Goal: Task Accomplishment & Management: Use online tool/utility

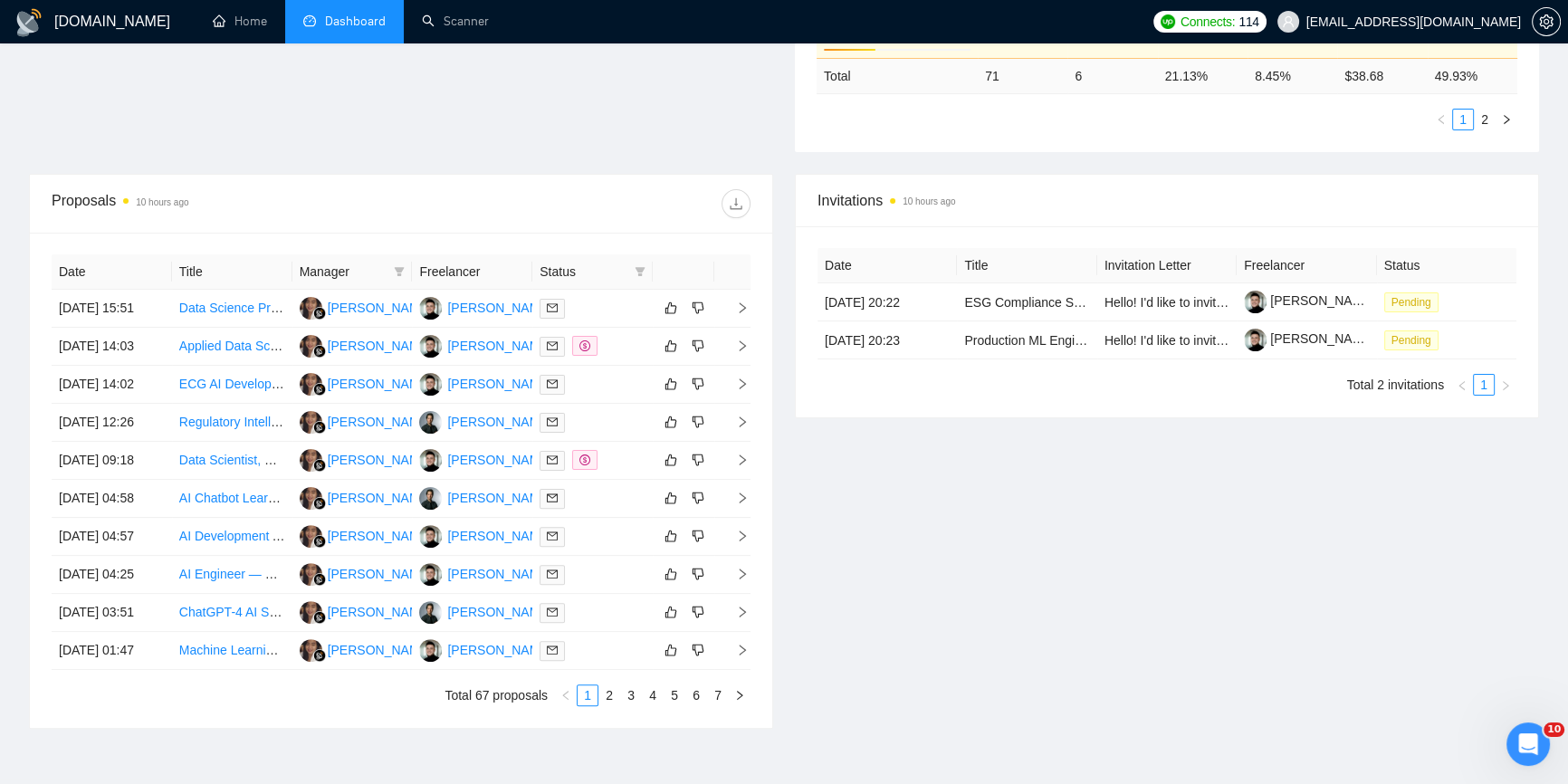
scroll to position [576, 0]
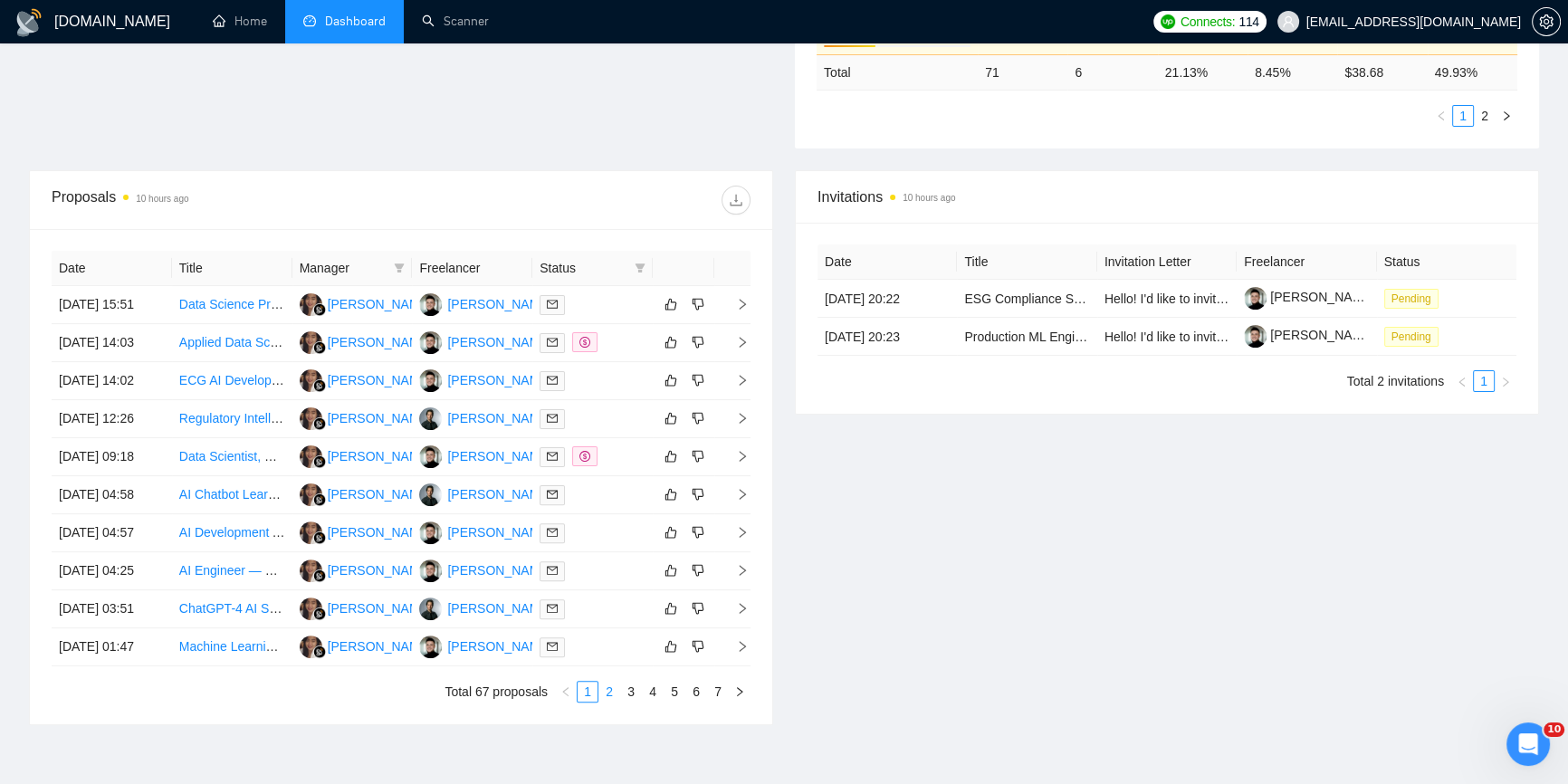
click at [610, 695] on link "2" at bounding box center [608, 691] width 20 height 20
click at [596, 700] on link "1" at bounding box center [587, 691] width 20 height 20
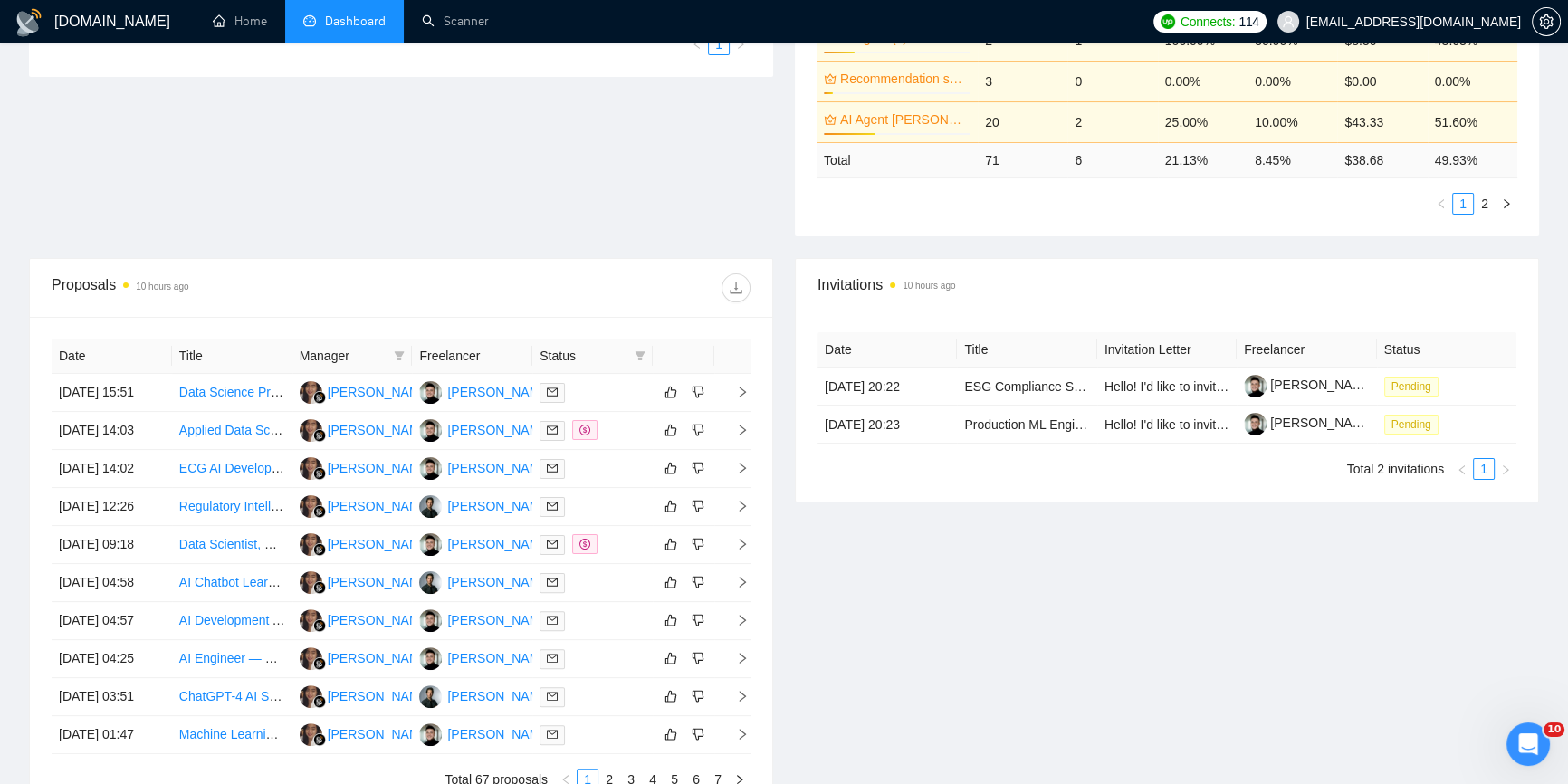
scroll to position [329, 0]
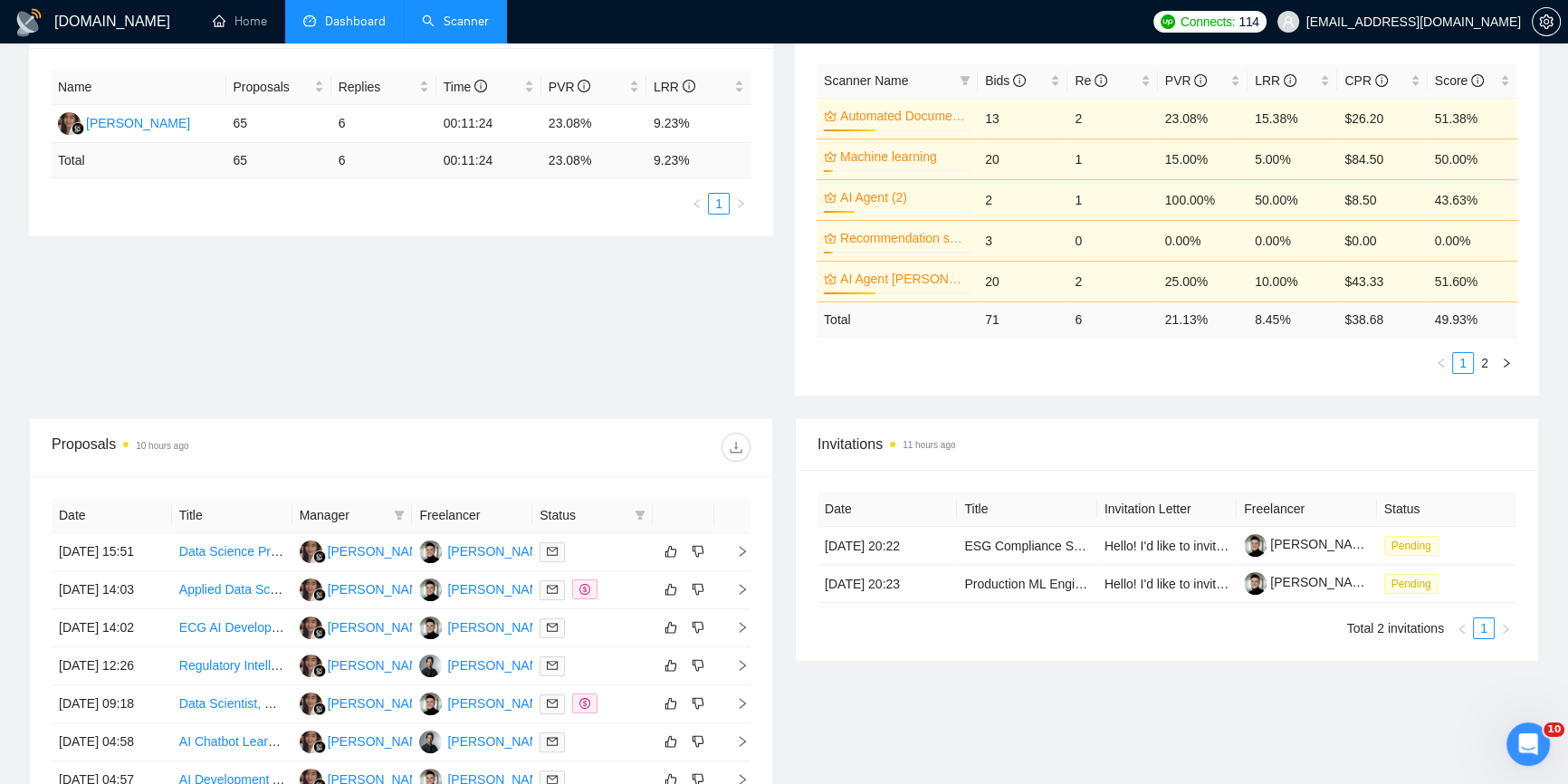
click at [443, 18] on link "Scanner" at bounding box center [454, 21] width 67 height 15
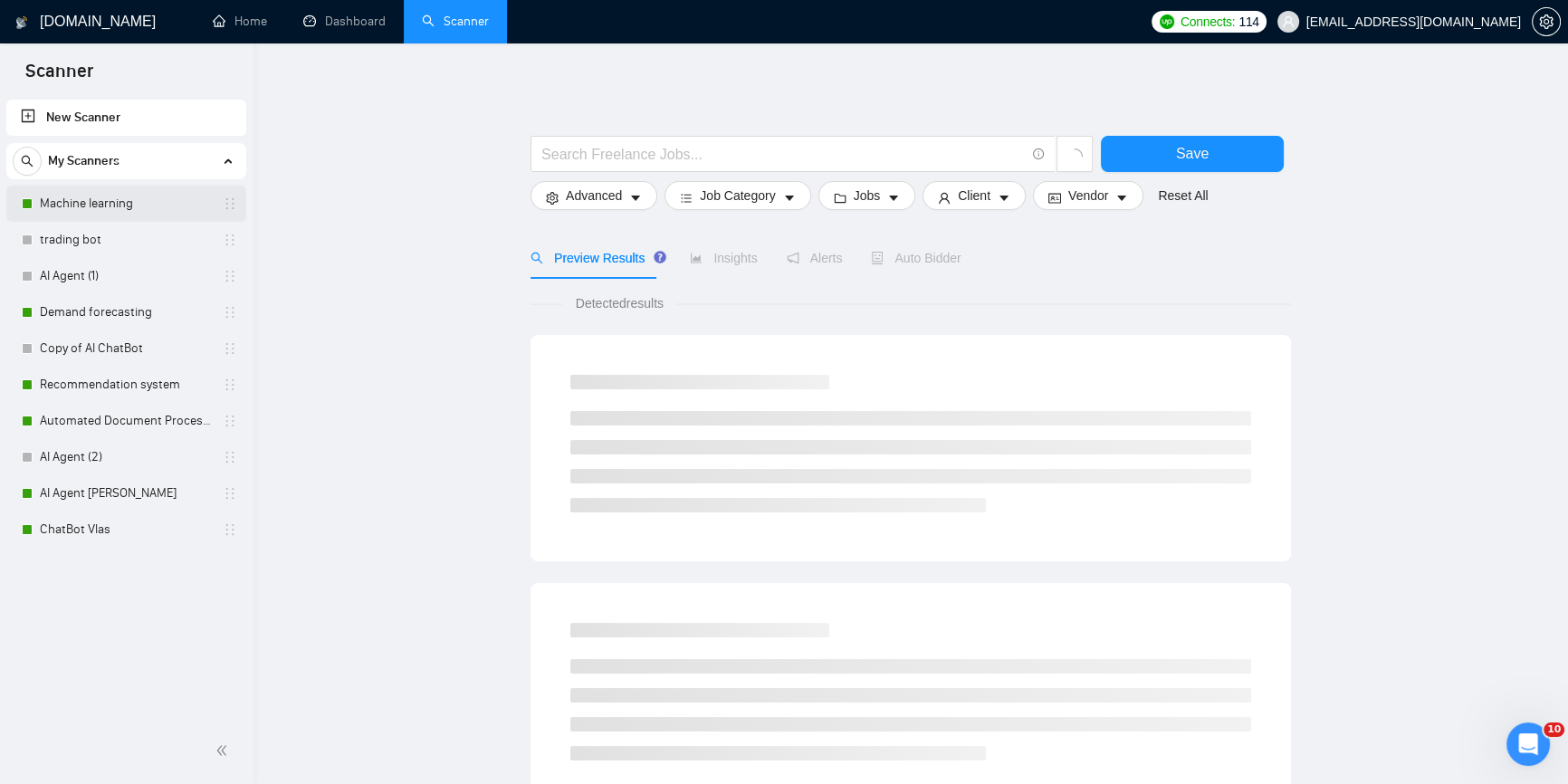
click at [120, 208] on link "Machine learning" at bounding box center [125, 204] width 172 height 37
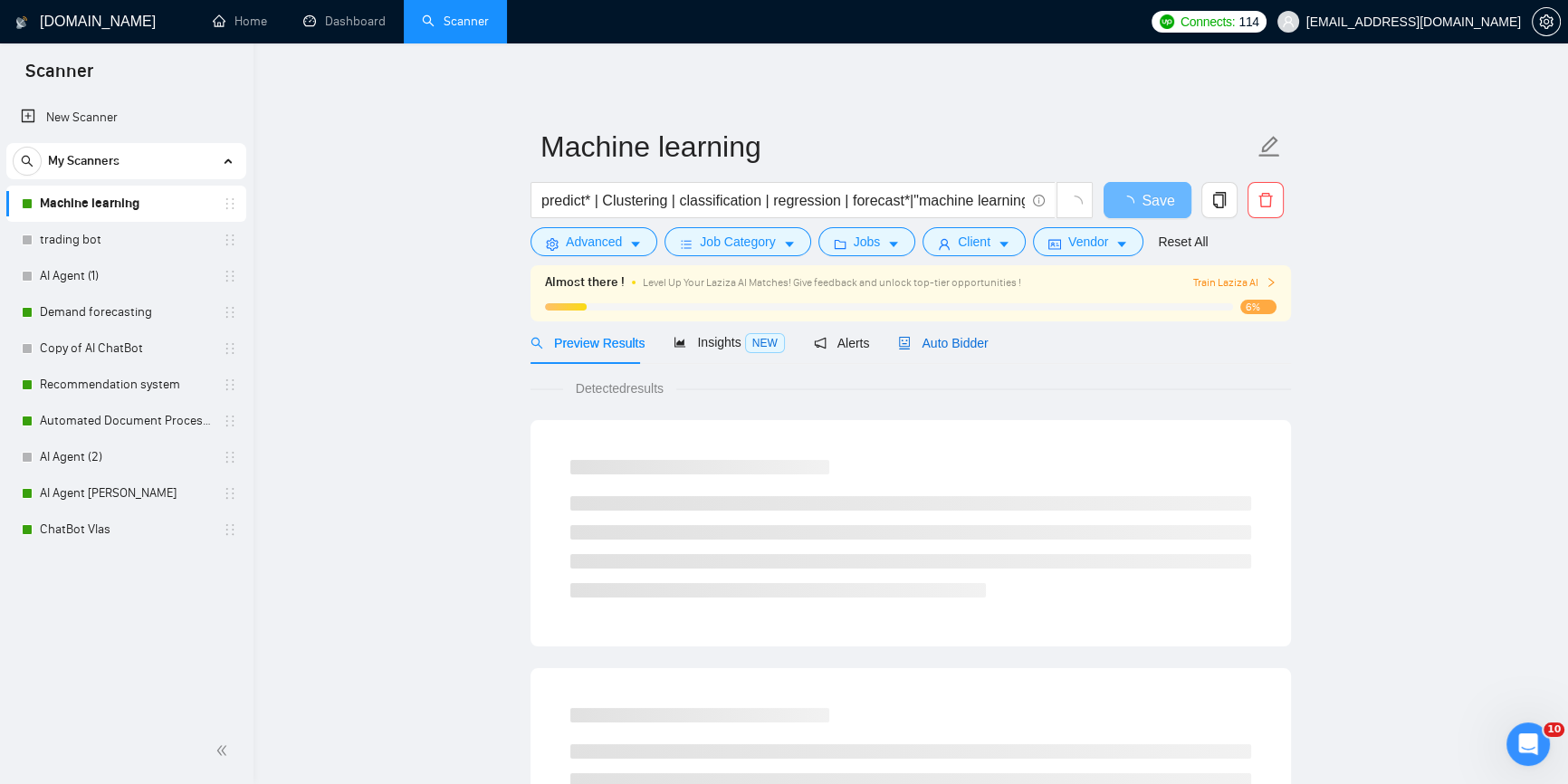
click at [935, 336] on span "Auto Bidder" at bounding box center [943, 343] width 89 height 14
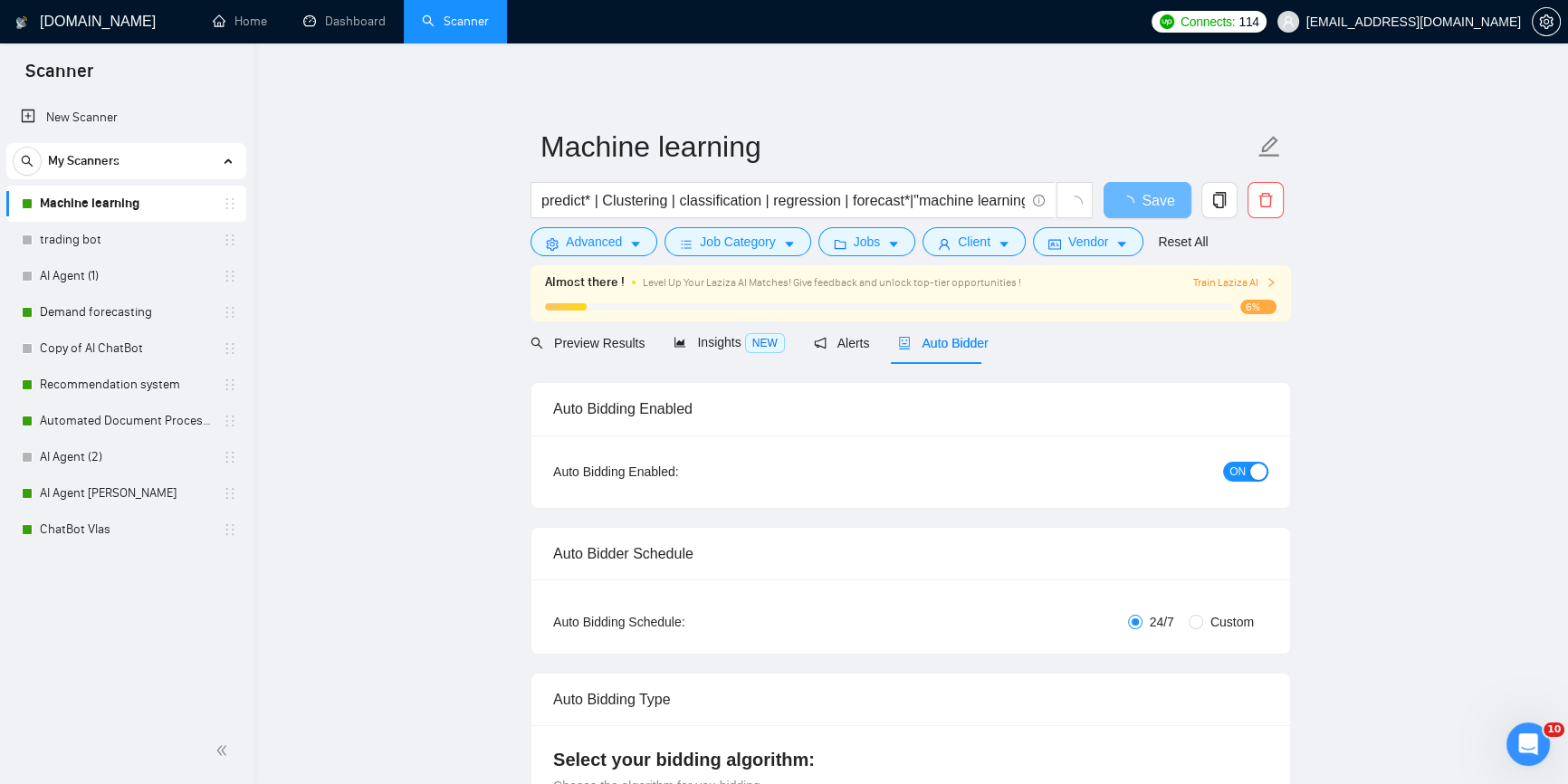
checkbox input "true"
click at [1251, 470] on div "button" at bounding box center [1258, 471] width 16 height 16
click at [1149, 198] on span "Save" at bounding box center [1147, 201] width 33 height 23
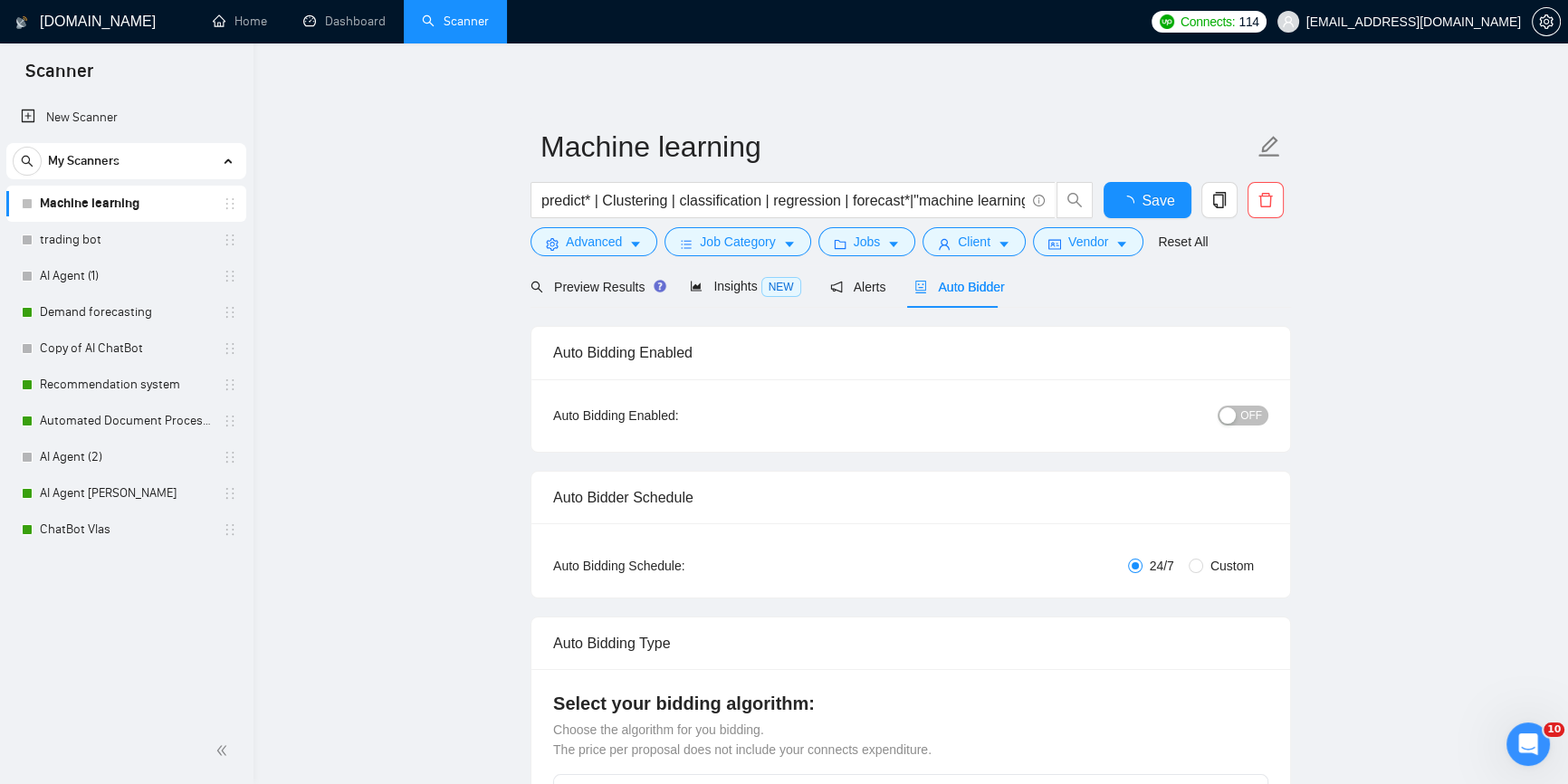
checkbox input "true"
click at [89, 497] on link "AI Agent [PERSON_NAME]" at bounding box center [125, 493] width 172 height 37
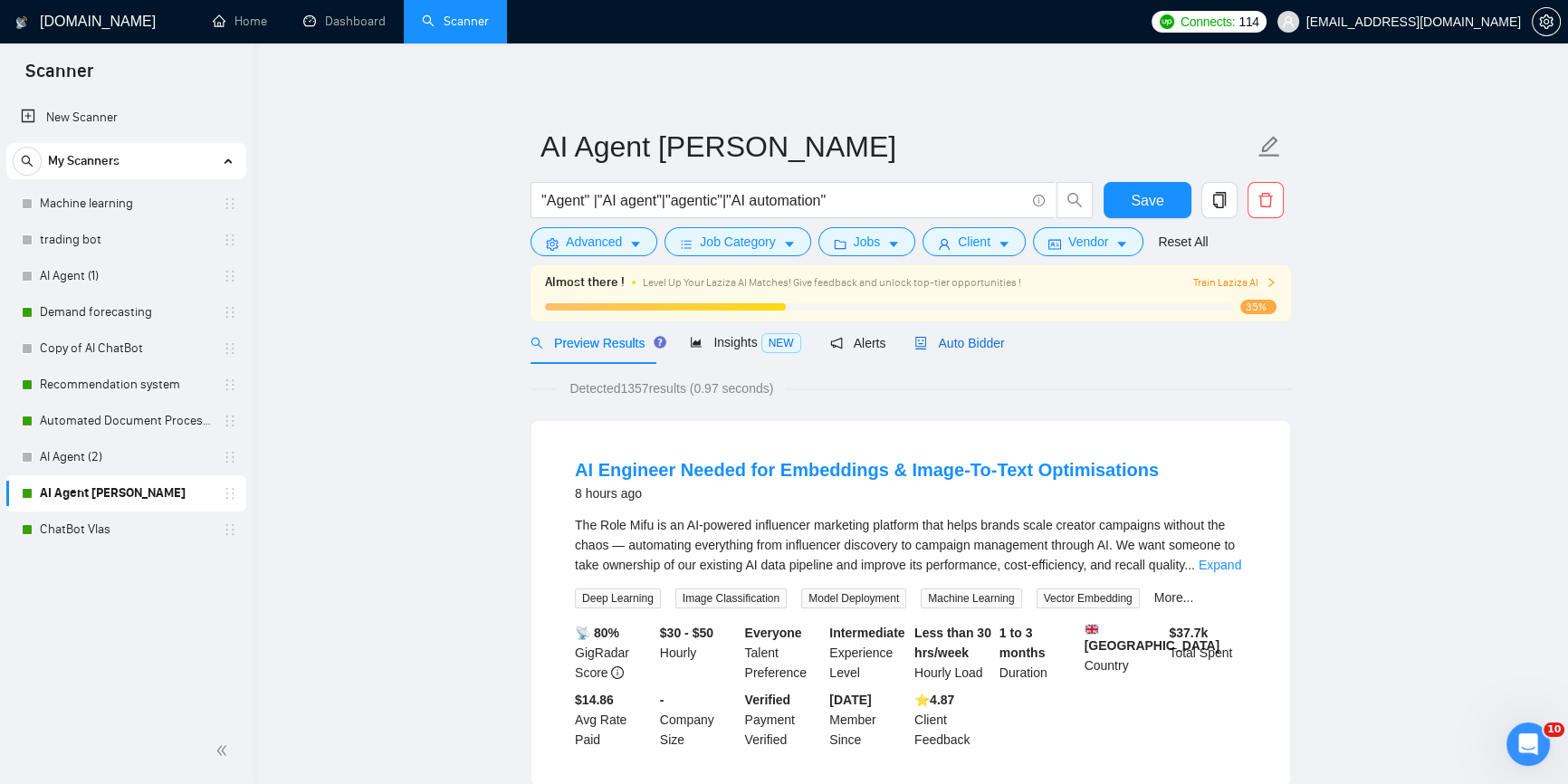
click at [941, 344] on span "Auto Bidder" at bounding box center [959, 343] width 89 height 14
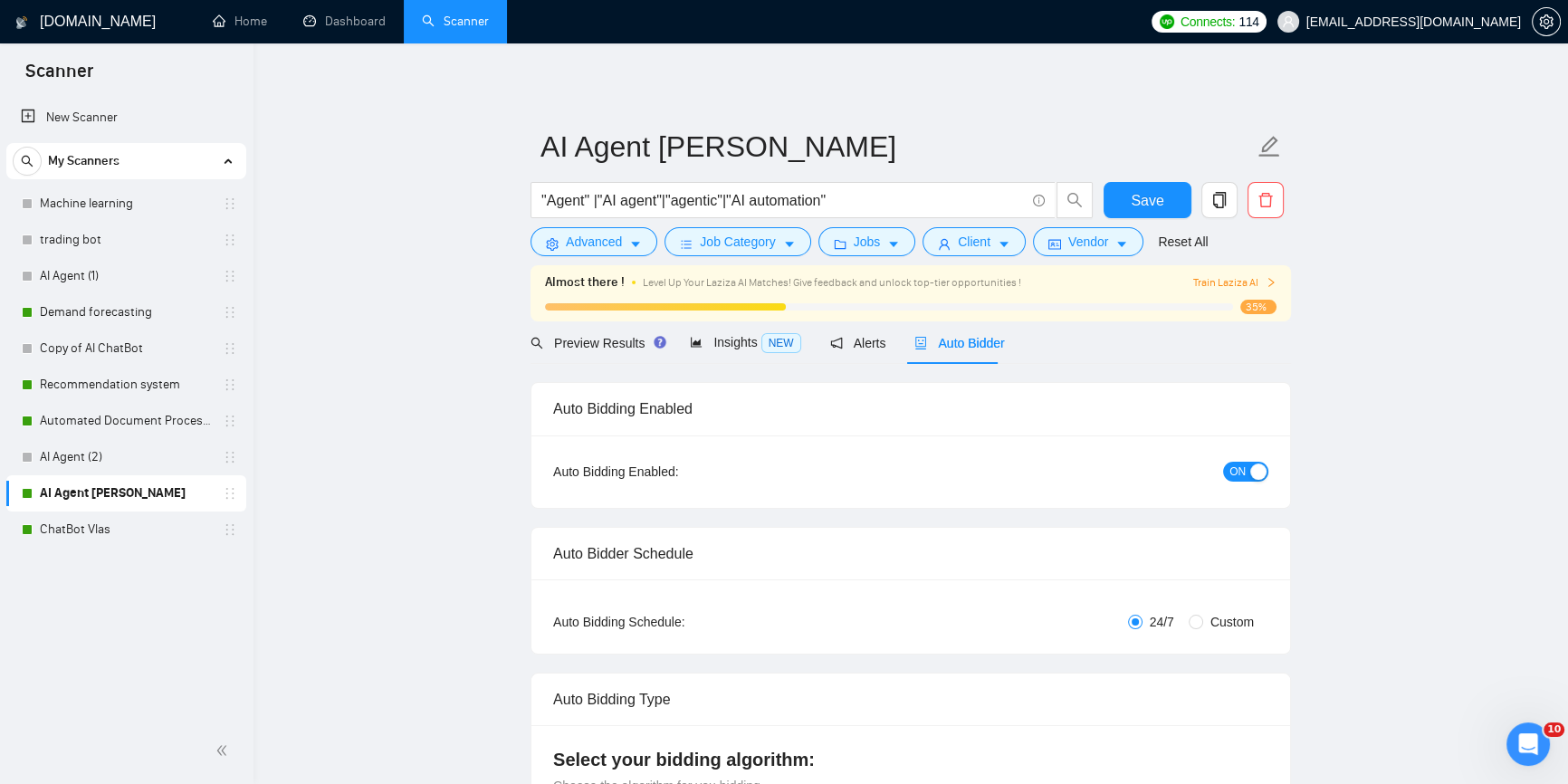
radio input "false"
radio input "true"
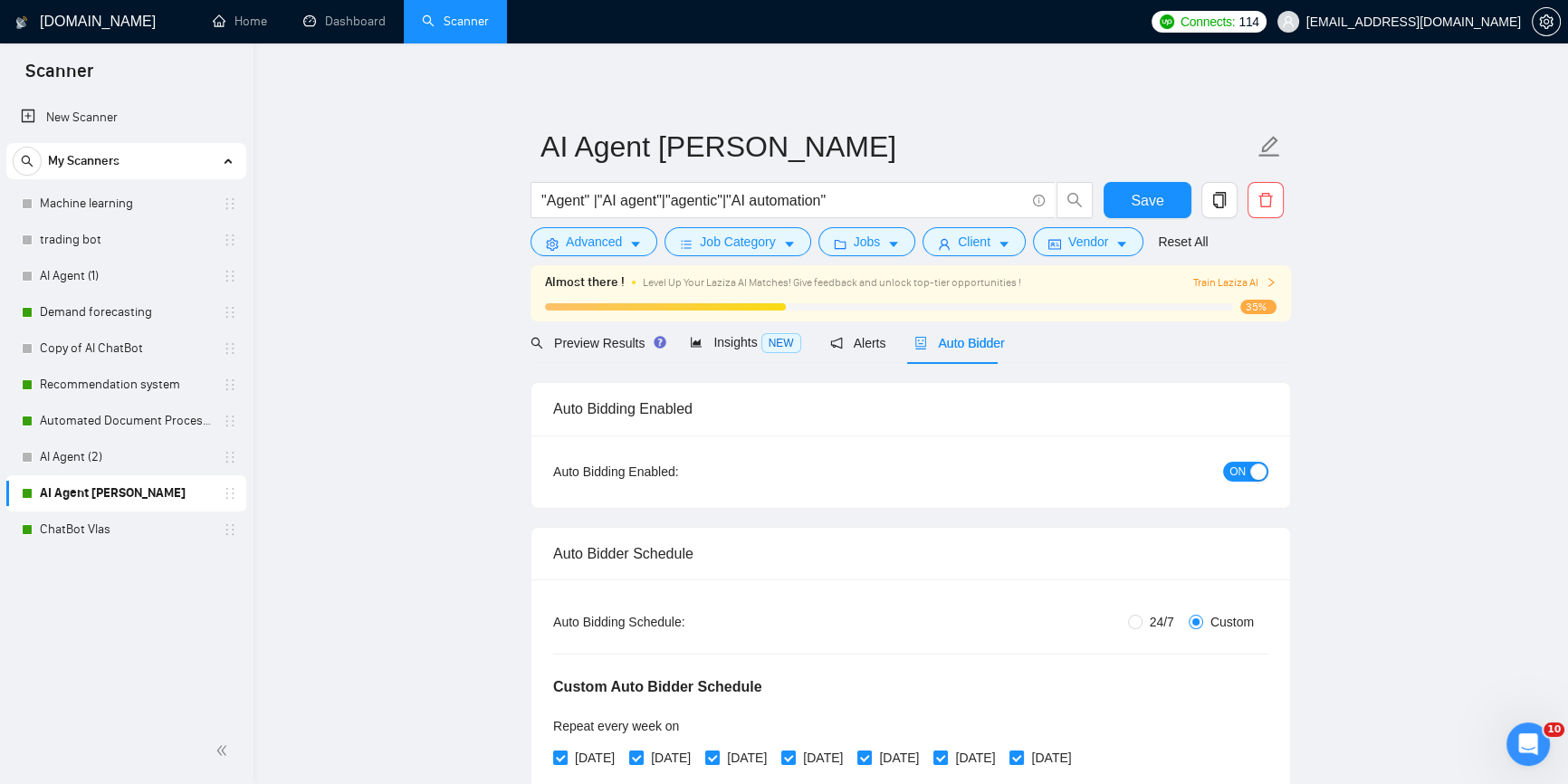
click at [1237, 463] on span "ON" at bounding box center [1237, 471] width 16 height 20
click at [1159, 198] on span "Save" at bounding box center [1147, 201] width 33 height 23
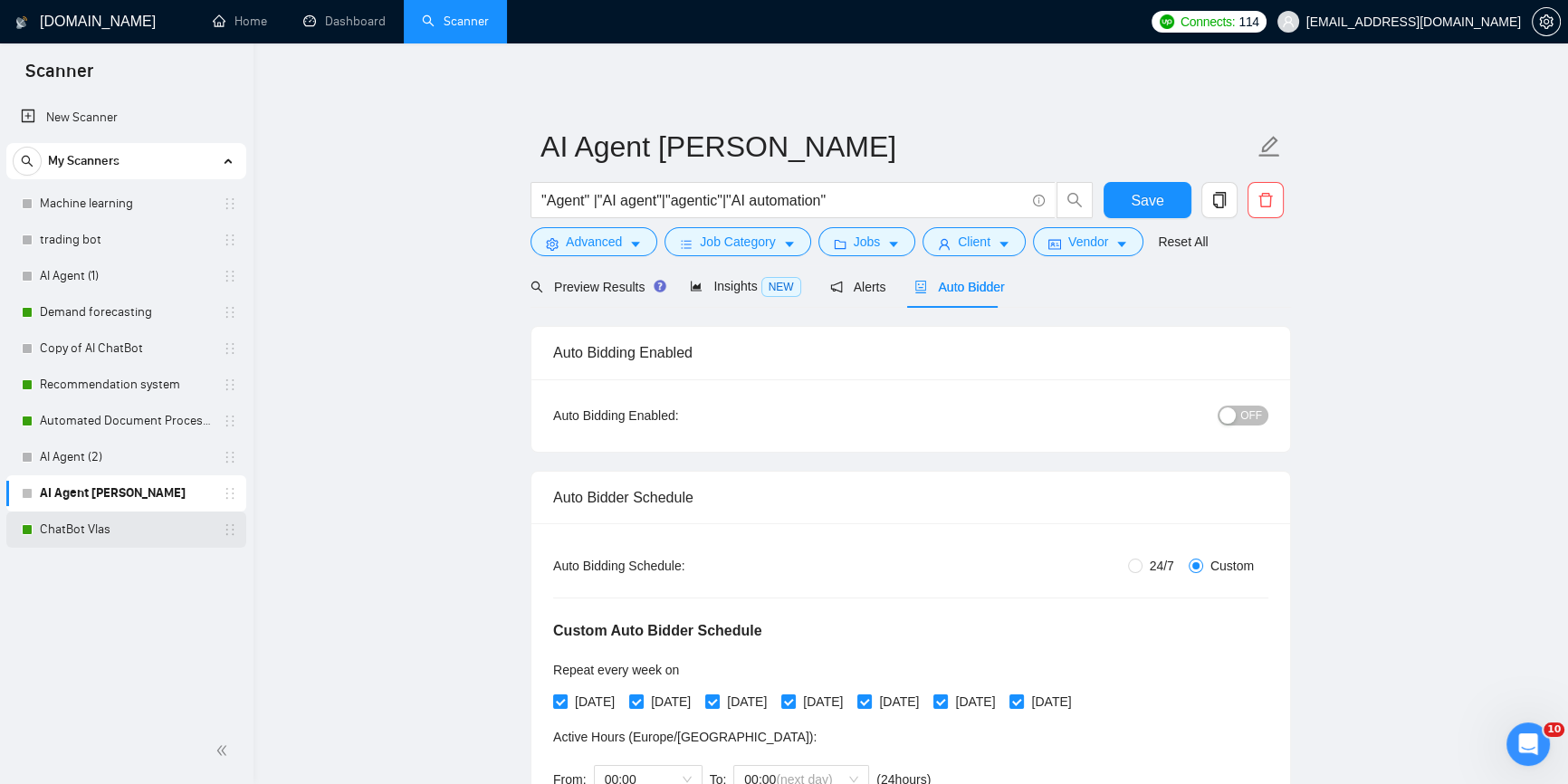
click at [95, 532] on link "ChatBot Vlas" at bounding box center [125, 530] width 172 height 37
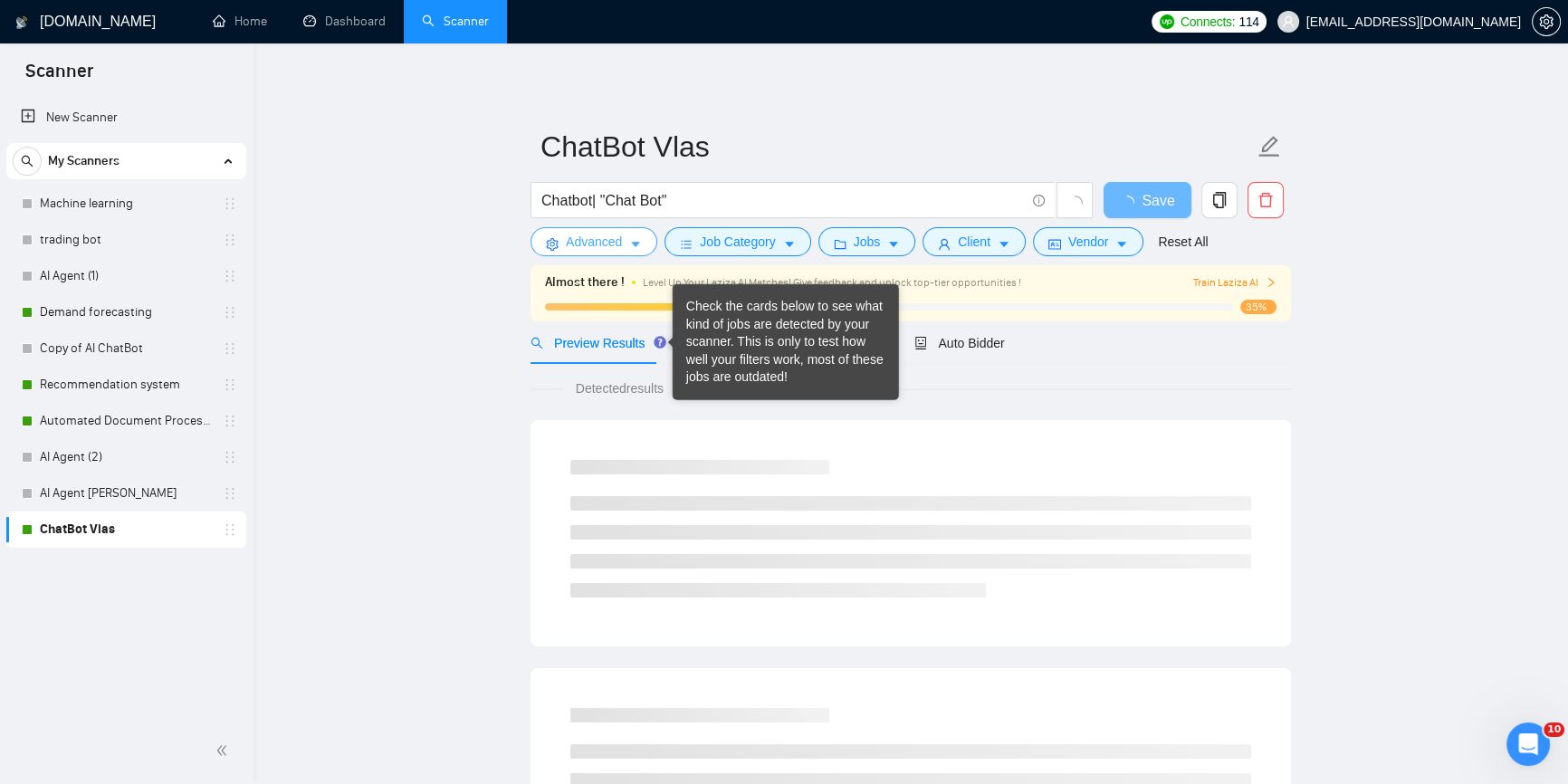
click at [587, 237] on span "Advanced" at bounding box center [594, 241] width 56 height 20
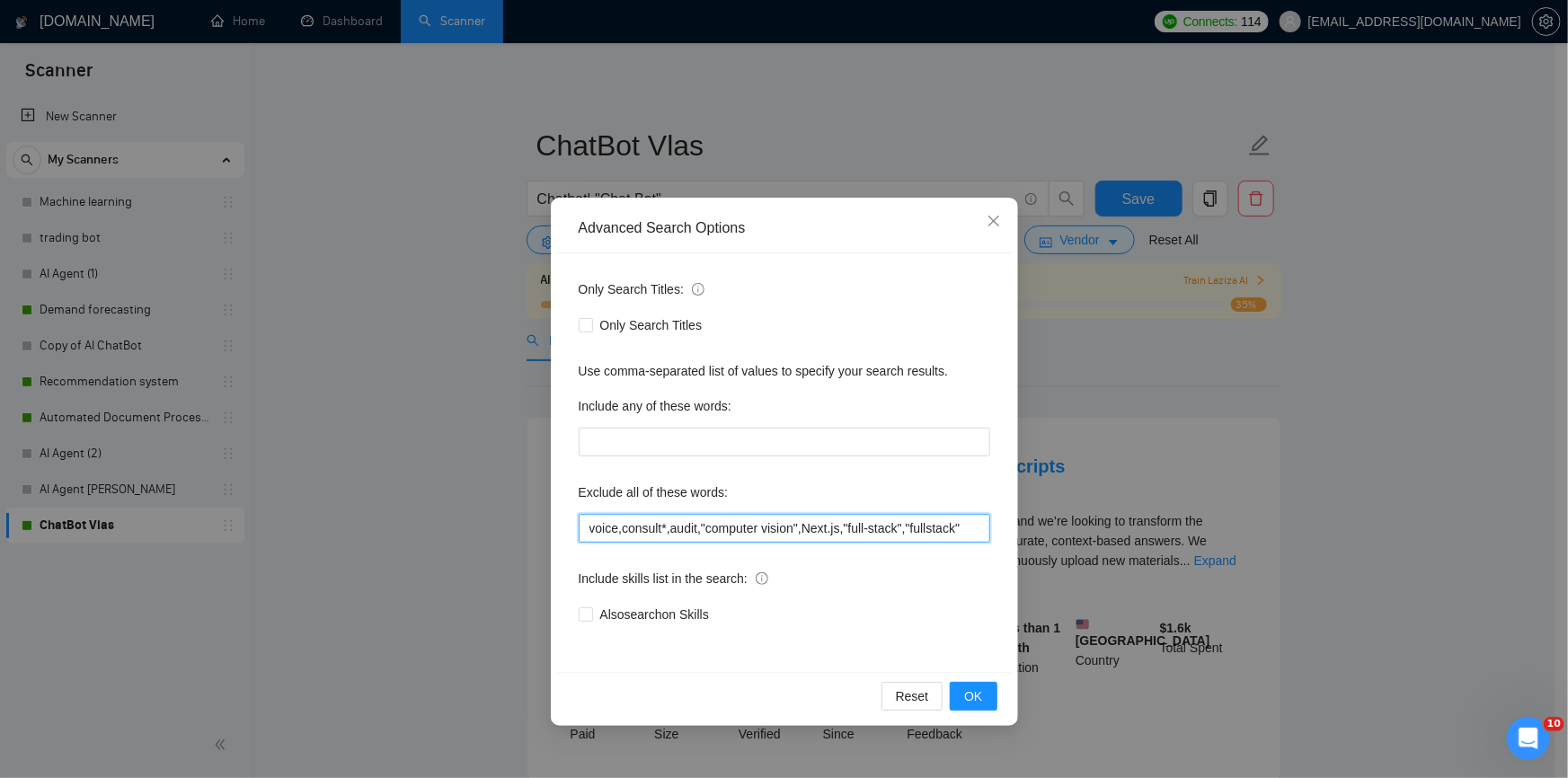
drag, startPoint x: 775, startPoint y: 525, endPoint x: 967, endPoint y: 530, distance: 192.1
click at [967, 530] on input "voice,consult*,audit,"computer vision",Next.js,"full-stack","fullstack"" at bounding box center [784, 528] width 412 height 29
click at [966, 530] on input "voice,consult*,audit,"computer vision",Next.js,"full-stack","fullstack"" at bounding box center [784, 528] width 412 height 29
click at [948, 523] on input "voice,consult*,audit,"computer vision",Next.js,"full-stack","fullstack"" at bounding box center [784, 528] width 412 height 29
click at [963, 524] on input "voice,consult*,audit,"computer vision",Next.js,"full-stack","fullstack"" at bounding box center [784, 528] width 412 height 29
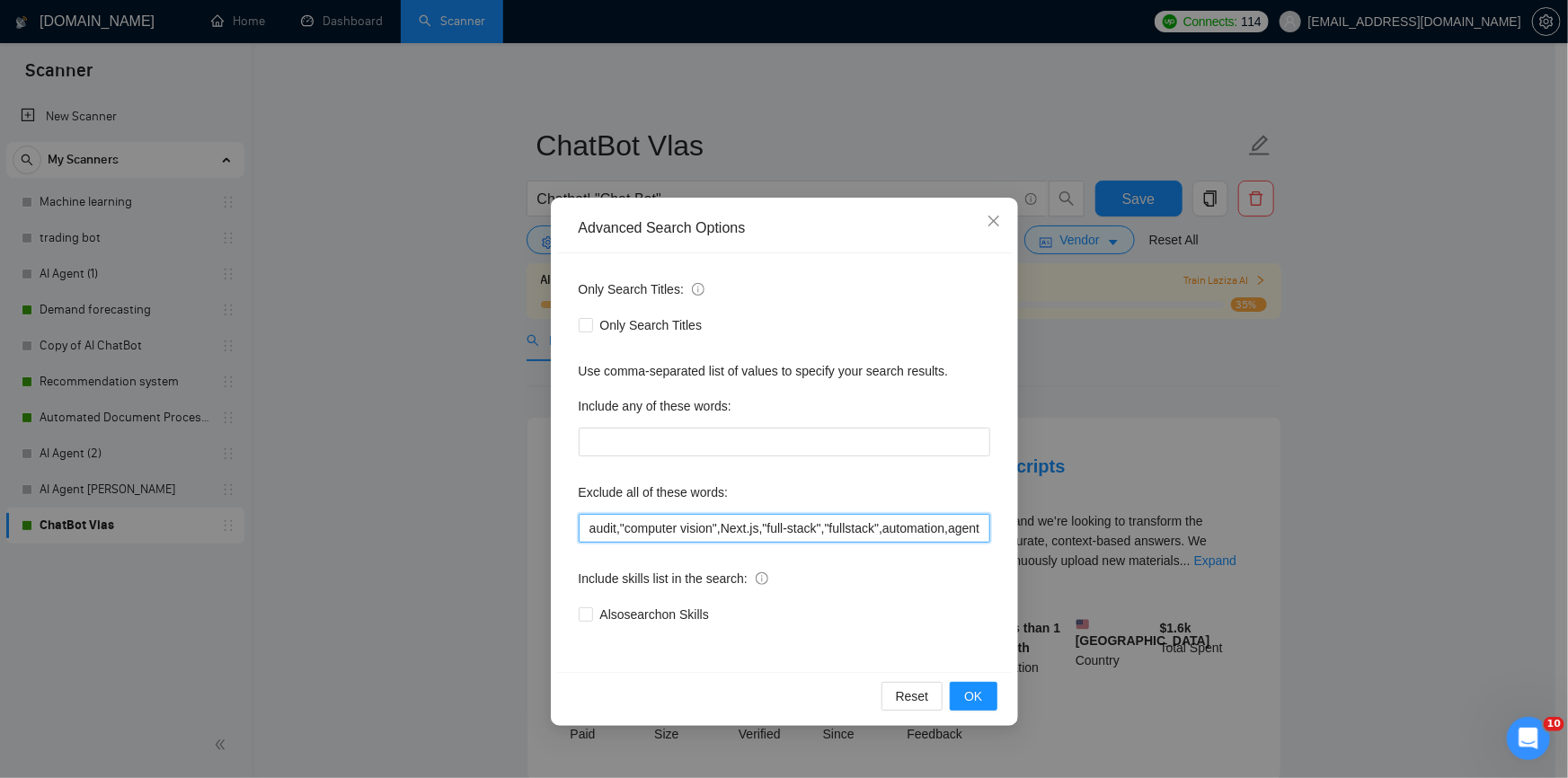
scroll to position [0, 87]
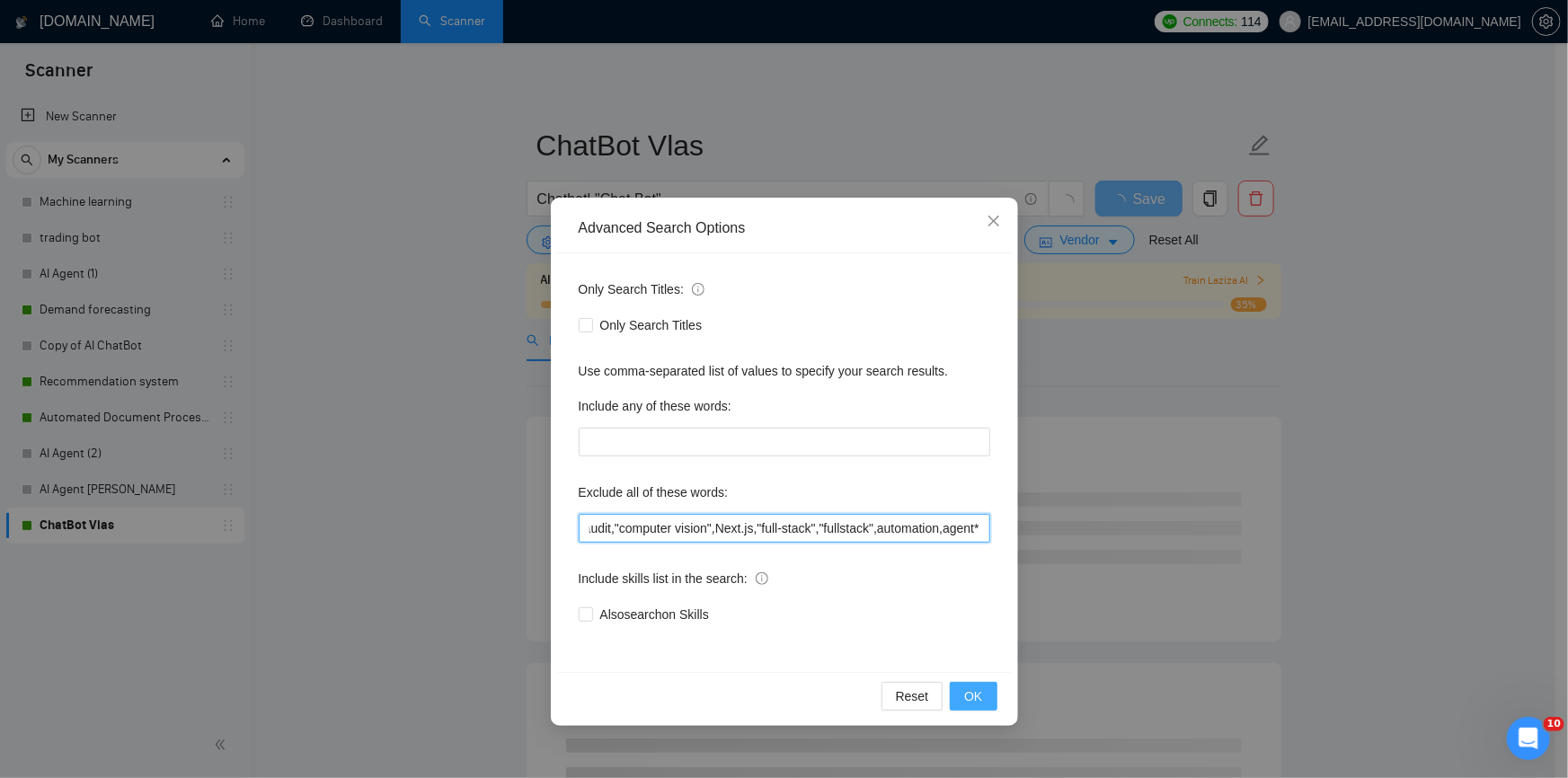
type input "voice,consult*,audit,"computer vision",Next.js,"full-stack","fullstack",automat…"
click at [973, 693] on span "OK" at bounding box center [973, 696] width 18 height 20
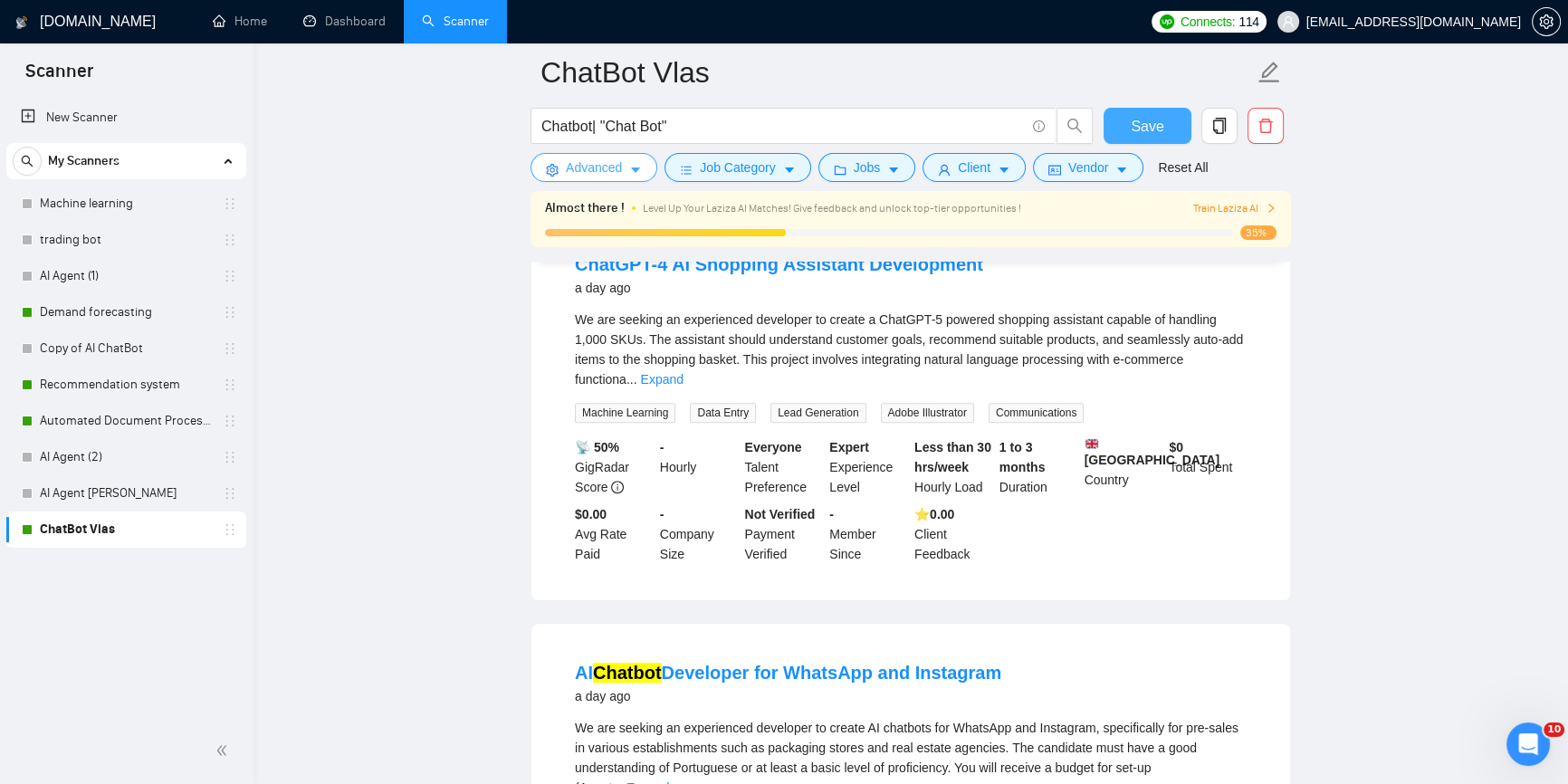
scroll to position [1316, 0]
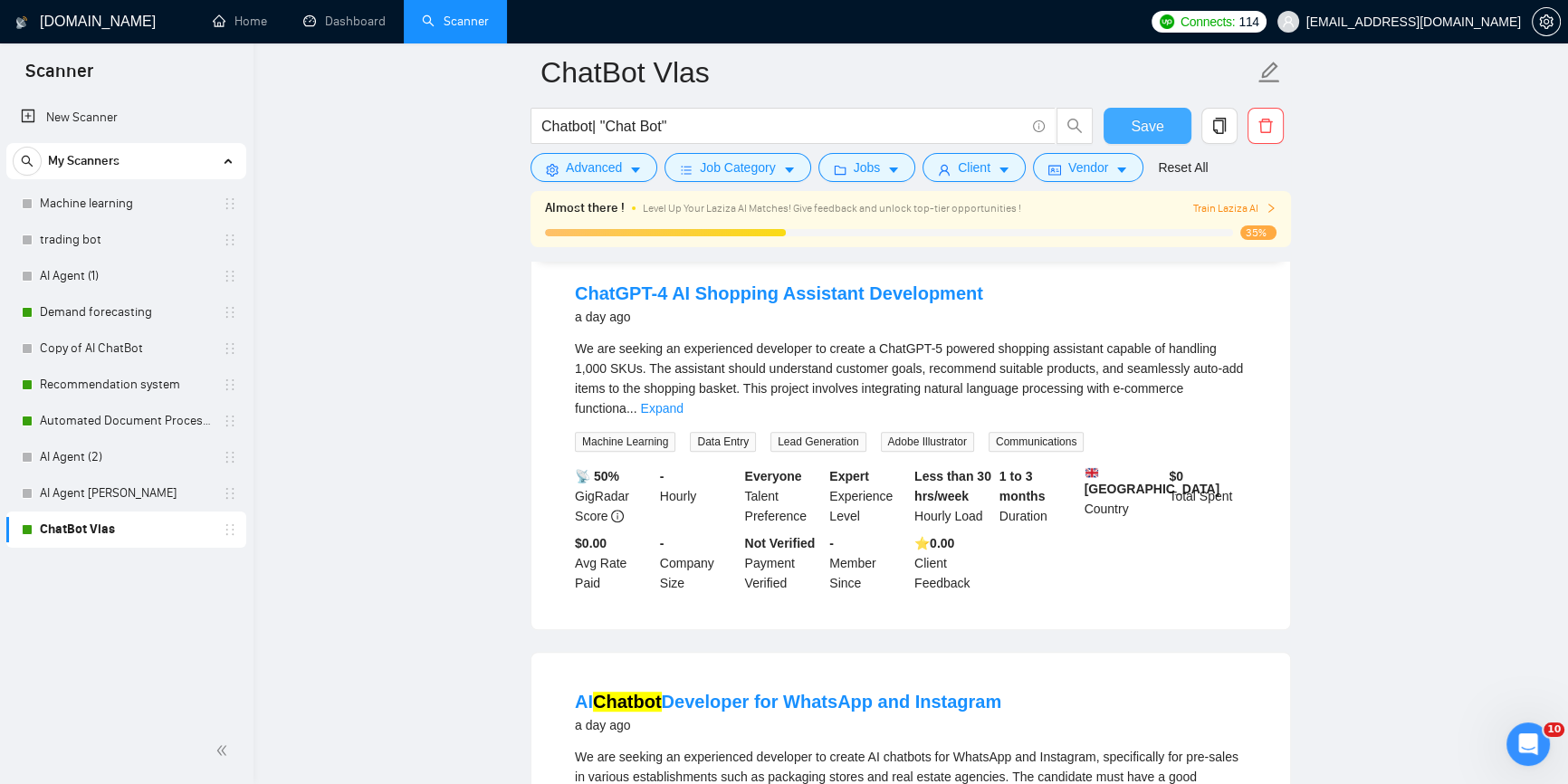
click at [1145, 125] on span "Save" at bounding box center [1147, 126] width 33 height 23
click at [89, 448] on link "AI Agent (2)" at bounding box center [125, 457] width 172 height 37
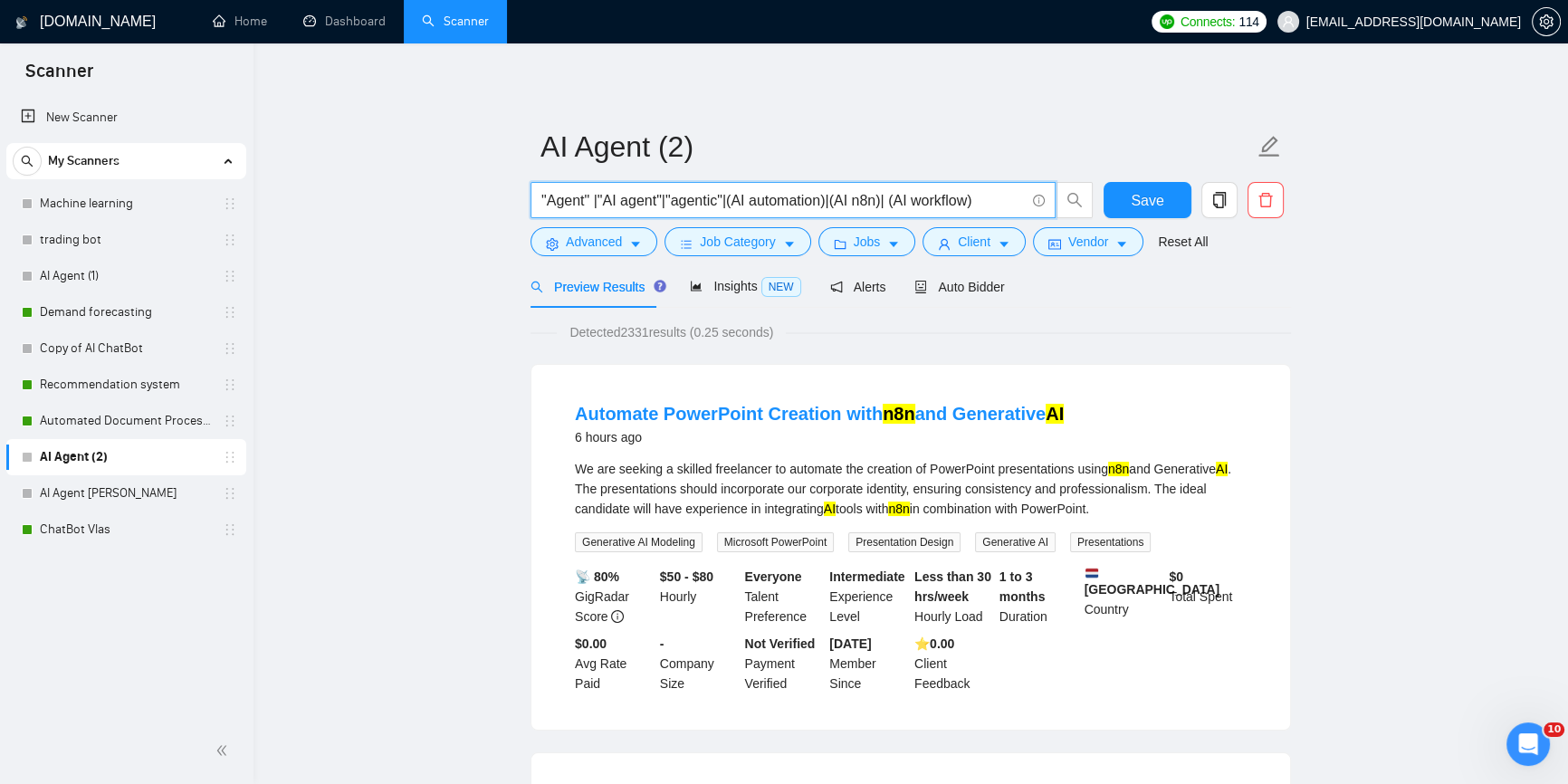
drag, startPoint x: 543, startPoint y: 196, endPoint x: 730, endPoint y: 182, distance: 187.5
click at [730, 182] on span ""Agent" |"AI agent"|"agentic"|(AI automation)|(AI n8n)| (AI workflow)" at bounding box center [792, 200] width 525 height 37
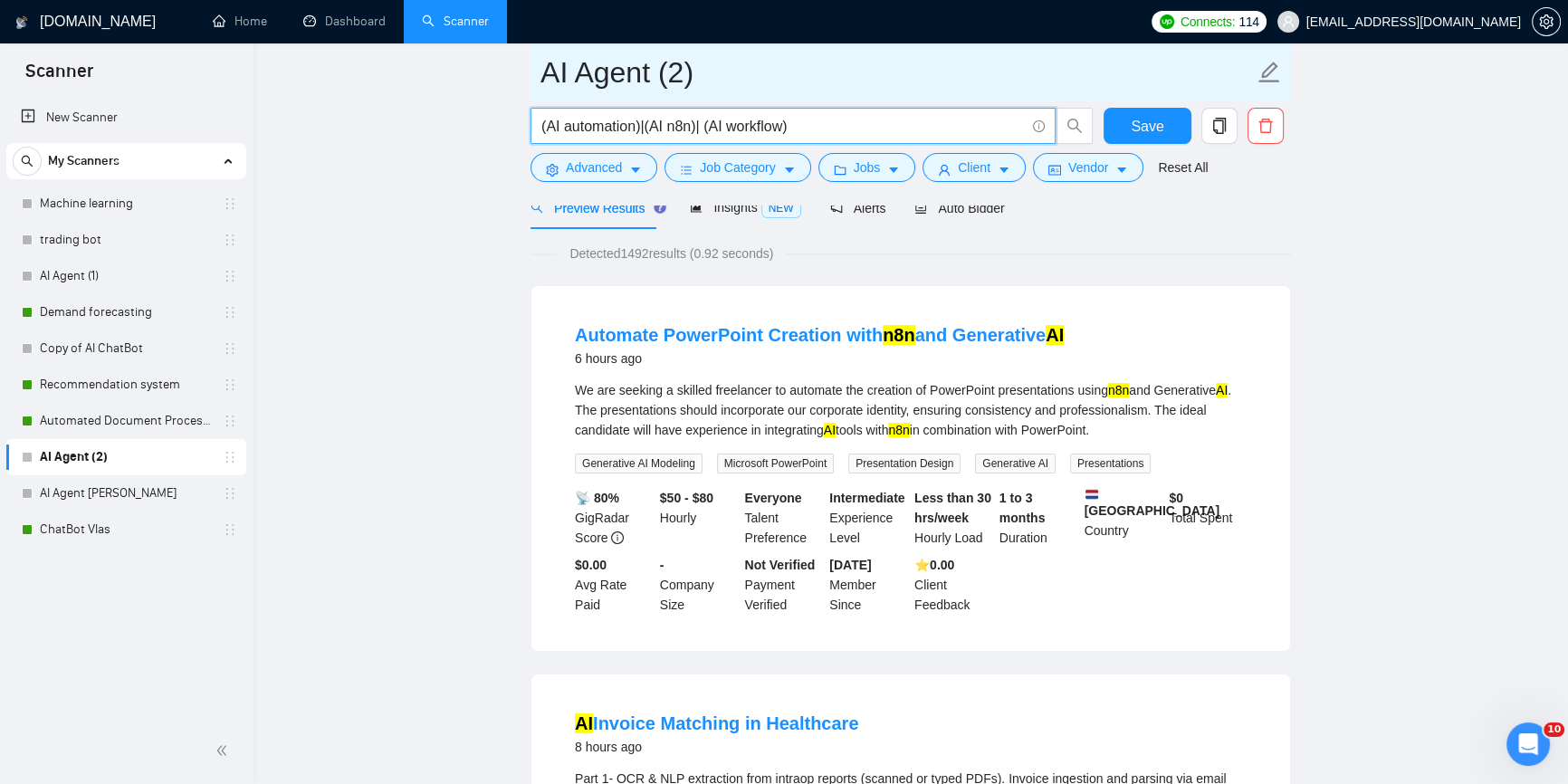
scroll to position [82, 0]
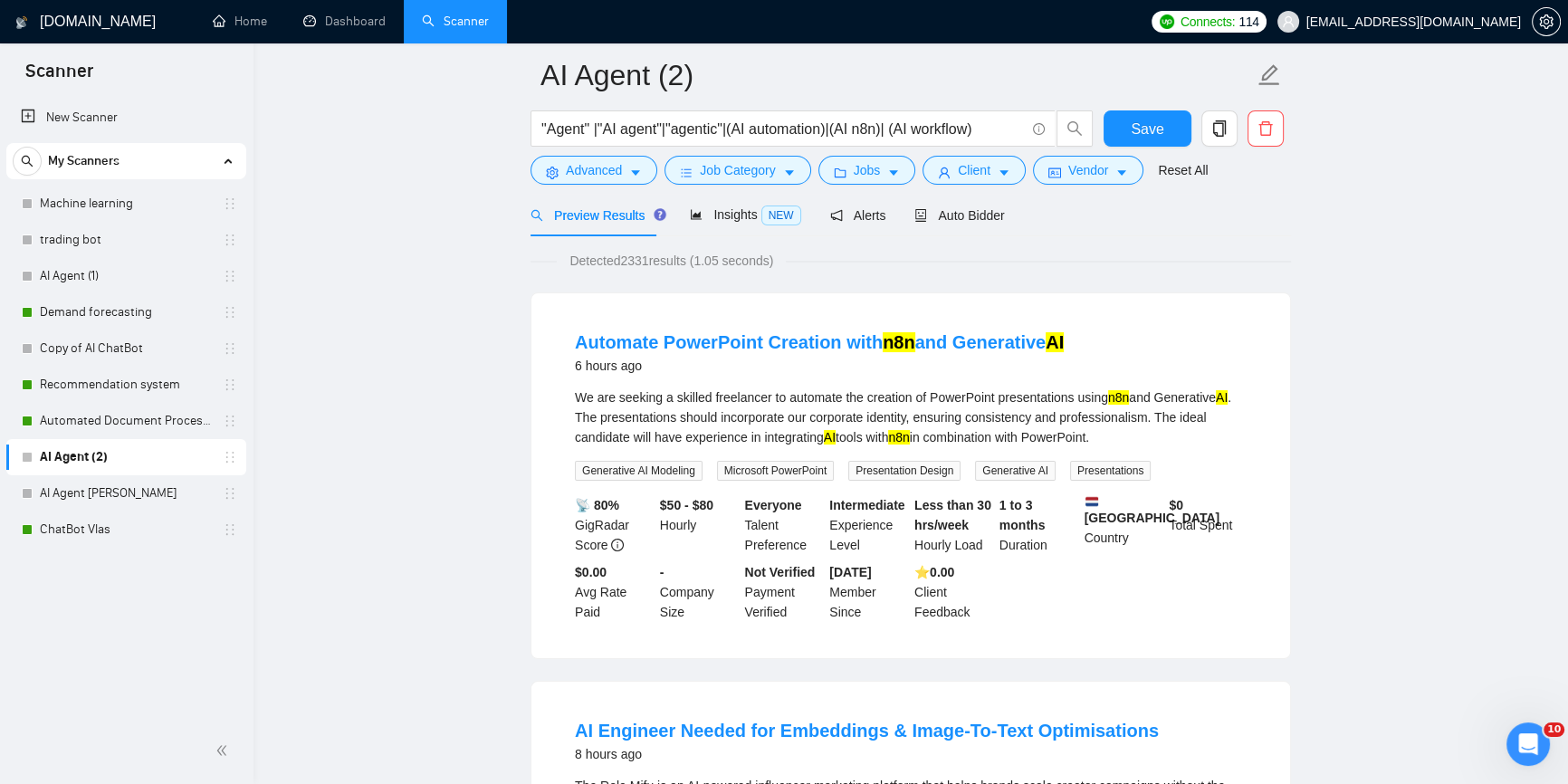
scroll to position [0, 0]
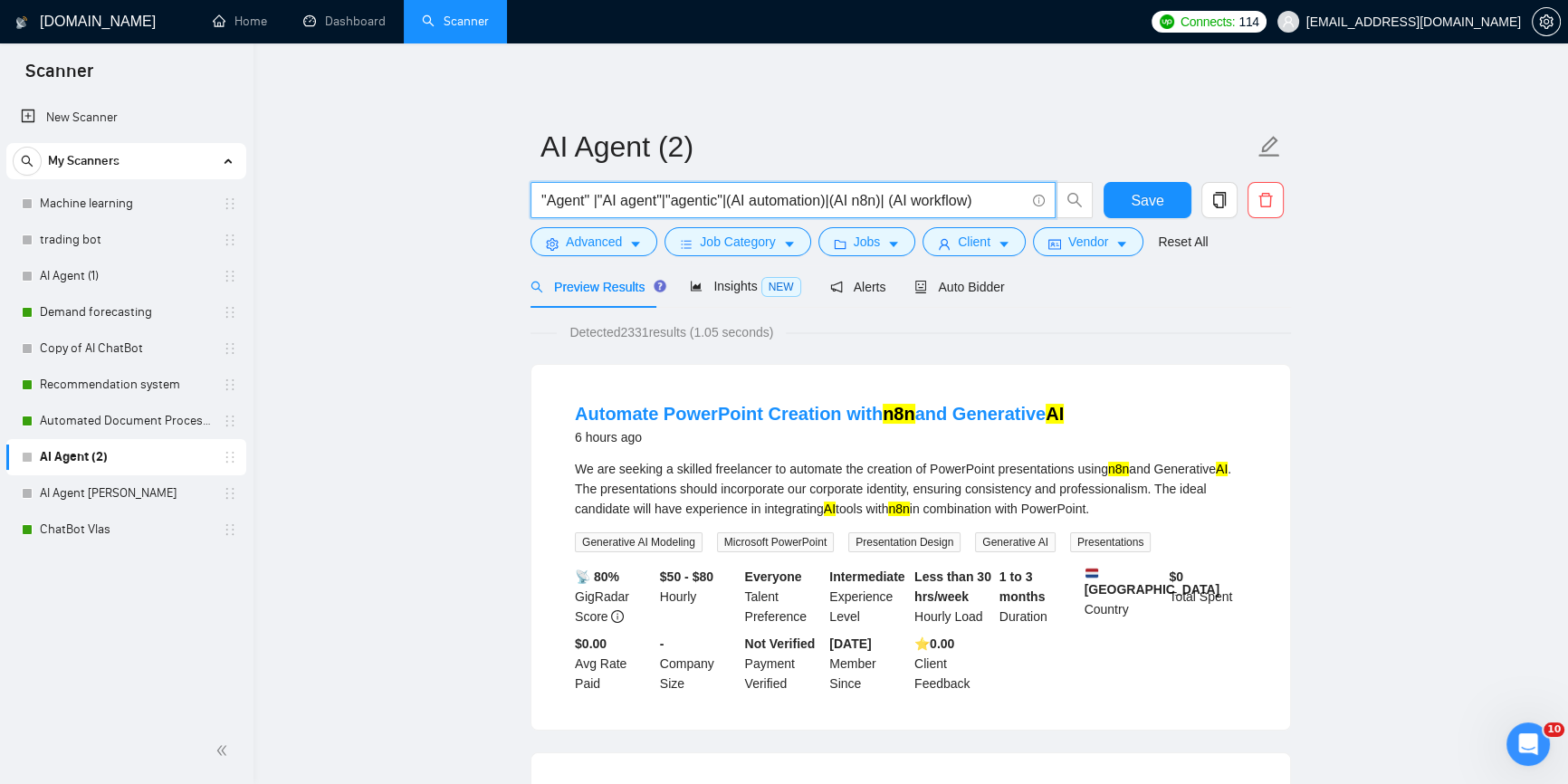
drag, startPoint x: 987, startPoint y: 203, endPoint x: 725, endPoint y: 201, distance: 262.0
click at [725, 201] on input ""Agent" |"AI agent"|"agentic"|(AI automation)|(AI n8n)| (AI workflow)" at bounding box center [783, 201] width 484 height 23
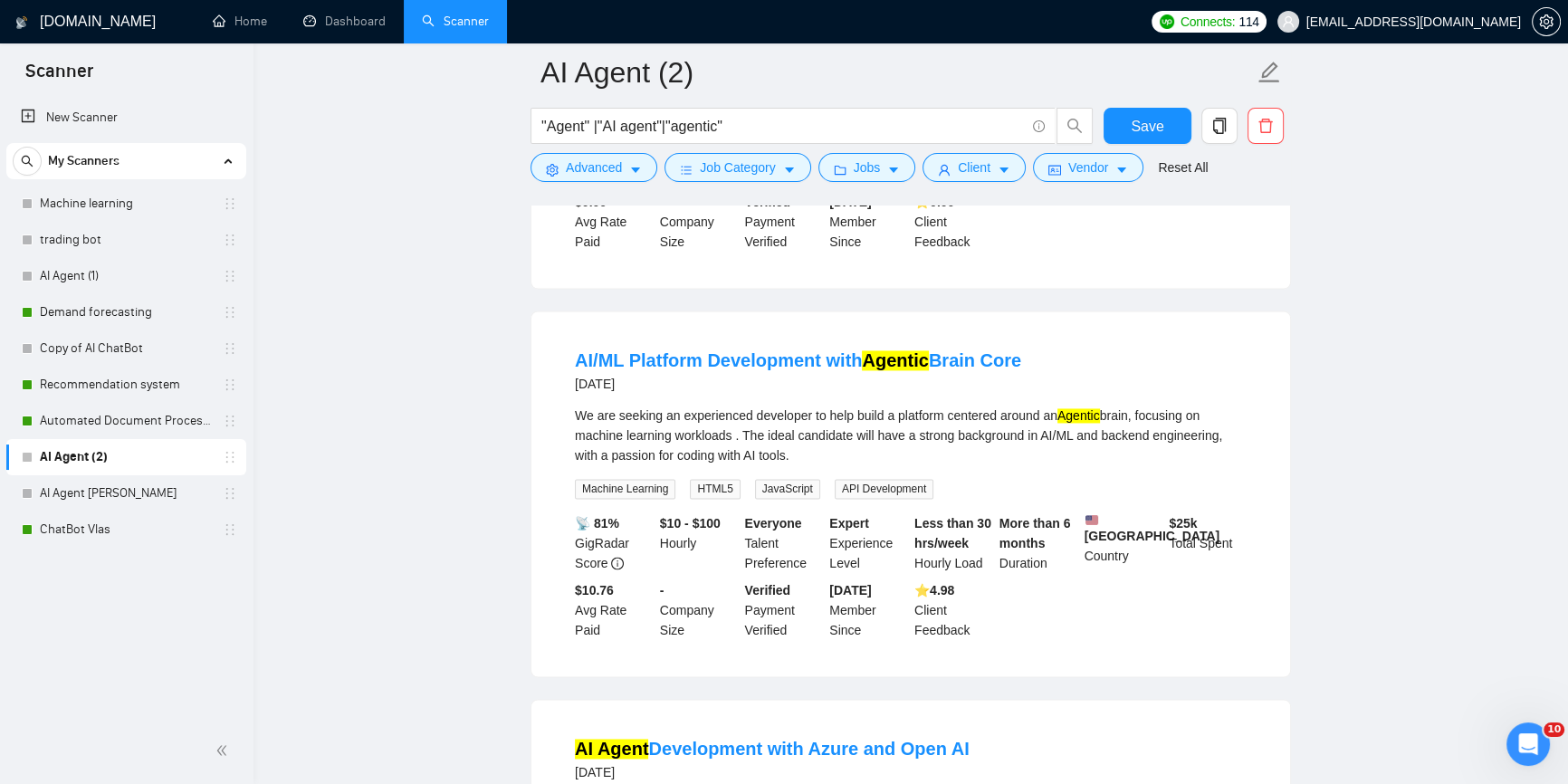
scroll to position [3704, 0]
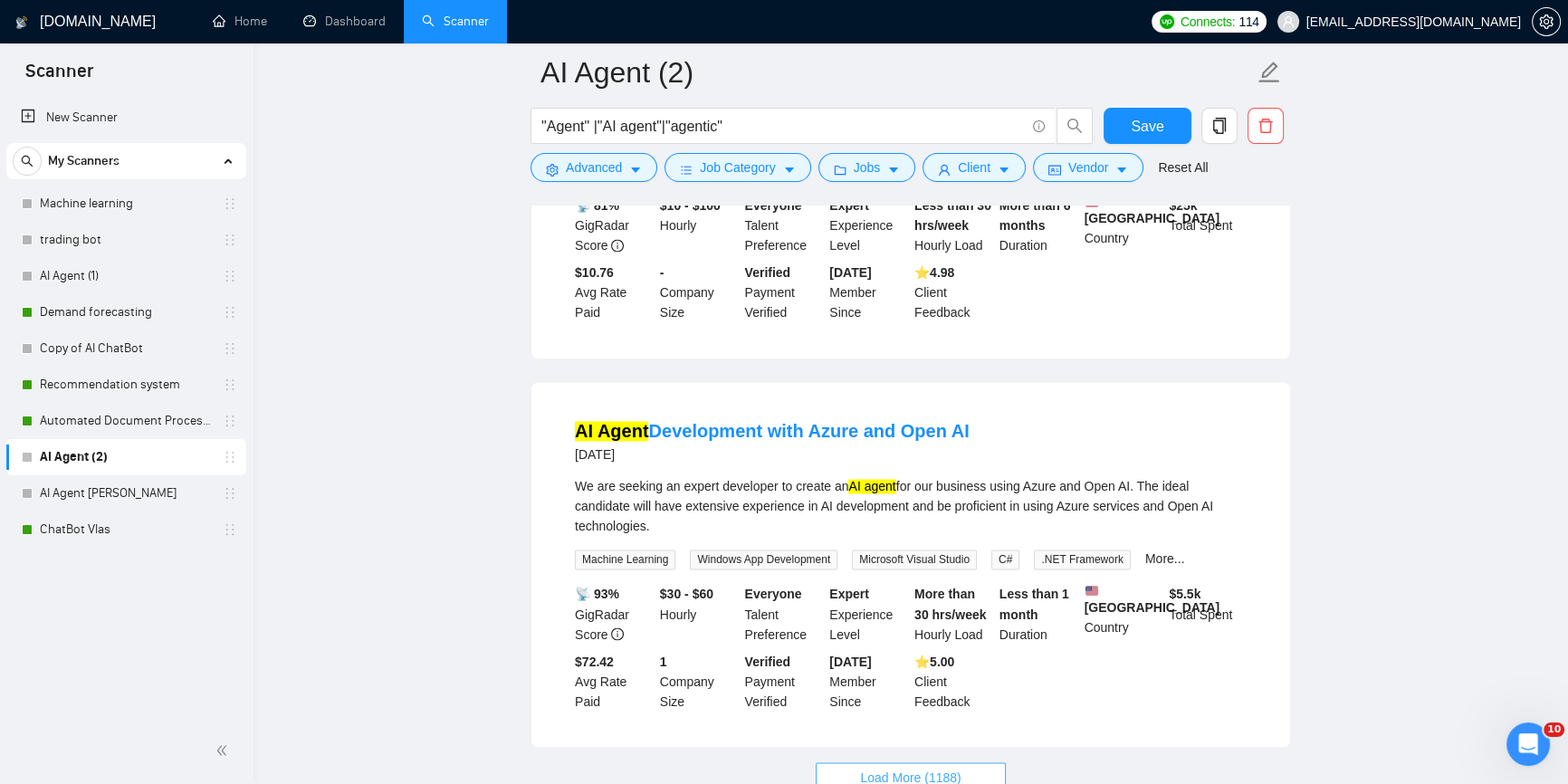
click at [919, 767] on span "Load More (1188)" at bounding box center [910, 776] width 100 height 20
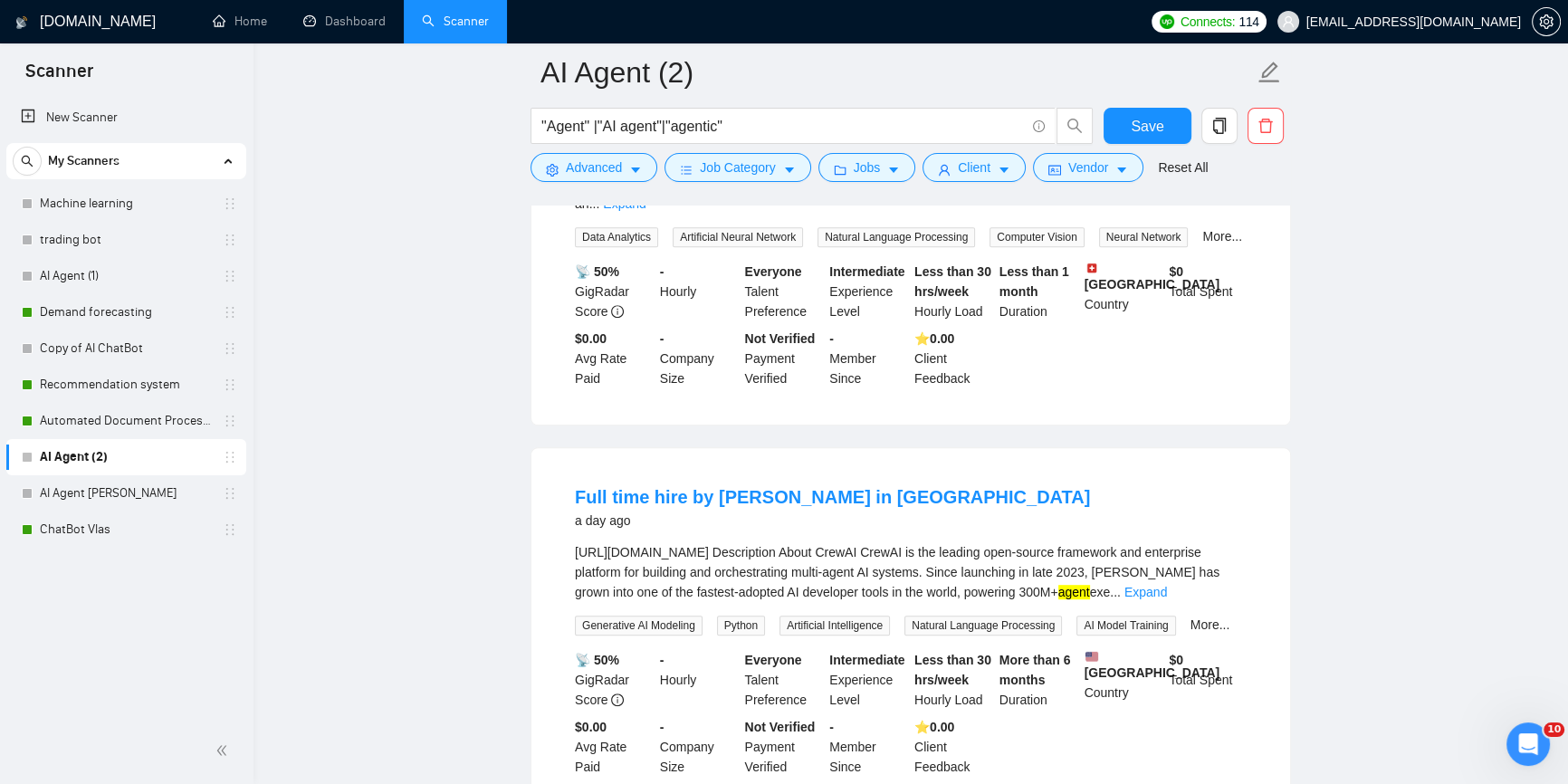
scroll to position [0, 0]
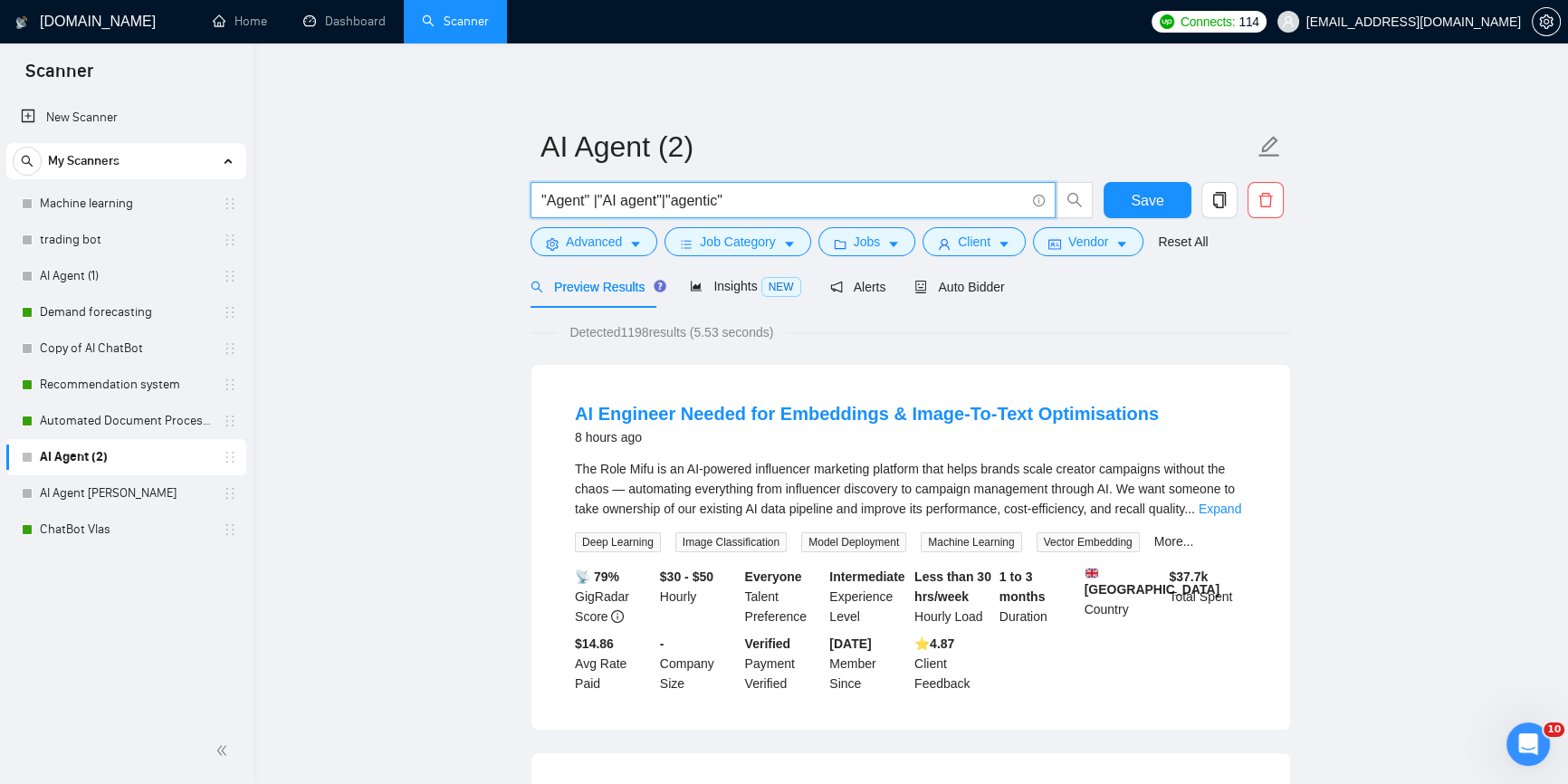
click at [853, 211] on input ""Agent" |"AI agent"|"agentic"" at bounding box center [783, 201] width 484 height 23
paste input "|(AI automation)|(AI n8n)| (AI workflow)"
drag, startPoint x: 546, startPoint y: 197, endPoint x: 508, endPoint y: 216, distance: 42.5
click at [527, 203] on div "|(AI automation)|(AI n8n)| (AI workflow)" at bounding box center [812, 205] width 571 height 45
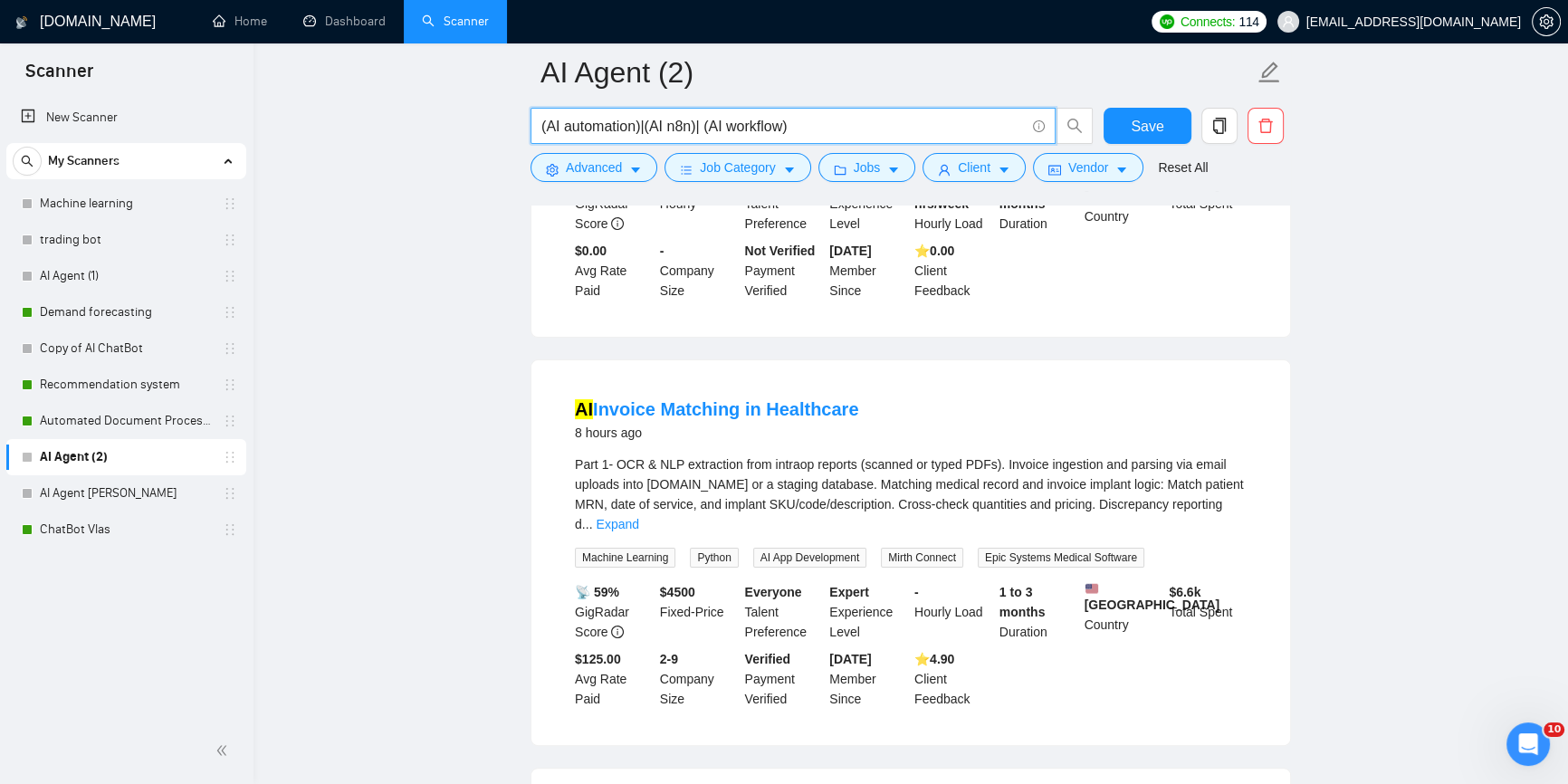
scroll to position [576, 0]
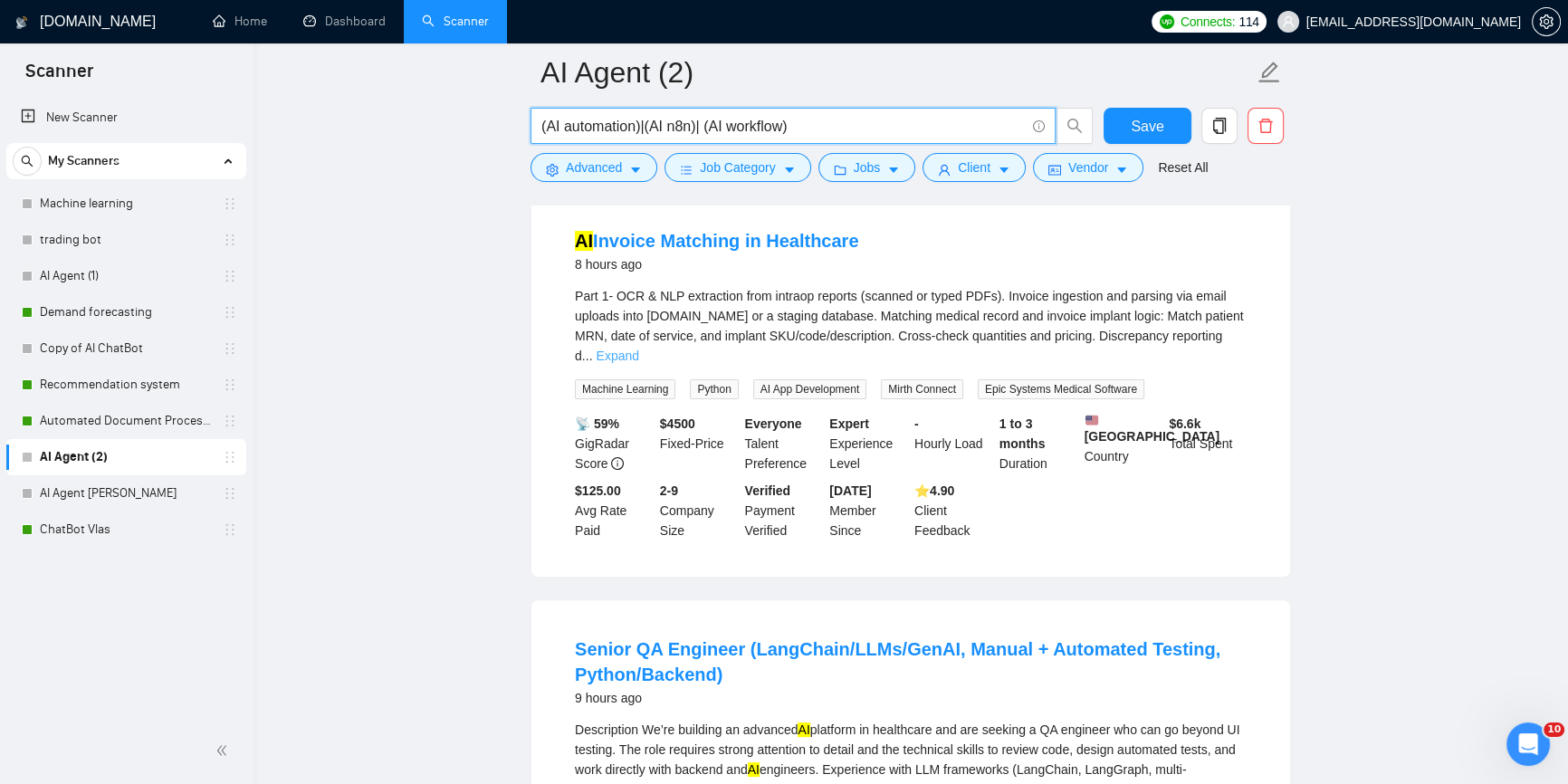
click at [638, 348] on link "Expand" at bounding box center [617, 355] width 42 height 14
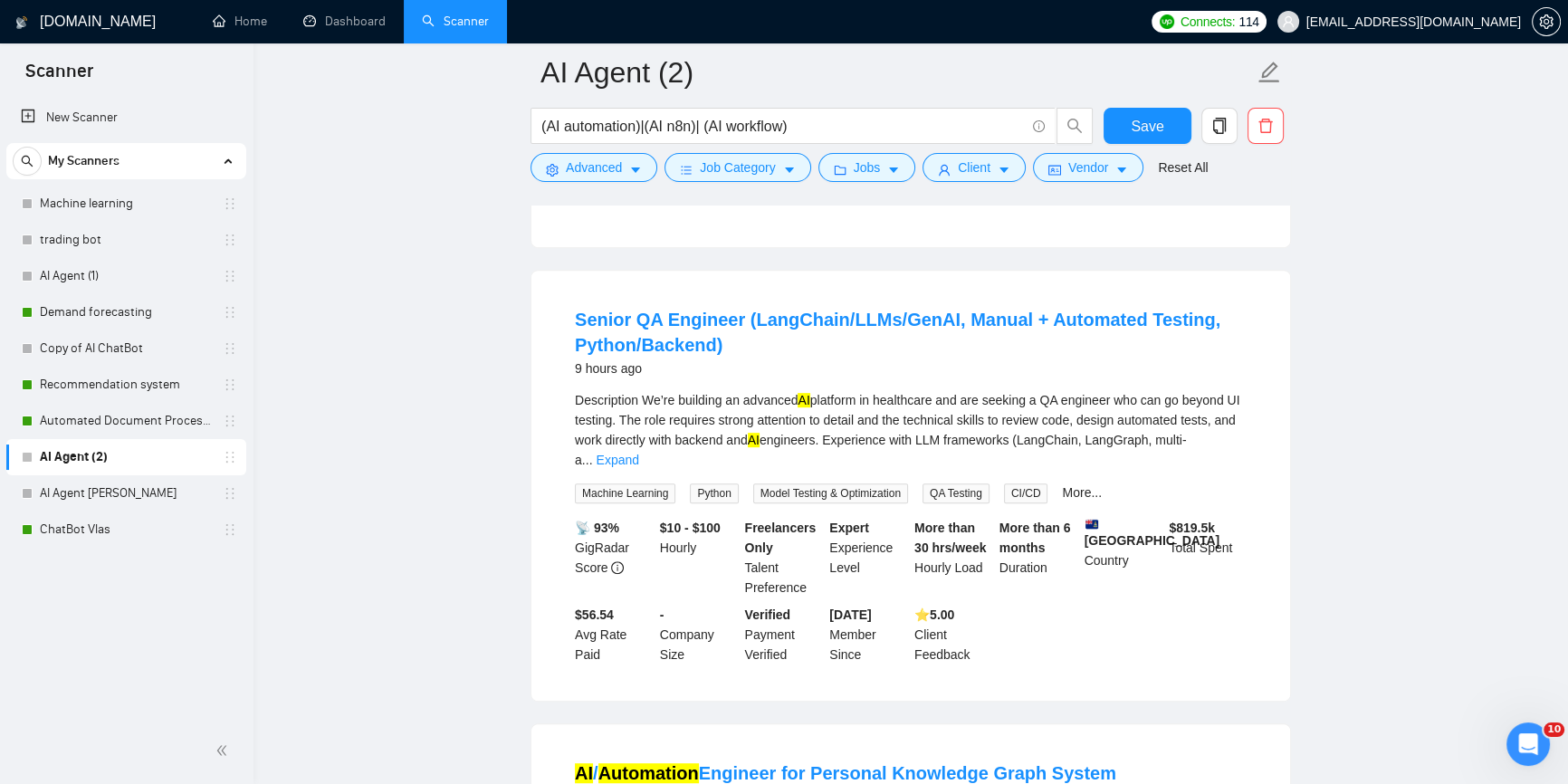
scroll to position [1069, 0]
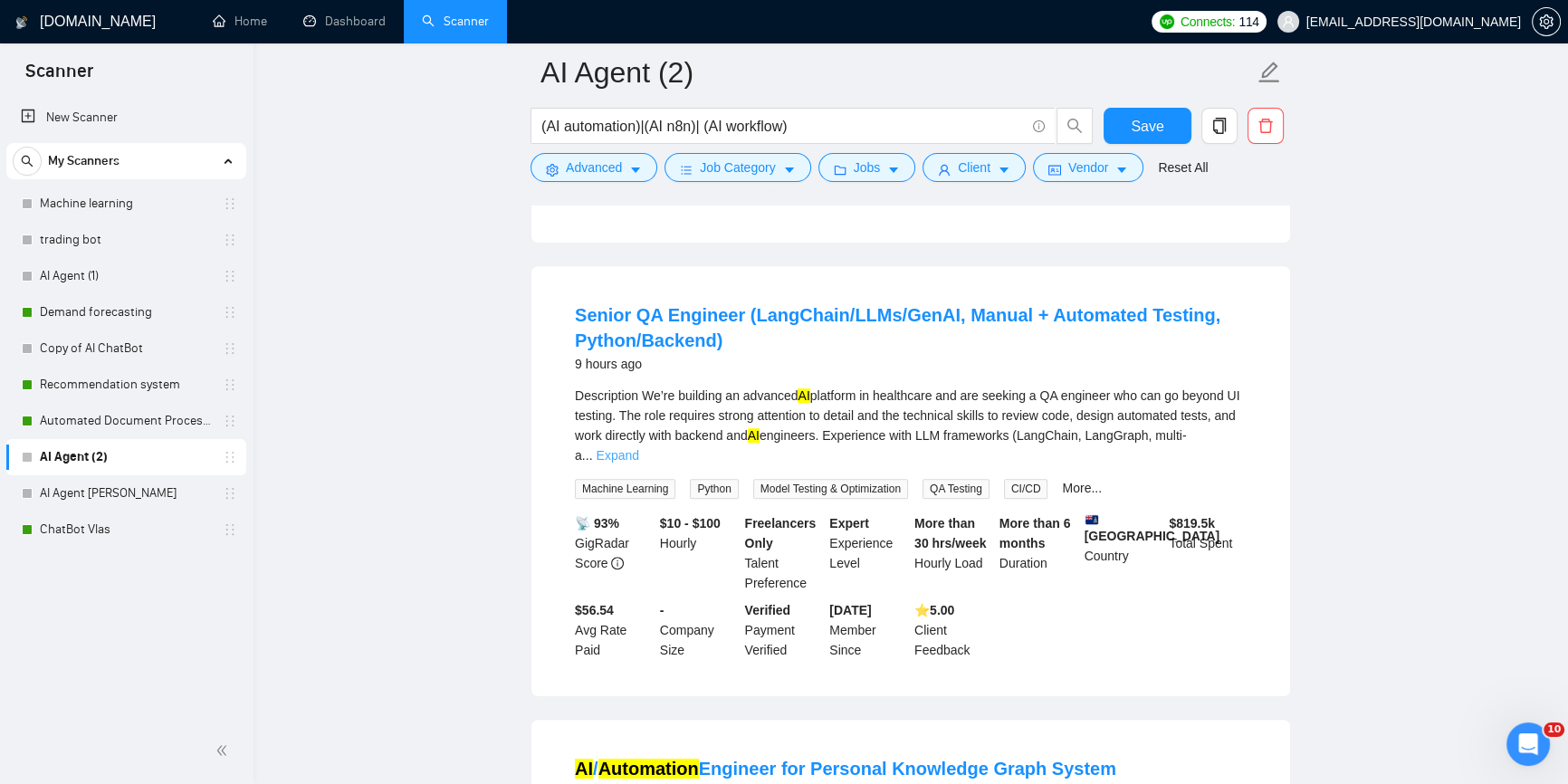
click at [638, 448] on link "Expand" at bounding box center [617, 454] width 42 height 14
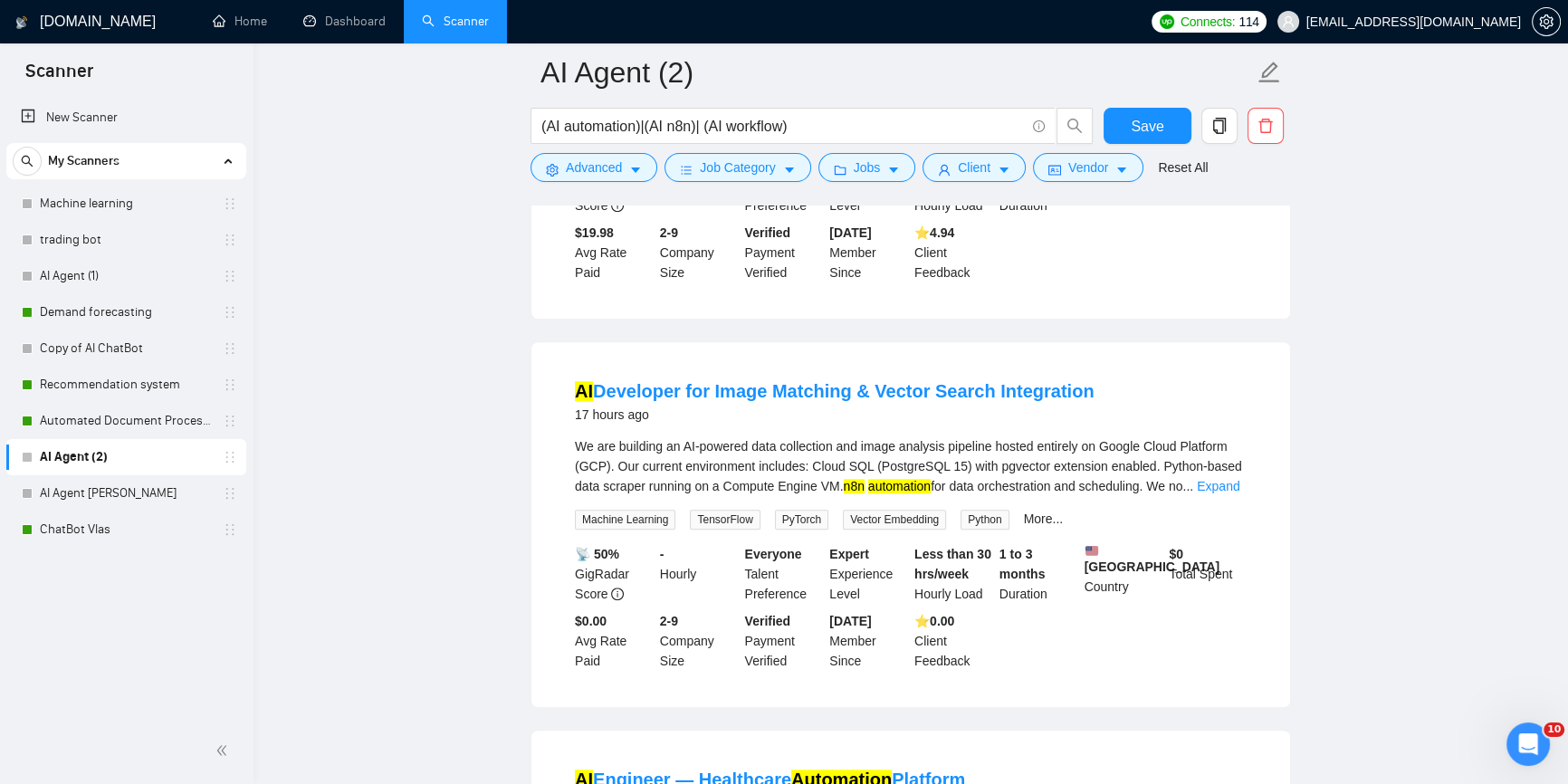
scroll to position [2057, 0]
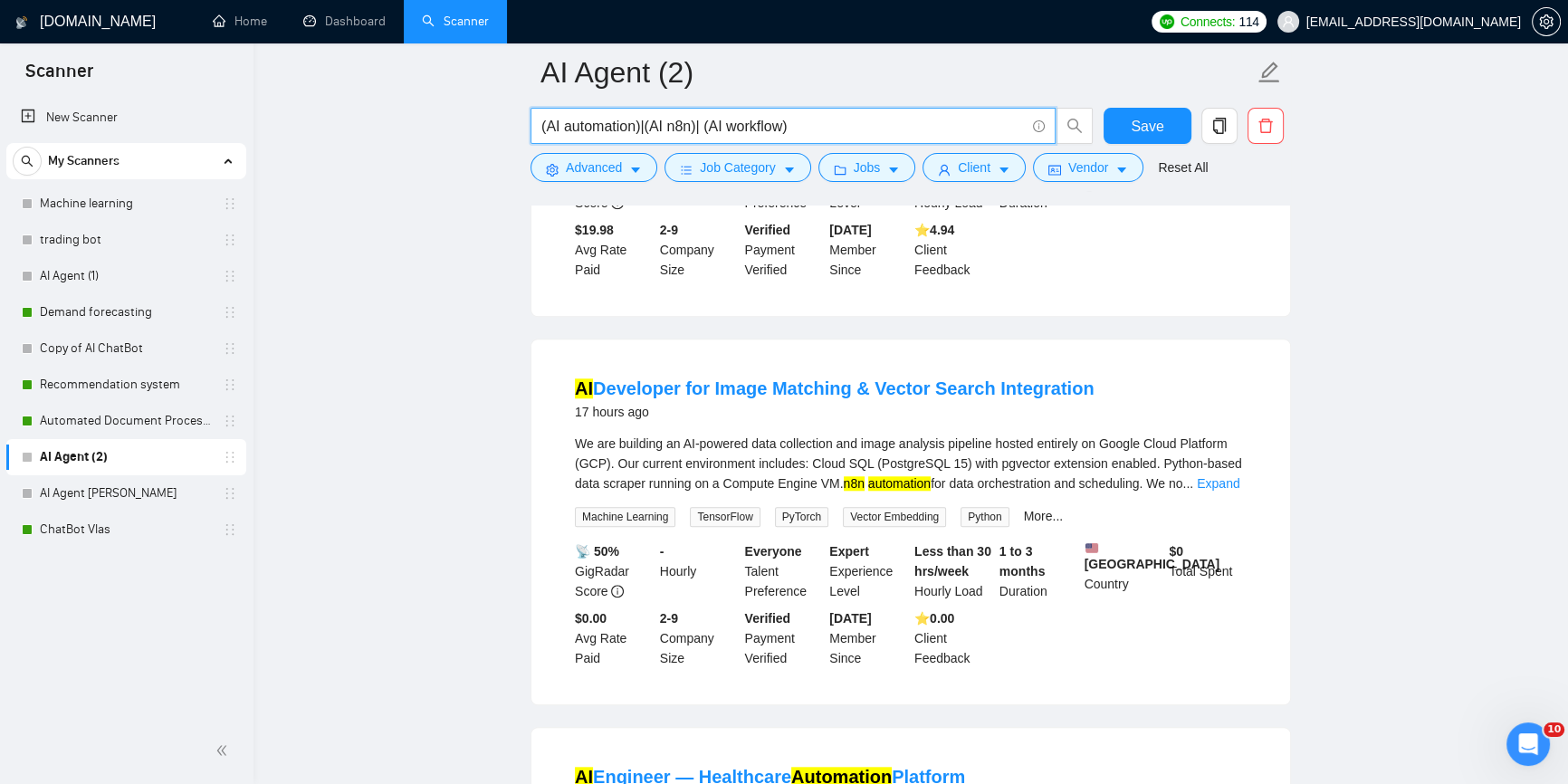
click at [647, 122] on input "(AI automation)|(AI n8n)| (AI workflow)" at bounding box center [783, 126] width 484 height 23
drag, startPoint x: 641, startPoint y: 124, endPoint x: 693, endPoint y: 123, distance: 52.0
click at [693, 123] on input "(AI automation)|(AI n8n)| (AI workflow)" at bounding box center [783, 126] width 484 height 23
click at [810, 129] on input "(AI automation)|(AI n8n)| (AI workflow)" at bounding box center [783, 126] width 484 height 23
paste input "|(AI n8n)"
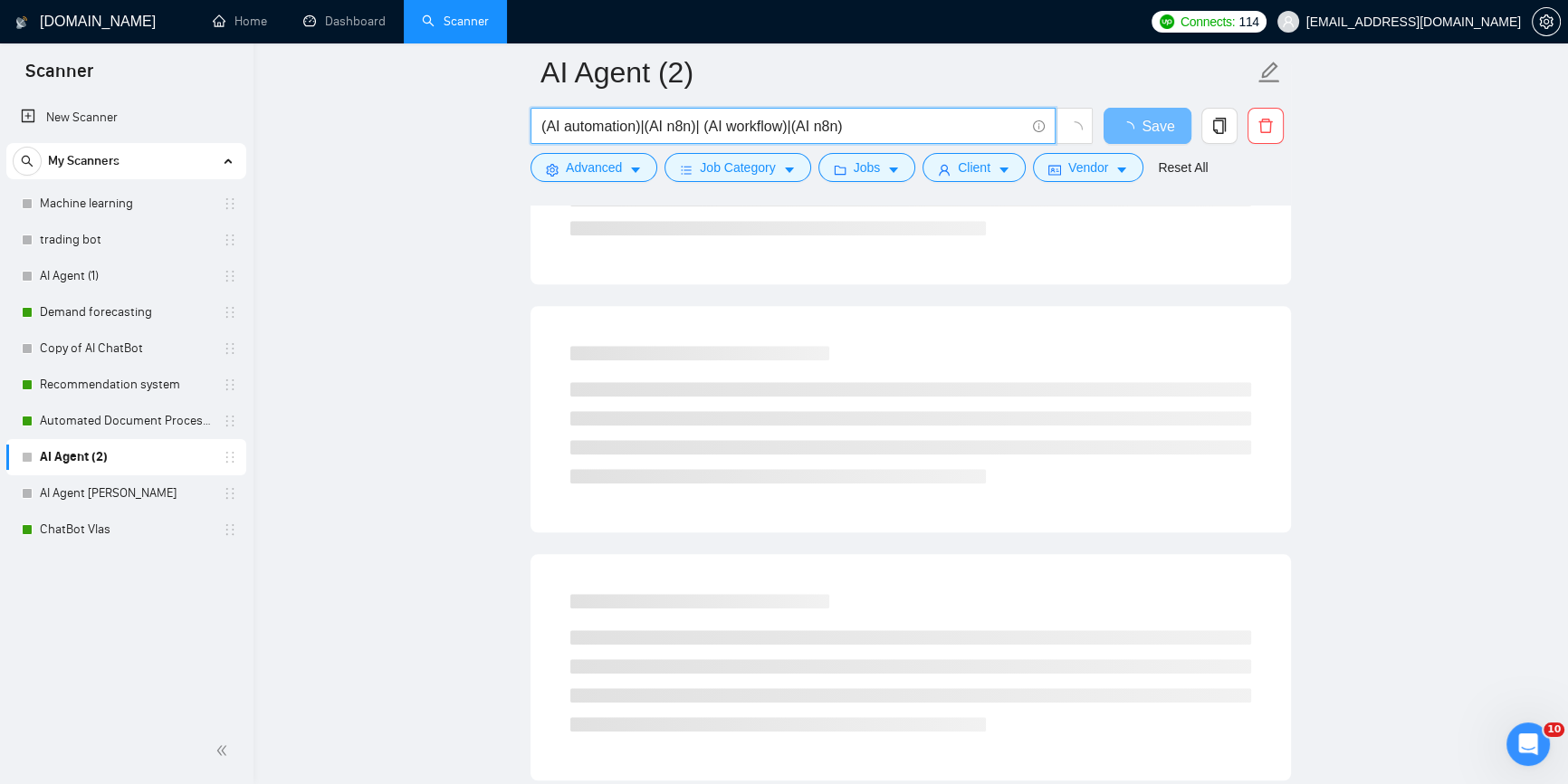
drag, startPoint x: 797, startPoint y: 124, endPoint x: 812, endPoint y: 124, distance: 15.0
click at [812, 124] on input "(AI automation)|(AI n8n)| (AI workflow)|(AI n8n)" at bounding box center [783, 126] width 484 height 23
drag, startPoint x: 790, startPoint y: 121, endPoint x: 516, endPoint y: 123, distance: 274.0
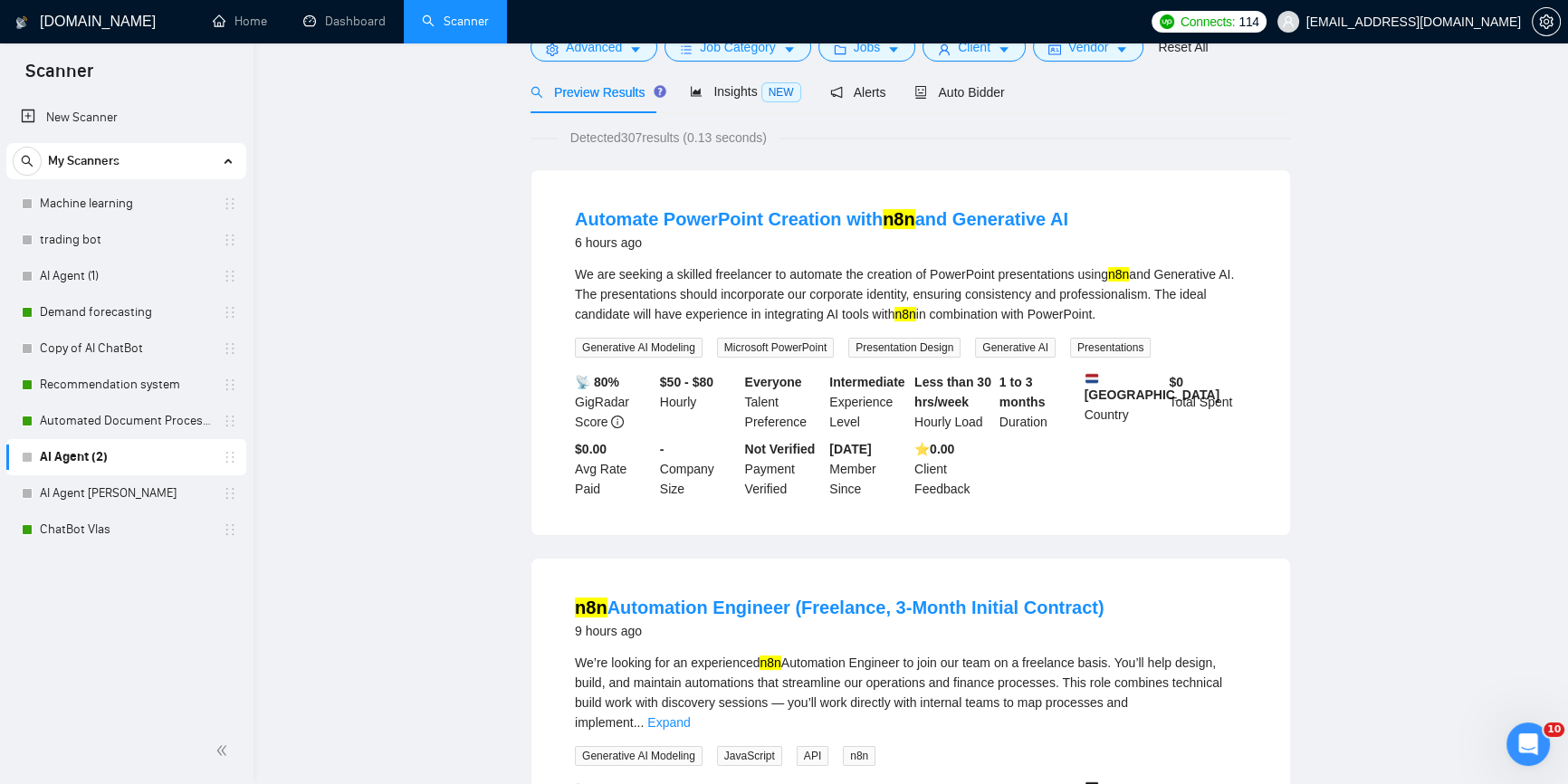
scroll to position [0, 0]
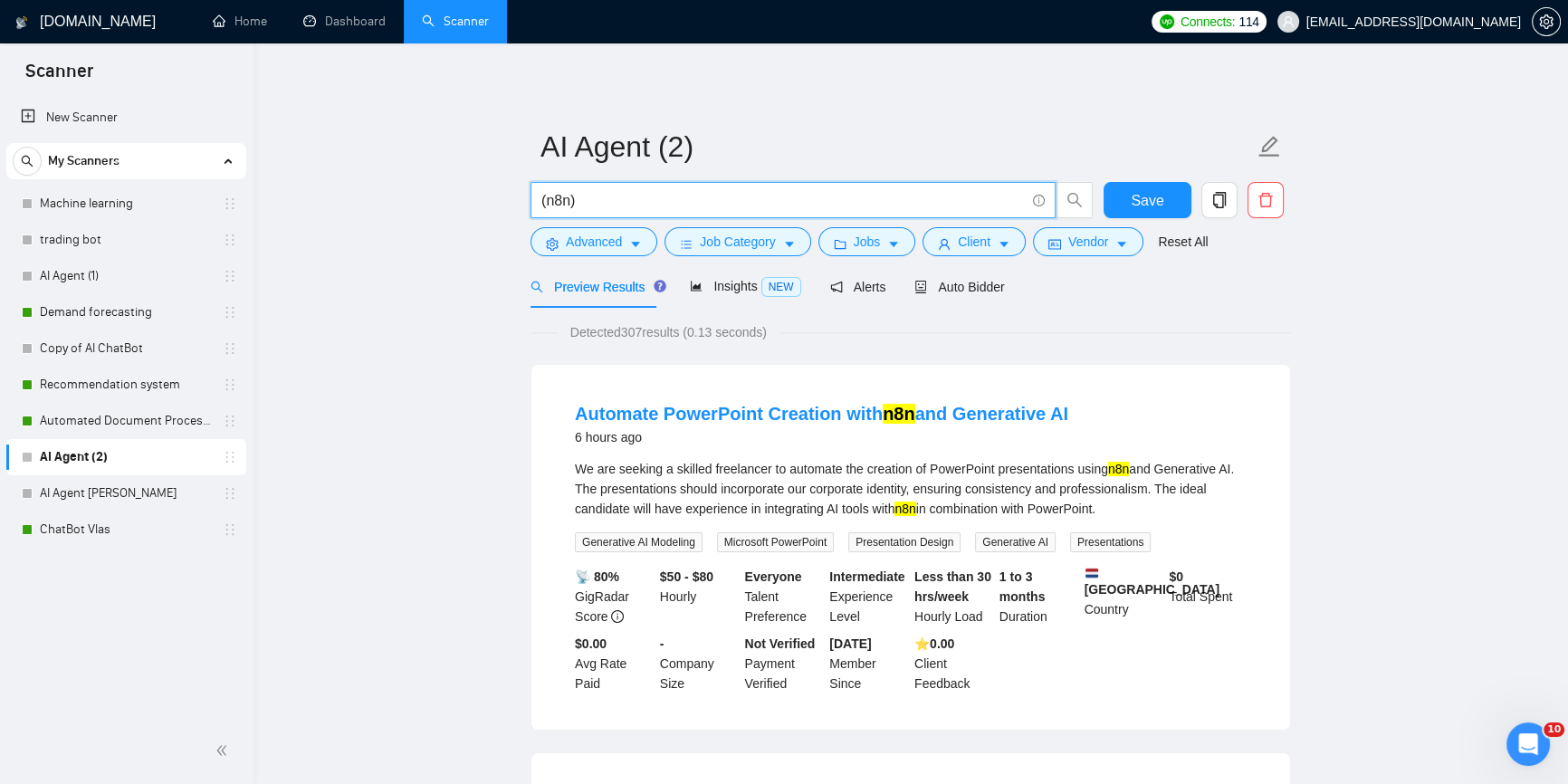
click at [664, 208] on input "(n8n)" at bounding box center [783, 201] width 484 height 23
click at [547, 204] on input "(n8n" at bounding box center [783, 201] width 484 height 23
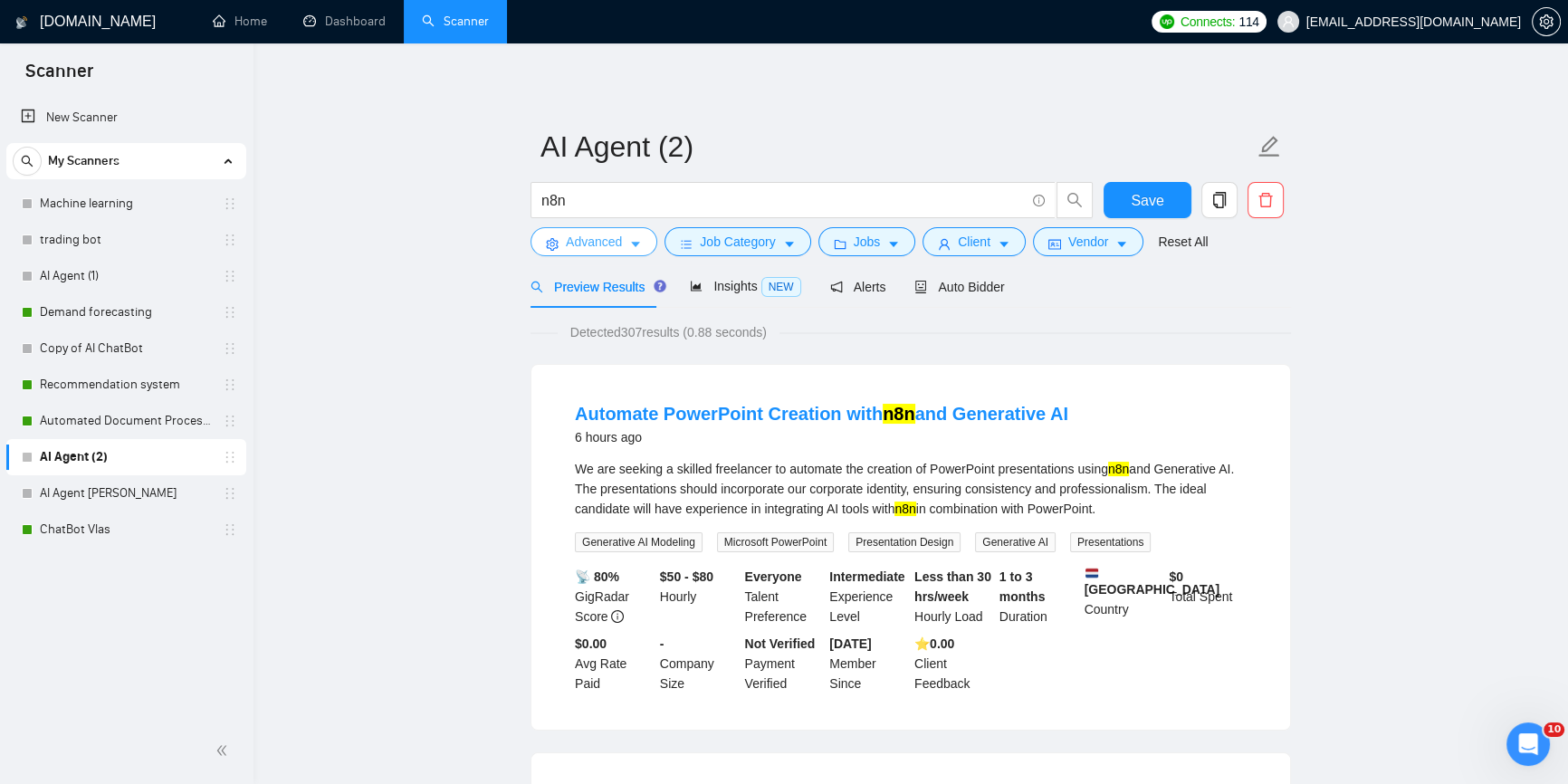
click at [629, 243] on icon "caret-down" at bounding box center [636, 245] width 13 height 13
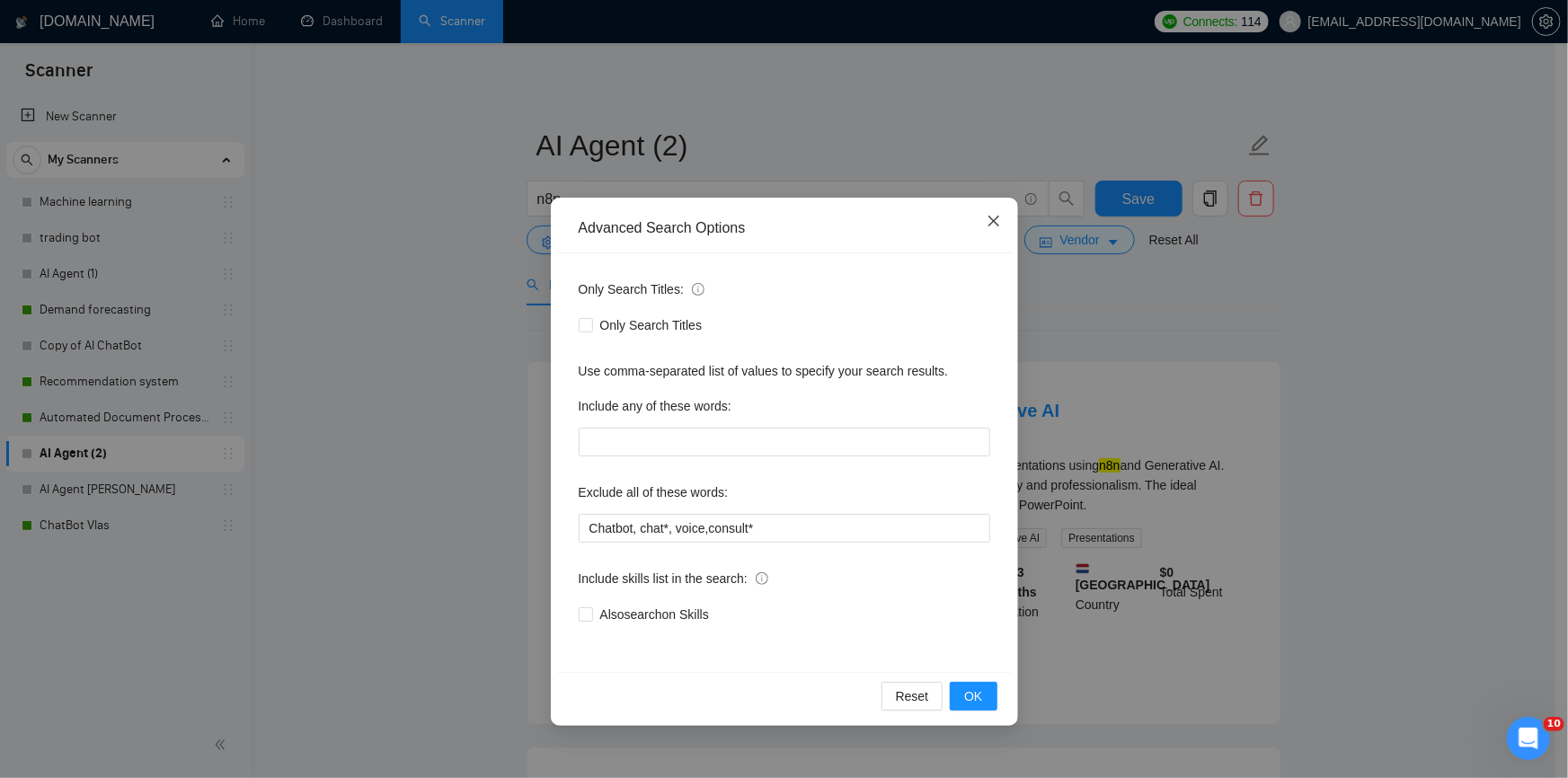
click at [996, 214] on span "Close" at bounding box center [994, 222] width 48 height 48
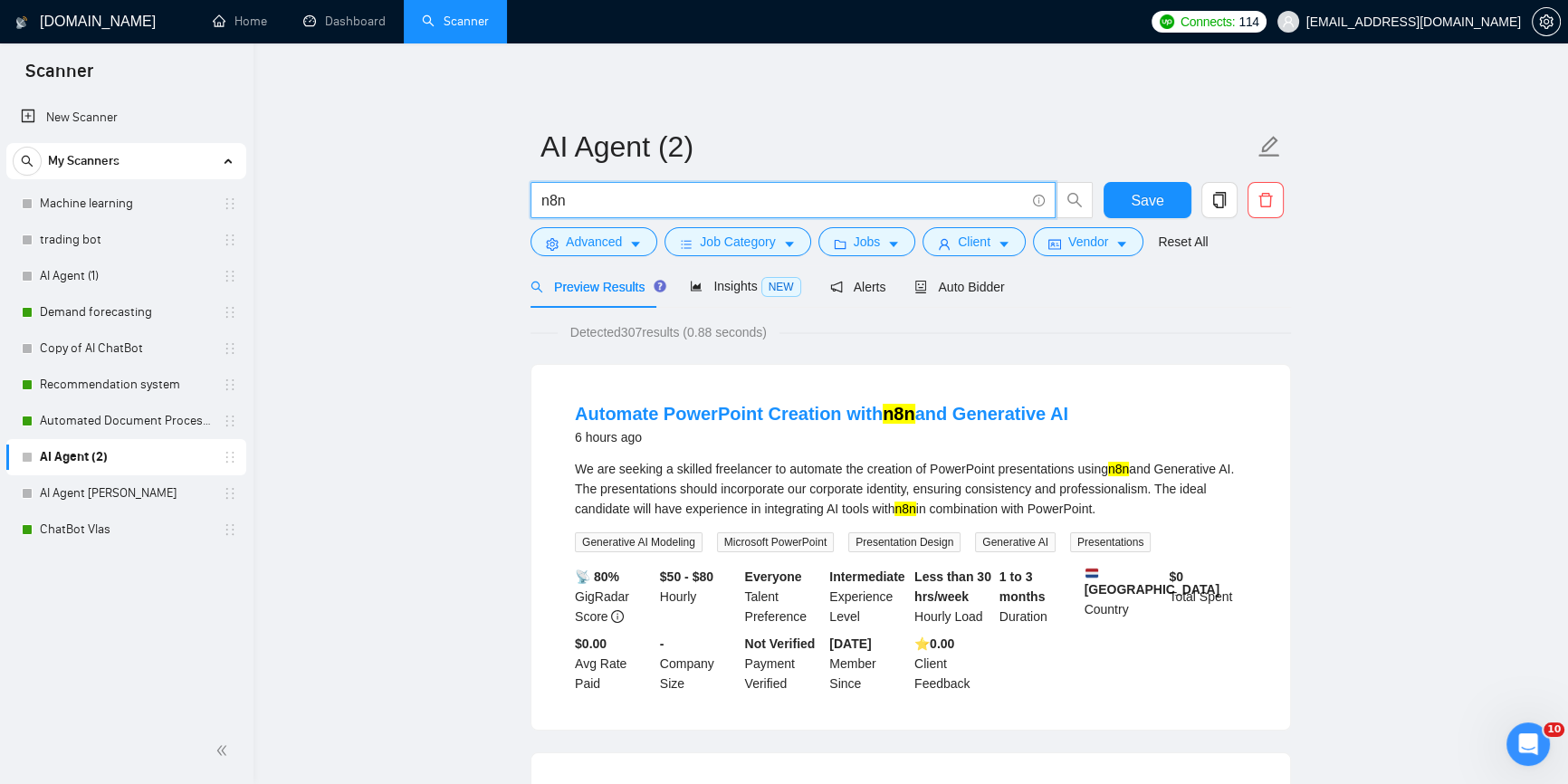
click at [636, 198] on input "n8n" at bounding box center [783, 201] width 484 height 23
click at [636, 197] on input "n8n" at bounding box center [783, 201] width 484 height 23
paste input "(AI automation)|(AI n8n)| (AI workflow)|"
drag, startPoint x: 794, startPoint y: 194, endPoint x: 828, endPoint y: 197, distance: 34.1
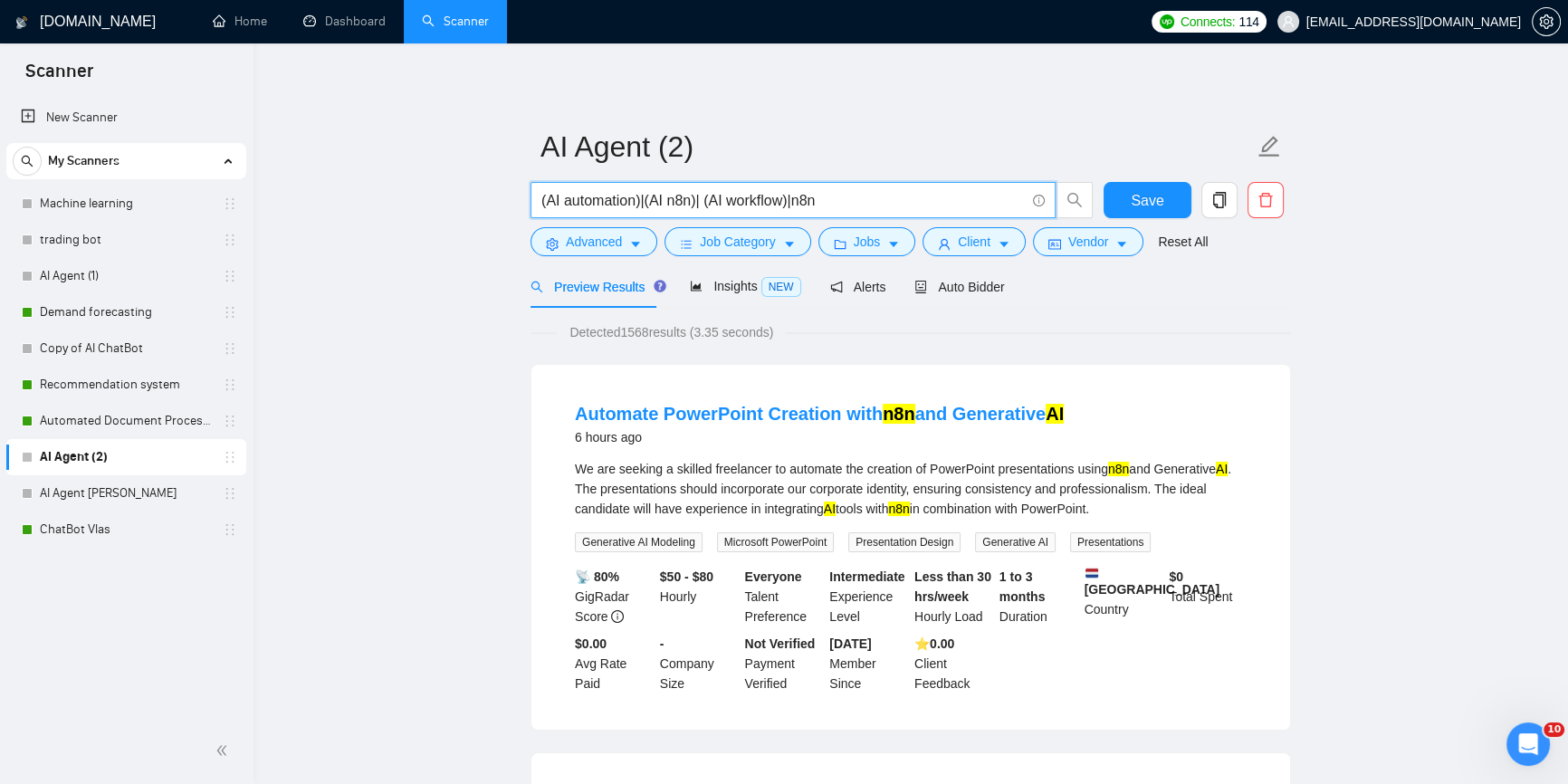
click at [828, 197] on input "(AI automation)|(AI n8n)| (AI workflow)|n8n" at bounding box center [783, 201] width 484 height 23
paste input "n8n, Zapier, Gumloop"
click at [803, 192] on input "(AI automation)|(AI n8n)| (AI workflow)| ( n8n, Zapier, Gumloop)" at bounding box center [783, 201] width 484 height 23
drag, startPoint x: 706, startPoint y: 203, endPoint x: 719, endPoint y: 200, distance: 13.3
click at [719, 200] on input "(AI automation)|(AI n8n)| (AI workflow)| (n8n, Zapier, Gumloop)" at bounding box center [783, 201] width 484 height 23
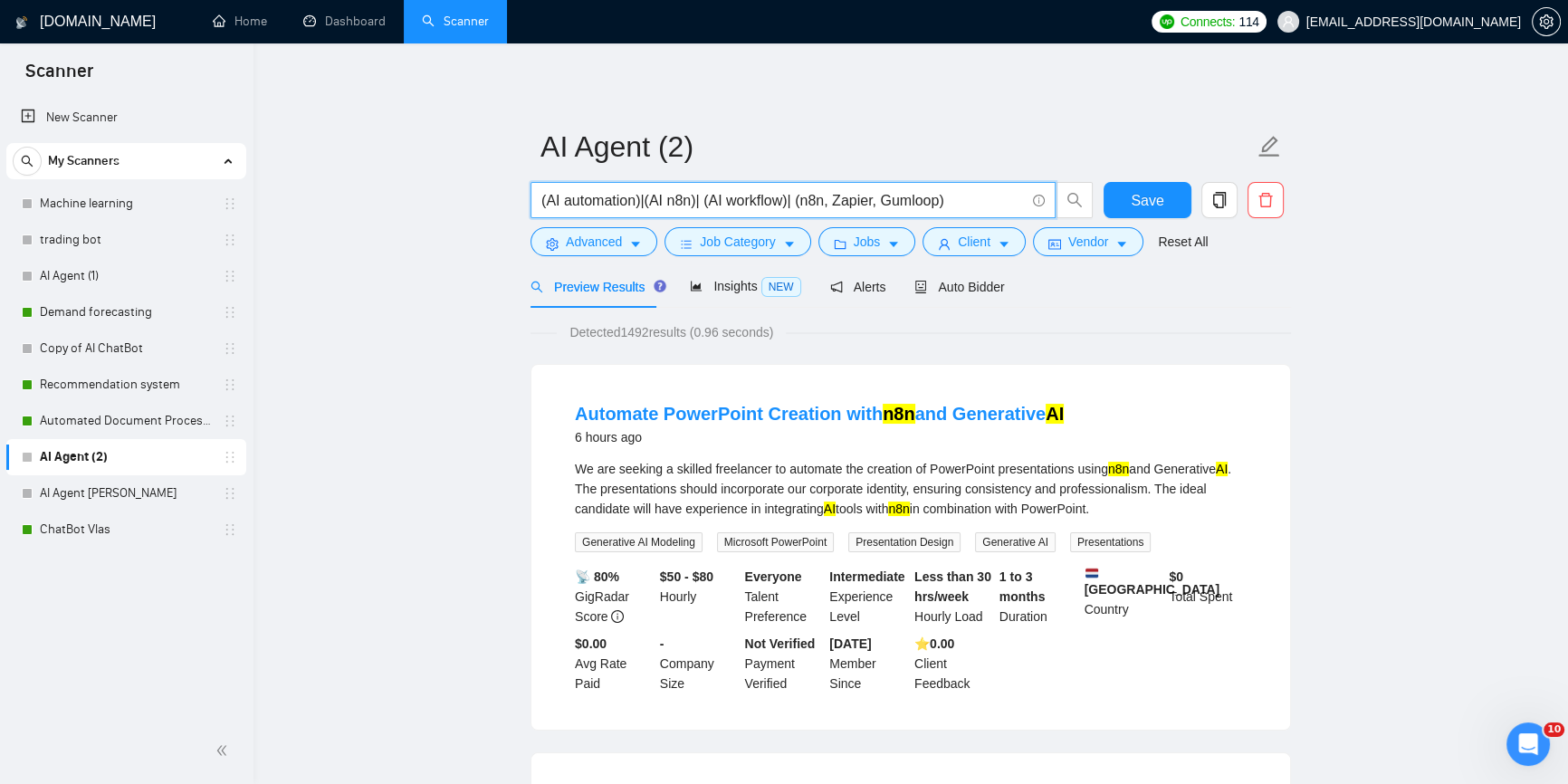
click at [792, 201] on input "(AI automation)|(AI n8n)| (AI workflow)| (n8n, Zapier, Gumloop)" at bounding box center [783, 201] width 484 height 23
paste input "AI"
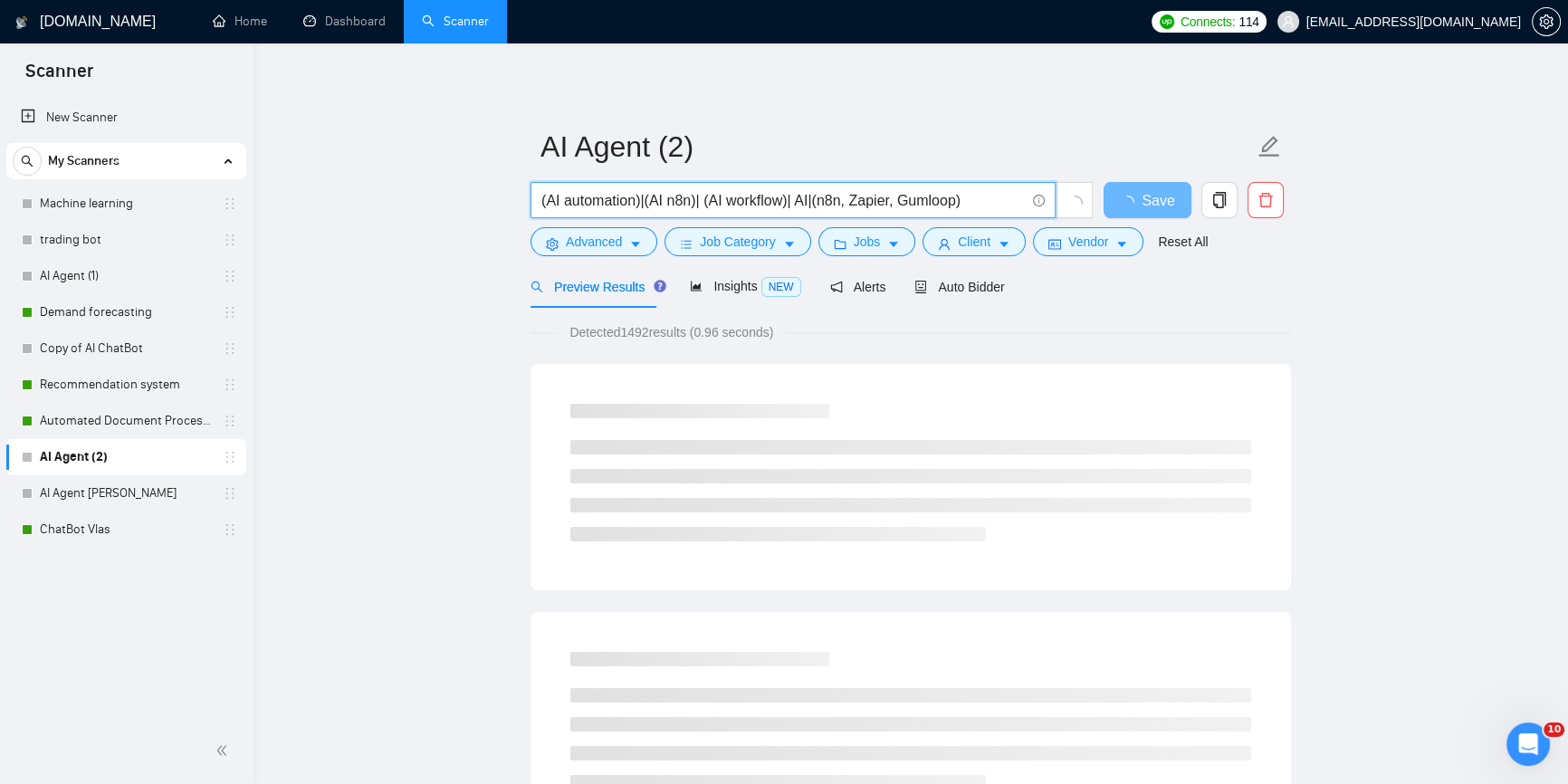
drag, startPoint x: 935, startPoint y: 200, endPoint x: 792, endPoint y: 207, distance: 143.2
click at [792, 207] on input "(AI automation)|(AI n8n)| (AI workflow)| AI|(n8n, Zapier, Gumloop)" at bounding box center [783, 201] width 484 height 23
click at [961, 195] on input "(AI automation)|(AI n8n)| (AI workflow)| AI|(n8n, Zapier, Gumloop)" at bounding box center [783, 201] width 484 height 23
click at [795, 205] on input "(AI automation)|(AI n8n)| (AI workflow)| AI|(n8n, Zapier, Gumloop))" at bounding box center [783, 201] width 484 height 23
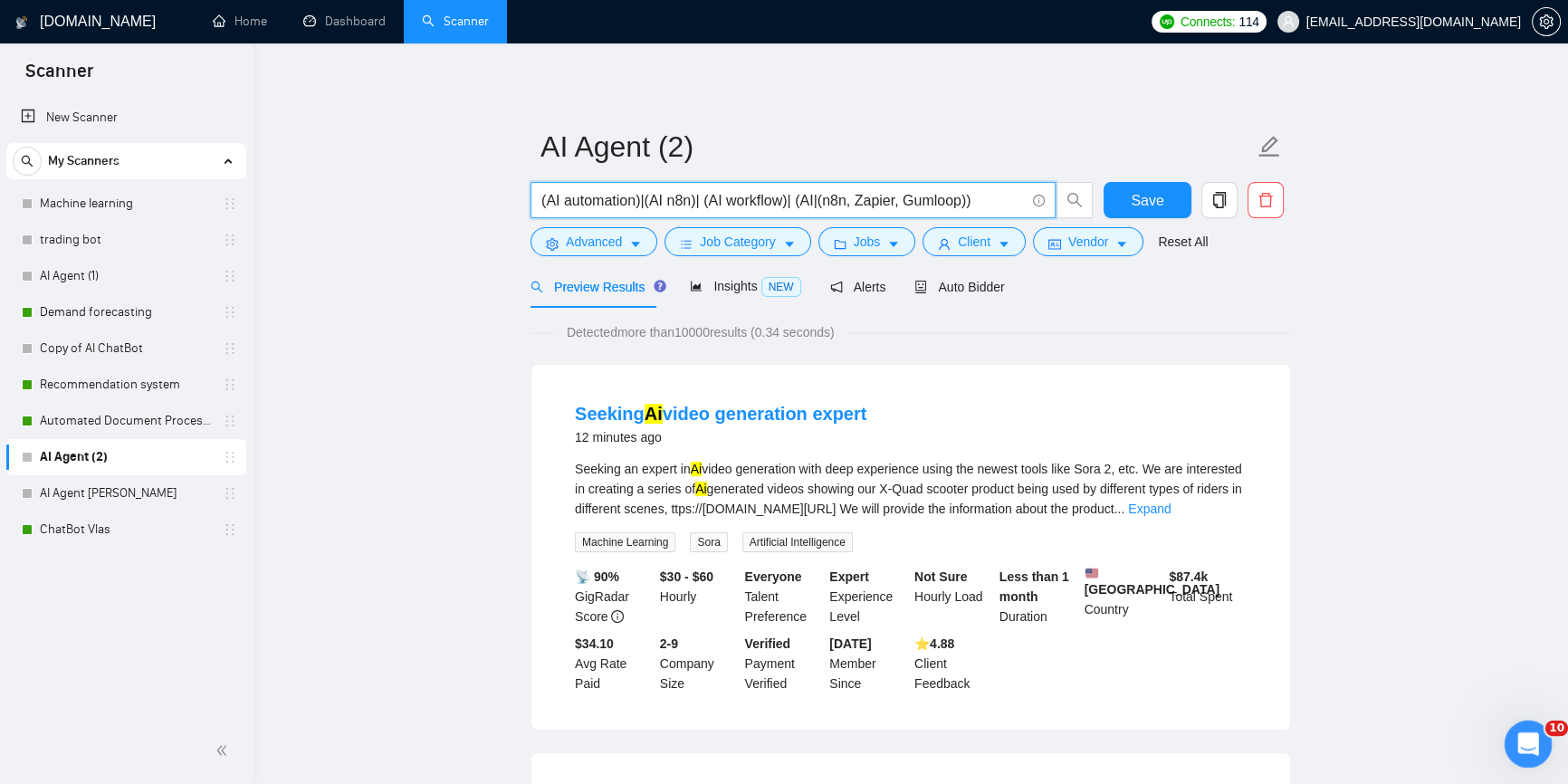
click at [1515, 732] on div "Open Intercom Messenger" at bounding box center [1526, 742] width 60 height 60
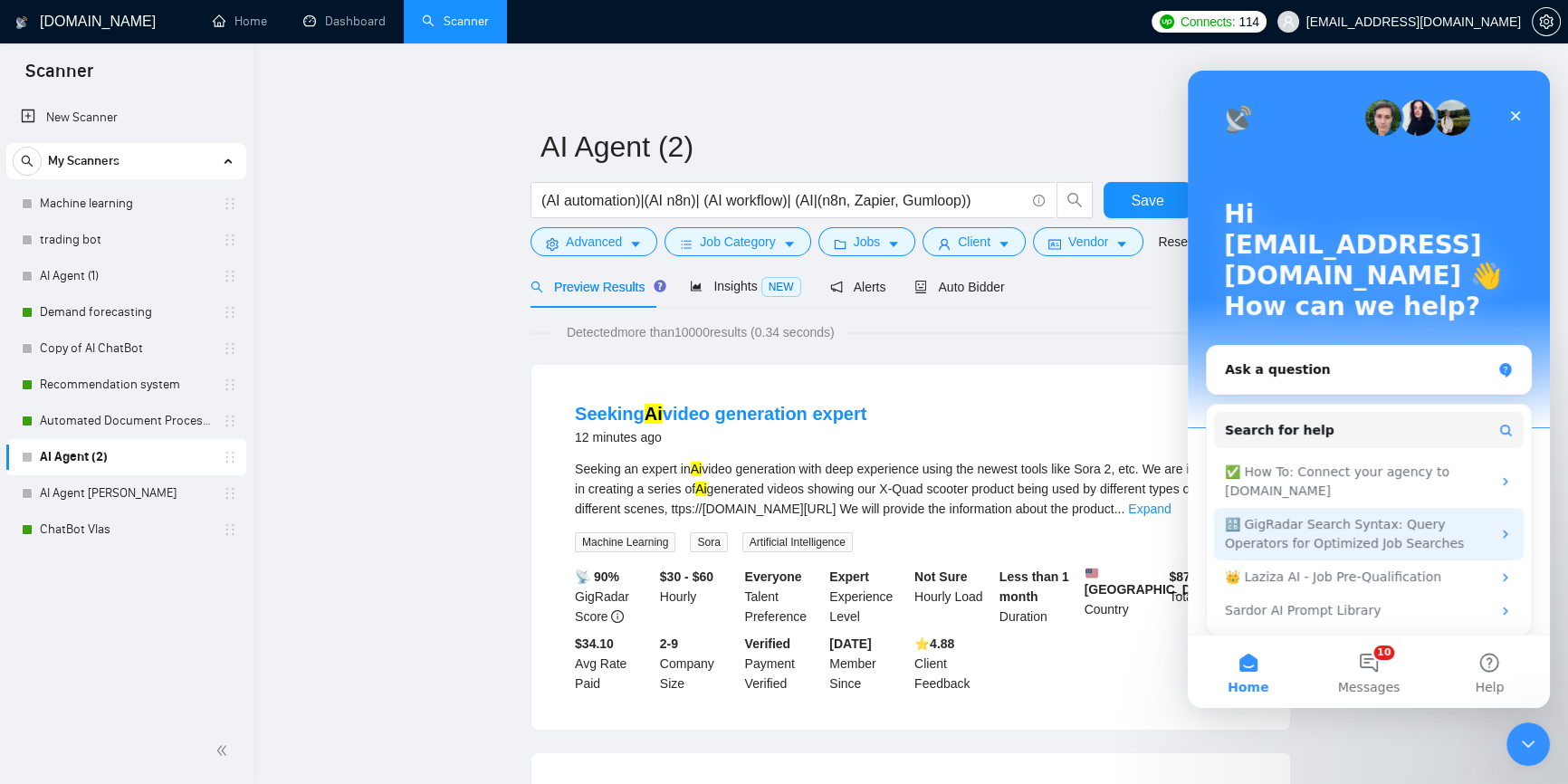
click at [1424, 515] on div "🔠 GigRadar Search Syntax: Query Operators for Optimized Job Searches" at bounding box center [1359, 534] width 267 height 38
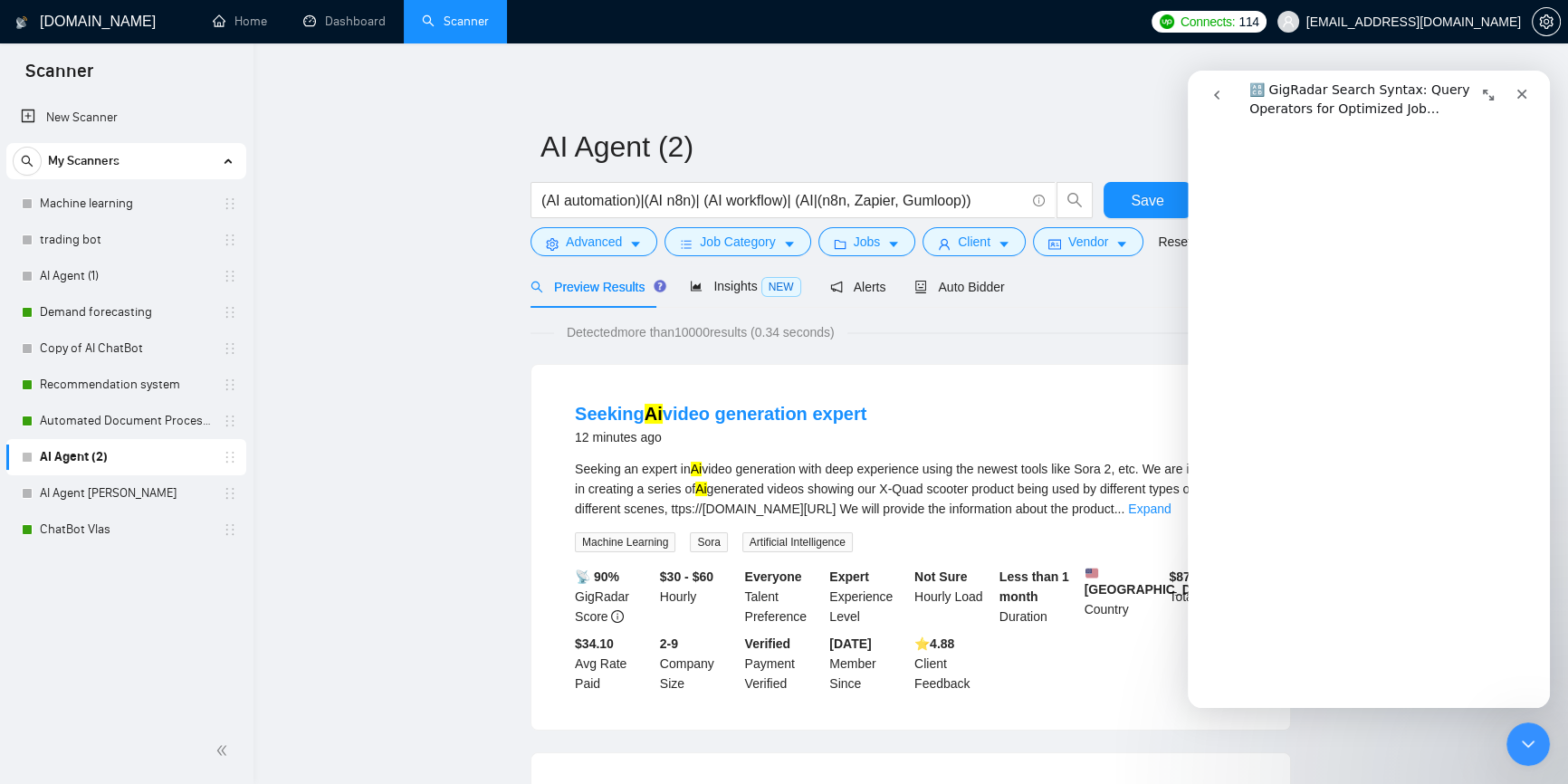
scroll to position [3045, 0]
click at [819, 195] on input "(AI automation)|(AI n8n)| (AI workflow)| (AI|(n8n, Zapier, Gumloop))" at bounding box center [783, 201] width 484 height 23
click at [813, 198] on input "(AI automation)|(AI n8n)| (AI workflow)| (AI|(n8n, Zapier, Gumloop))" at bounding box center [783, 201] width 484 height 23
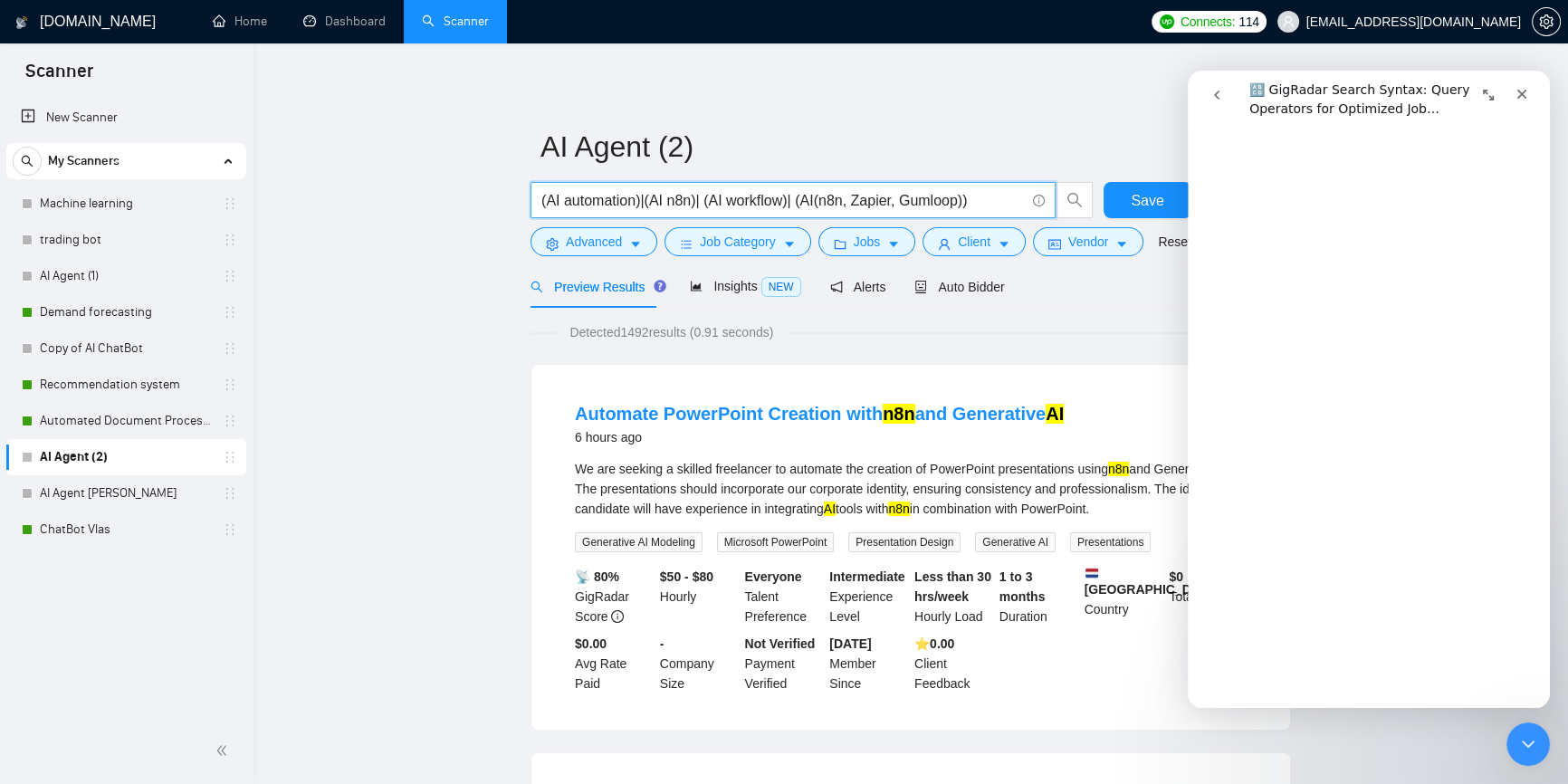
drag, startPoint x: 810, startPoint y: 194, endPoint x: 842, endPoint y: 203, distance: 33.2
click at [842, 203] on input "(AI automation)|(AI n8n)| (AI workflow)| (AI(n8n, Zapier, Gumloop))" at bounding box center [783, 201] width 484 height 23
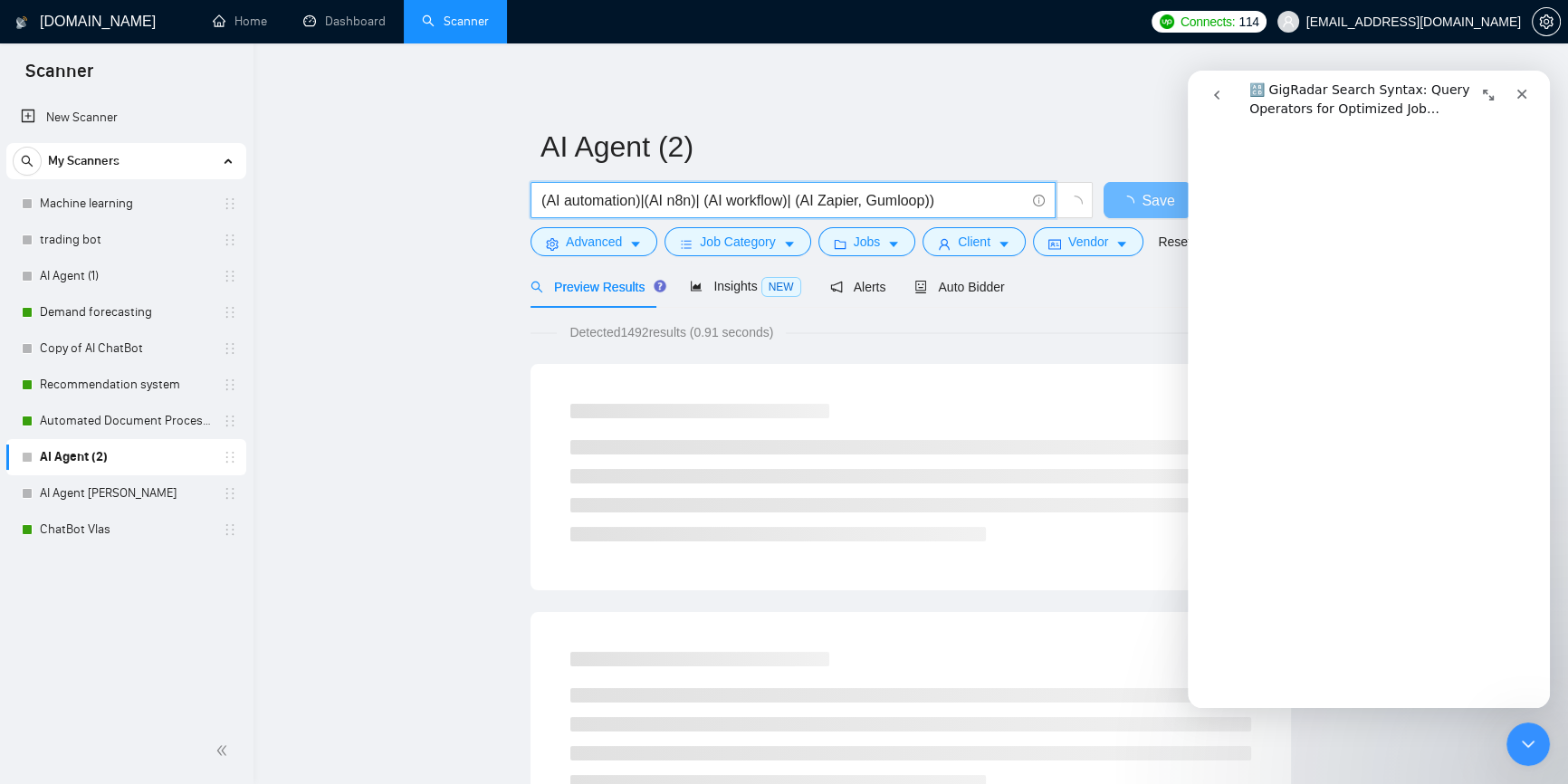
drag, startPoint x: 853, startPoint y: 202, endPoint x: 927, endPoint y: 197, distance: 74.2
click at [927, 197] on input "(AI automation)|(AI n8n)| (AI workflow)| (AI Zapier, Gumloop))" at bounding box center [783, 201] width 484 height 23
click at [913, 202] on input "(AI automation)|(AI n8n)| (AI workflow)| (AI Zapier)" at bounding box center [783, 201] width 484 height 23
paste input ", Gumloop)"
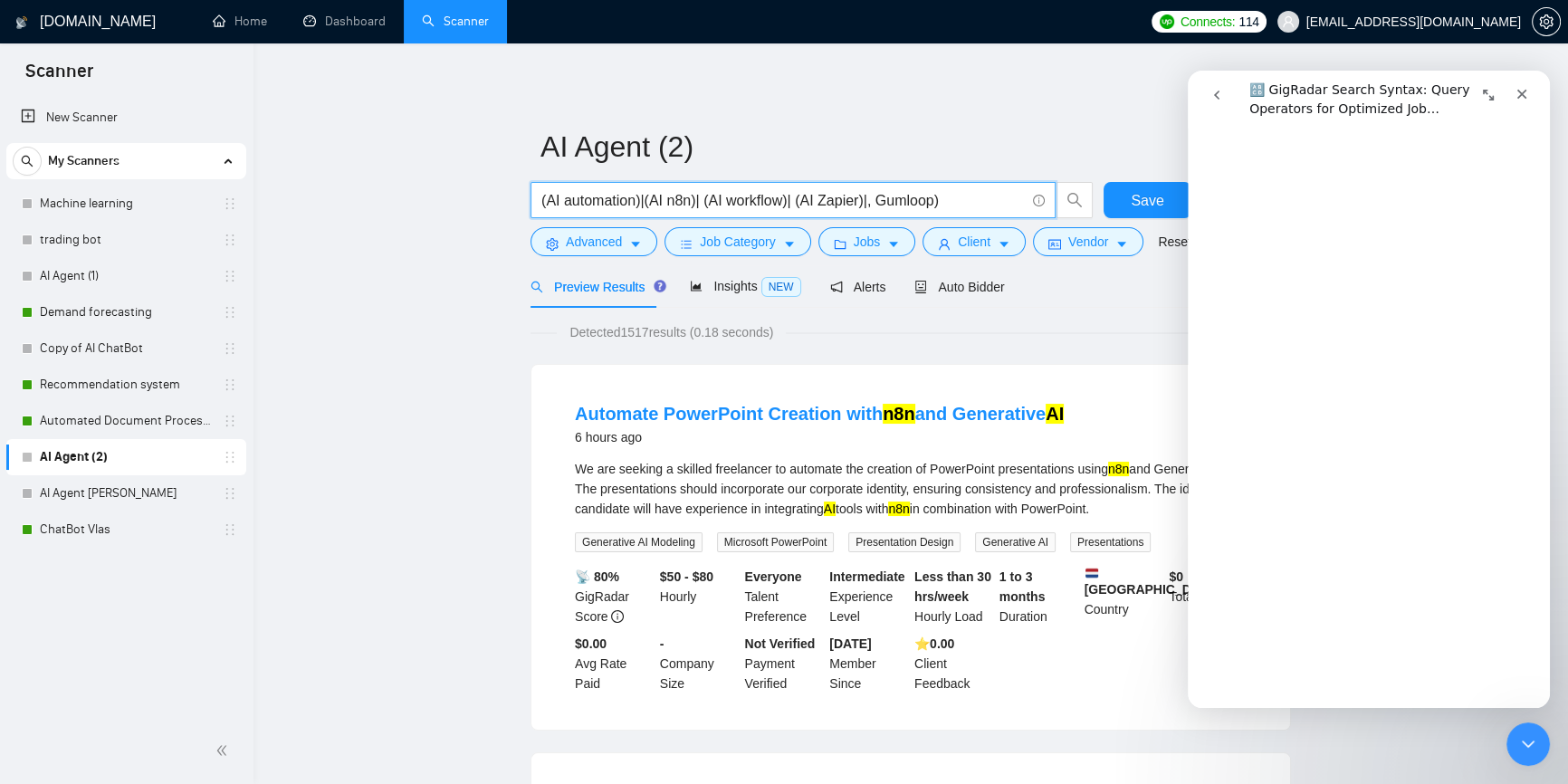
click at [814, 196] on input "(AI automation)|(AI n8n)| (AI workflow)| (AI Zapier)|, Gumloop)" at bounding box center [783, 201] width 484 height 23
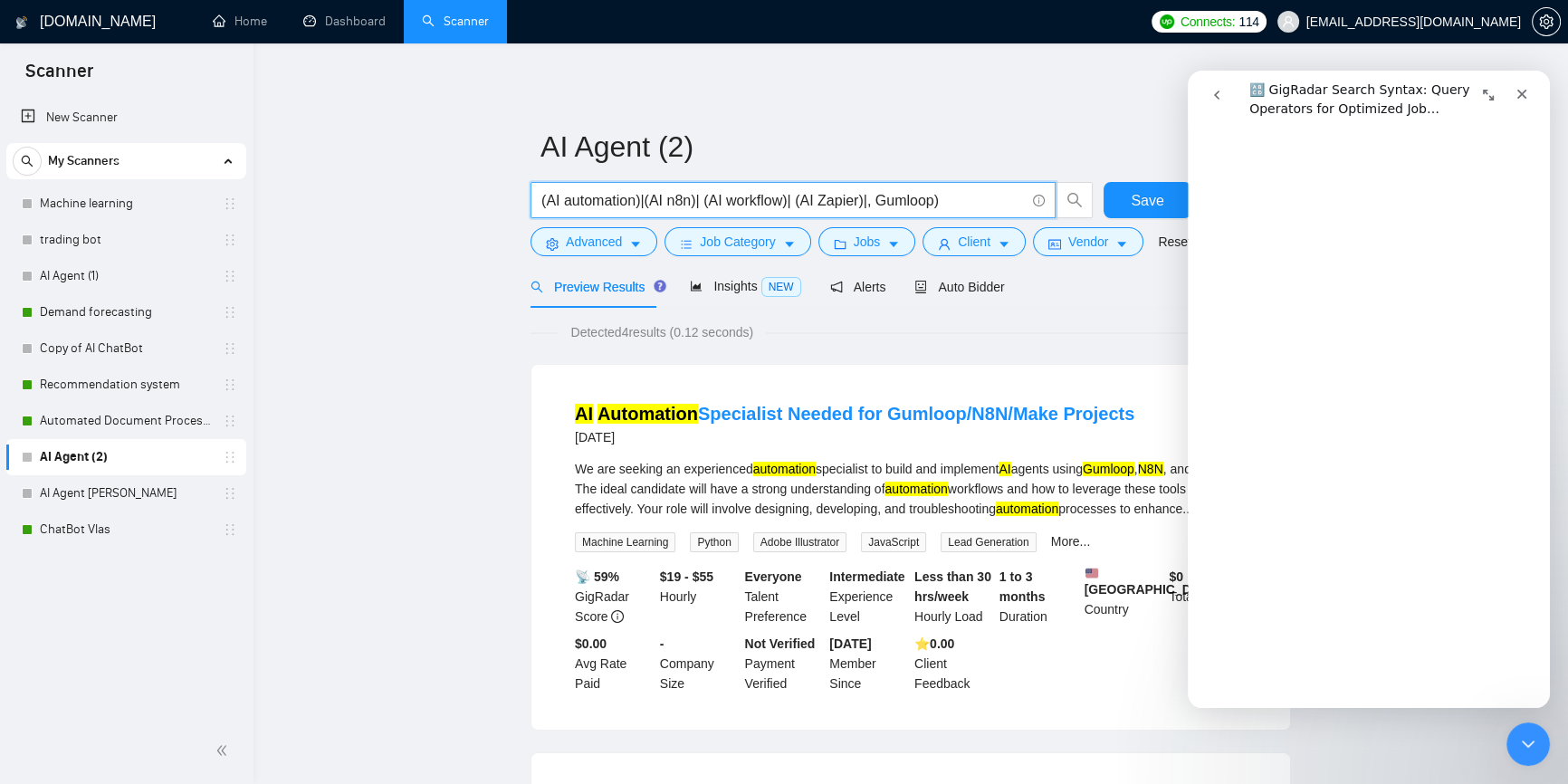
click at [870, 202] on input "(AI automation)|(AI n8n)| (AI workflow)| (AI Zapier)|, Gumloop)" at bounding box center [783, 201] width 484 height 23
paste input "AI"
click at [866, 206] on input "(AI automation)|(AI n8n)| (AI workflow)| (AI Zapier)|AI Gumloop)" at bounding box center [783, 201] width 484 height 23
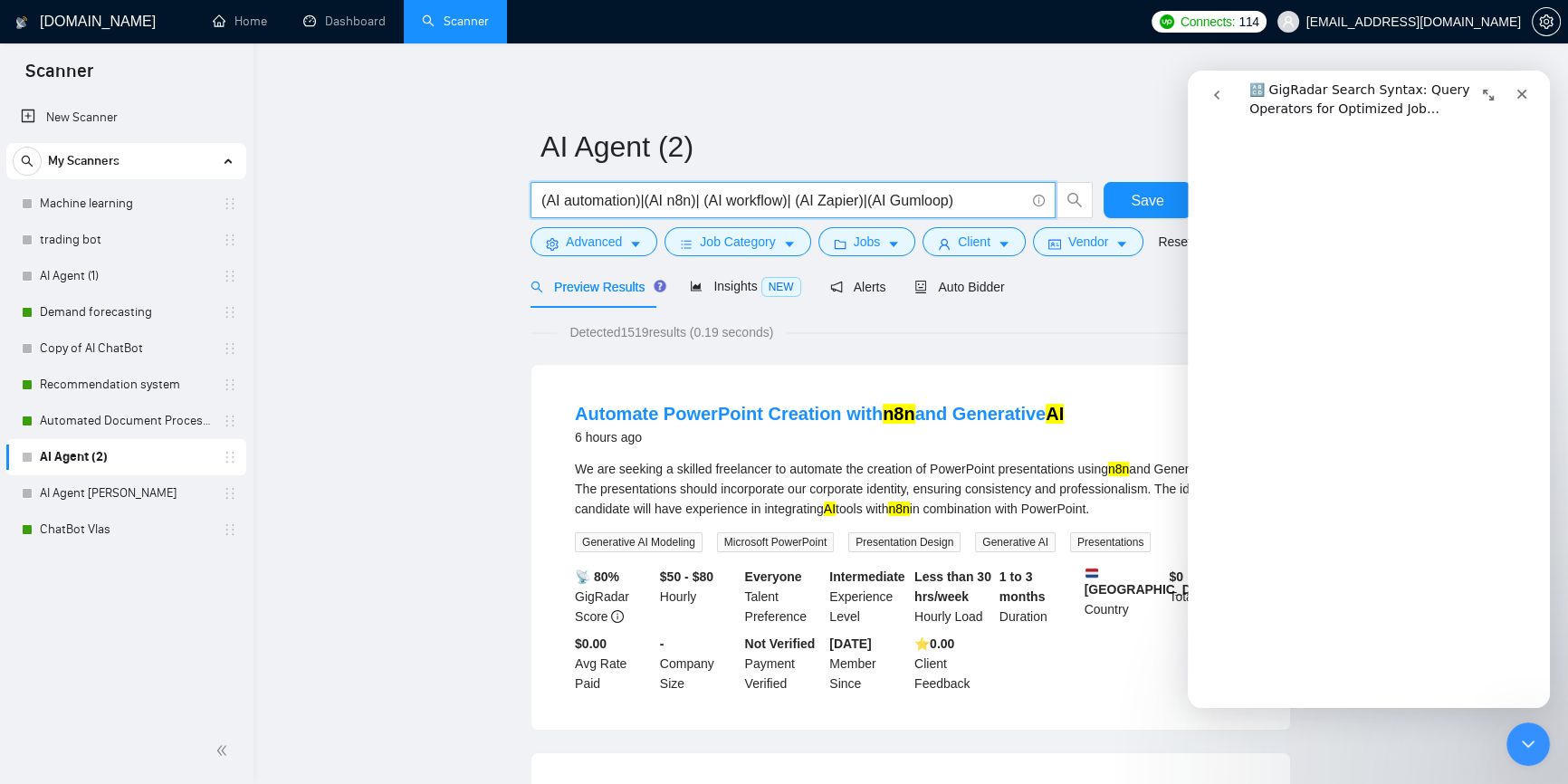
drag, startPoint x: 859, startPoint y: 199, endPoint x: 975, endPoint y: 196, distance: 116.0
click at [975, 196] on input "(AI automation)|(AI n8n)| (AI workflow)| (AI Zapier)|(AI Gumloop)" at bounding box center [783, 201] width 484 height 23
paste input "|(AI Gumloop)"
click at [544, 195] on input "(AI automation)|(AI n8n)| (AI workflow)| (AI Zapier)|(AI Gumloop))" at bounding box center [783, 201] width 484 height 23
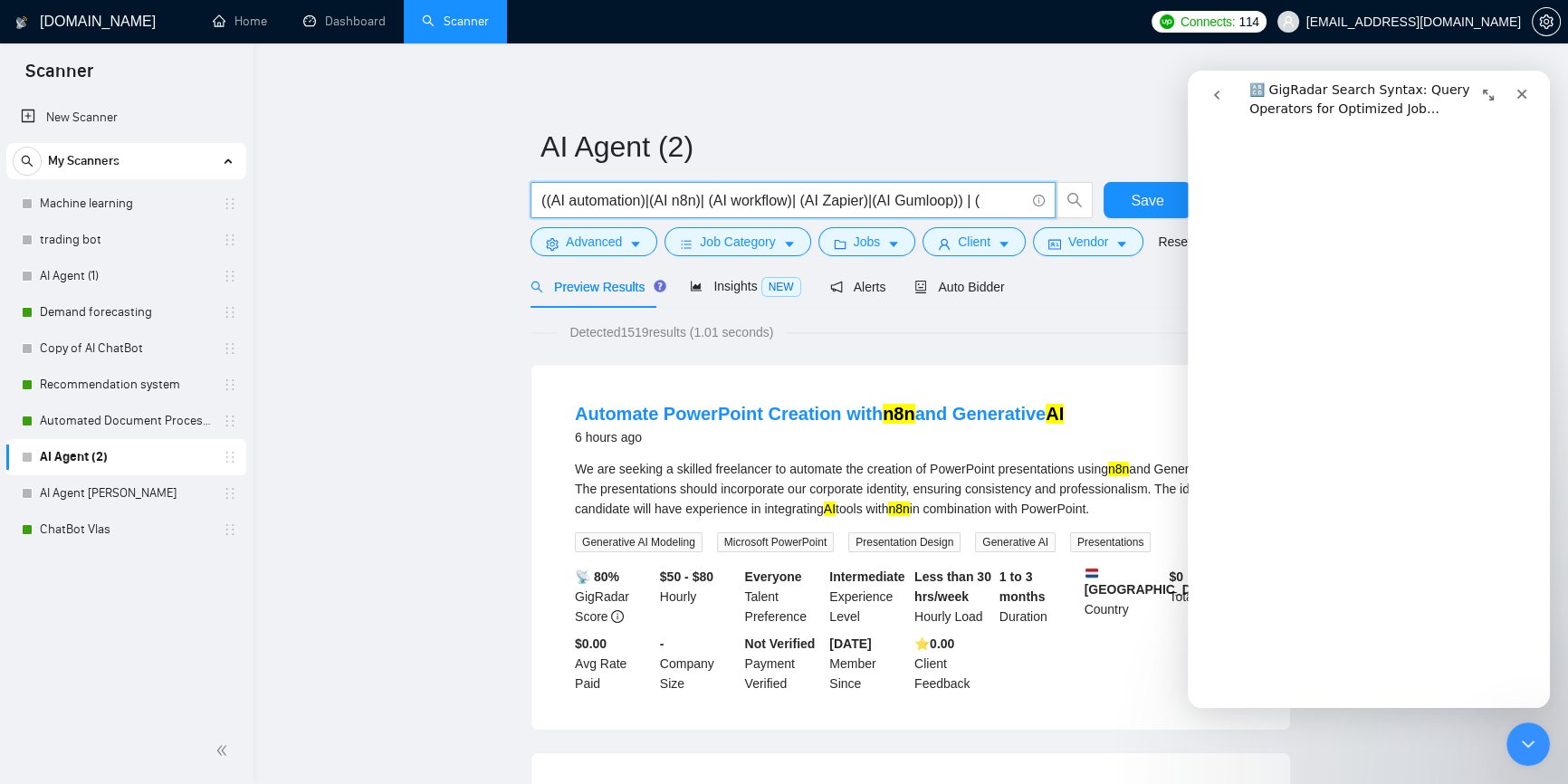
paste input "OpenAI (GPT-5/4/4o), [PERSON_NAME], [PERSON_NAME], Mistral"
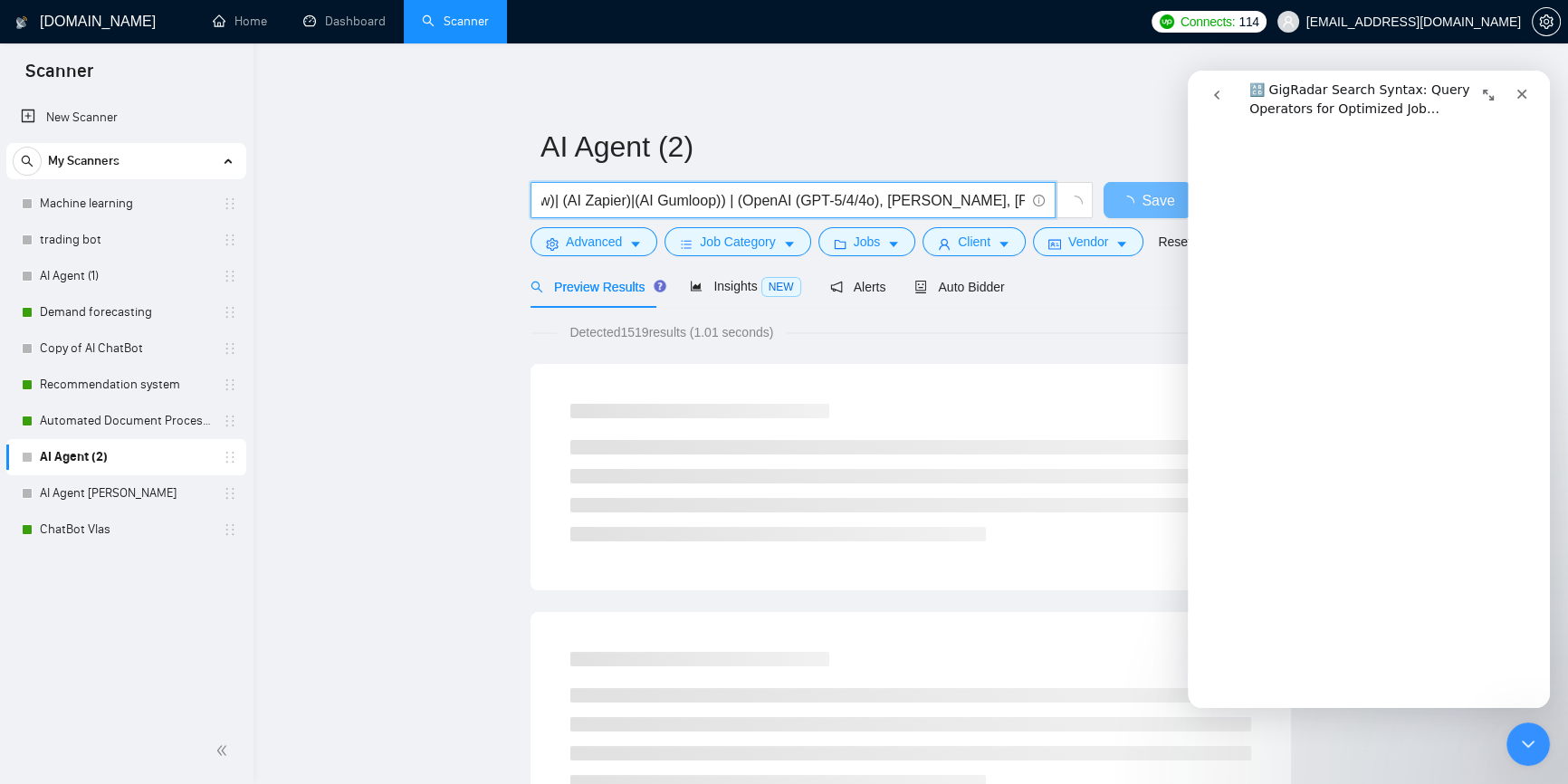
click at [792, 200] on input "((AI automation)|(AI n8n)| (AI workflow)| (AI Zapier)|(AI Gumloop)) | (OpenAI (…" at bounding box center [783, 201] width 484 height 23
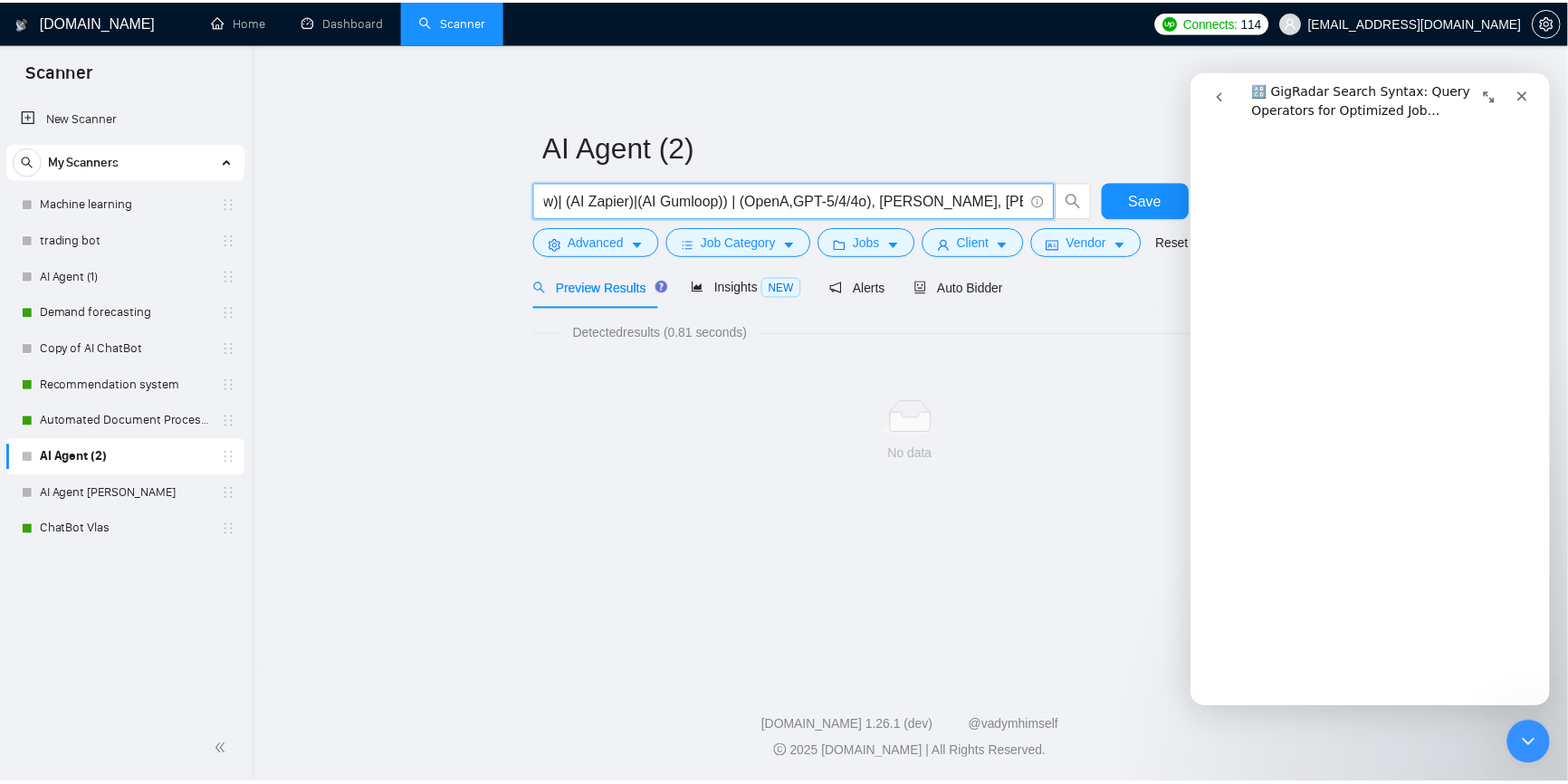
scroll to position [0, 225]
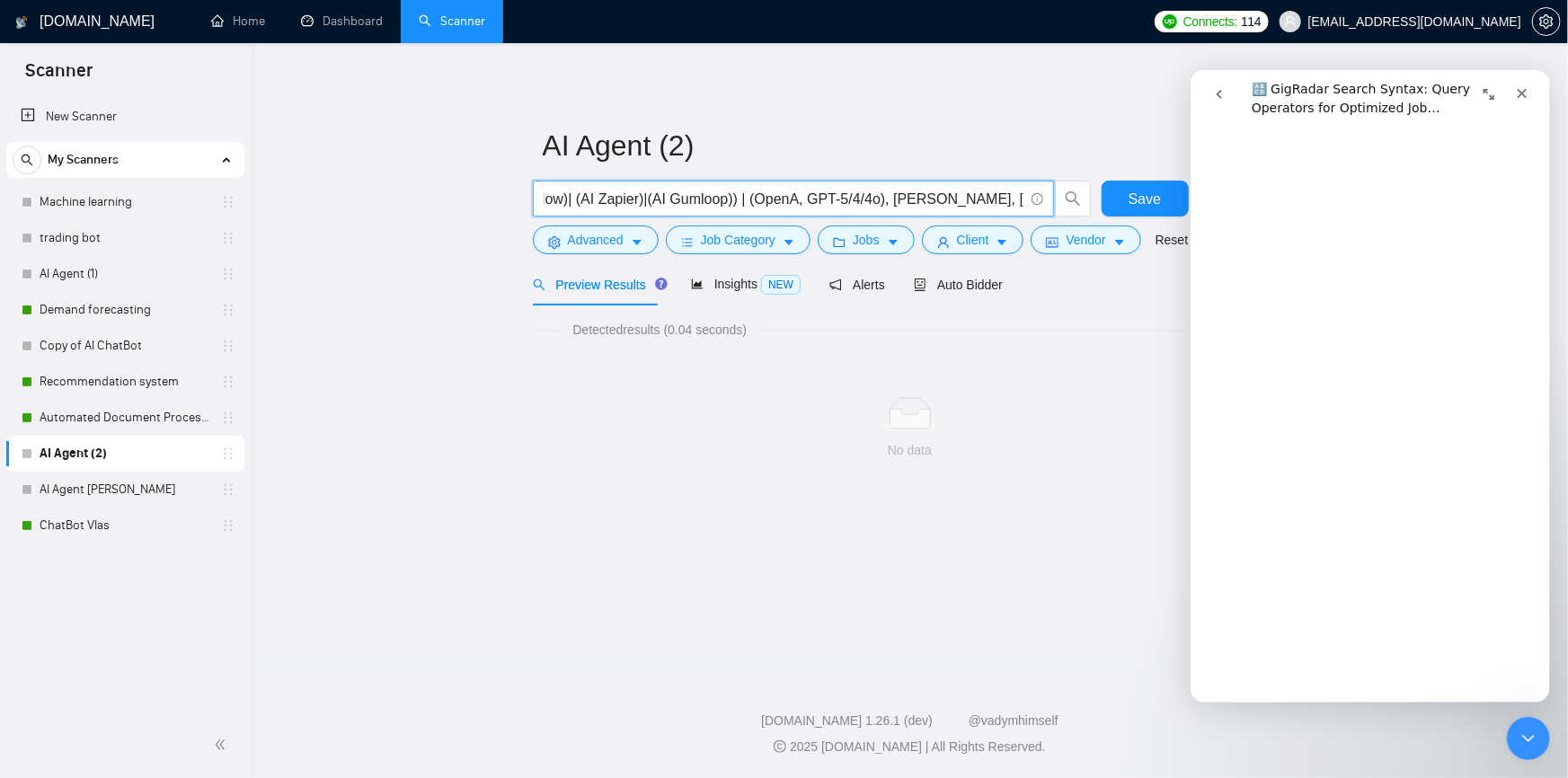
drag, startPoint x: 825, startPoint y: 198, endPoint x: 877, endPoint y: 197, distance: 52.0
click at [877, 197] on input "((AI automation)|(AI n8n)| (AI workflow)| (AI Zapier)|(AI Gumloop)) | (OpenA, G…" at bounding box center [783, 199] width 480 height 22
click at [839, 200] on input "((AI automation)|(AI n8n)| (AI workflow)| (AI Zapier)|(AI Gumloop)) | (OpenA, G…" at bounding box center [783, 199] width 480 height 22
drag, startPoint x: 818, startPoint y: 198, endPoint x: 830, endPoint y: 198, distance: 12.0
click at [830, 198] on input "((AI automation)|(AI n8n)| (AI workflow)| (AI Zapier)|(AI Gumloop)) | (OpenA, G…" at bounding box center [783, 199] width 480 height 22
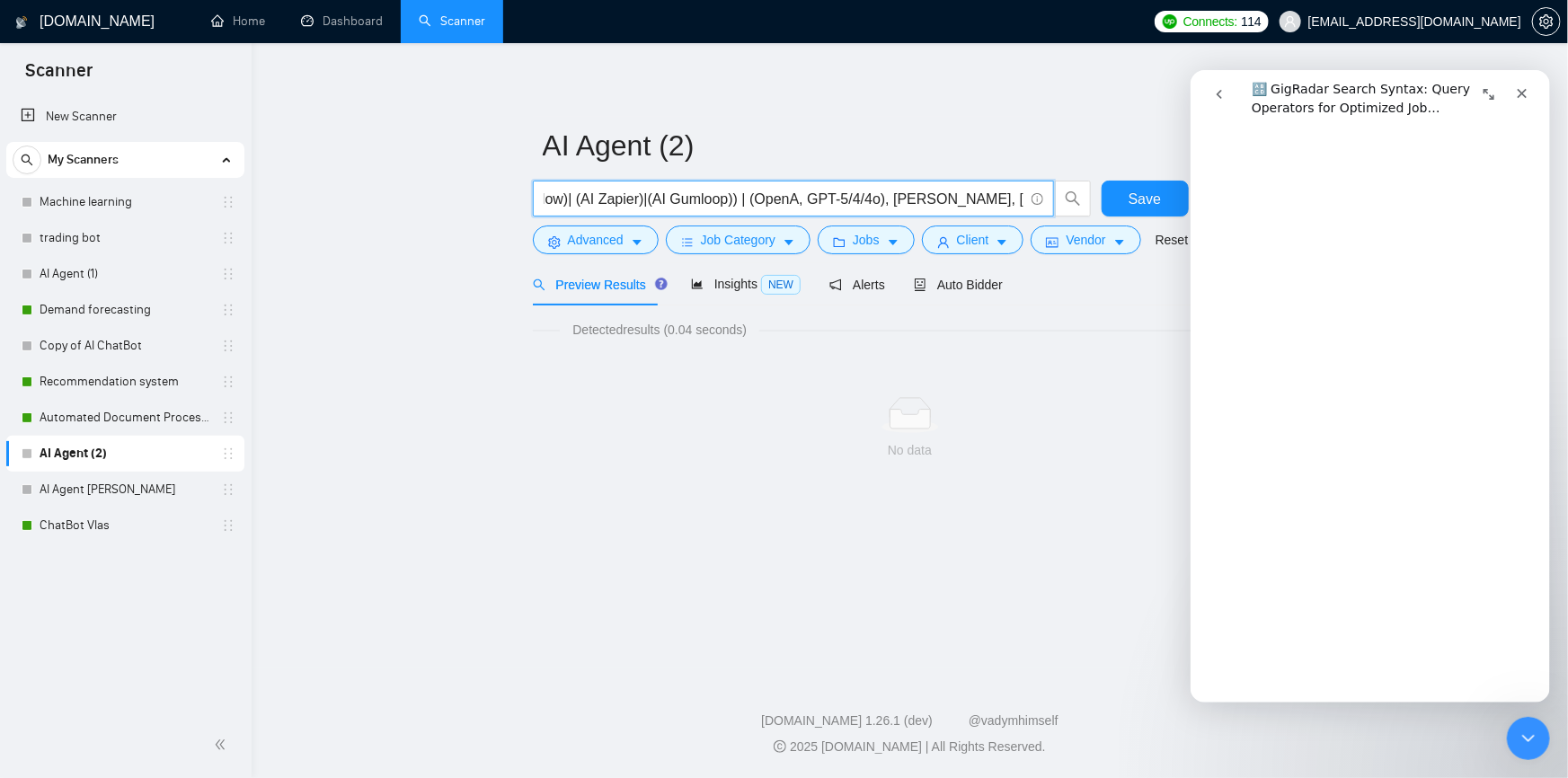
click at [844, 198] on input "((AI automation)|(AI n8n)| (AI workflow)| (AI Zapier)|(AI Gumloop)) | (OpenA, G…" at bounding box center [783, 199] width 480 height 22
paste input "GPT-"
click at [888, 196] on input "((AI automation)|(AI n8n)| (AI workflow)| (AI Zapier)|(AI Gumloop)) | (OpenA, G…" at bounding box center [783, 199] width 480 height 22
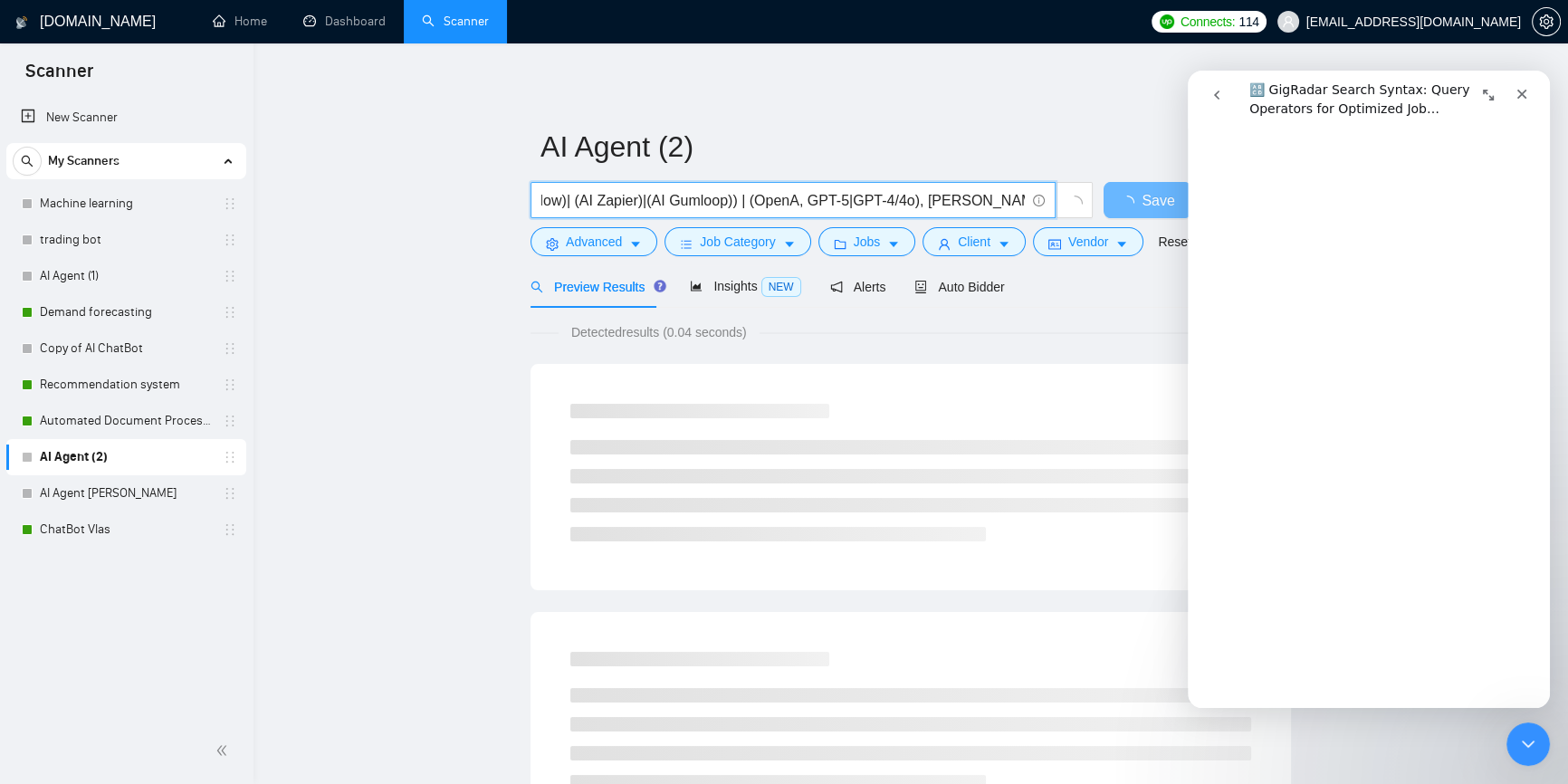
paste input "GPT-"
click at [882, 200] on input "((AI automation)|(AI n8n)| (AI workflow)| (AI Zapier)|(AI Gumloop)) | (OpenA, G…" at bounding box center [783, 201] width 484 height 23
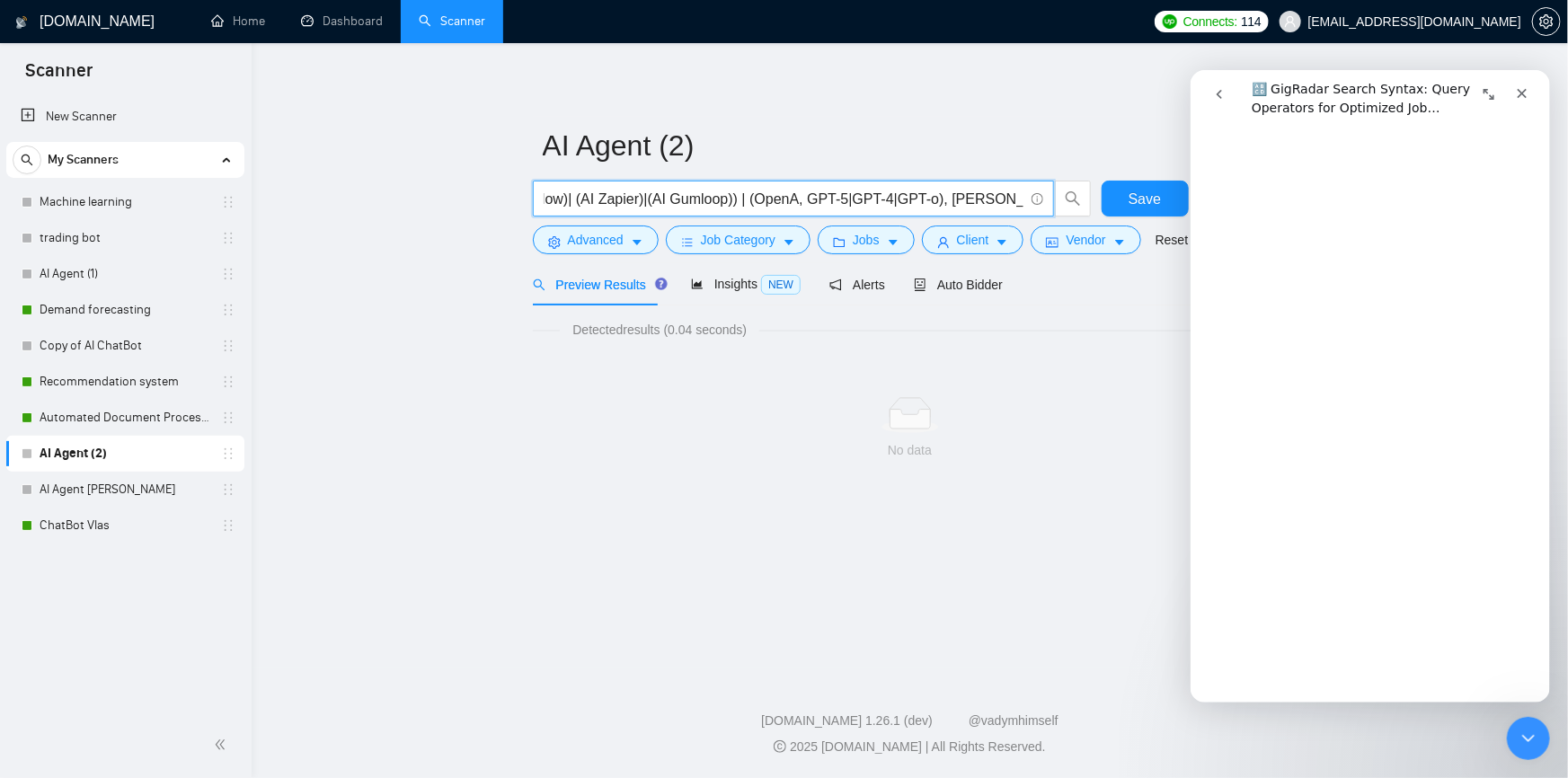
click at [794, 200] on input "((AI automation)|(AI n8n)| (AI workflow)| (AI Zapier)|(AI Gumloop)) | (OpenA, G…" at bounding box center [783, 199] width 480 height 22
click at [801, 201] on input "((AI automation)|(AI n8n)| (AI workflow)| (AI Zapier)|(AI Gumloop)) | (OpenA, G…" at bounding box center [783, 199] width 480 height 22
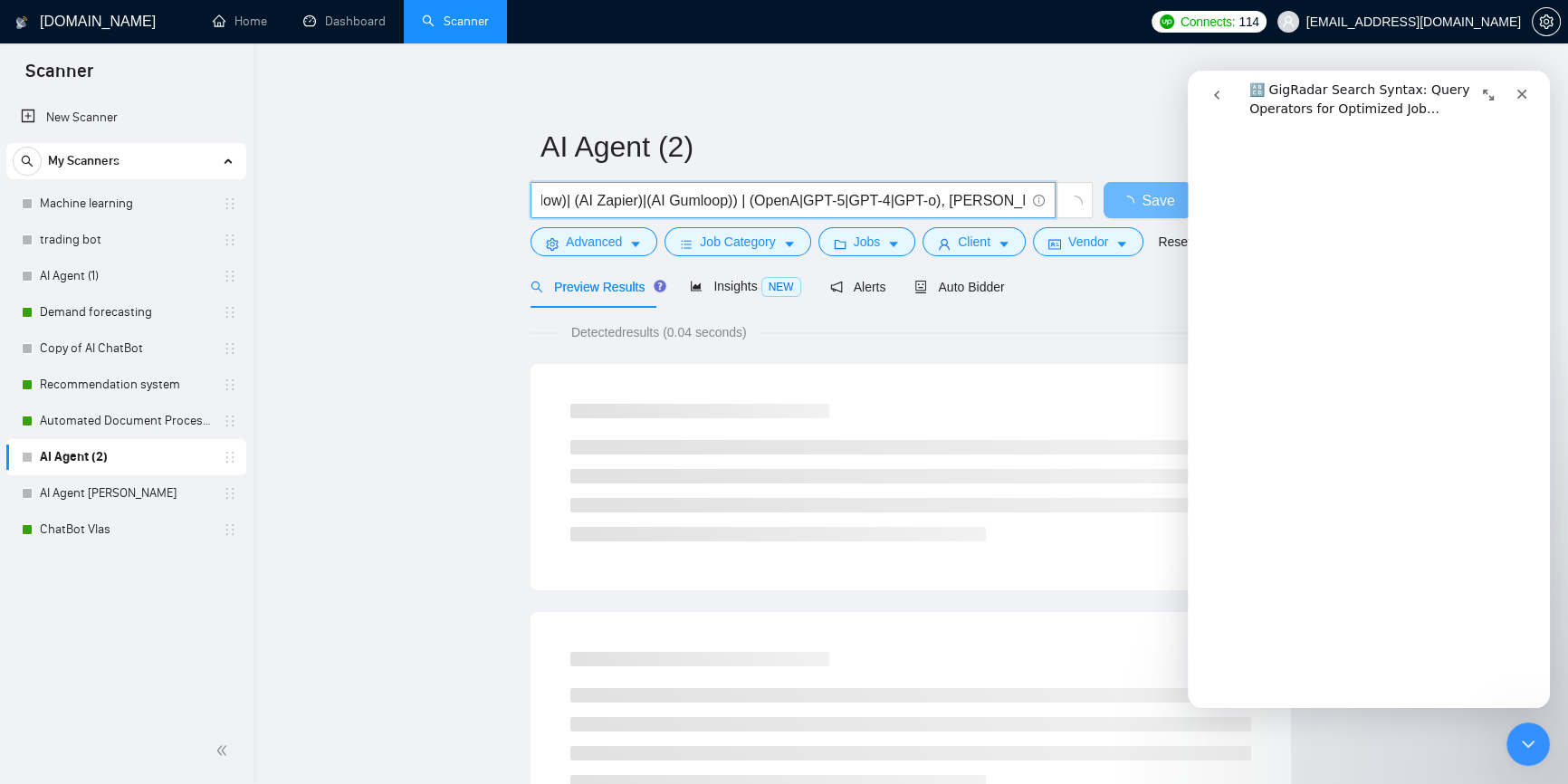
click at [930, 201] on input "((AI automation)|(AI n8n)| (AI workflow)| (AI Zapier)|(AI Gumloop)) | (OpenA|GP…" at bounding box center [783, 201] width 484 height 23
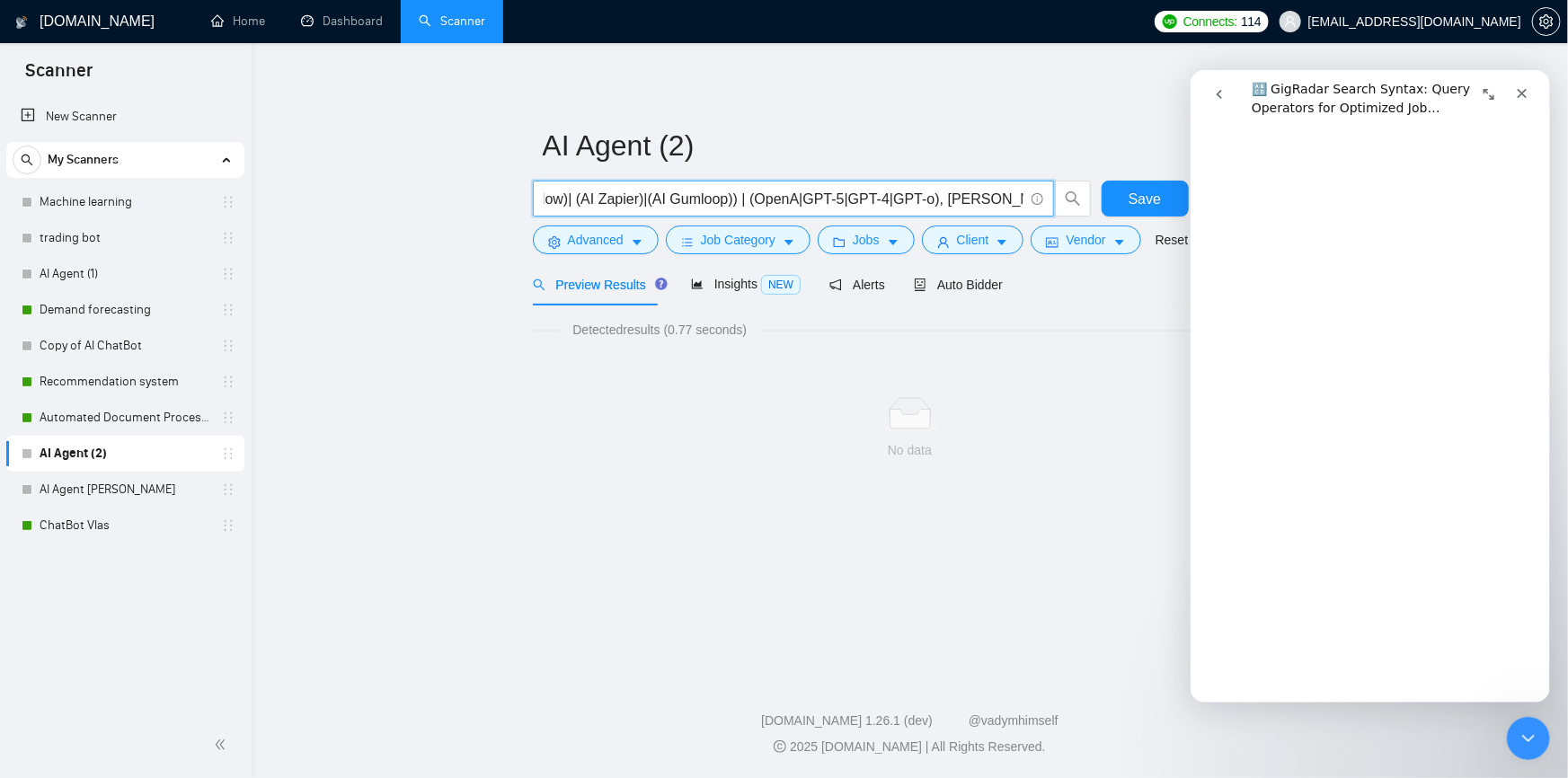
click at [930, 200] on input "((AI automation)|(AI n8n)| (AI workflow)| (AI Zapier)|(AI Gumloop)) | (OpenA|GP…" at bounding box center [783, 199] width 480 height 22
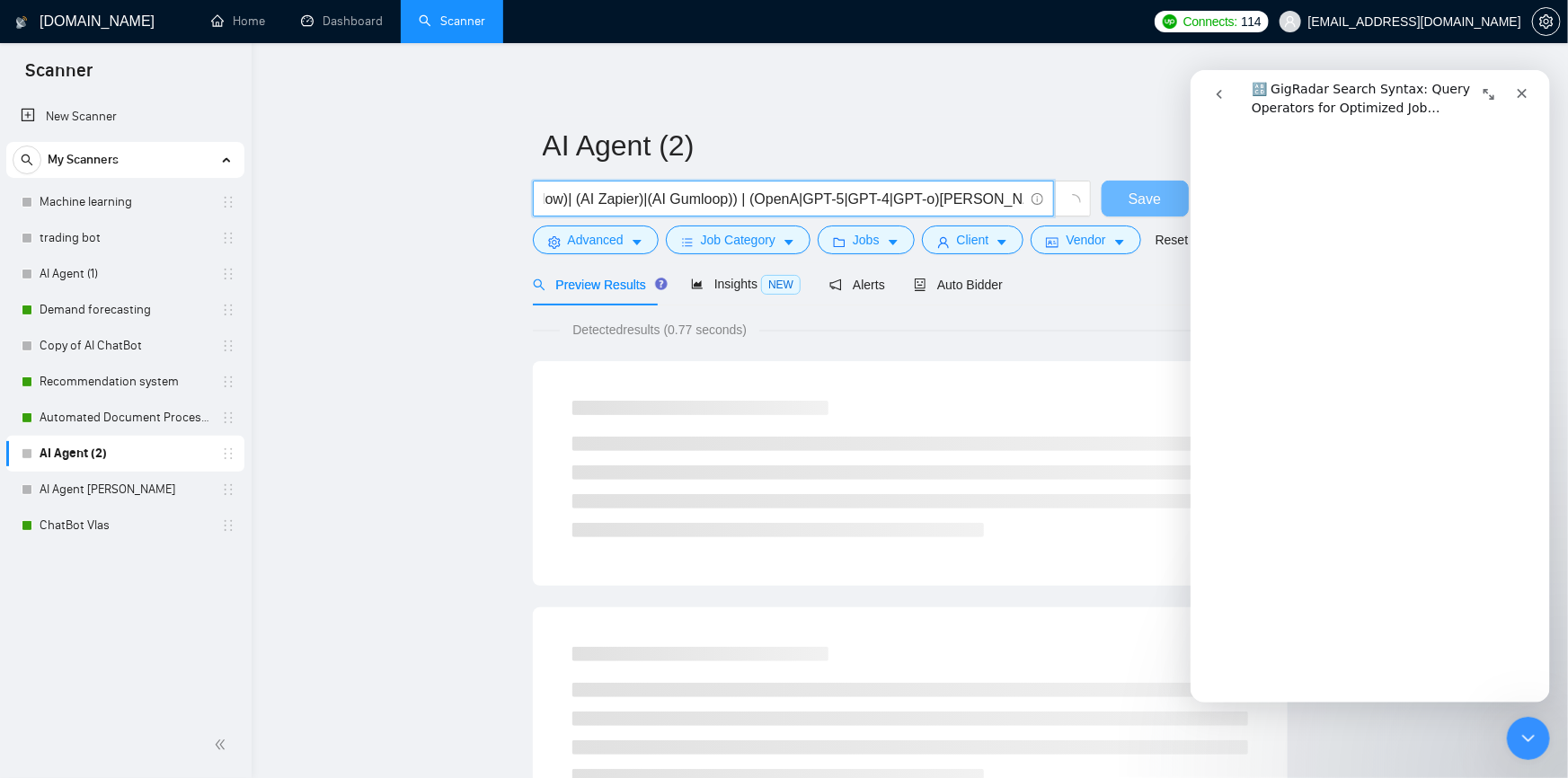
drag, startPoint x: 932, startPoint y: 198, endPoint x: 966, endPoint y: 198, distance: 34.0
click at [966, 198] on input "((AI automation)|(AI n8n)| (AI workflow)| (AI Zapier)|(AI Gumloop)) | (OpenA|GP…" at bounding box center [783, 199] width 480 height 22
click at [909, 197] on input "((AI automation)|(AI n8n)| (AI workflow)| (AI Zapier)|(AI Gumloop)) | (OpenA|GP…" at bounding box center [777, 199] width 480 height 22
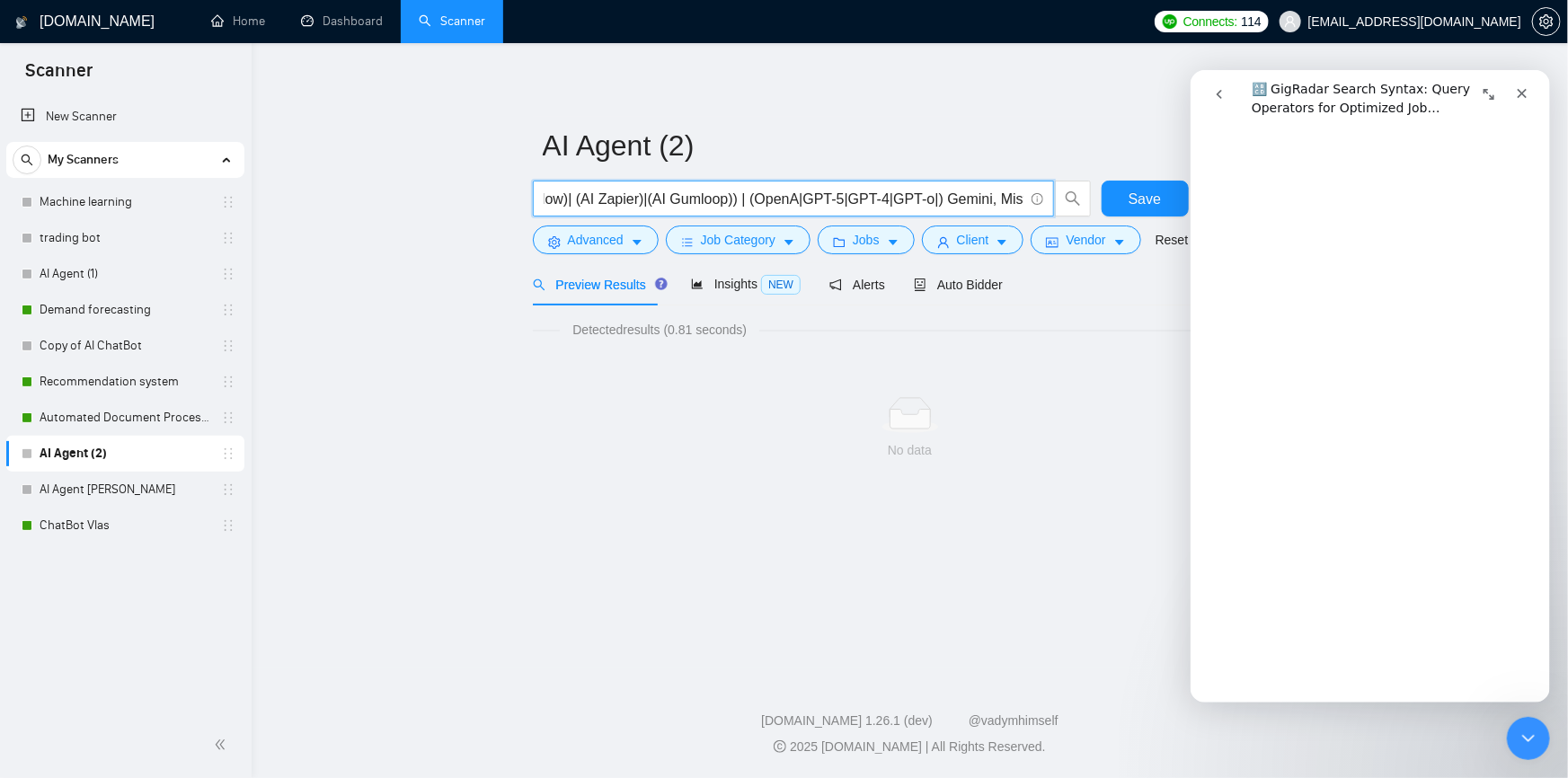
paste input "[PERSON_NAME],"
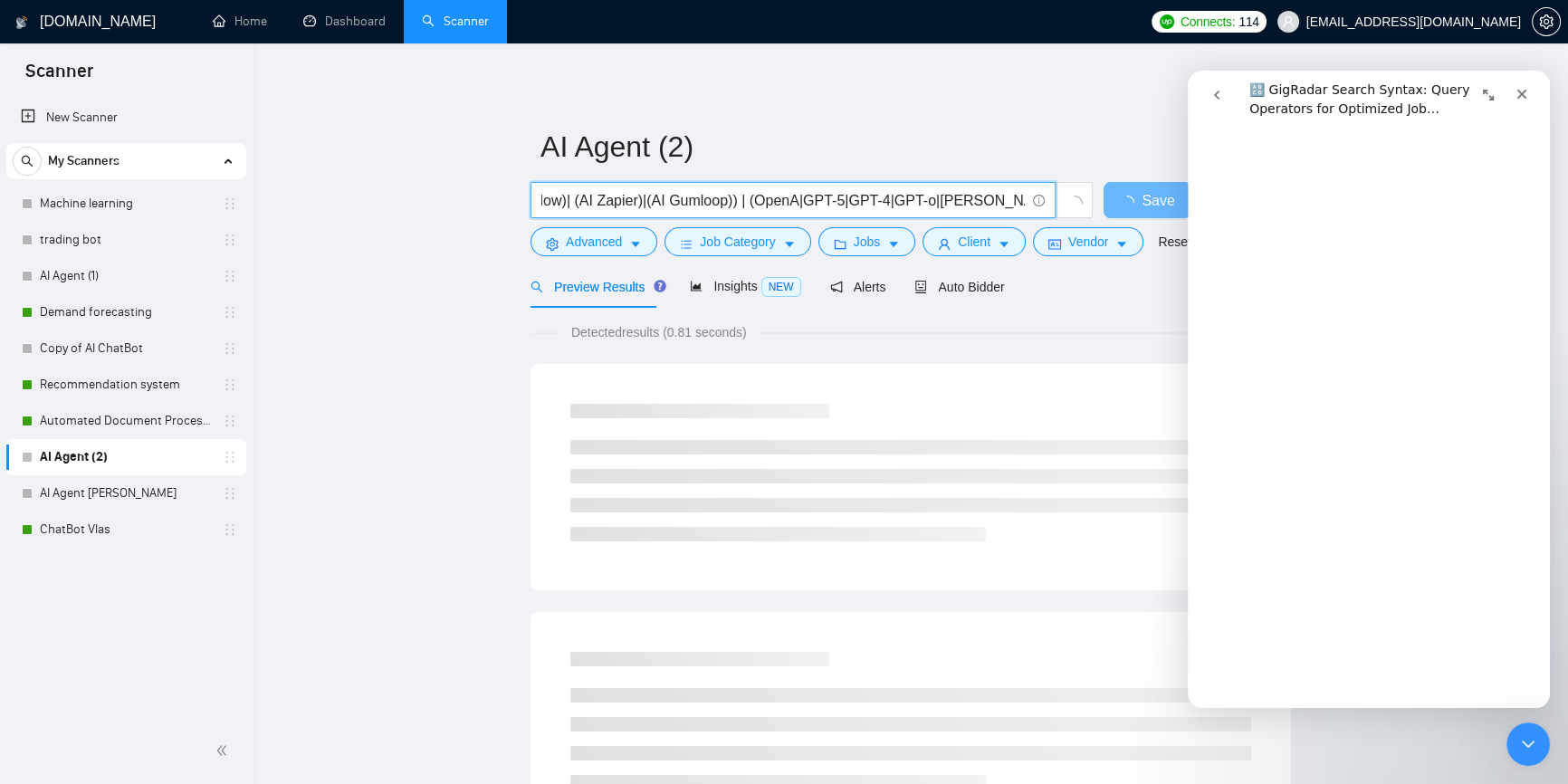
click at [915, 200] on input "((AI automation)|(AI n8n)| (AI workflow)| (AI Zapier)|(AI Gumloop)) | (OpenA|GP…" at bounding box center [783, 201] width 484 height 23
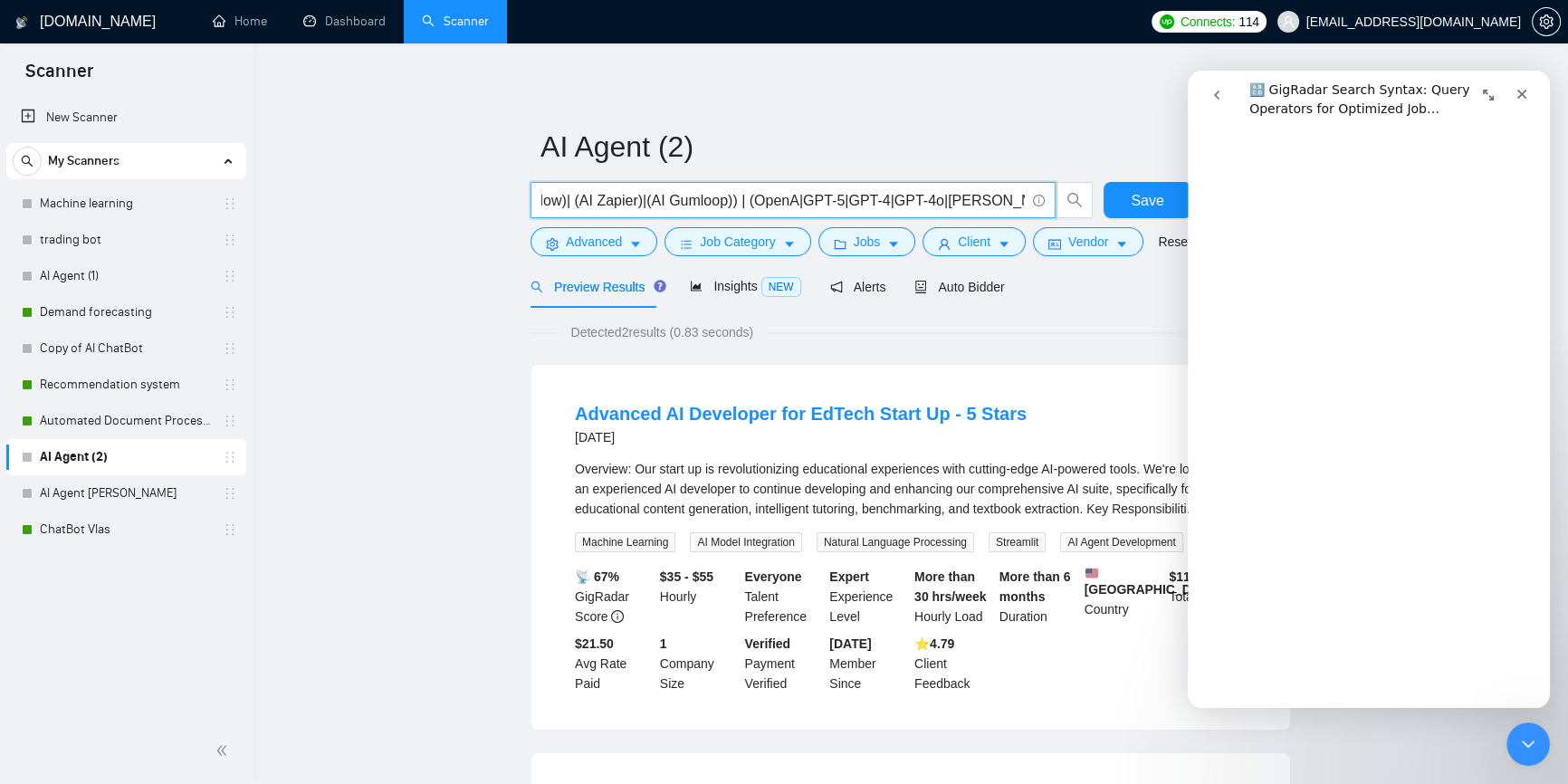
scroll to position [0, 284]
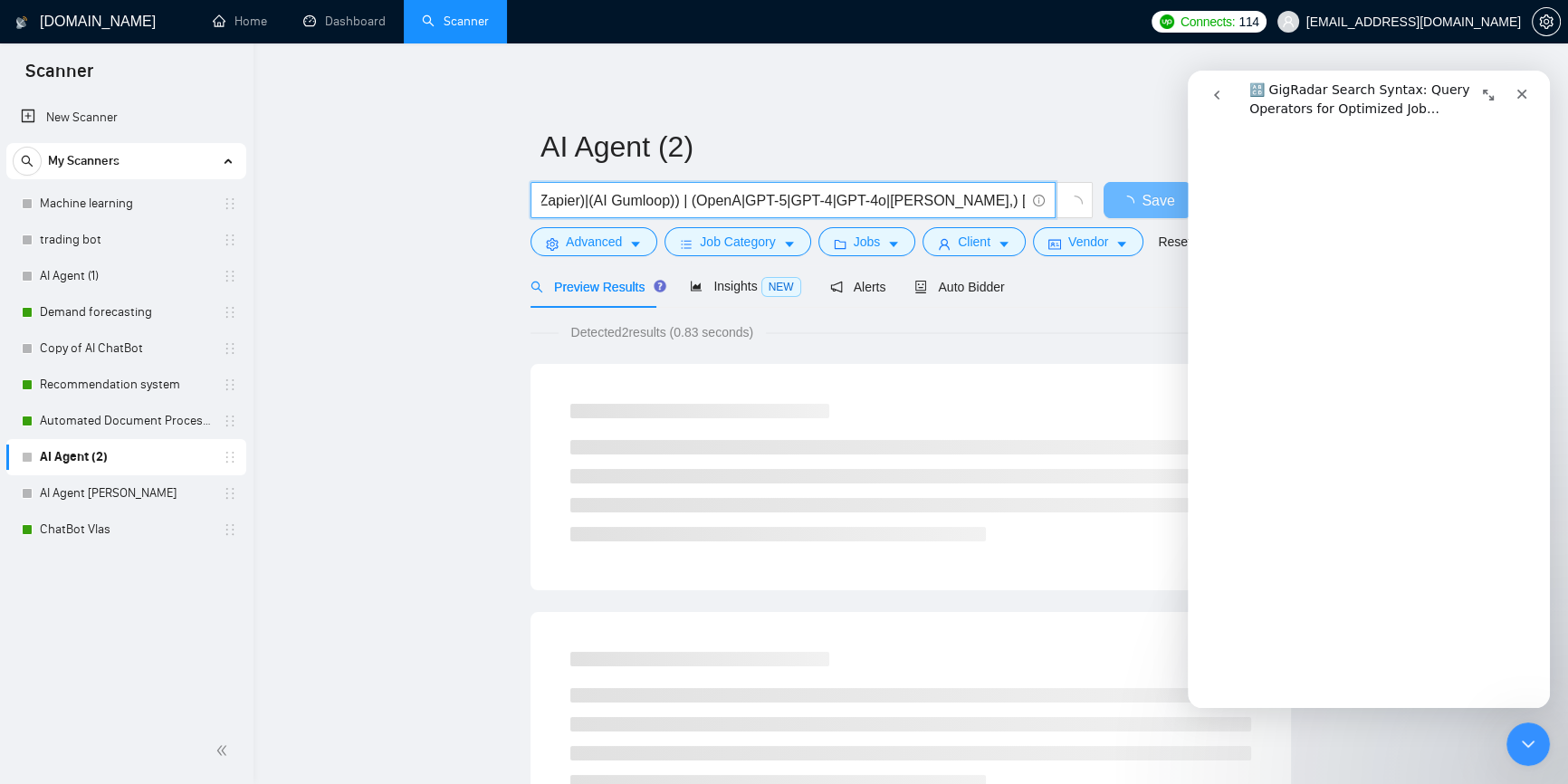
drag, startPoint x: 988, startPoint y: 198, endPoint x: 1036, endPoint y: 204, distance: 48.4
click at [1036, 204] on span "((AI automation)|(AI n8n)| (AI workflow)| (AI Zapier)|(AI Gumloop)) | (OpenA|GP…" at bounding box center [792, 200] width 525 height 37
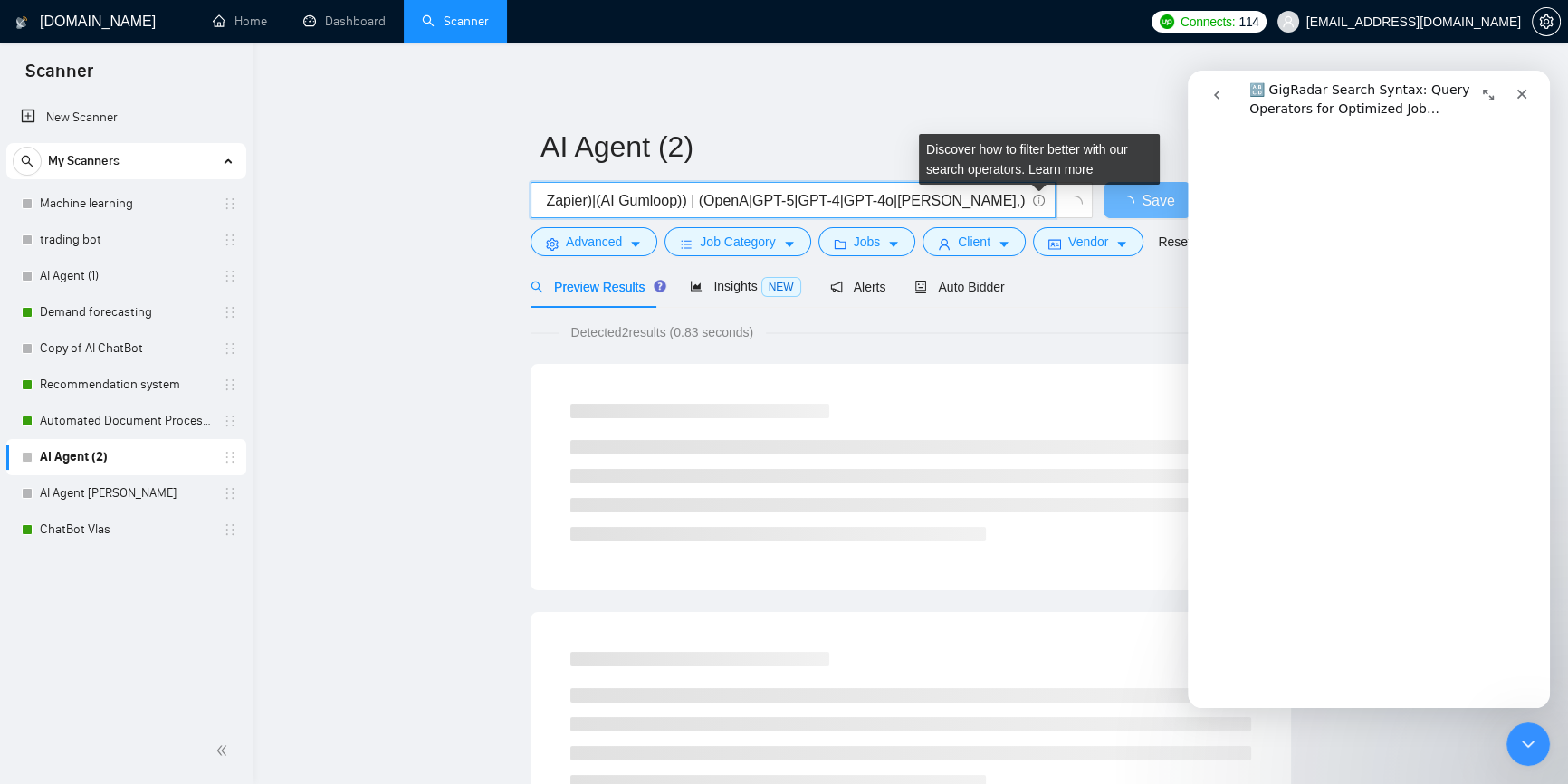
scroll to position [0, 189]
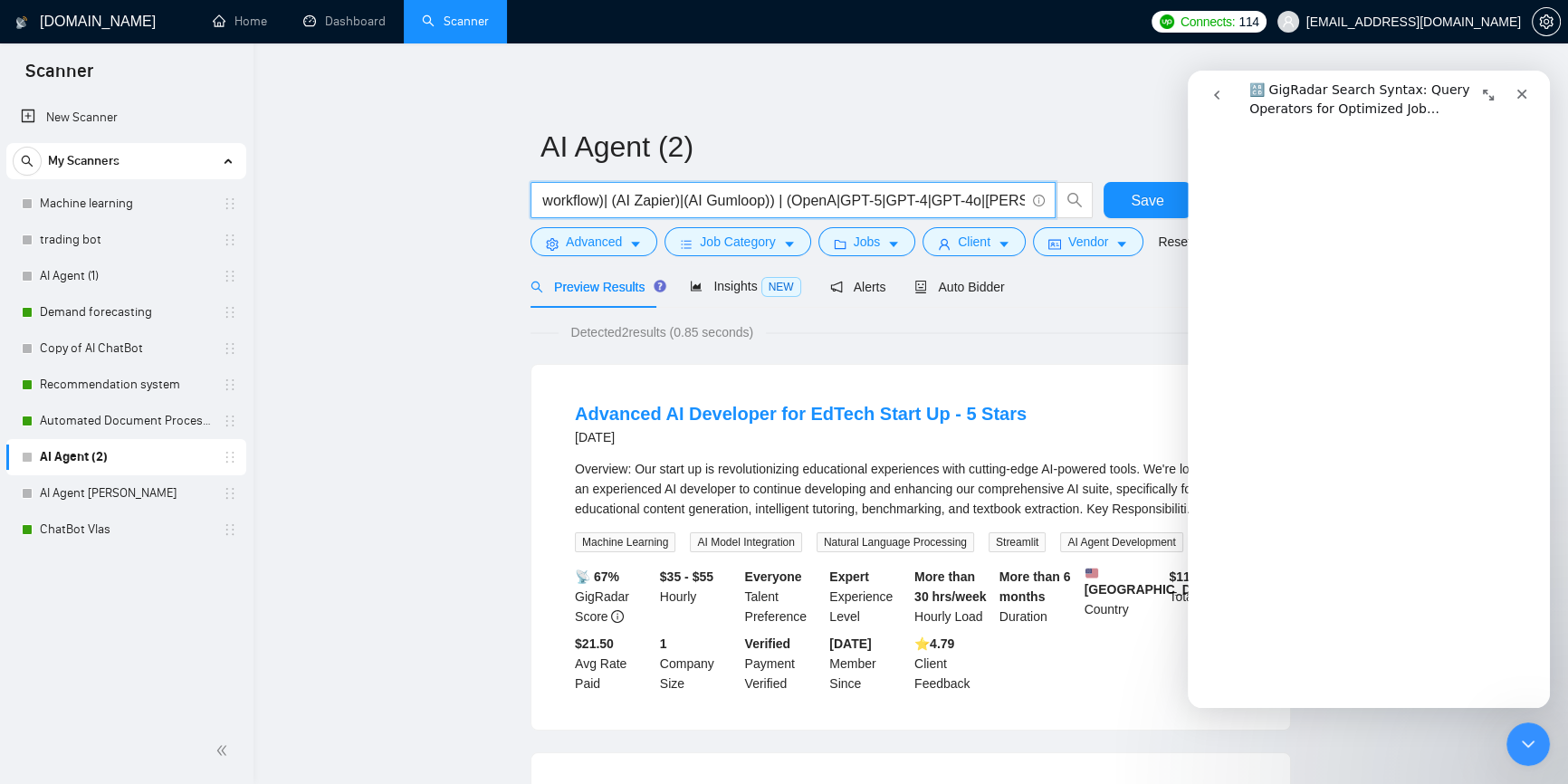
click at [1015, 204] on input "((AI automation)|(AI n8n)| (AI workflow)| (AI Zapier)|(AI Gumloop)) | (OpenA|GP…" at bounding box center [783, 201] width 484 height 23
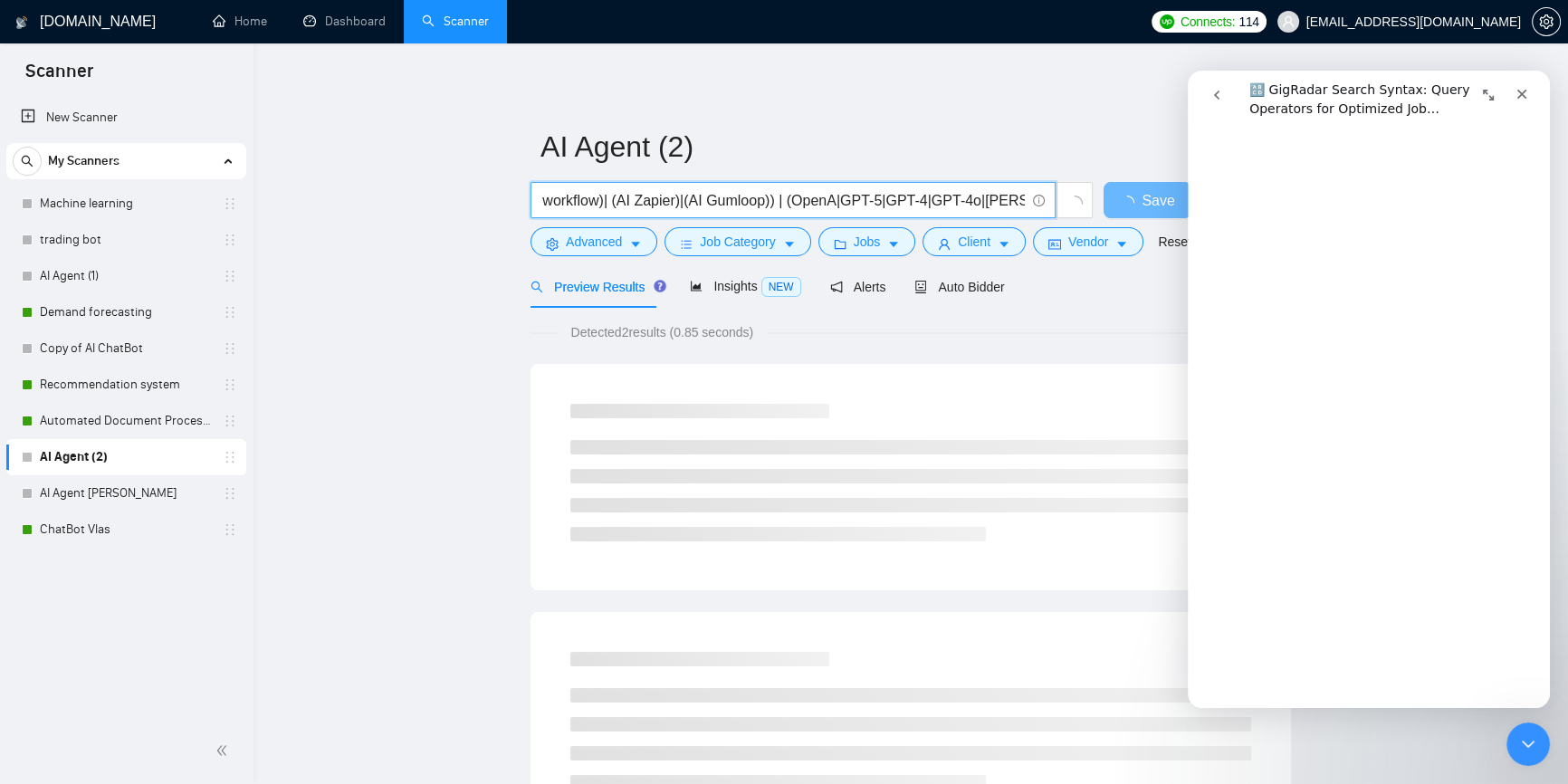
scroll to position [0, 185]
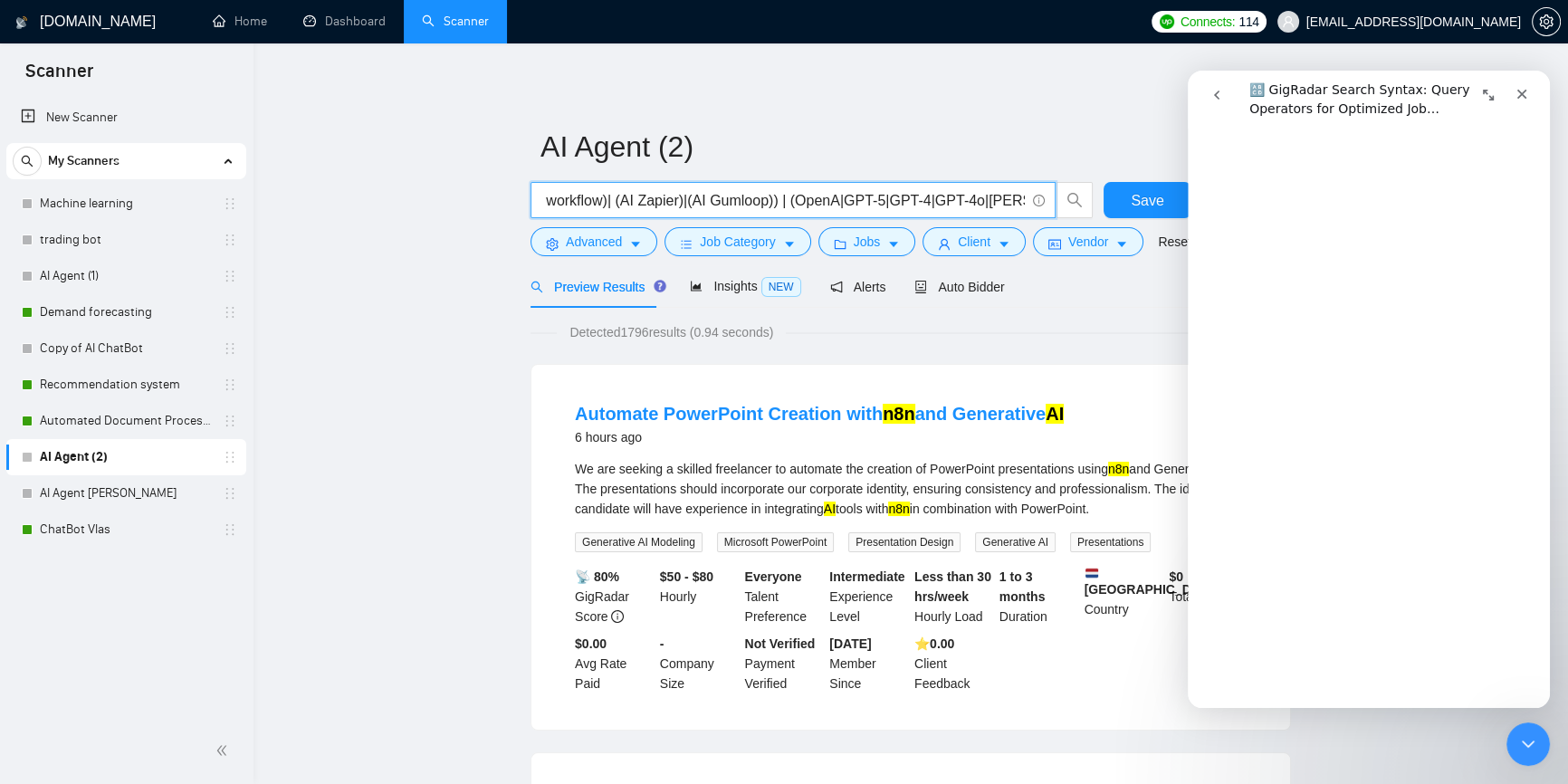
paste input "Gemini, Mistral"
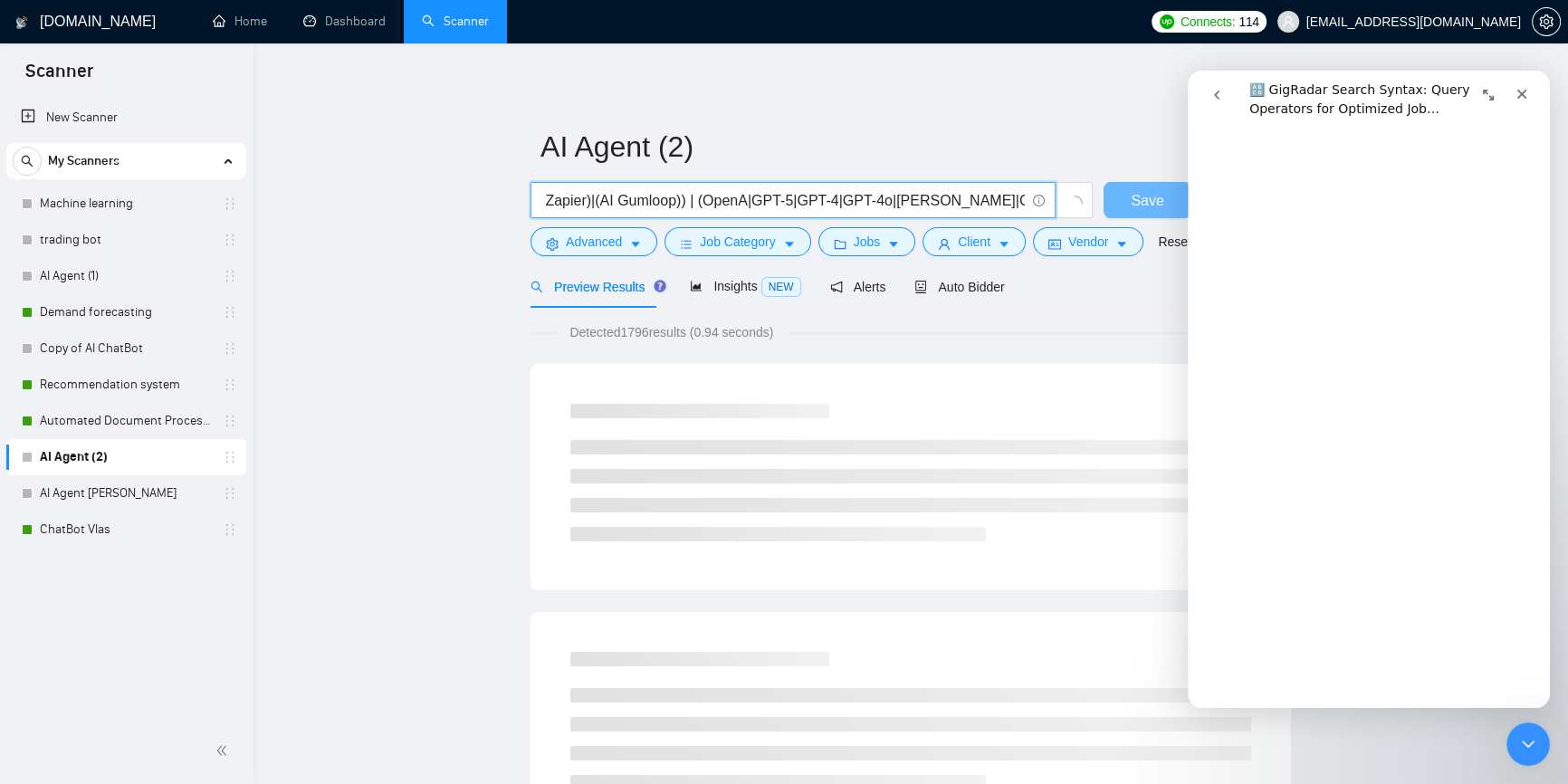
click at [981, 199] on input "((AI automation)|(AI n8n)| (AI workflow)| (AI Zapier)|(AI Gumloop)) | (OpenA|GP…" at bounding box center [783, 201] width 484 height 23
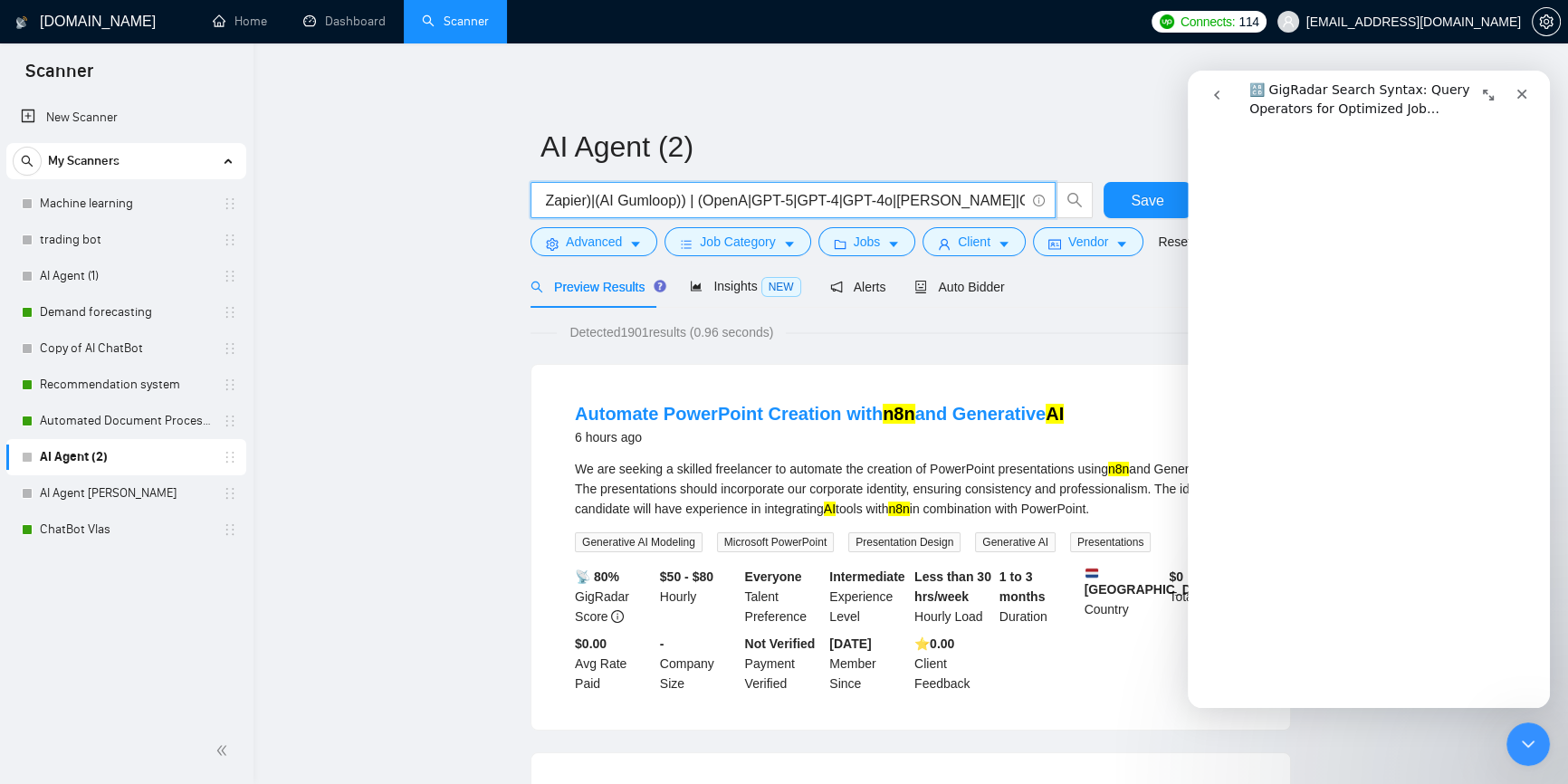
click at [737, 202] on input "((AI automation)|(AI n8n)| (AI workflow)| (AI Zapier)|(AI Gumloop)) | (OpenA|GP…" at bounding box center [783, 201] width 484 height 23
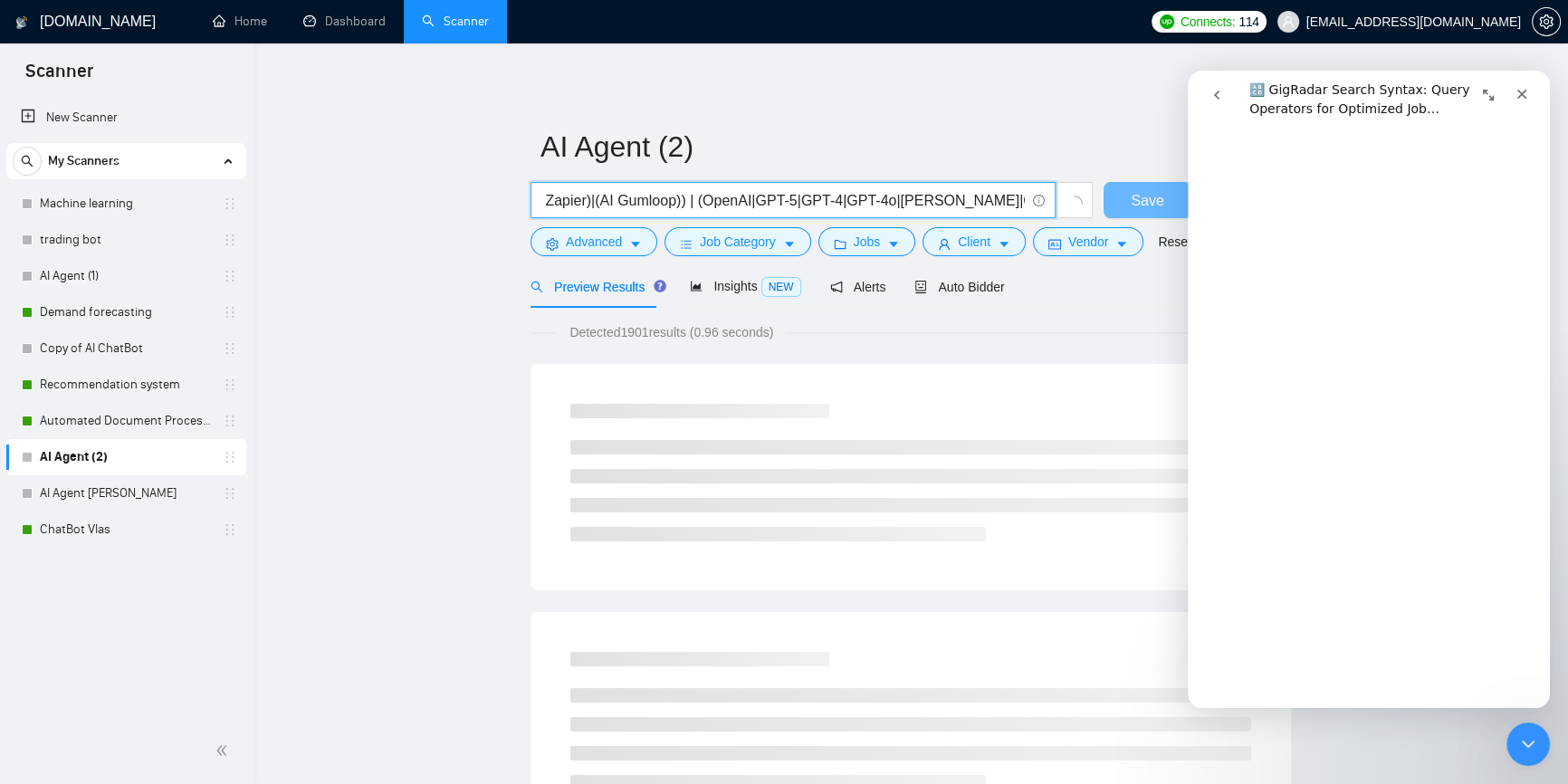
click at [718, 203] on input "((AI automation)|(AI n8n)| (AI workflow)| (AI Zapier)|(AI Gumloop)) | (OpenAI|G…" at bounding box center [783, 201] width 484 height 23
drag, startPoint x: 689, startPoint y: 200, endPoint x: 1078, endPoint y: 201, distance: 389.0
click at [1078, 201] on span "((AI automation)|(AI n8n)| (AI workflow)| (AI Zapier)|(AI Gumloop)) | (OpenAI|G…" at bounding box center [812, 200] width 563 height 37
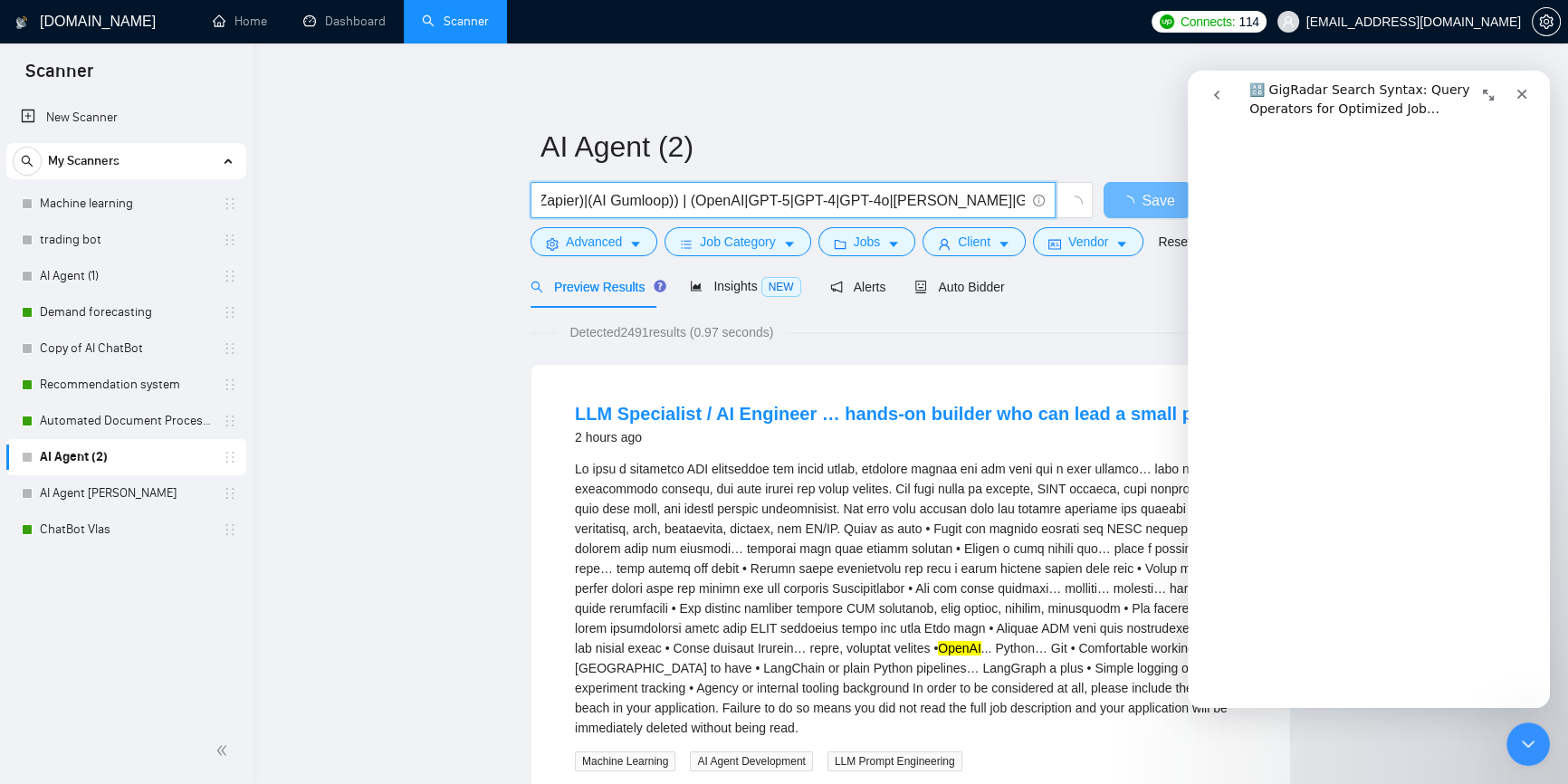
click at [1018, 199] on input "((AI automation)|(AI n8n)| (AI workflow)| (AI Zapier)|(AI Gumloop)) | (OpenAI|G…" at bounding box center [783, 201] width 484 height 23
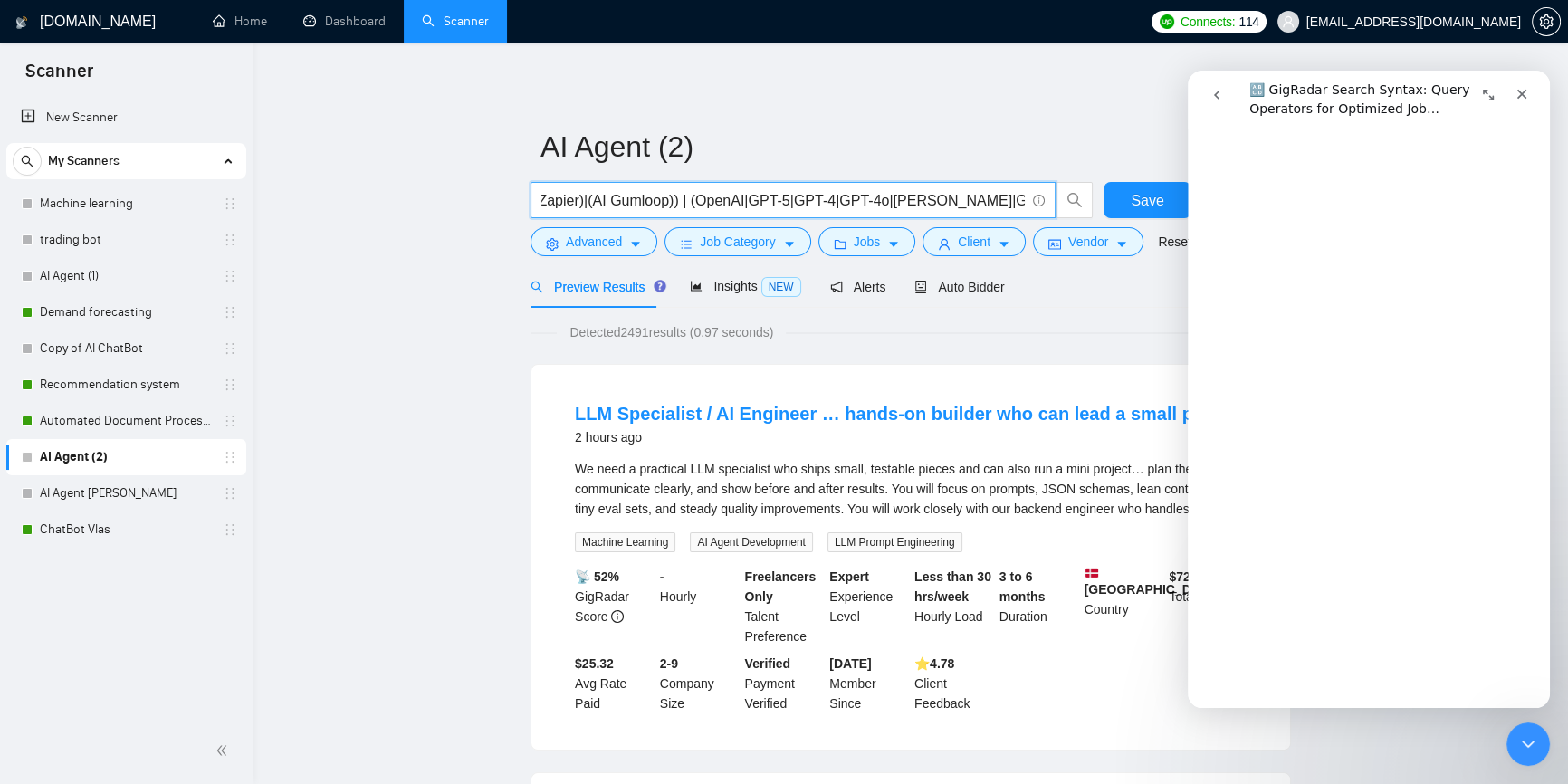
click at [1023, 201] on input "((AI automation)|(AI n8n)| (AI workflow)| (AI Zapier)|(AI Gumloop)) | (OpenAI|G…" at bounding box center [783, 201] width 484 height 23
drag, startPoint x: 563, startPoint y: 203, endPoint x: 754, endPoint y: 202, distance: 191.0
click at [759, 203] on input "((AI automation)|(AI n8n)| (AI workflow)| (AI Zapier)|(AI Gumloop)) | (OpenAI|G…" at bounding box center [783, 201] width 484 height 23
click at [754, 201] on input "((AI automation)|(AI n8n)| (AI workflow)| (AI Zapier)|(AI Gumloop)) | (OpenAI|G…" at bounding box center [783, 201] width 484 height 23
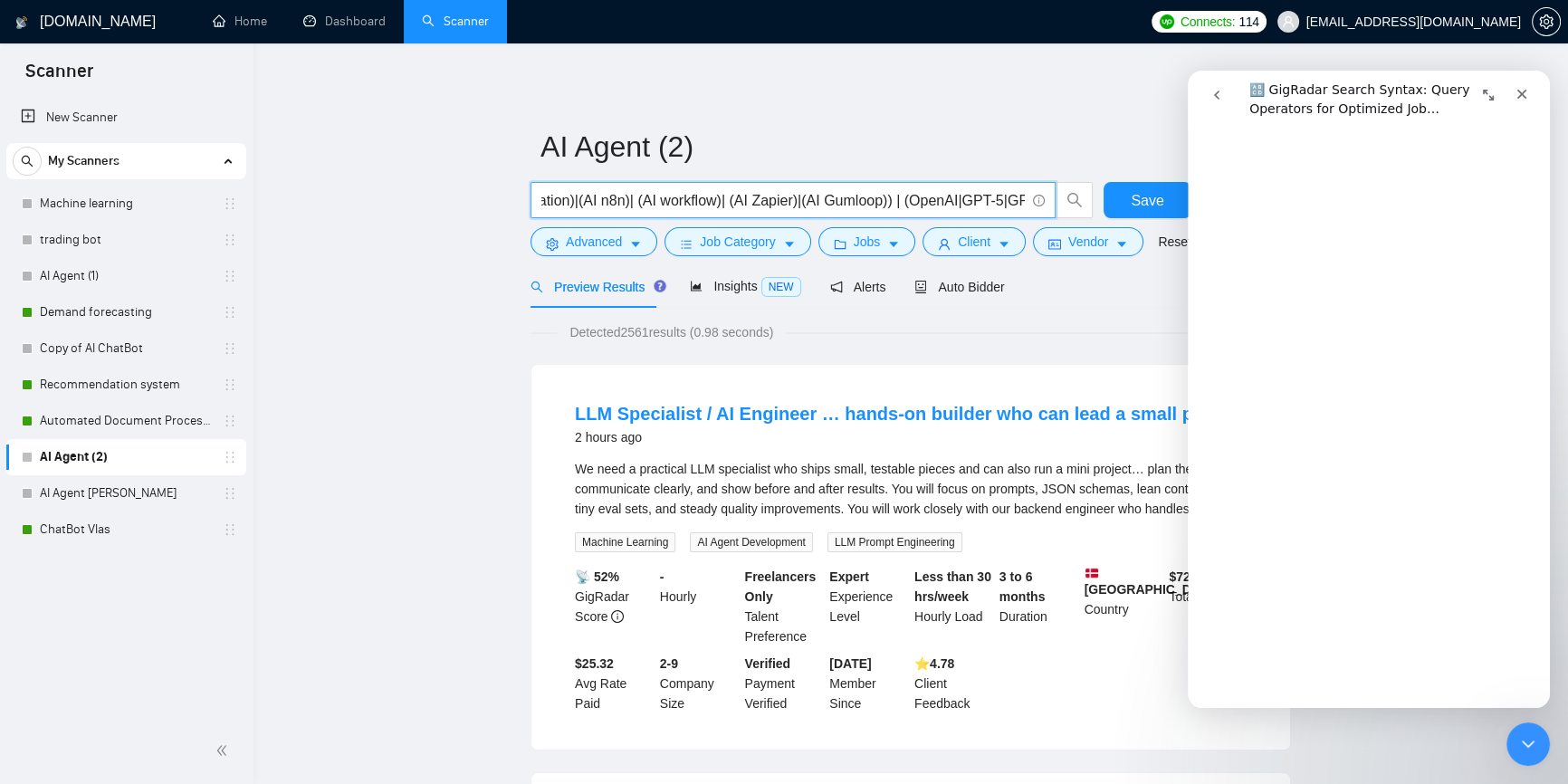
drag, startPoint x: 750, startPoint y: 196, endPoint x: 789, endPoint y: 194, distance: 39.1
click at [789, 194] on input "((AI automation)|(AI n8n)| (AI workflow)| (AI Zapier)|(AI Gumloop)) | (OpenAI|G…" at bounding box center [783, 201] width 484 height 23
drag, startPoint x: 866, startPoint y: 195, endPoint x: 1152, endPoint y: 206, distance: 286.2
click at [1152, 206] on div "((AI automation)|(AI n8n)| (AI workflow)| (AI Zapier)|(AI Gumloop)) | (OpenAI|G…" at bounding box center [907, 205] width 761 height 45
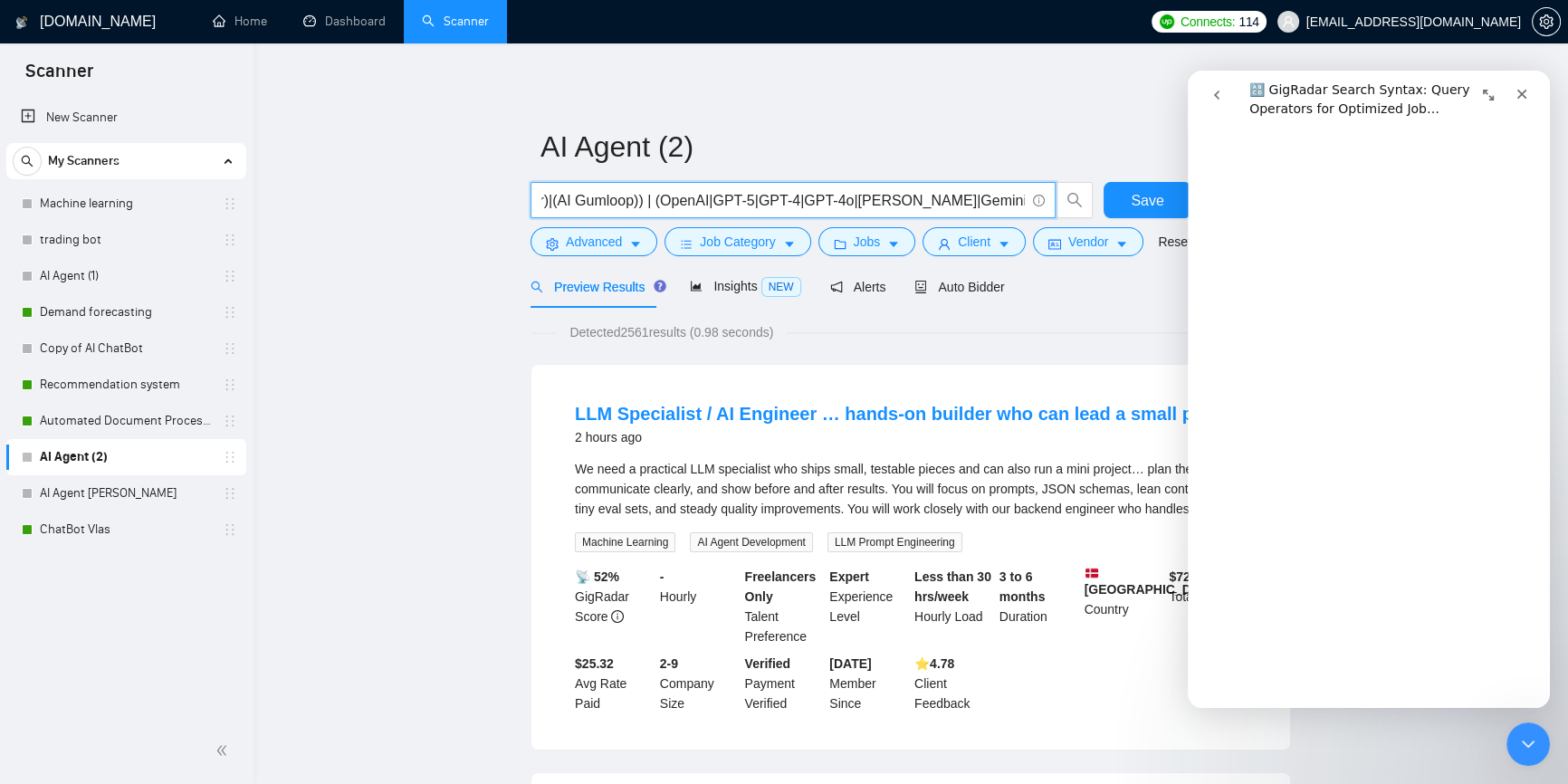
click at [1014, 199] on input "((AI automation)|(AI n8n)| (AI workflow)| (AI Zapier)|(AI Gumloop)) | (OpenAI|G…" at bounding box center [783, 201] width 484 height 23
click at [1022, 202] on input "((AI automation)|(AI n8n)| (AI workflow)| (AI Zapier)|(AI Gumloop)) | (OpenAI|G…" at bounding box center [783, 201] width 484 height 23
paste input "Zapier"
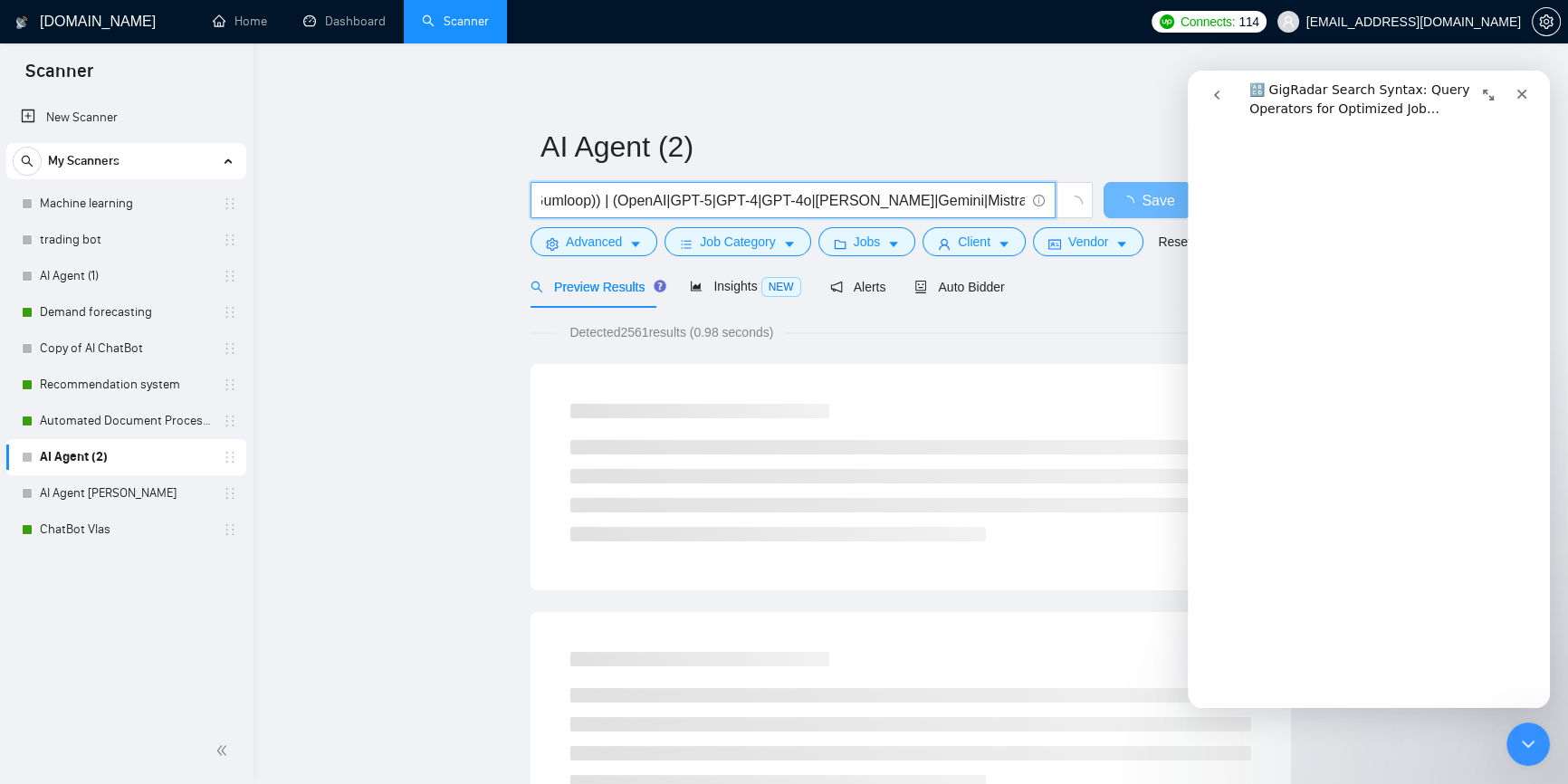
scroll to position [0, 364]
drag, startPoint x: 1023, startPoint y: 202, endPoint x: 603, endPoint y: 195, distance: 420.1
click at [603, 195] on input "((AI automation)|(AI n8n)| (AI workflow)| (AI Zapier)|(AI Gumloop)) | (OpenAI|G…" at bounding box center [783, 201] width 484 height 23
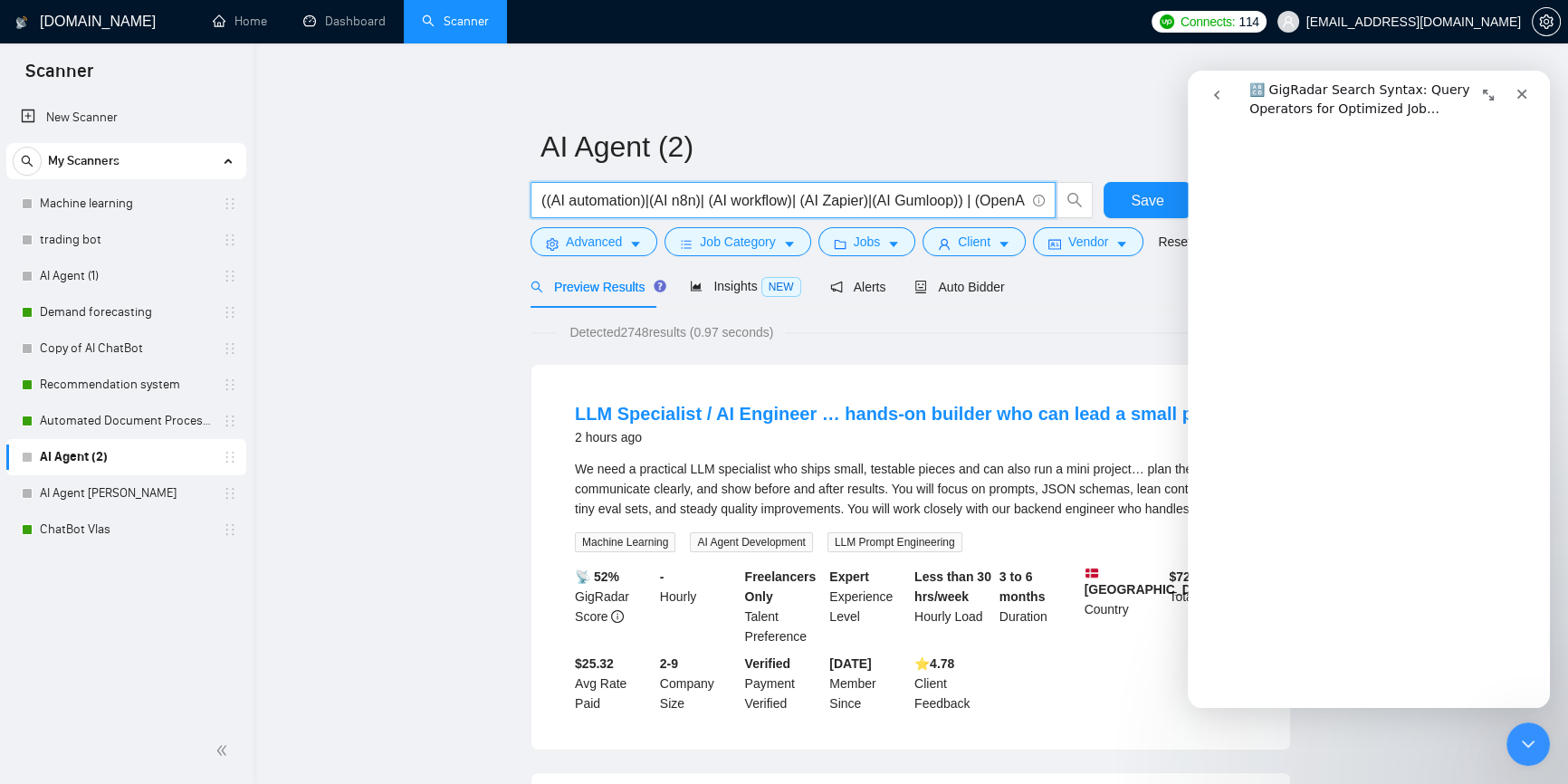
click at [965, 198] on input "((AI automation)|(AI n8n)| (AI workflow)| (AI Zapier)|(AI Gumloop)) | (OpenAI|G…" at bounding box center [783, 201] width 484 height 23
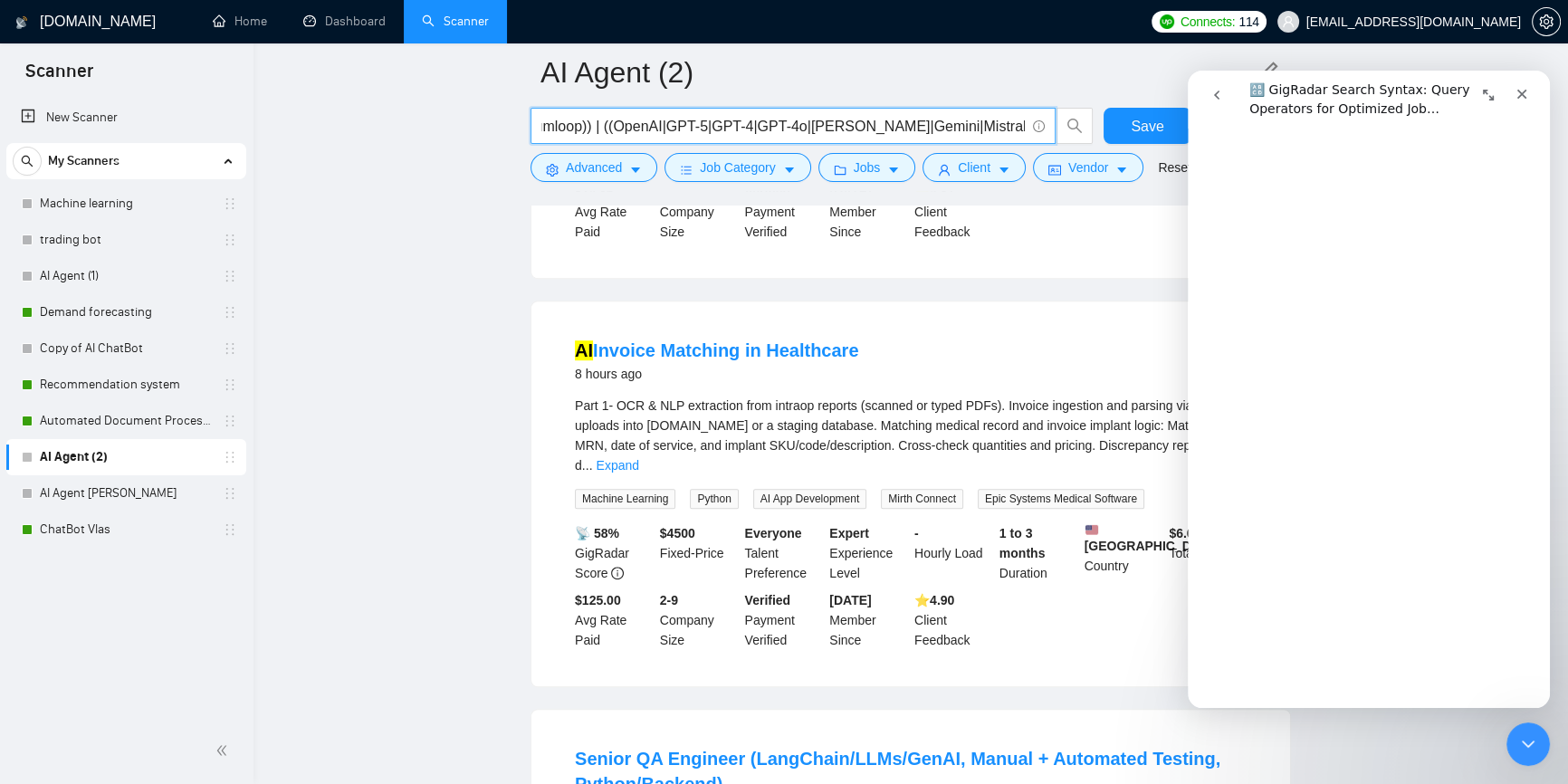
scroll to position [1316, 0]
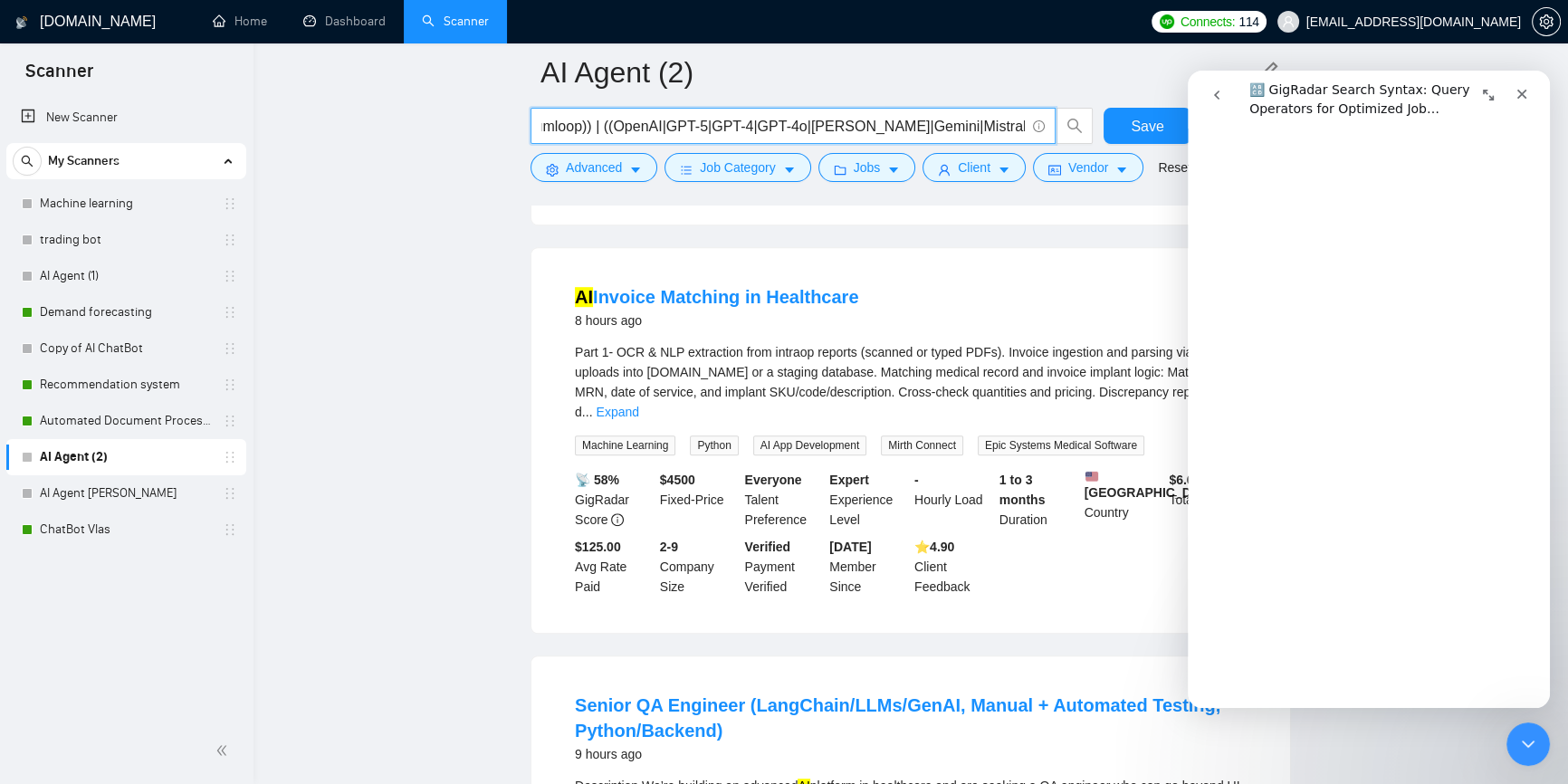
click at [1040, 365] on div "Part 1- OCR & NLP extraction from intraop reports (scanned or typed PDFs). Invo…" at bounding box center [911, 382] width 672 height 80
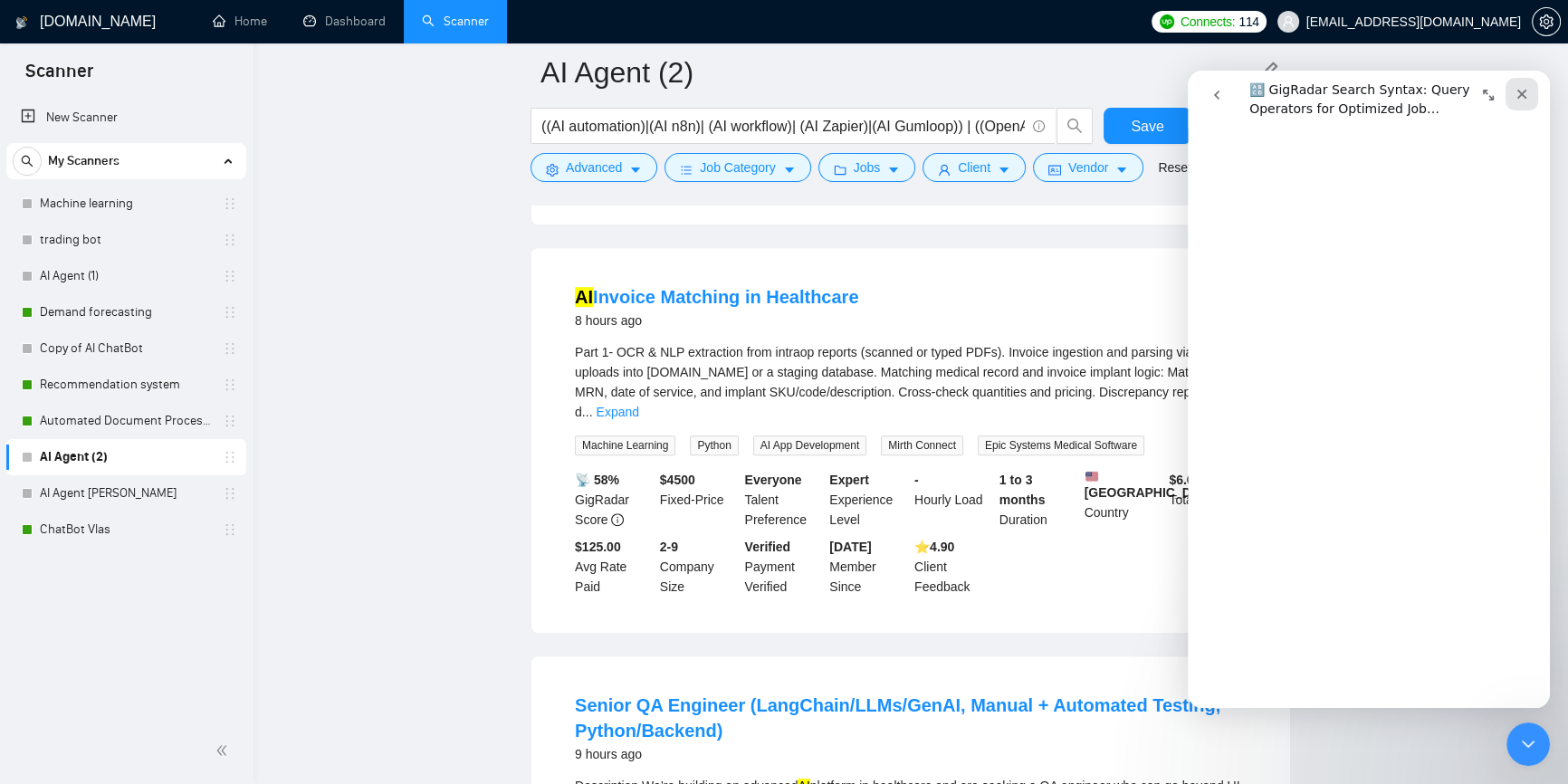
click at [1525, 95] on icon "Close" at bounding box center [1521, 94] width 14 height 14
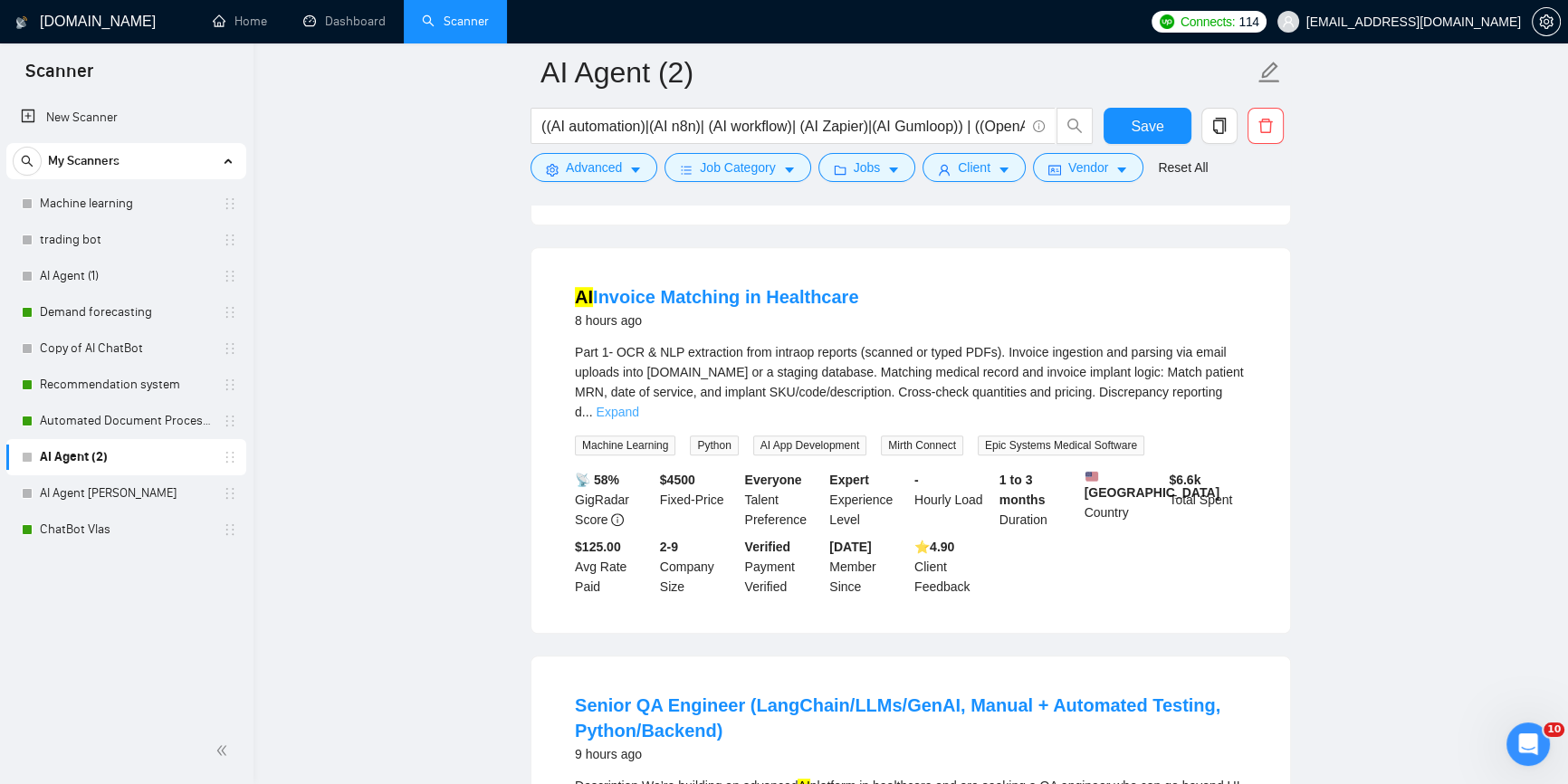
click at [638, 405] on link "Expand" at bounding box center [617, 411] width 42 height 14
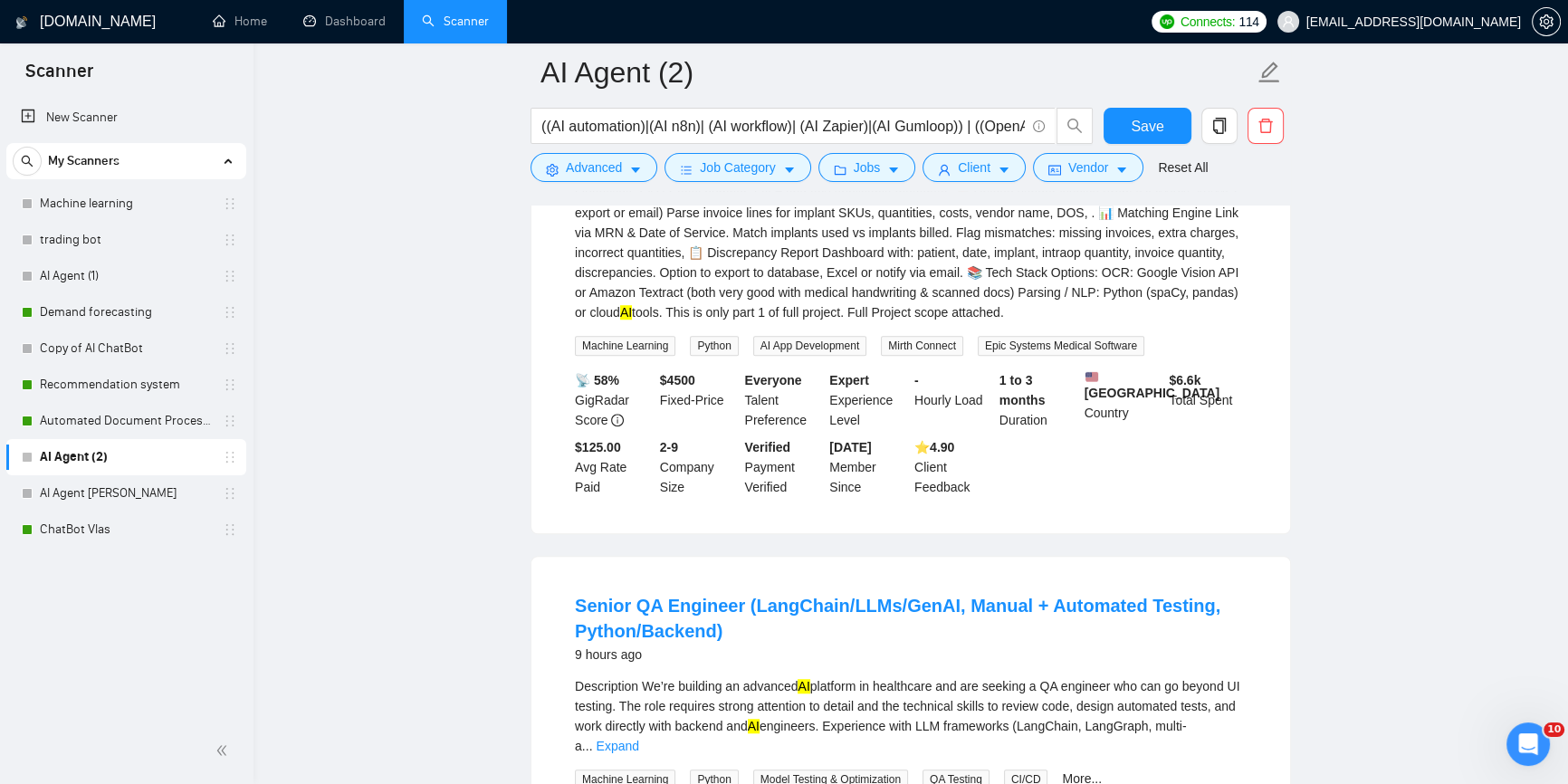
scroll to position [1811, 0]
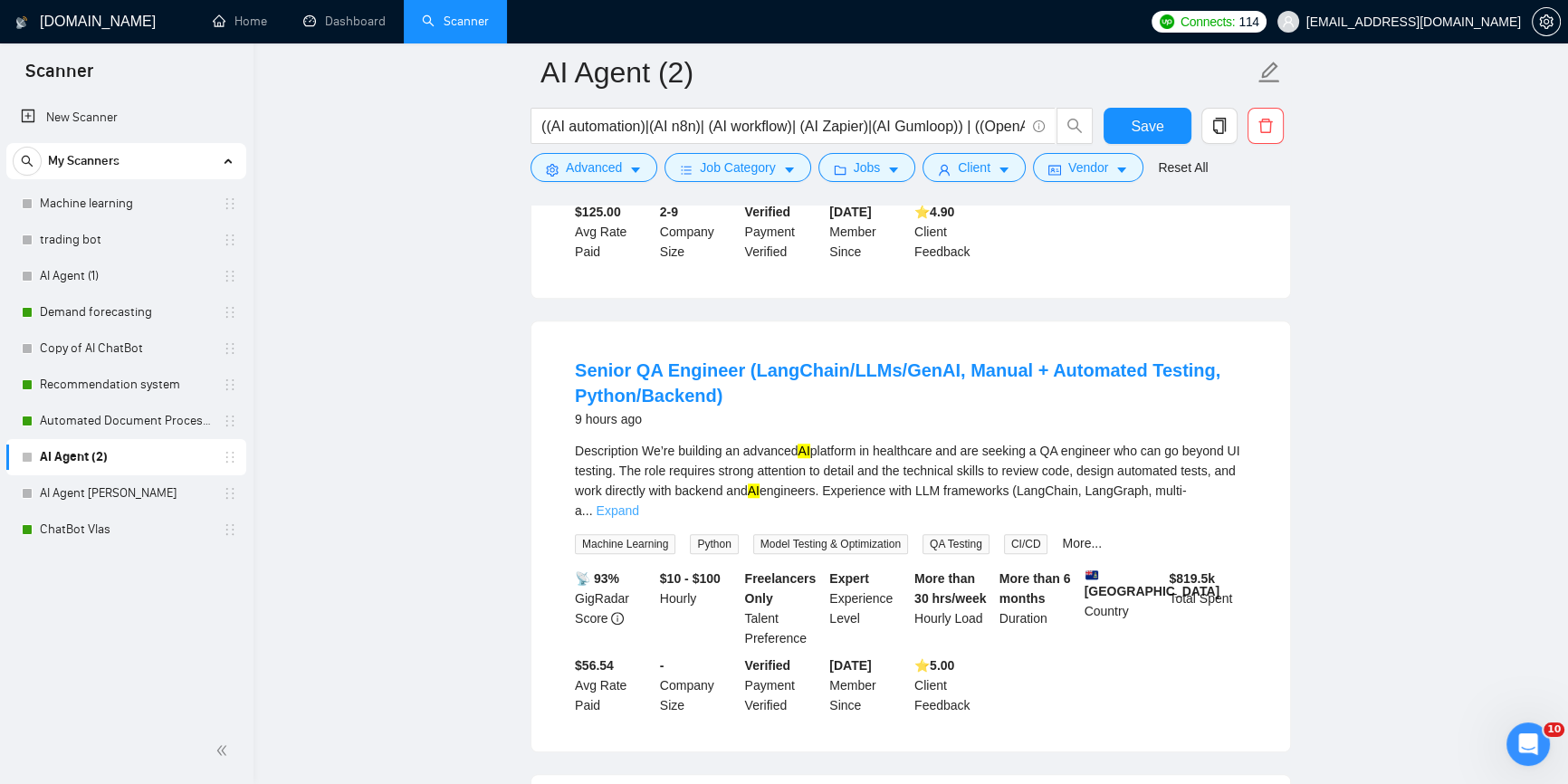
click at [638, 514] on link "Expand" at bounding box center [617, 510] width 42 height 14
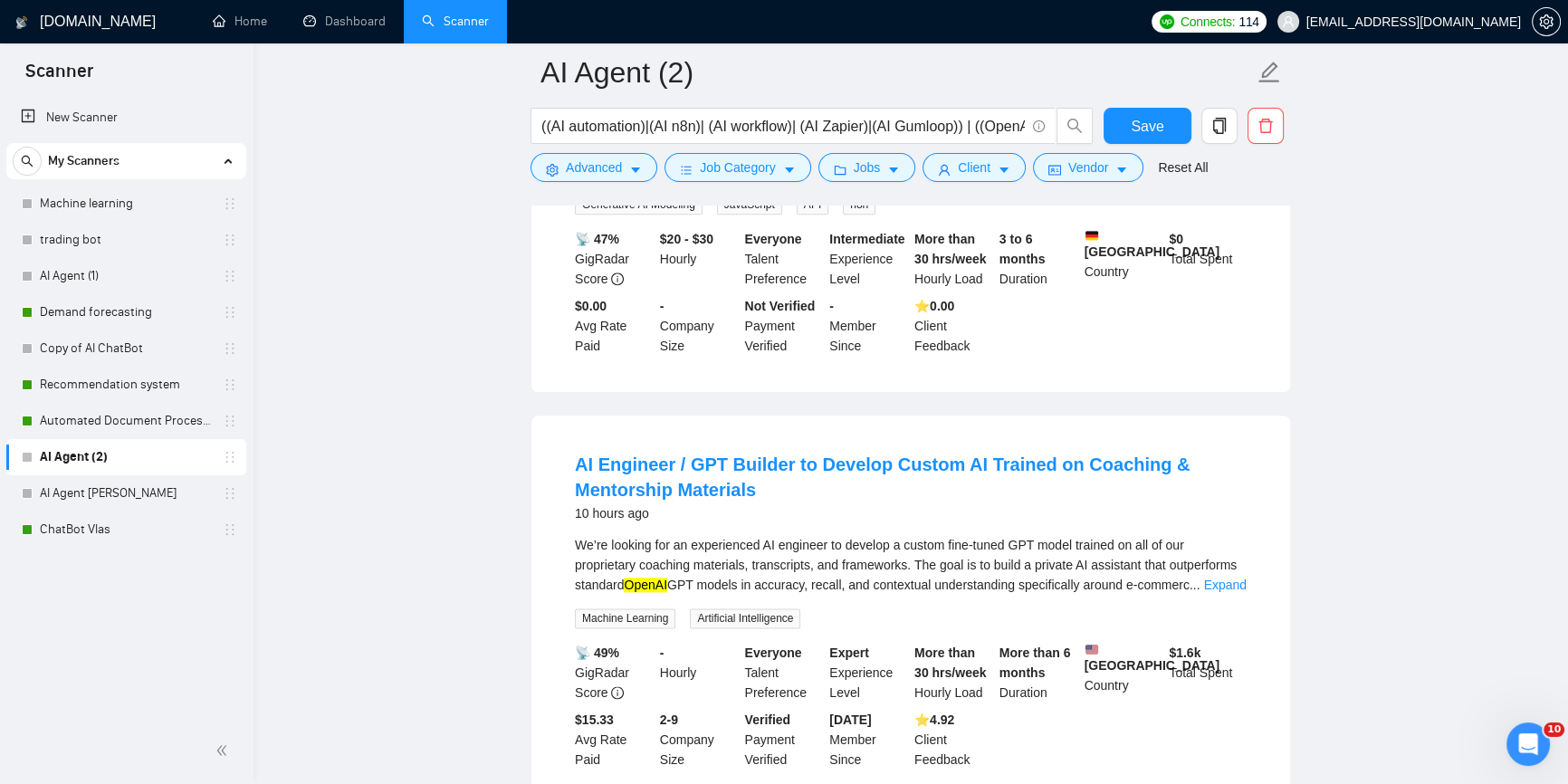
scroll to position [2798, 0]
click at [1210, 583] on link "Expand" at bounding box center [1225, 584] width 42 height 14
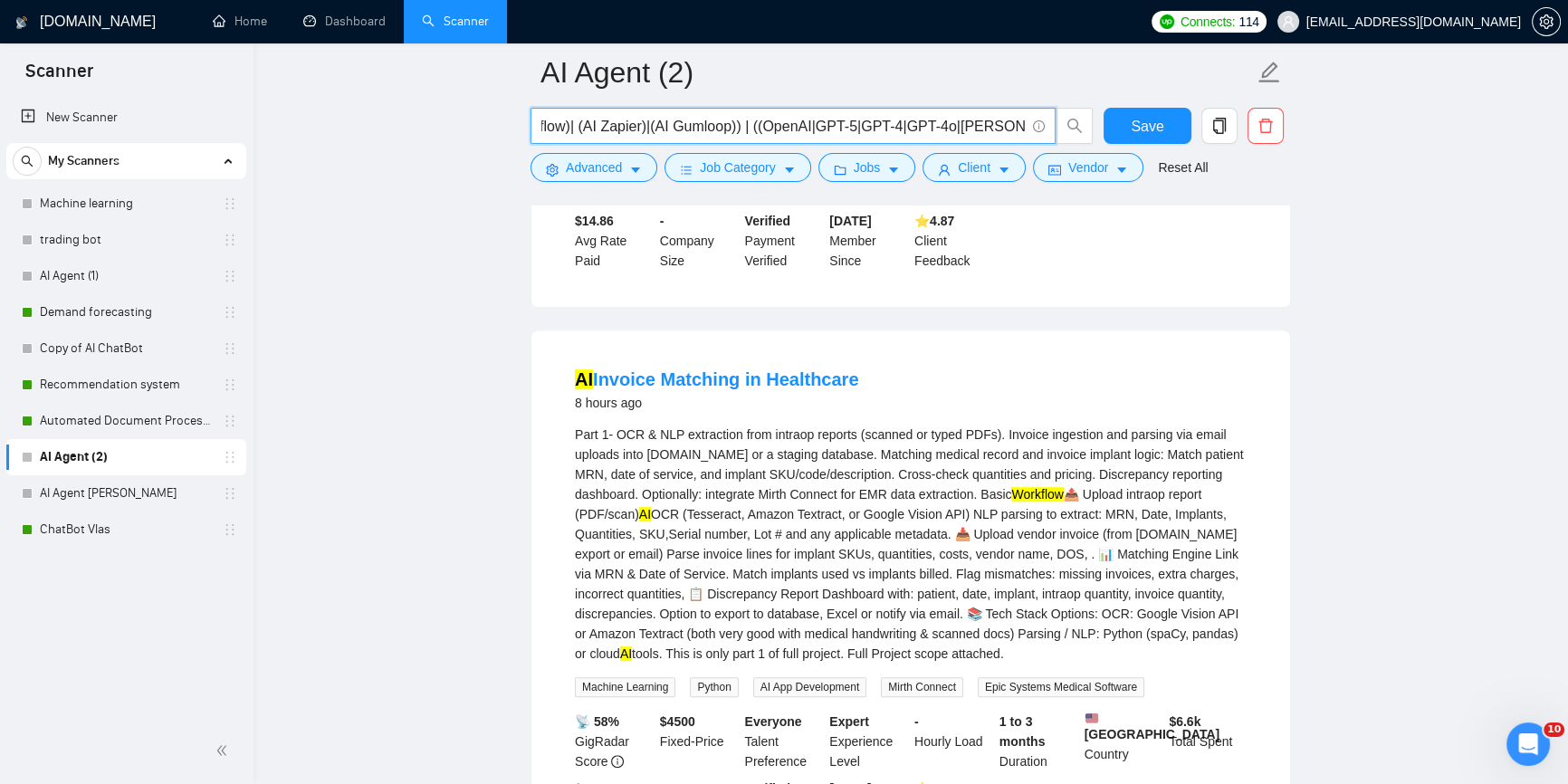
scroll to position [0, 373]
drag, startPoint x: 980, startPoint y: 133, endPoint x: 927, endPoint y: 129, distance: 53.2
click at [927, 129] on input "((AI automation)|(AI n8n)| (AI workflow)| (AI Zapier)|(AI Gumloop)) | ((OpenAI|…" at bounding box center [783, 126] width 484 height 23
click at [1515, 728] on div "Open Intercom Messenger" at bounding box center [1526, 742] width 60 height 60
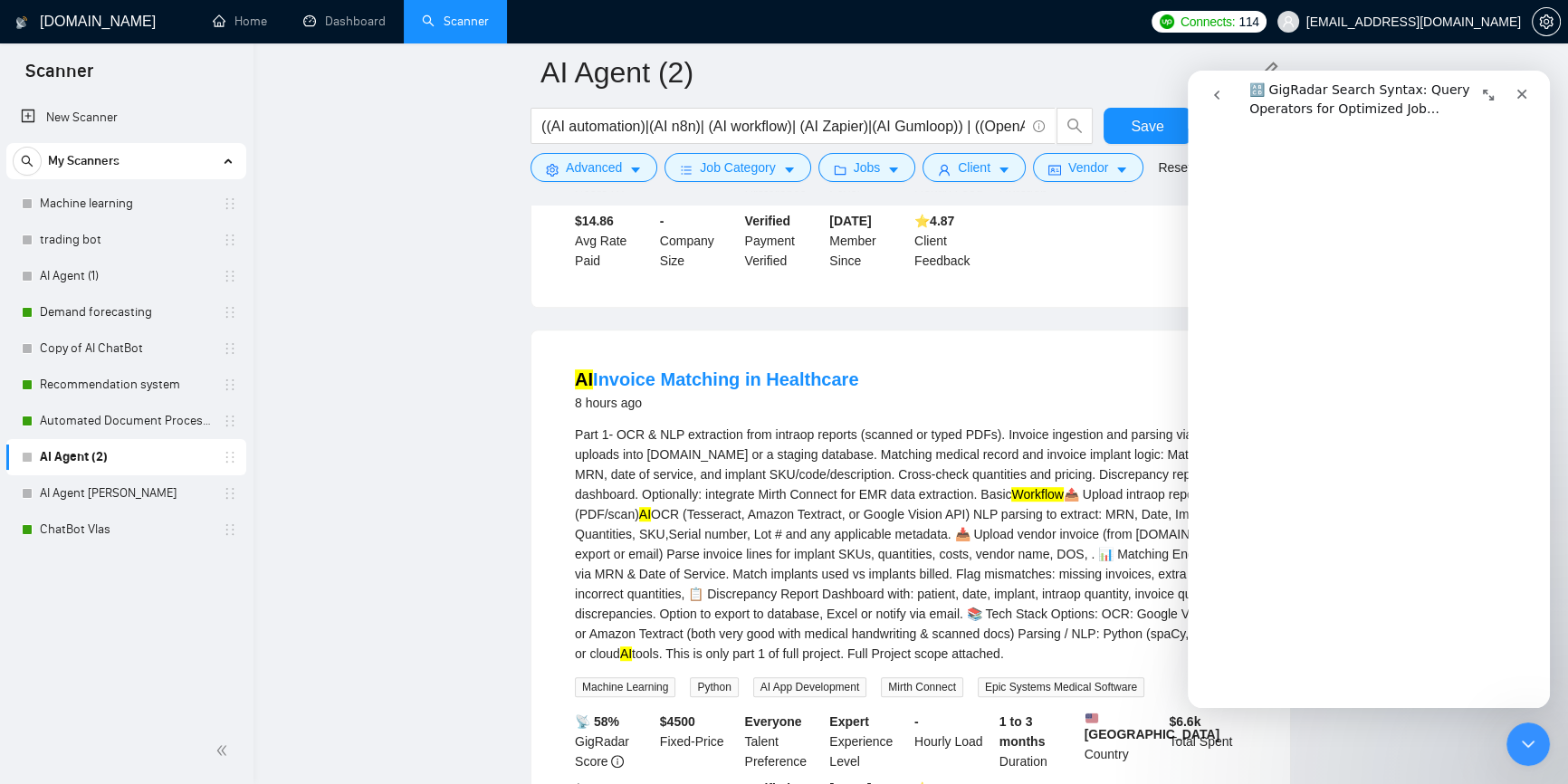
scroll to position [1280, 0]
click at [970, 123] on input "((AI automation)|(AI n8n)| (AI workflow)| (AI Zapier)|(AI Gumloop)) | ((OpenAI|…" at bounding box center [783, 126] width 484 height 23
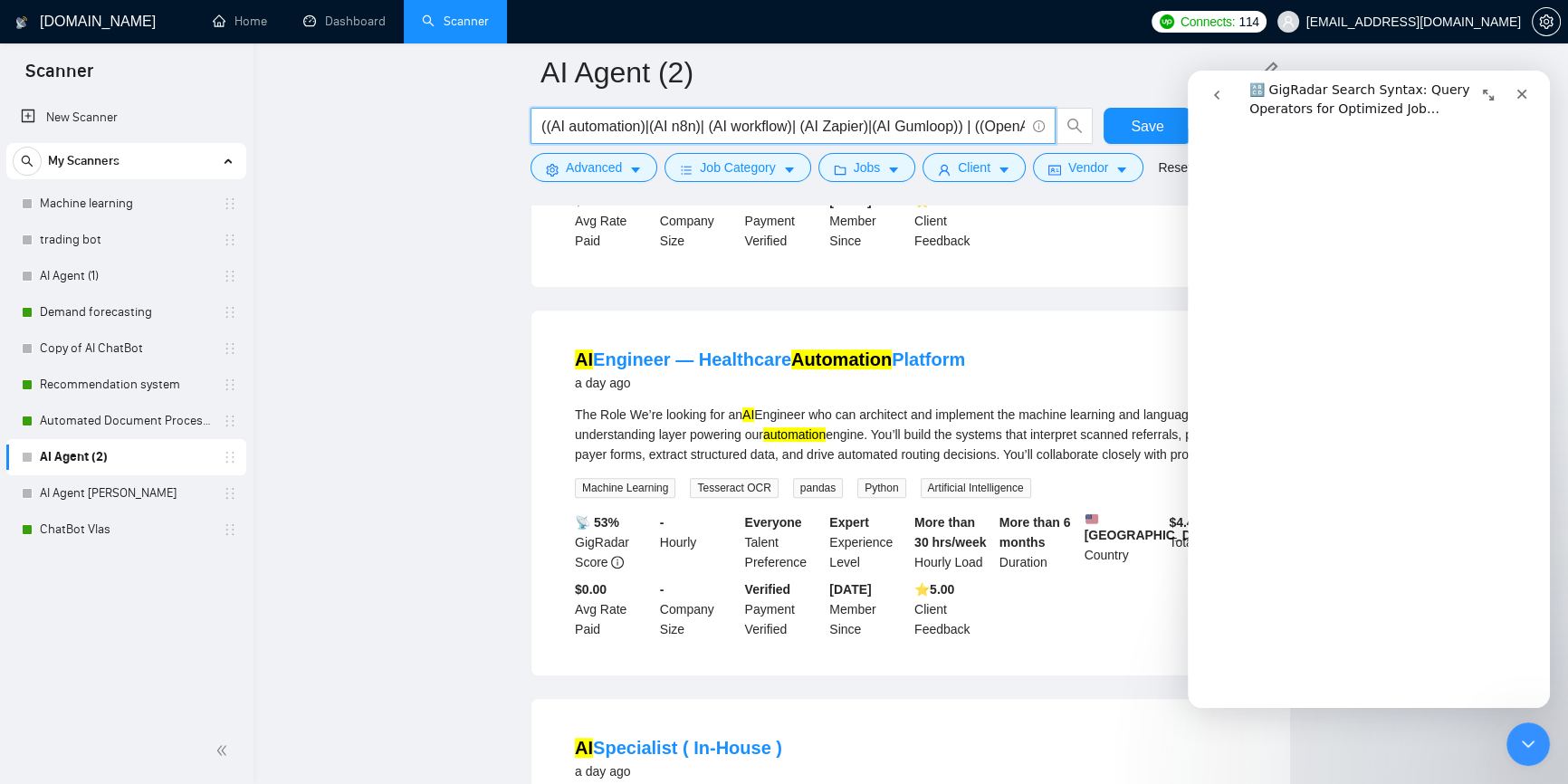
click at [961, 128] on input "((AI automation)|(AI n8n)| (AI workflow)| (AI Zapier)|(AI Gumloop)) | ((OpenAI|…" at bounding box center [783, 126] width 484 height 23
click at [961, 127] on input "((AI automation)|(AI n8n)| (AI workflow)| (AI Zapier)|(AI Gumloop)) | ((OpenAI|…" at bounding box center [783, 126] width 484 height 23
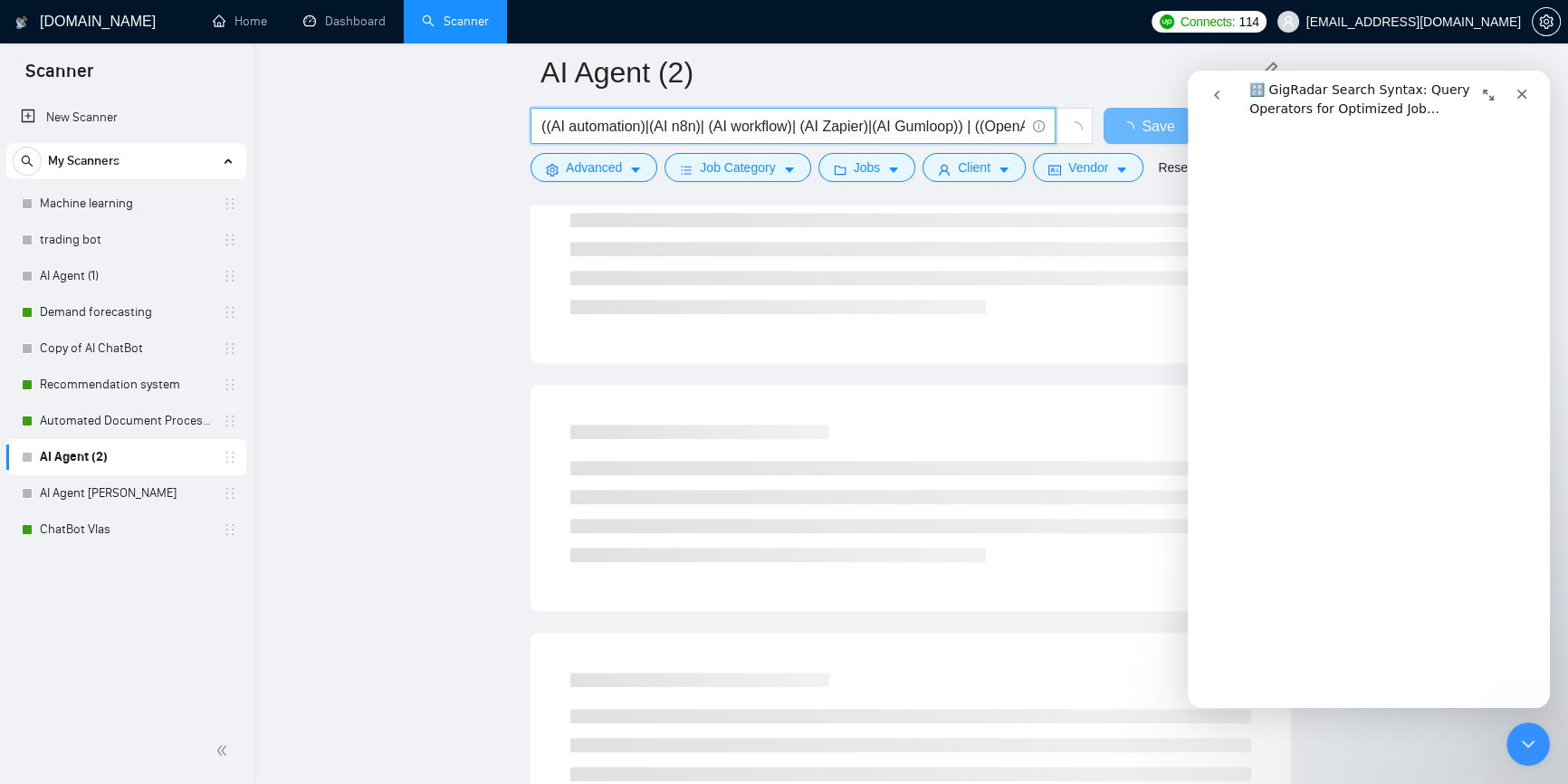
click at [971, 131] on input "((AI automation)|(AI n8n)| (AI workflow)| (AI Zapier)|(AI Gumloop)) | ((OpenAI|…" at bounding box center [783, 126] width 484 height 23
click at [971, 131] on input "((AI automation)|(AI n8n)| (AI workflow)| (AI Zapier)|(AI Gumloop)) | ((OpenAI|…" at bounding box center [783, 126] width 484 height 23
click at [969, 131] on input "((AI automation)|(AI n8n)| (AI workflow)| (AI Zapier)|(AI Gumloop)) | ((OpenAI|…" at bounding box center [783, 126] width 484 height 23
click at [960, 128] on input "((AI automation)|(AI n8n)| (AI workflow)| (AI Zapier)|(AI Gumloop)) |((OpenAI|G…" at bounding box center [783, 126] width 484 height 23
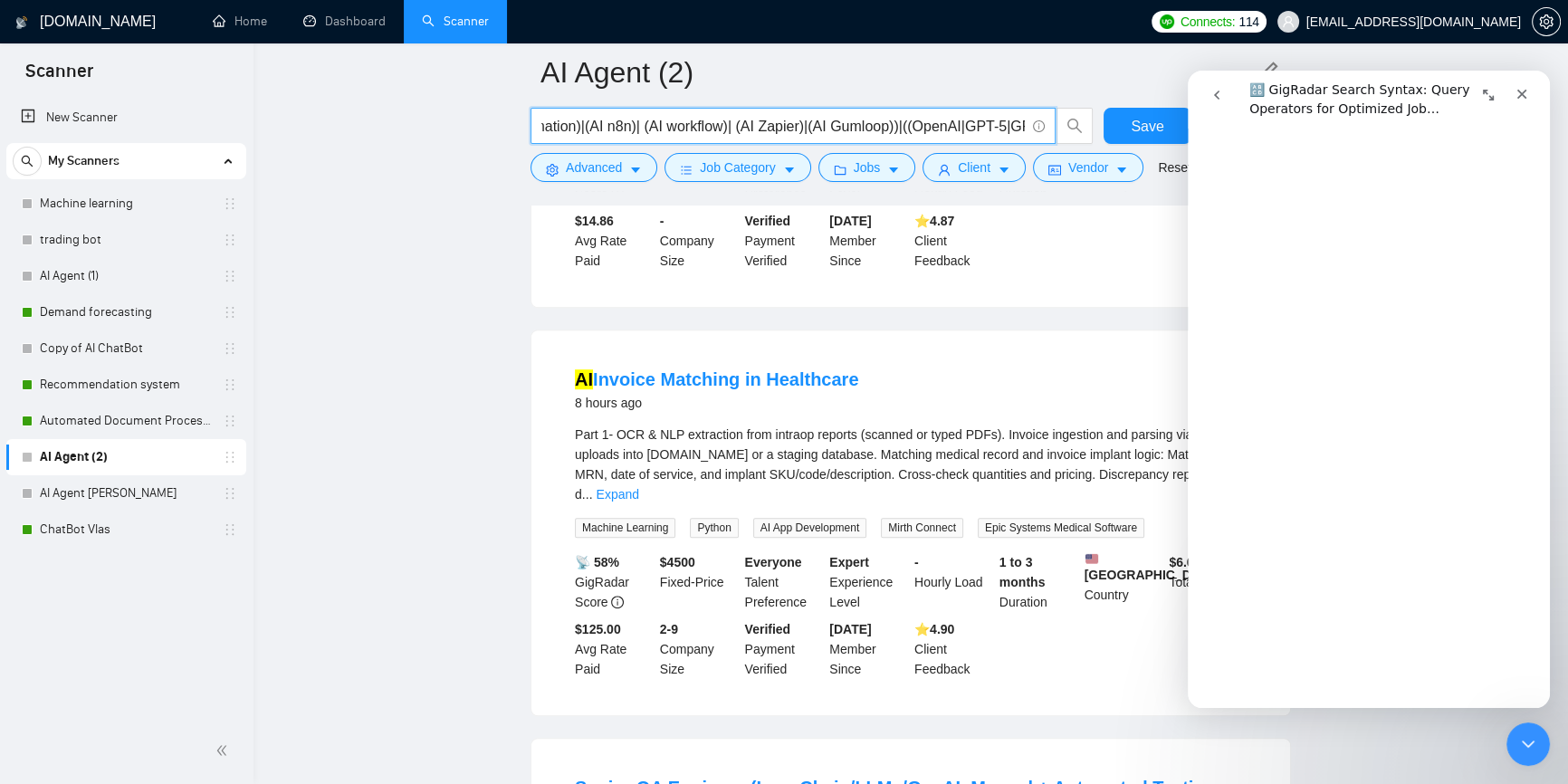
scroll to position [0, 338]
drag, startPoint x: 966, startPoint y: 129, endPoint x: 887, endPoint y: 126, distance: 79.1
click at [887, 126] on input "((AI automation)|(AI n8n)| (AI workflow)| (AI Zapier)|(AI Gumloop))|((OpenAI|GP…" at bounding box center [783, 126] width 484 height 23
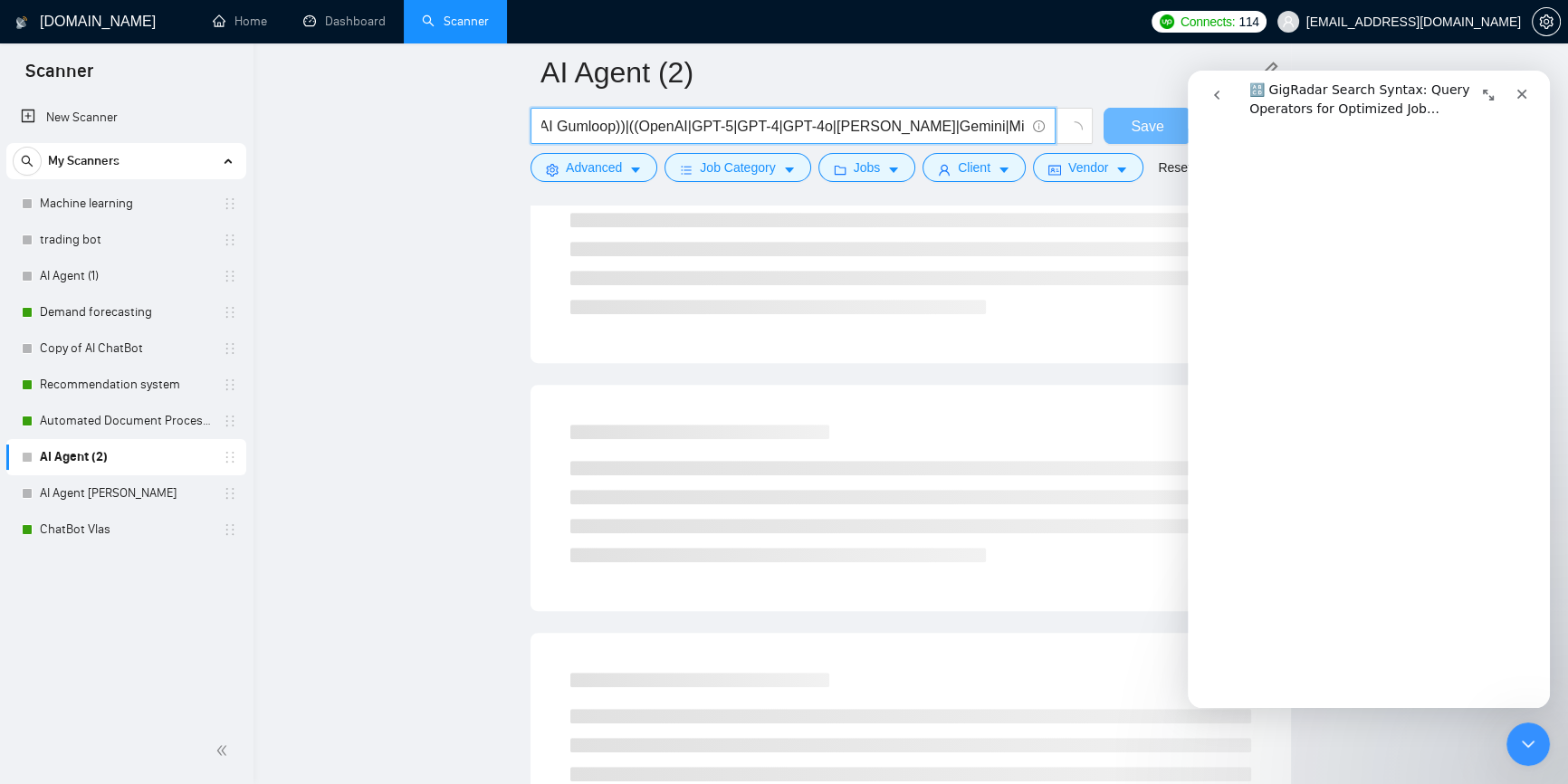
click at [889, 126] on input "((AI automation)|(AI n8n)| (AI workflow)| (AI Zapier)|(AI Gumloop))|((OpenAI|GP…" at bounding box center [783, 126] width 484 height 23
click at [967, 126] on input "((AI automation)|(AI n8n)| (AI workflow)| (AI Zapier)|(AI Gumloop))|((OpenAI|GP…" at bounding box center [783, 126] width 484 height 23
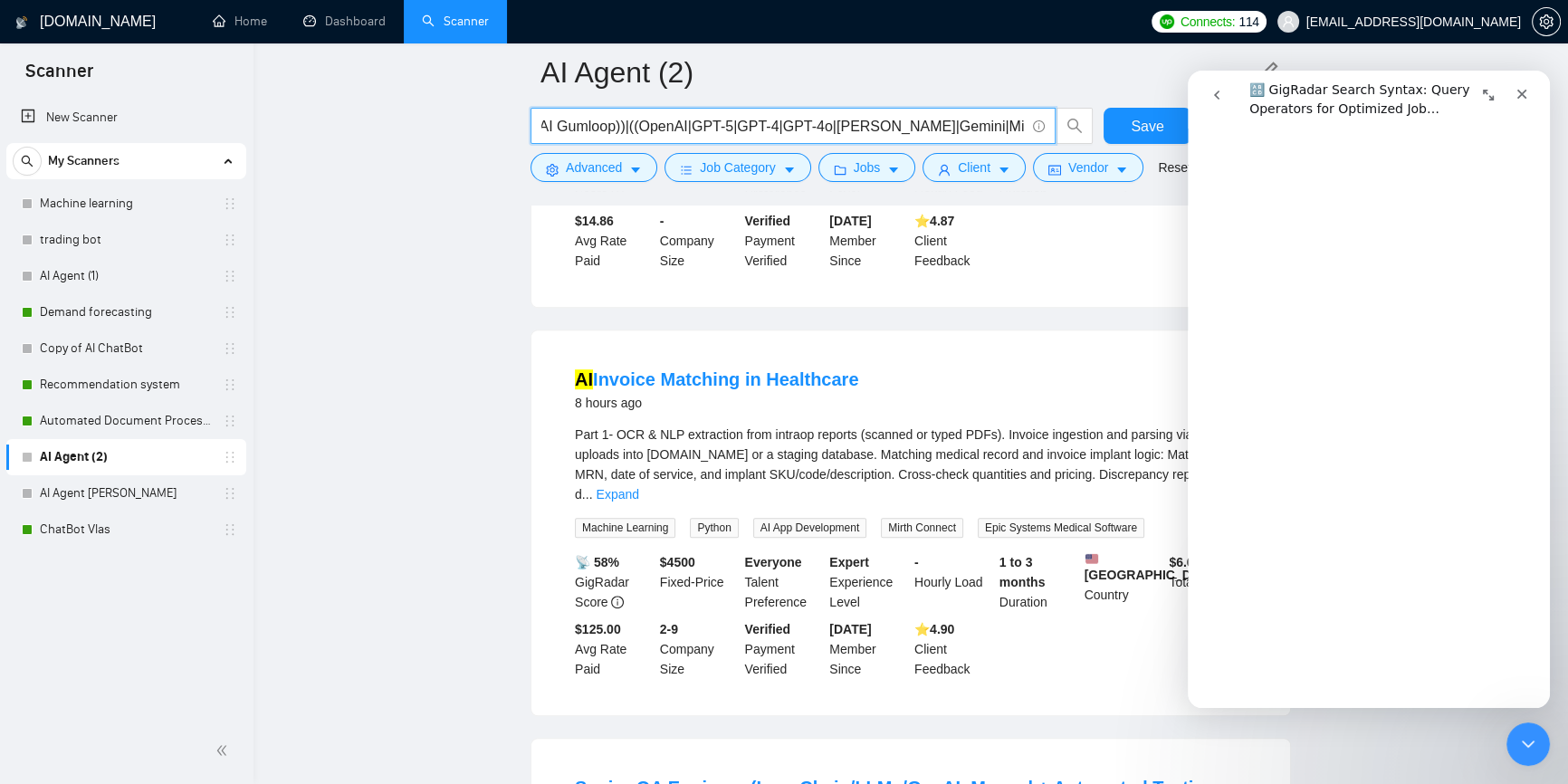
scroll to position [0, 366]
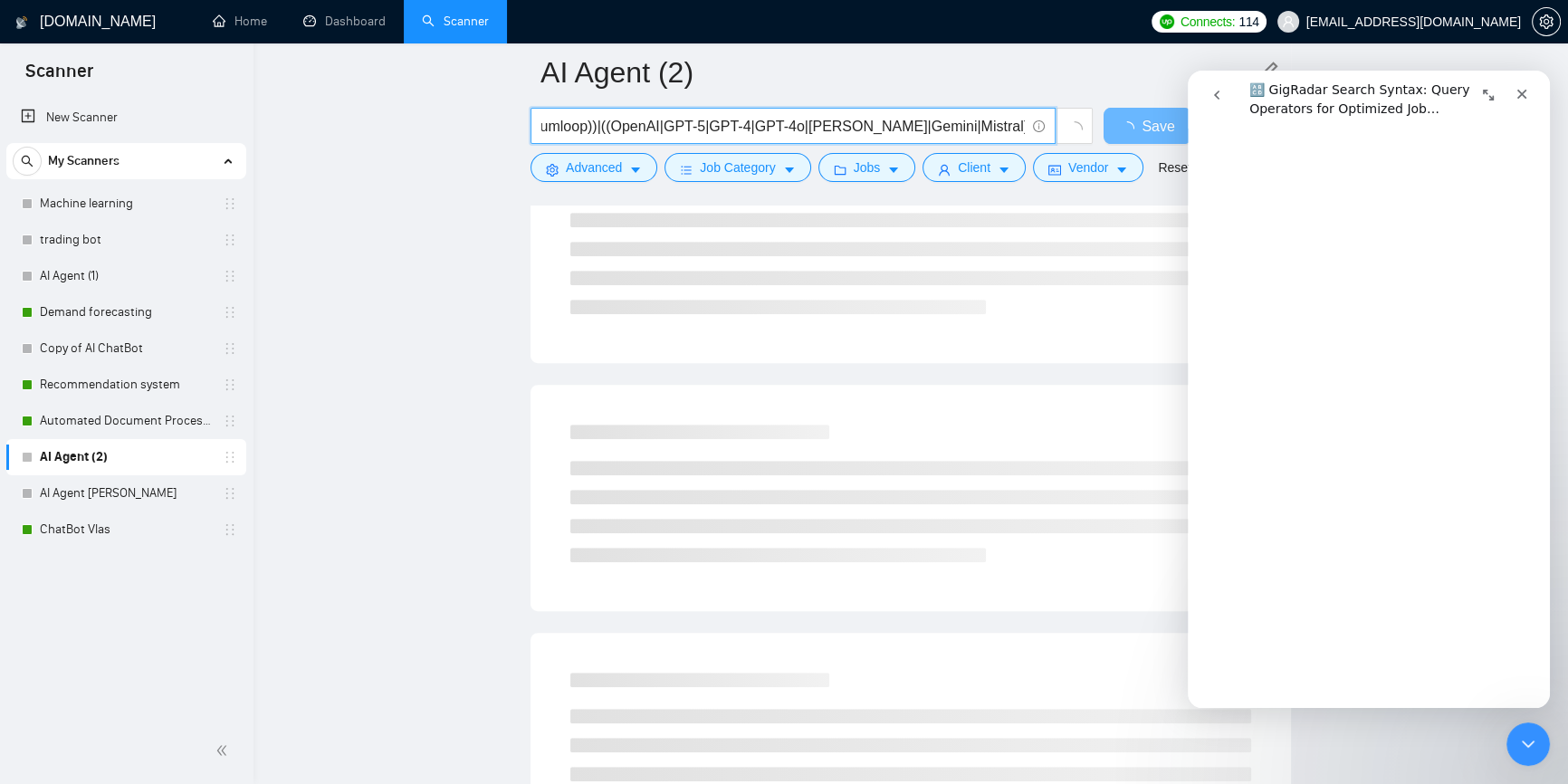
drag, startPoint x: 998, startPoint y: 131, endPoint x: 1039, endPoint y: 133, distance: 41.0
click at [1041, 132] on span "((AI automation)|(AI n8n)| (AI workflow)| (AI Zapier)|(AI Gumloop))|((OpenAI|GP…" at bounding box center [792, 126] width 525 height 37
click at [1000, 127] on input "((AI automation)|(AI n8n)| (AI workflow)| (AI Zapier)|(AI Gumloop))|((OpenAI|GP…" at bounding box center [783, 126] width 484 height 23
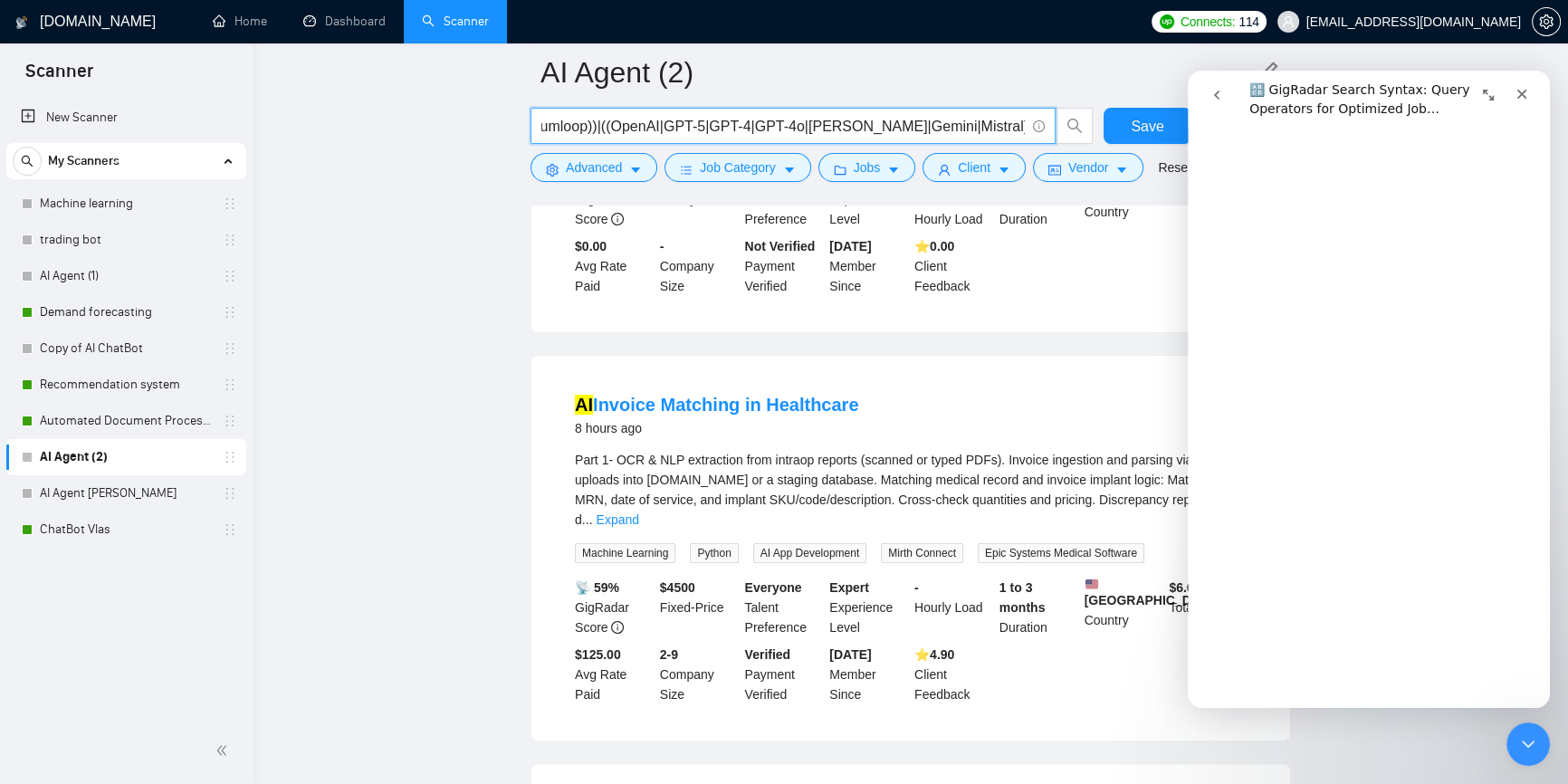
scroll to position [411, 0]
type input "((AI automation)|(AI n8n)| (AI workflow)| (AI Zapier)|(AI Gumloop))|((OpenAI|GP…"
drag, startPoint x: 1522, startPoint y: 91, endPoint x: 2407, endPoint y: 443, distance: 952.4
click at [1522, 91] on icon "Close" at bounding box center [1521, 94] width 14 height 14
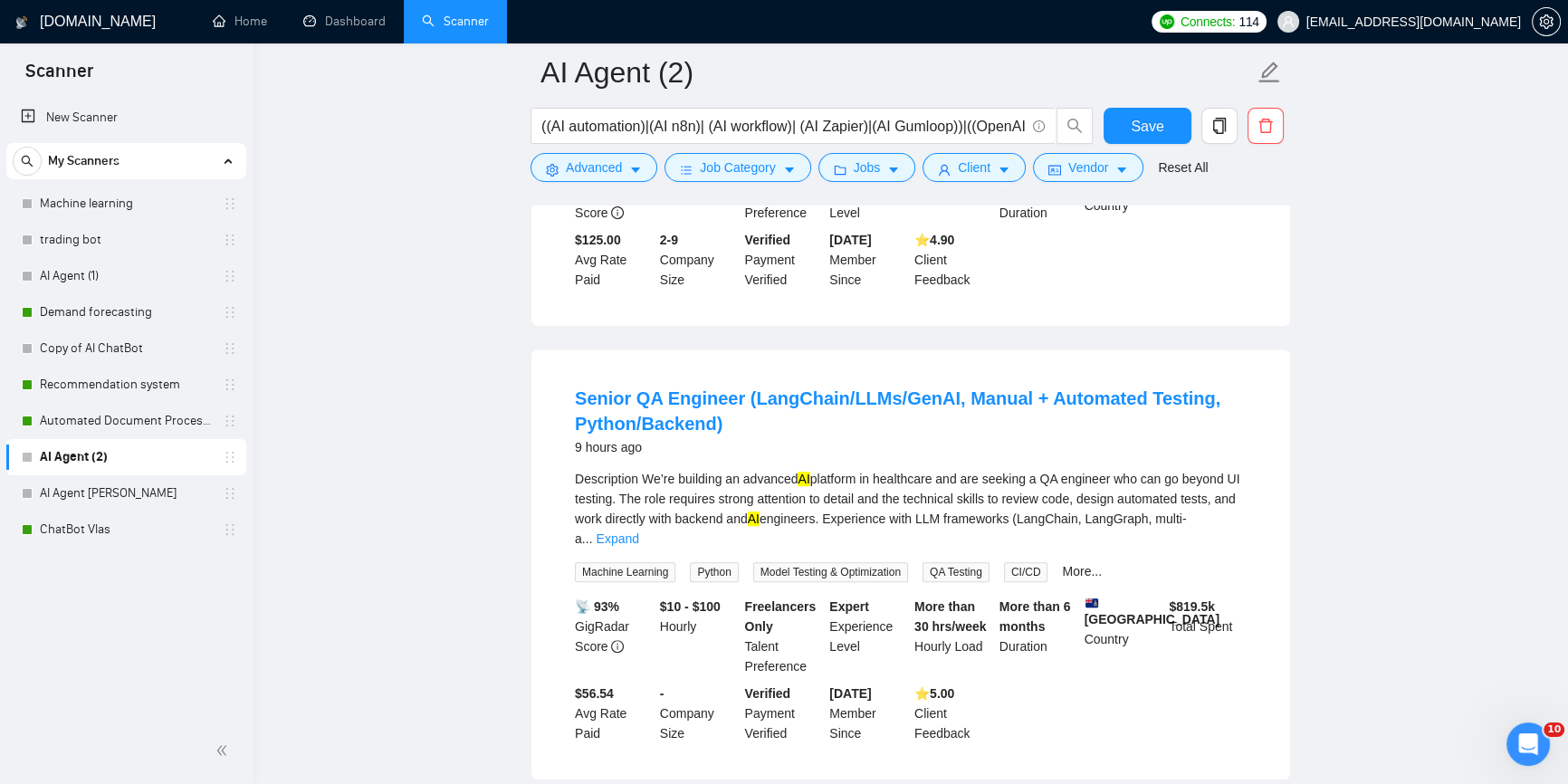
scroll to position [987, 0]
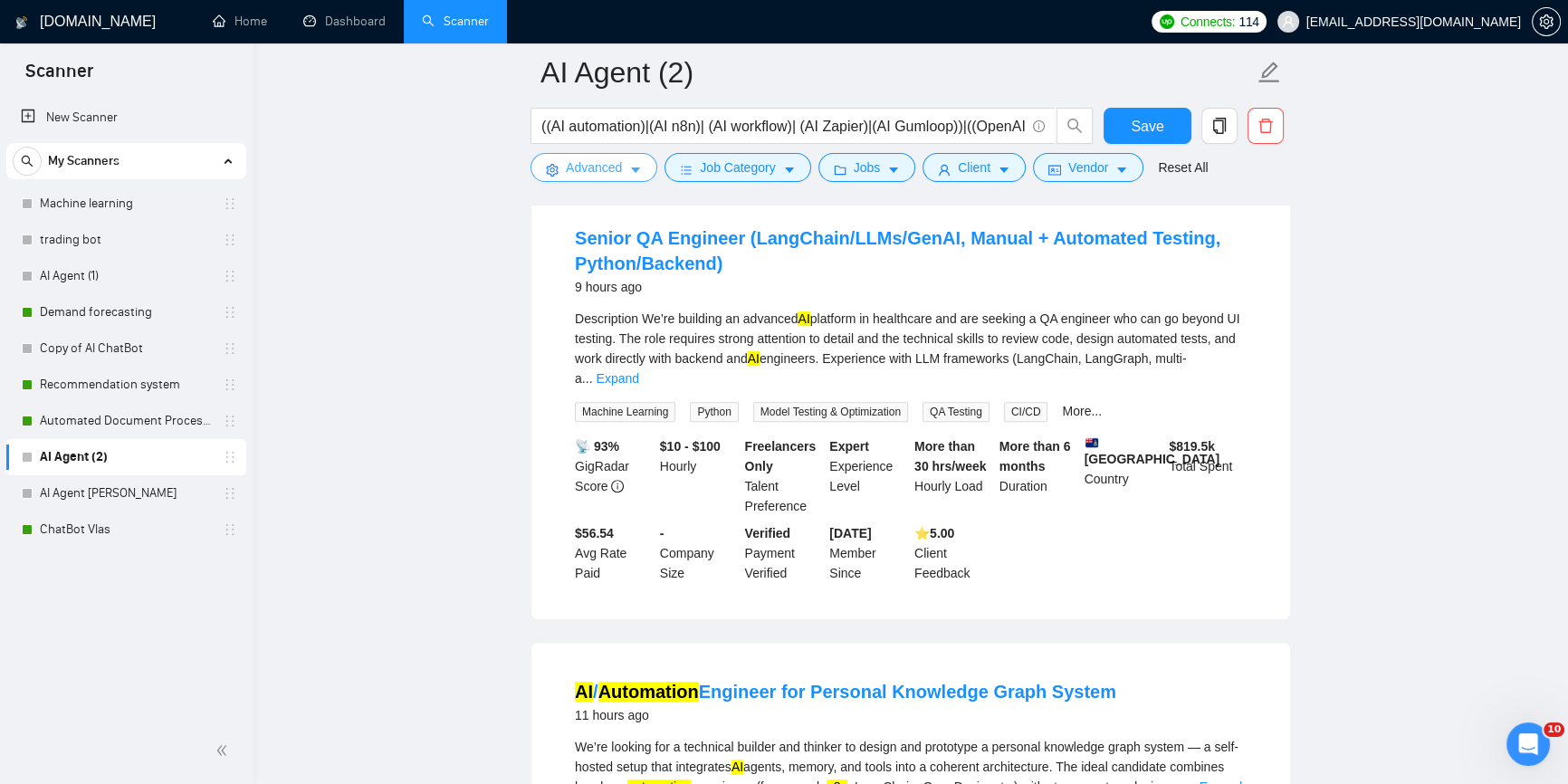
click at [587, 173] on span "Advanced" at bounding box center [594, 167] width 56 height 20
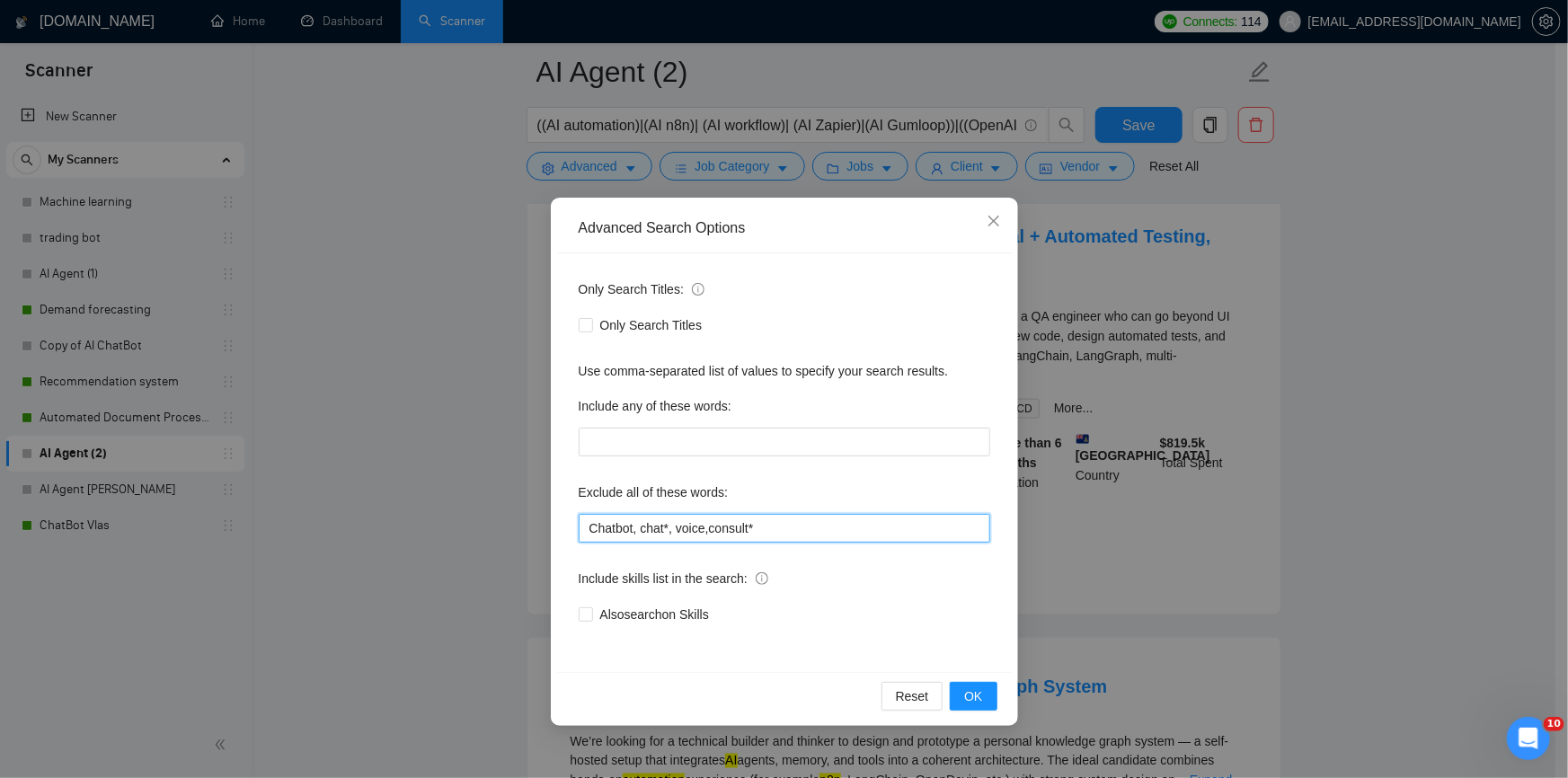
click at [798, 522] on input "Chatbot, chat*, voice,consult*" at bounding box center [784, 528] width 412 height 29
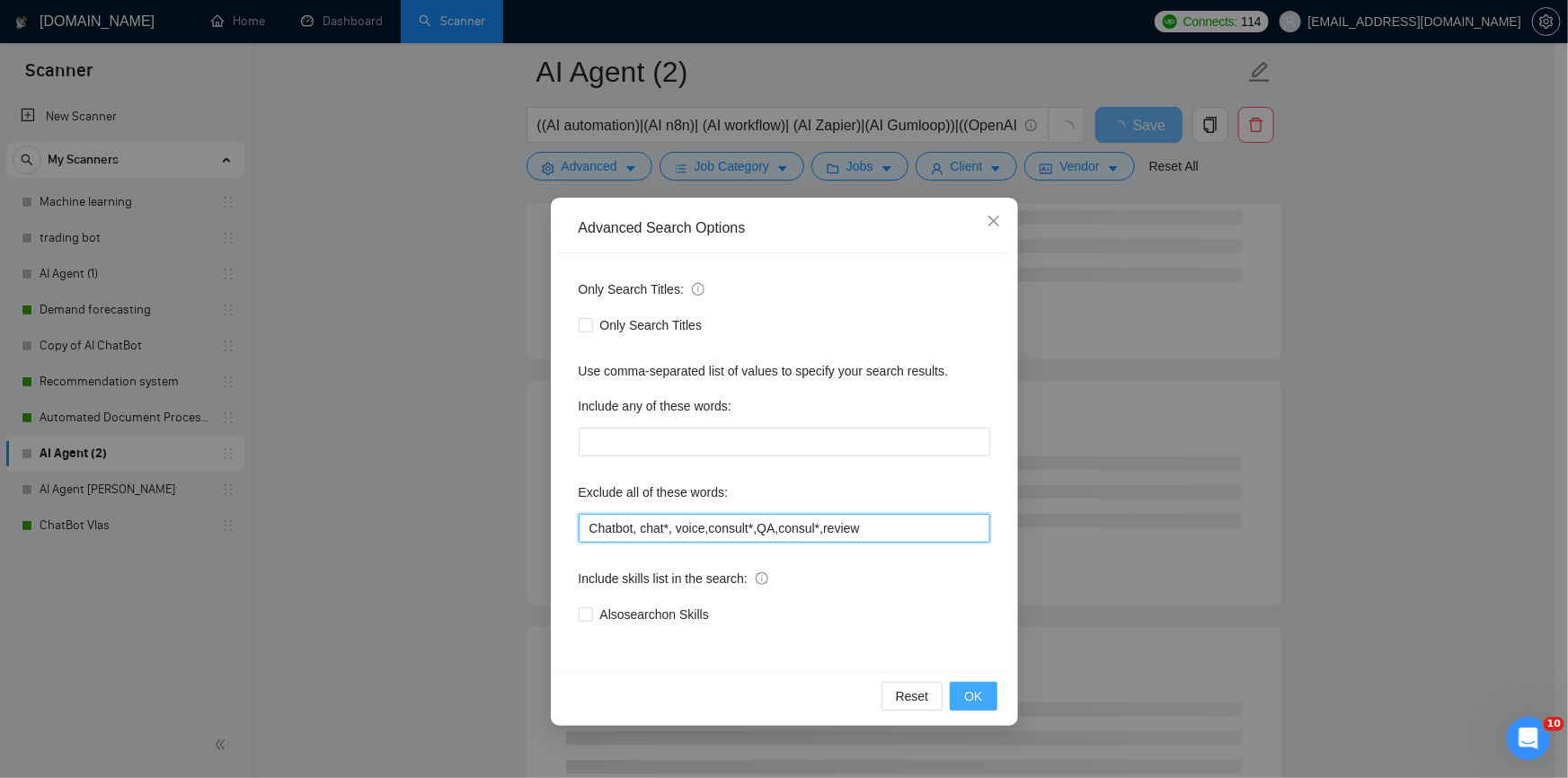
type input "Chatbot, chat*, voice,consult*,QA,consul*,review"
click at [971, 695] on span "OK" at bounding box center [973, 696] width 18 height 20
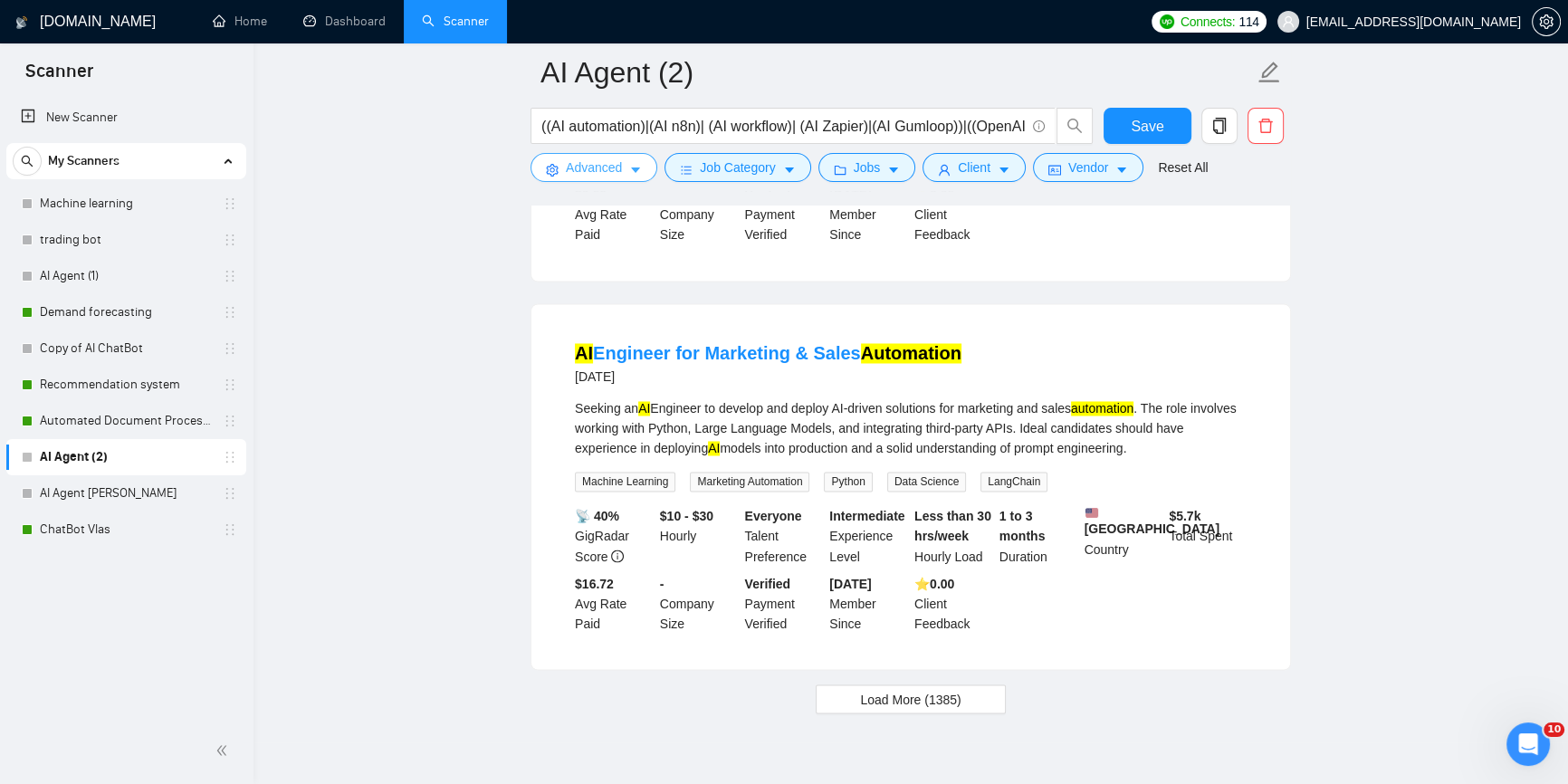
scroll to position [3783, 0]
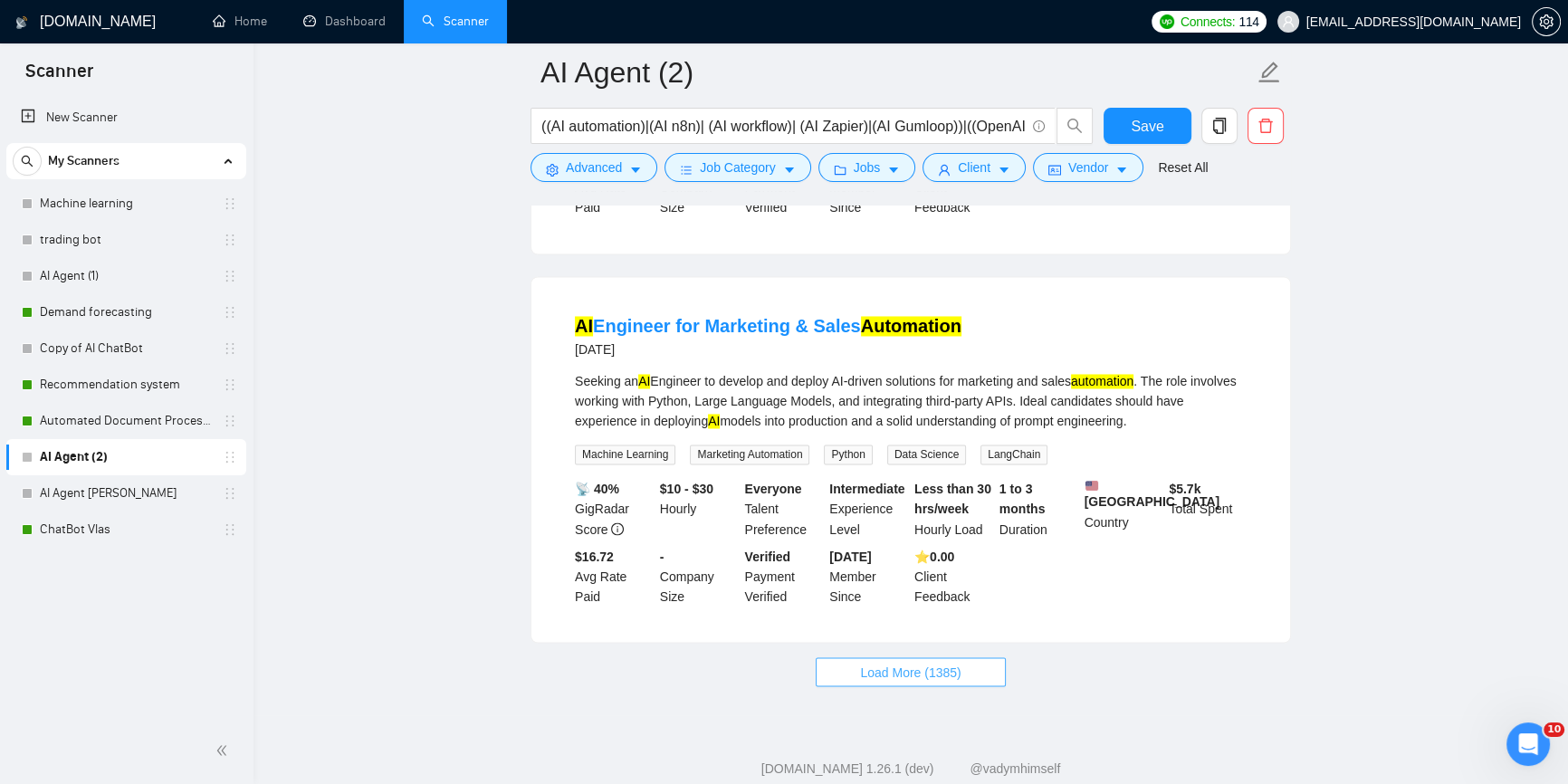
click at [921, 662] on span "Load More (1385)" at bounding box center [910, 671] width 100 height 20
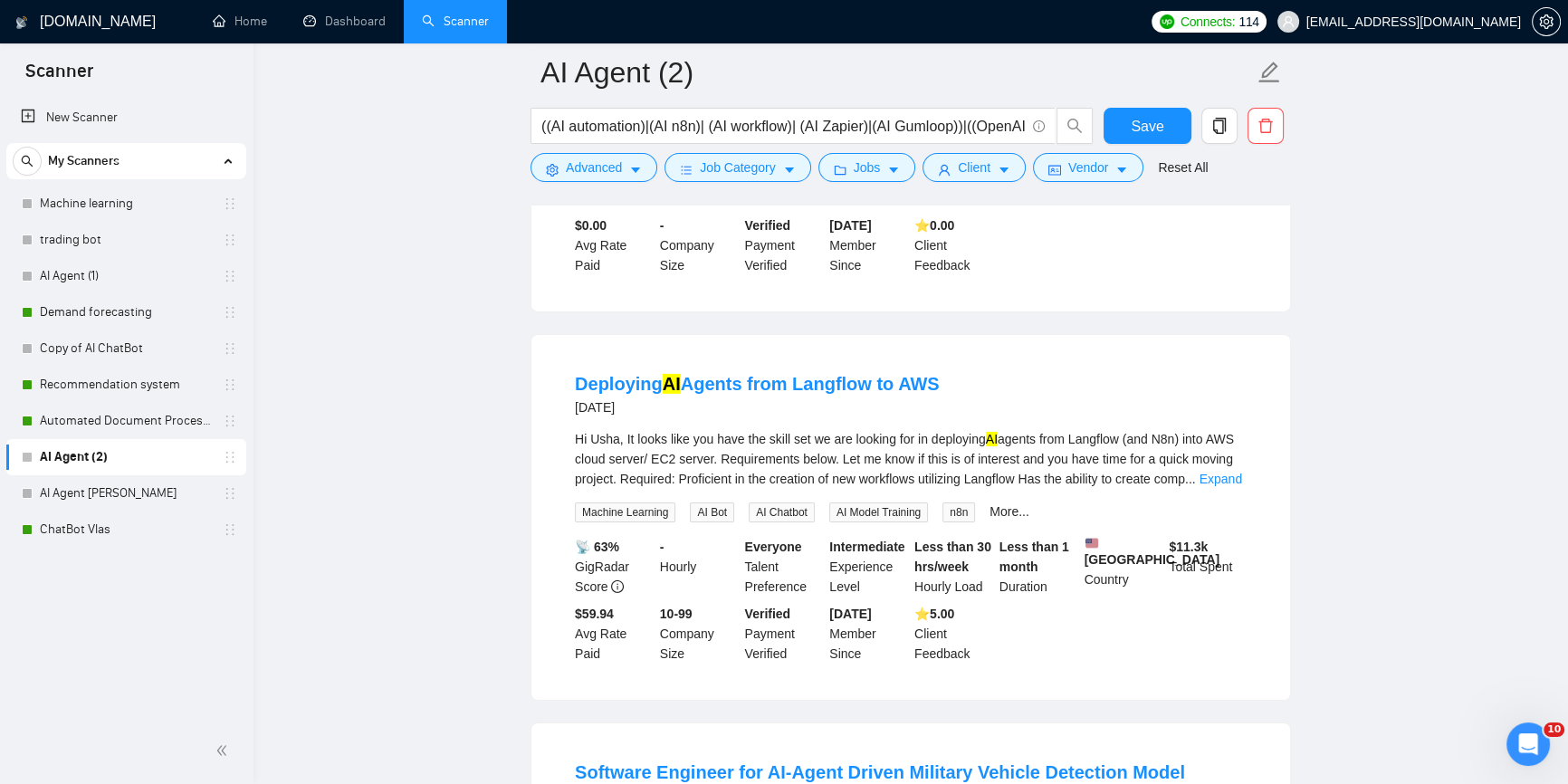
scroll to position [7413, 0]
click at [1216, 471] on link "Expand" at bounding box center [1221, 478] width 42 height 14
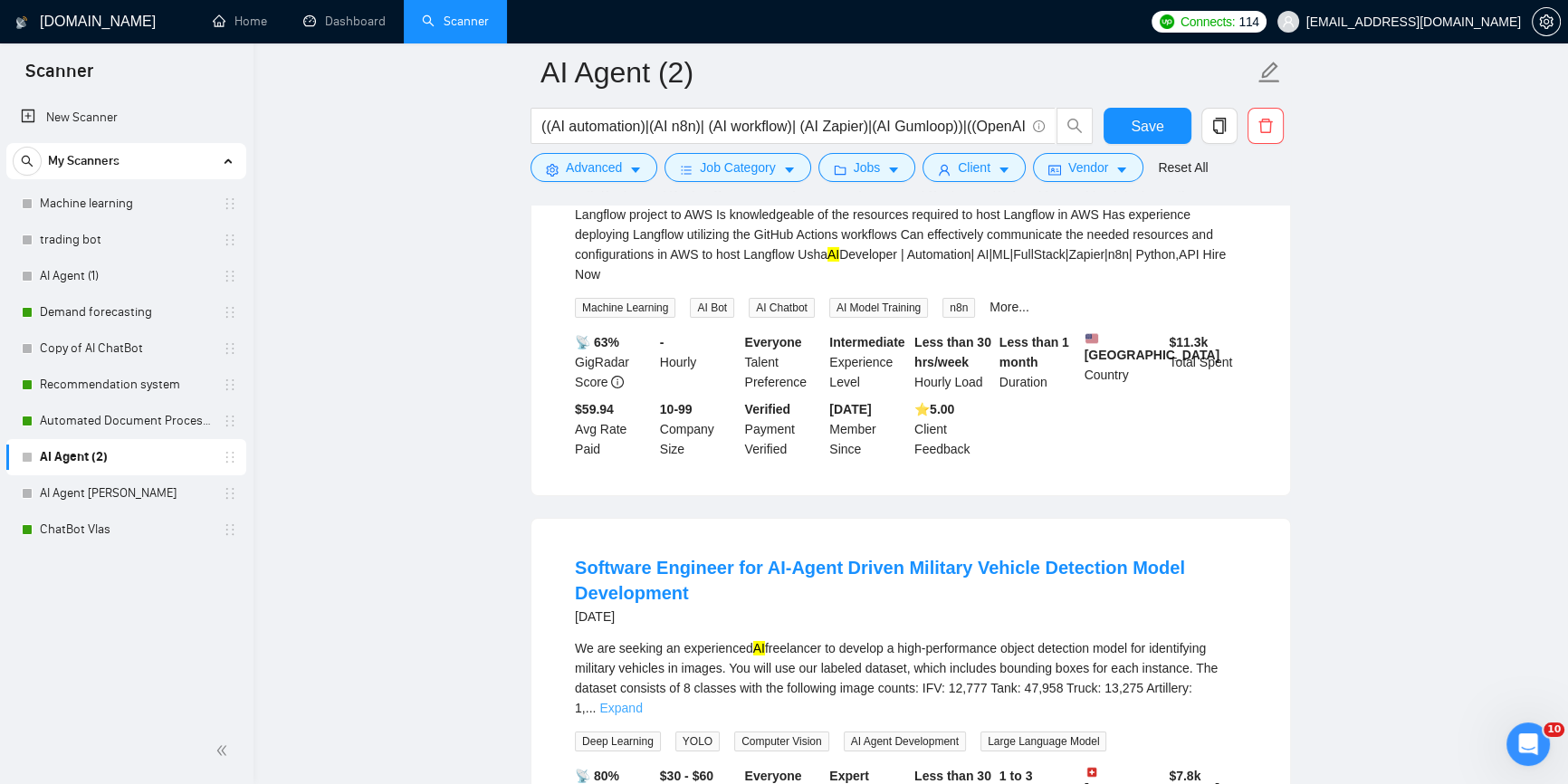
scroll to position [7906, 0]
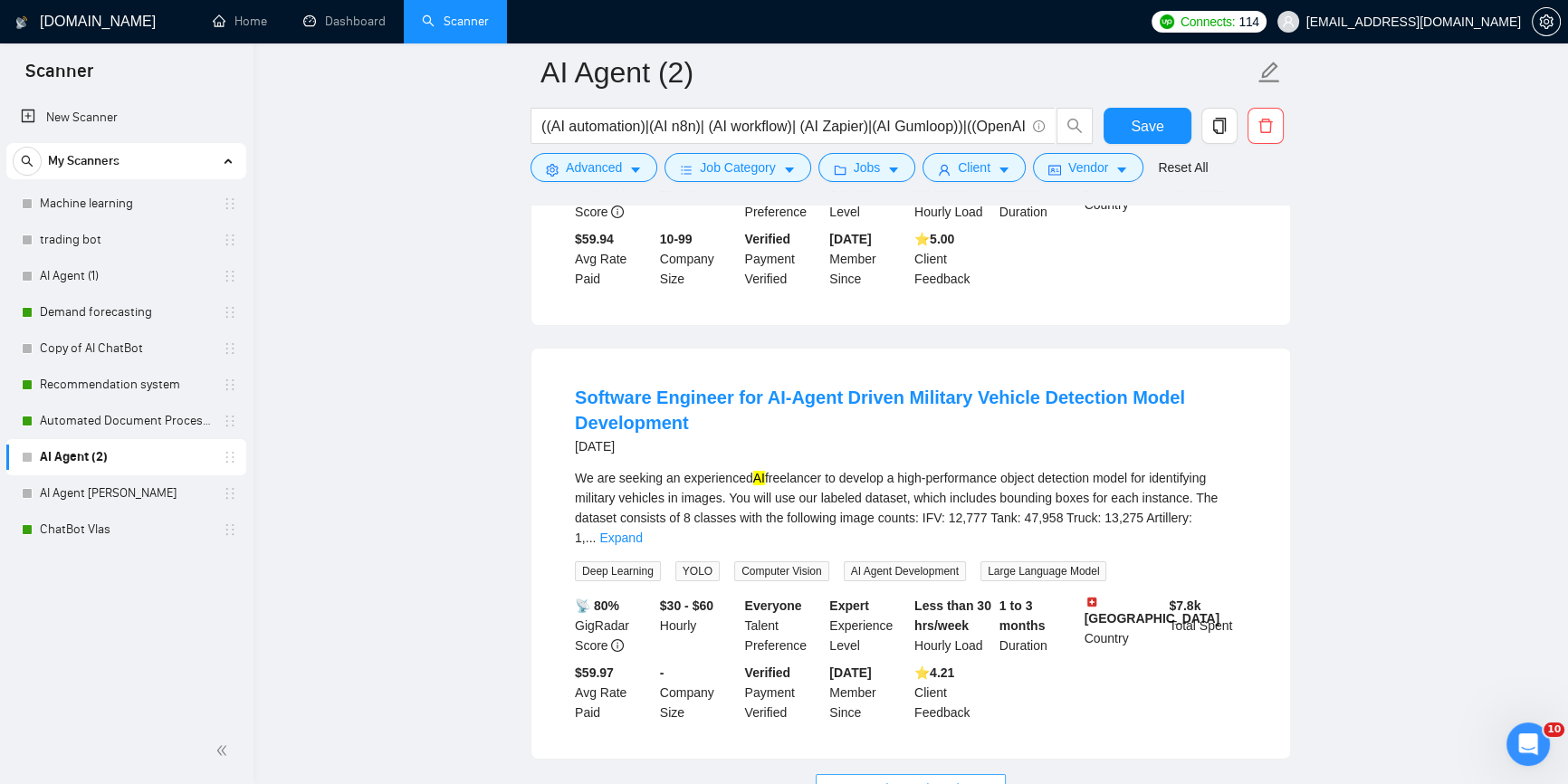
click at [972, 775] on button "Load More (1375)" at bounding box center [911, 789] width 190 height 29
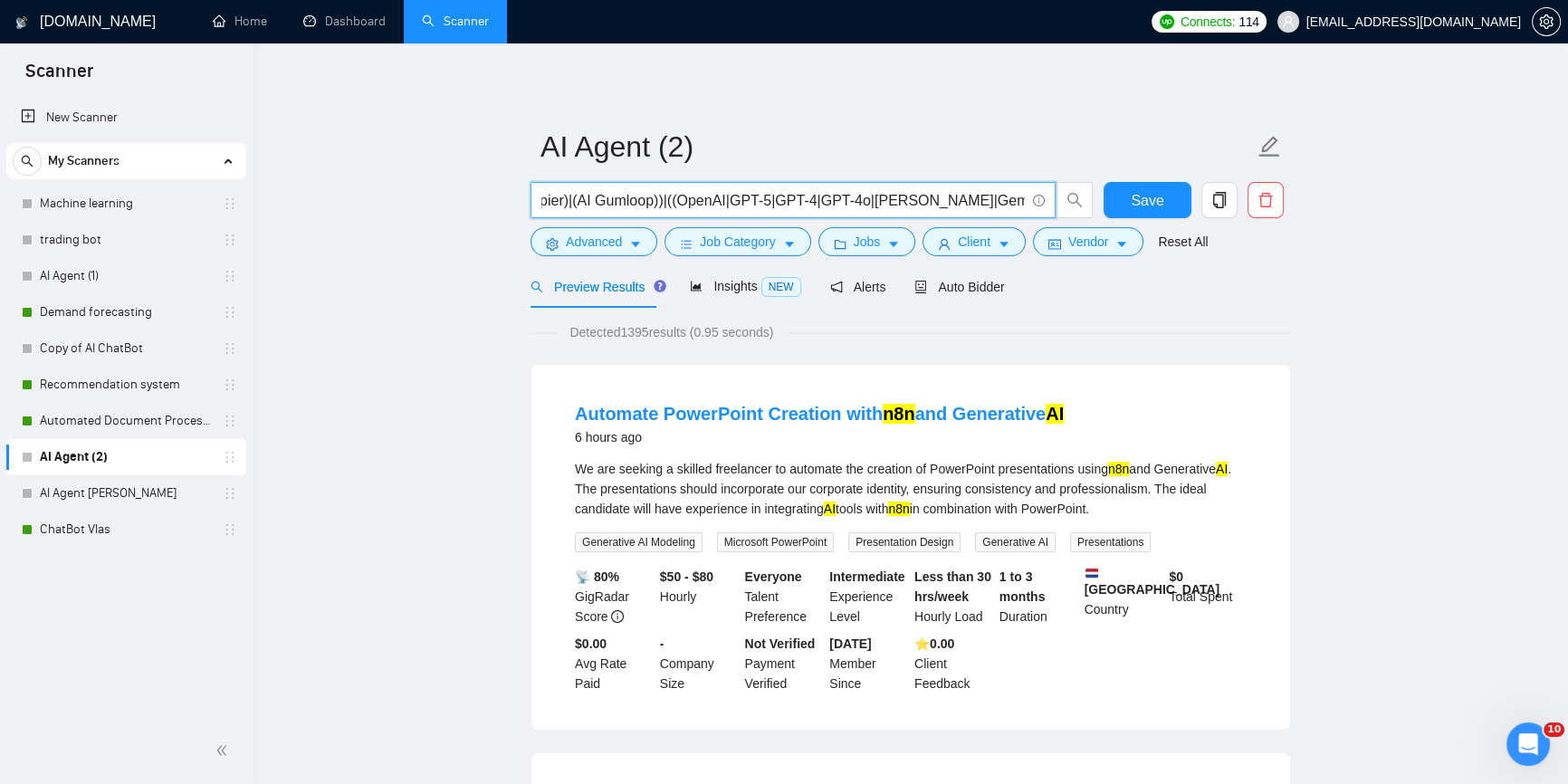
scroll to position [0, 366]
drag, startPoint x: 969, startPoint y: 193, endPoint x: 1021, endPoint y: 189, distance: 52.2
click at [1023, 188] on span "((AI automation)|(AI n8n)| (AI workflow)| (AI Zapier)|(AI Gumloop))|((OpenAI|GP…" at bounding box center [792, 200] width 525 height 37
click at [987, 192] on input "((AI automation)|(AI n8n)| (AI workflow)| (AI Zapier)|(AI Gumloop))|((OpenAI|GP…" at bounding box center [783, 201] width 484 height 23
click at [960, 198] on input "((AI automation)|(AI n8n)| (AI workflow)| (AI Zapier)|(AI Gumloop))|((OpenAI|GP…" at bounding box center [783, 201] width 484 height 23
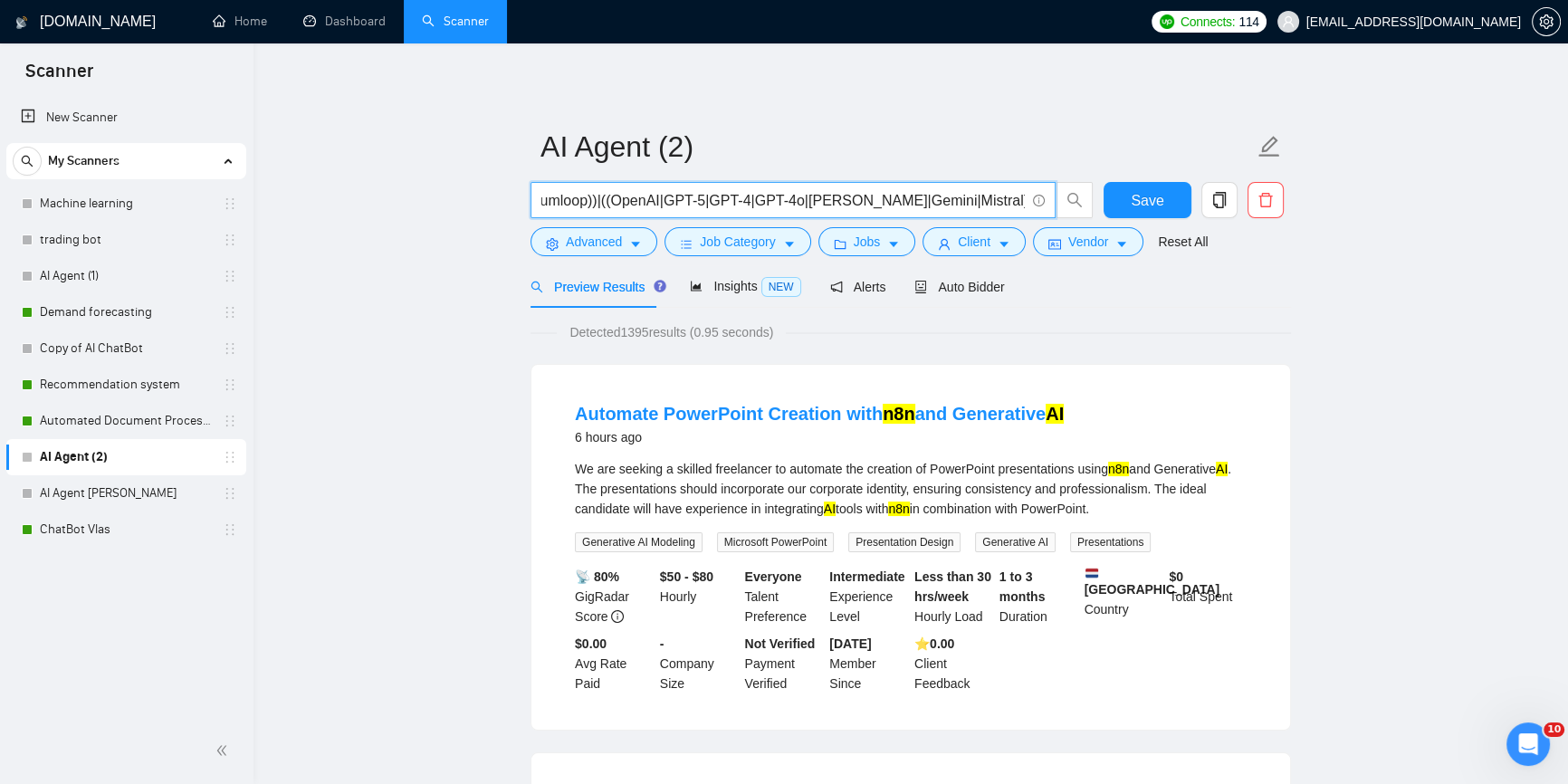
drag, startPoint x: 967, startPoint y: 198, endPoint x: 1012, endPoint y: 198, distance: 45.0
click at [1012, 198] on input "((AI automation)|(AI n8n)| (AI workflow)| (AI Zapier)|(AI Gumloop))|((OpenAI|GP…" at bounding box center [783, 201] width 484 height 23
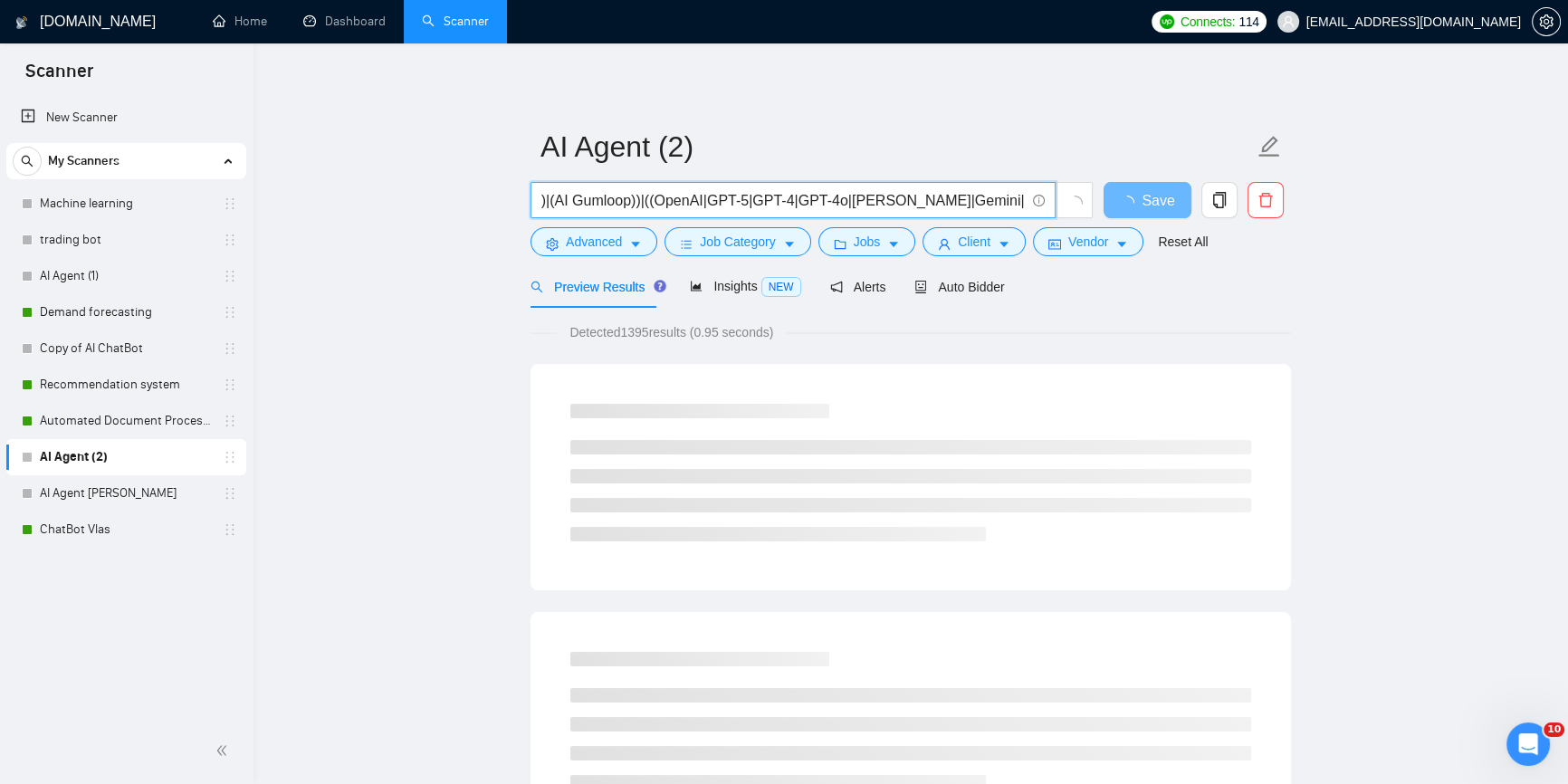
scroll to position [0, 0]
drag, startPoint x: 751, startPoint y: 190, endPoint x: 851, endPoint y: 207, distance: 101.4
click at [851, 207] on input "((AI automation)|(AI n8n)| (AI workflow)| (AI Zapier)|(AI Gumloop))|((OpenAI|GP…" at bounding box center [783, 201] width 484 height 23
click at [844, 205] on input "((AI automation)|(AI n8n)| (AI workflow)| (AI Zapier)|(AI Gumloop))|((OpenAI|GP…" at bounding box center [783, 201] width 484 height 23
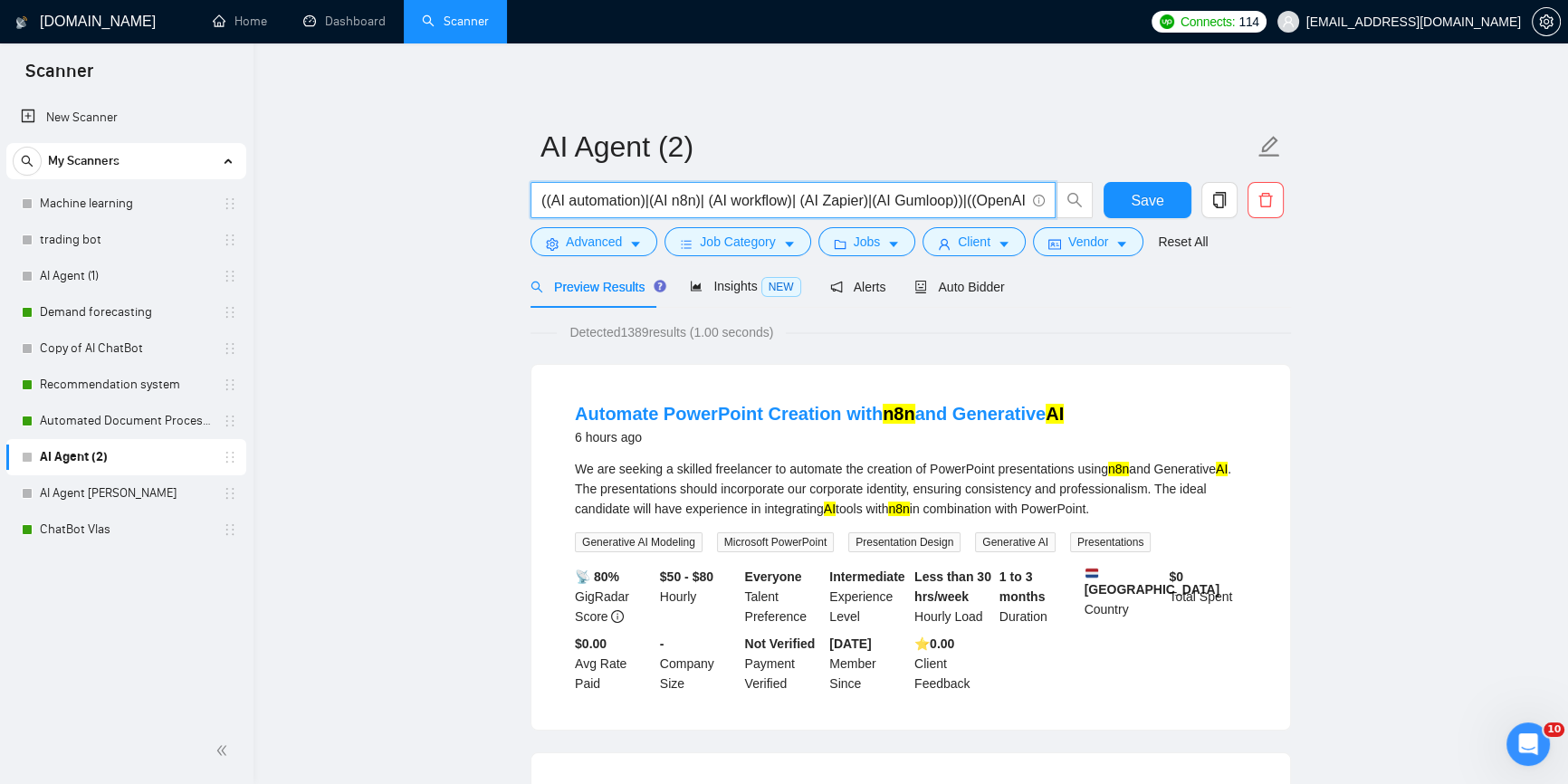
drag, startPoint x: 795, startPoint y: 200, endPoint x: 863, endPoint y: 197, distance: 68.1
click at [863, 197] on input "((AI automation)|(AI n8n)| (AI workflow)| (AI Zapier)|(AI Gumloop))|((OpenAI|GP…" at bounding box center [783, 201] width 484 height 23
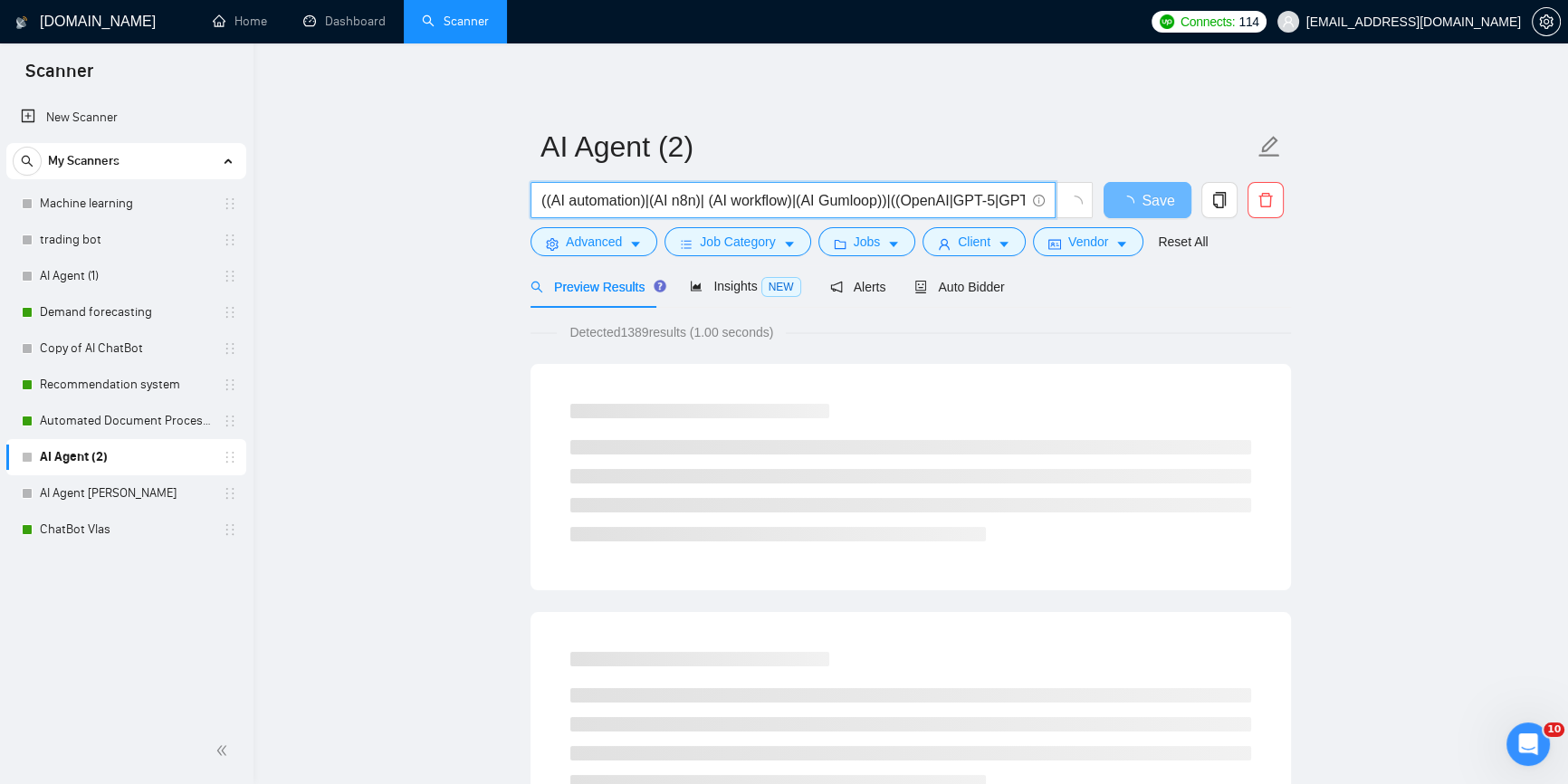
click at [707, 207] on input "((AI automation)|(AI n8n)| (AI workflow)|(AI Gumloop))|((OpenAI|GPT-5|GPT-4|GPT…" at bounding box center [783, 201] width 484 height 23
drag, startPoint x: 567, startPoint y: 202, endPoint x: 526, endPoint y: 197, distance: 41.3
click at [527, 197] on div "((AI automation)|(AI n8n)|(AI workflow)|(AI Gumloop))|((OpenAI|GPT-5|GPT-4|GPT-…" at bounding box center [812, 205] width 571 height 45
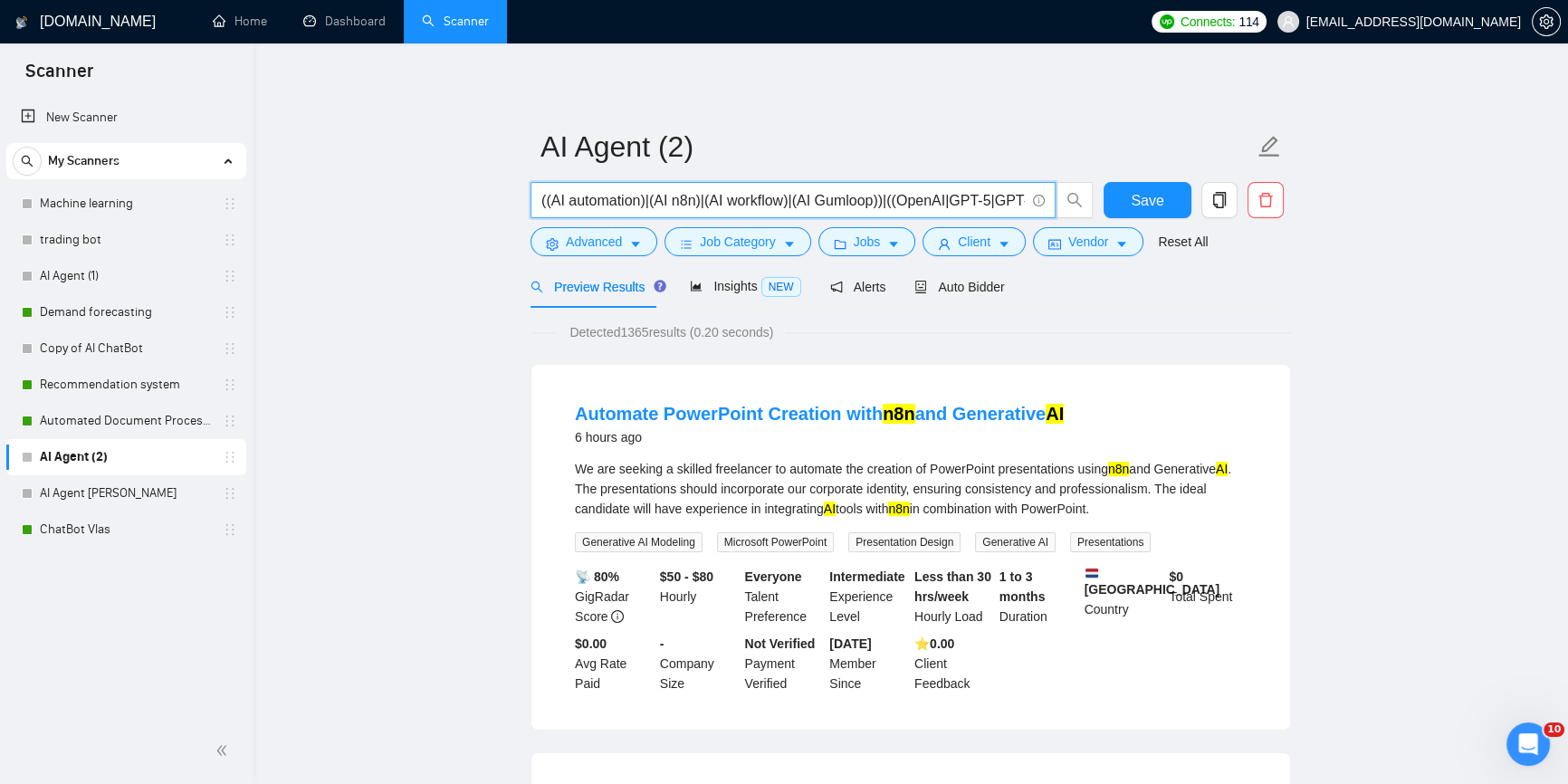
drag, startPoint x: 886, startPoint y: 204, endPoint x: 615, endPoint y: 199, distance: 271.0
click at [615, 199] on input "((AI automation)|(AI n8n)|(AI workflow)|(AI Gumloop))|((OpenAI|GPT-5|GPT-4|GPT-…" at bounding box center [783, 201] width 484 height 23
drag, startPoint x: 1013, startPoint y: 202, endPoint x: 1078, endPoint y: 199, distance: 65.1
click at [1078, 199] on span "((AI automation)|(AI n8n)|(AI workflow)|(AI Gumloop))|((OpenAI|GPT-5|GPT-4|GPT-…" at bounding box center [812, 200] width 563 height 37
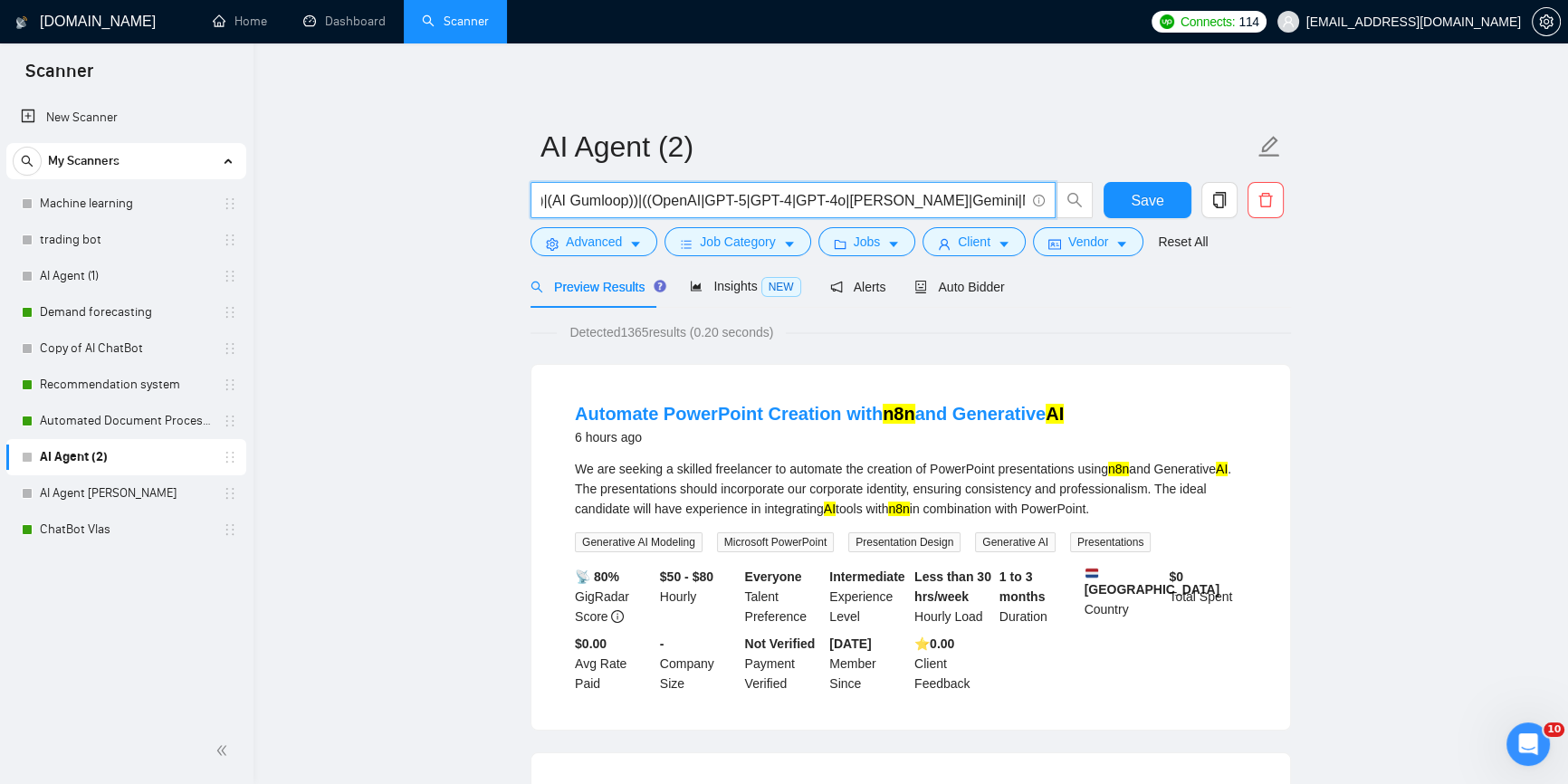
click at [1008, 203] on input "((AI automation)|(AI n8n)|(AI workflow)|(AI Gumloop))|((OpenAI|GPT-5|GPT-4|GPT-…" at bounding box center [783, 201] width 484 height 23
paste input ", Zapier"
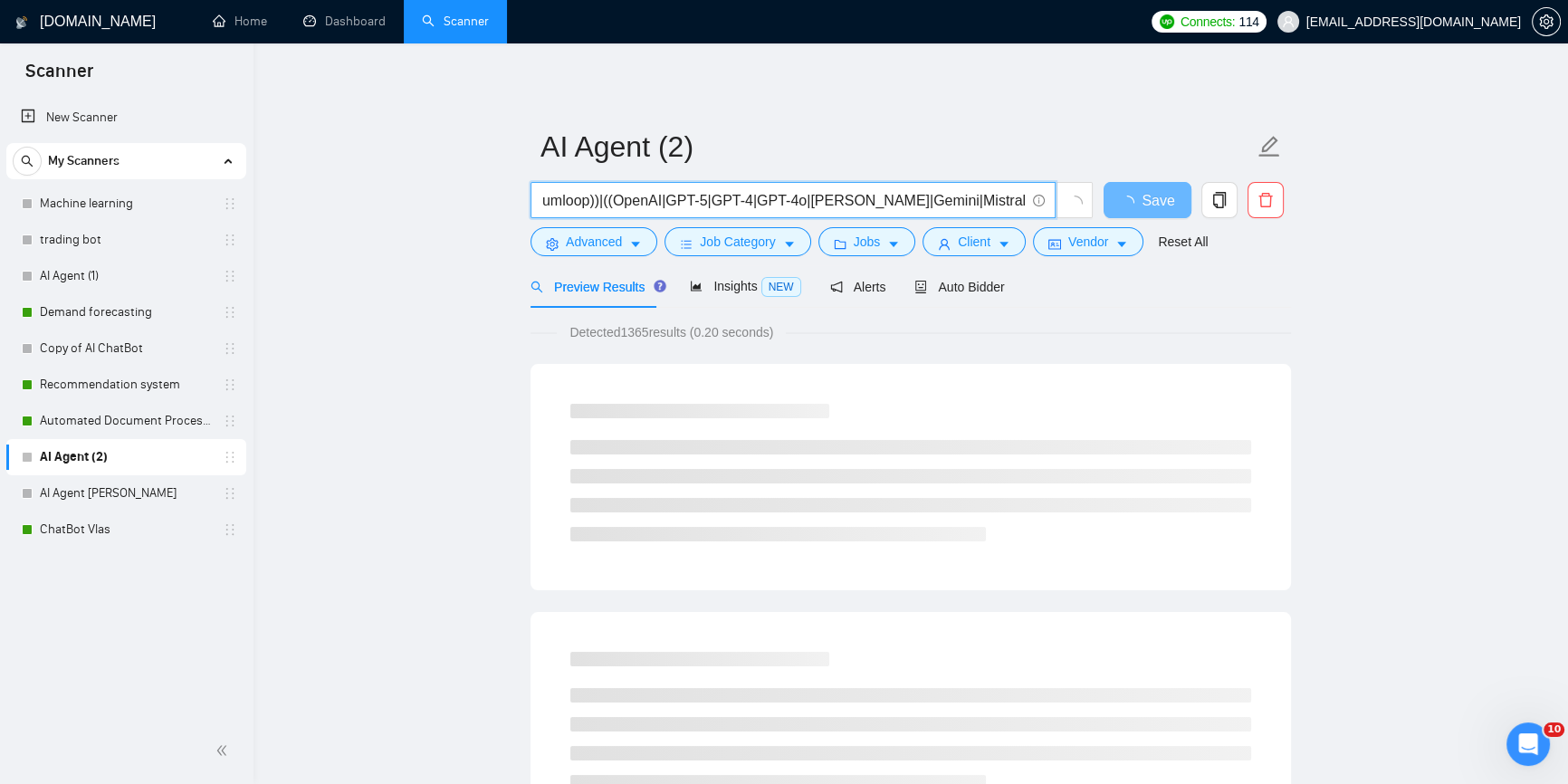
click at [978, 201] on input "((AI automation)|(AI n8n)|(AI workflow)|(AI Gumloop))|((OpenAI|GPT-5|GPT-4|GPT-…" at bounding box center [783, 201] width 484 height 23
click at [983, 201] on input "((AI automation)|(AI n8n)|(AI workflow)|(AI Gumloop))|((OpenAI|GPT-5|GPT-4|GPT-…" at bounding box center [783, 201] width 484 height 23
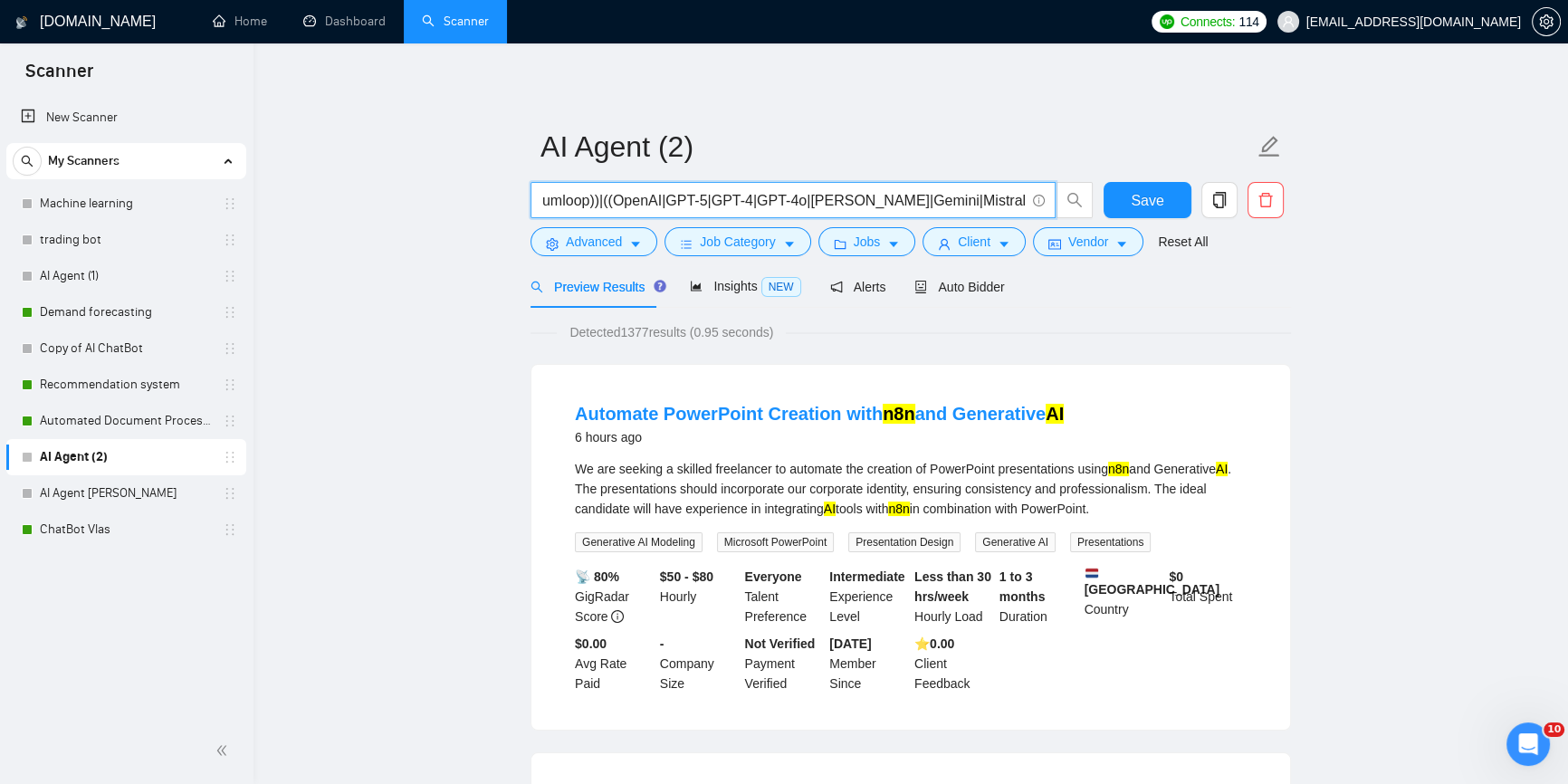
click at [607, 203] on input "((AI automation)|(AI n8n)|(AI workflow)|(AI Gumloop))|((OpenAI|GPT-5|GPT-4|GPT-…" at bounding box center [783, 201] width 484 height 23
click at [568, 202] on input "((AI automation)|(AI n8n)|(AI workflow)|(AI Gumloop))|((AI|OpenAI|GPT-5|GPT-4|G…" at bounding box center [783, 201] width 484 height 23
click at [739, 208] on input "((AI automation)|(AI n8n)|(AI workflow)|(AI Gumloop))|((AI|OpenAI|GPT-5|GPT-4|G…" at bounding box center [783, 201] width 484 height 23
click at [775, 194] on input "((AI automation)|(AI n8n)|(AI workflow)|(AI Gumloop))|((AI|OpenAI|GPT-5|GPT-4|G…" at bounding box center [783, 201] width 484 height 23
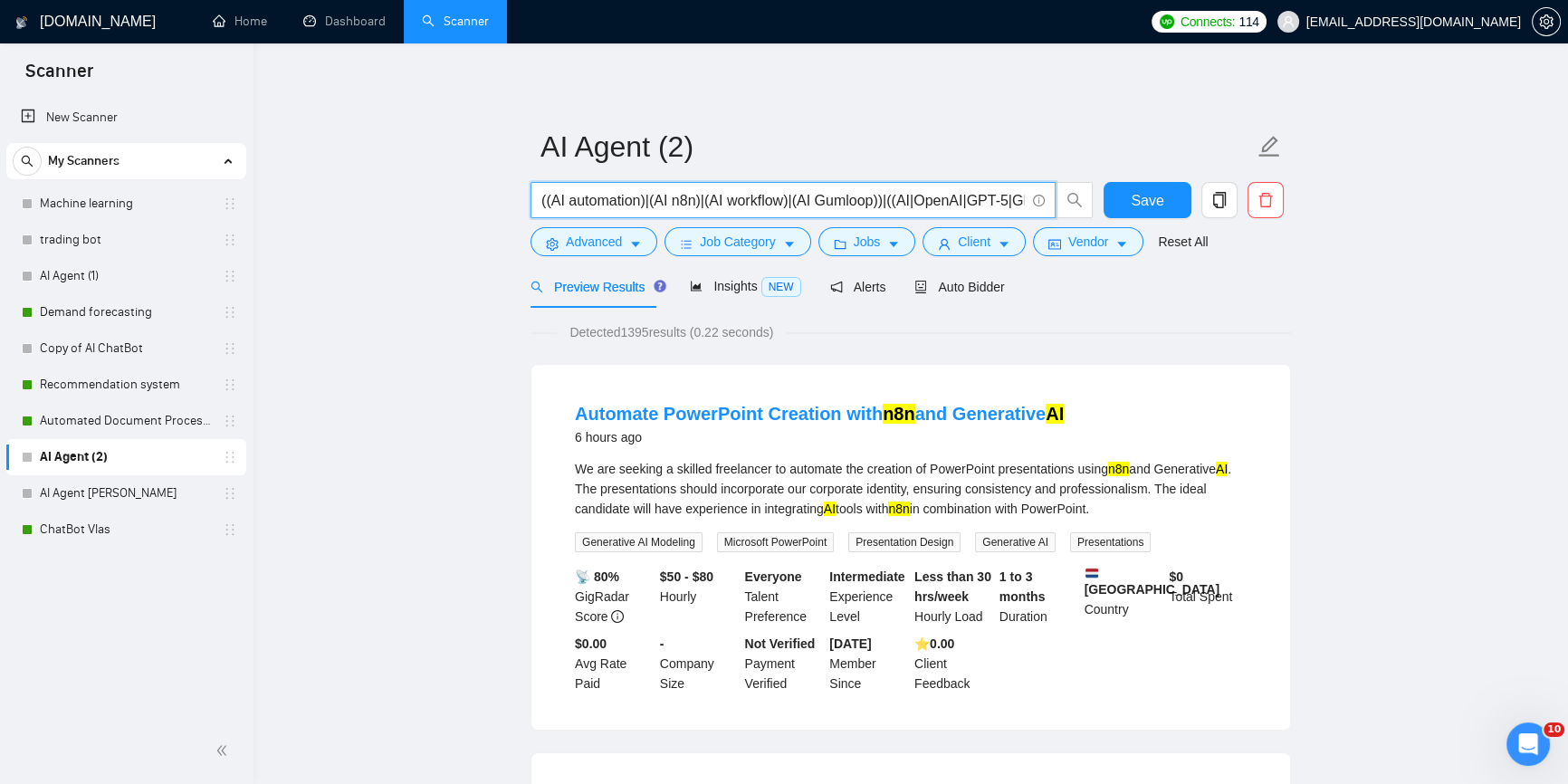
drag, startPoint x: 787, startPoint y: 200, endPoint x: 877, endPoint y: 198, distance: 90.0
click at [877, 198] on input "((AI automation)|(AI n8n)|(AI workflow)|(AI Gumloop))|((AI|OpenAI|GPT-5|GPT-4|G…" at bounding box center [783, 201] width 484 height 23
click at [787, 202] on input "((AI automation)|(AI n8n)|(AI workflow)|(AI Gumloop))|((AI|OpenAI|GPT-5|GPT-4|G…" at bounding box center [783, 201] width 484 height 23
paste input "|(AI Gumloop)"
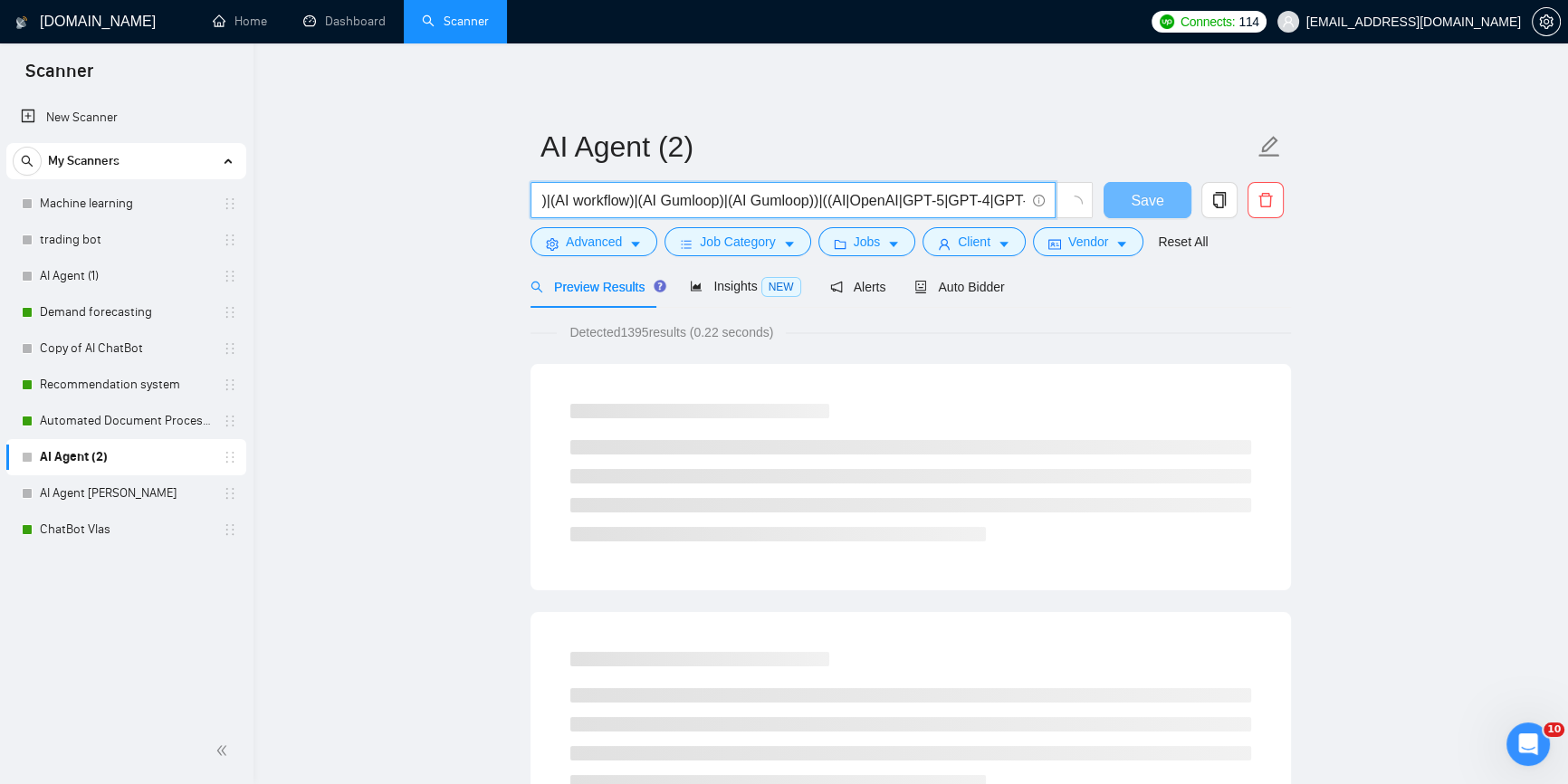
scroll to position [0, 394]
drag, startPoint x: 1016, startPoint y: 205, endPoint x: 1049, endPoint y: 208, distance: 33.1
click at [1049, 208] on span "((AI automation)|(AI n8n)|(AI workflow)|(AI Gumloop)|(AI Gumloop))|((AI|OpenAI|…" at bounding box center [792, 200] width 525 height 37
click at [971, 204] on input "((AI automation)|(AI n8n)|(AI workflow)|(AI Gumloop)|(AI Gumloop))|((AI|OpenAI|…" at bounding box center [783, 201] width 484 height 23
click at [981, 201] on input "((AI automation)|(AI n8n)|(AI workflow)|(AI Gumloop)|(AI Gumloop))|((AI|OpenAI|…" at bounding box center [783, 201] width 484 height 23
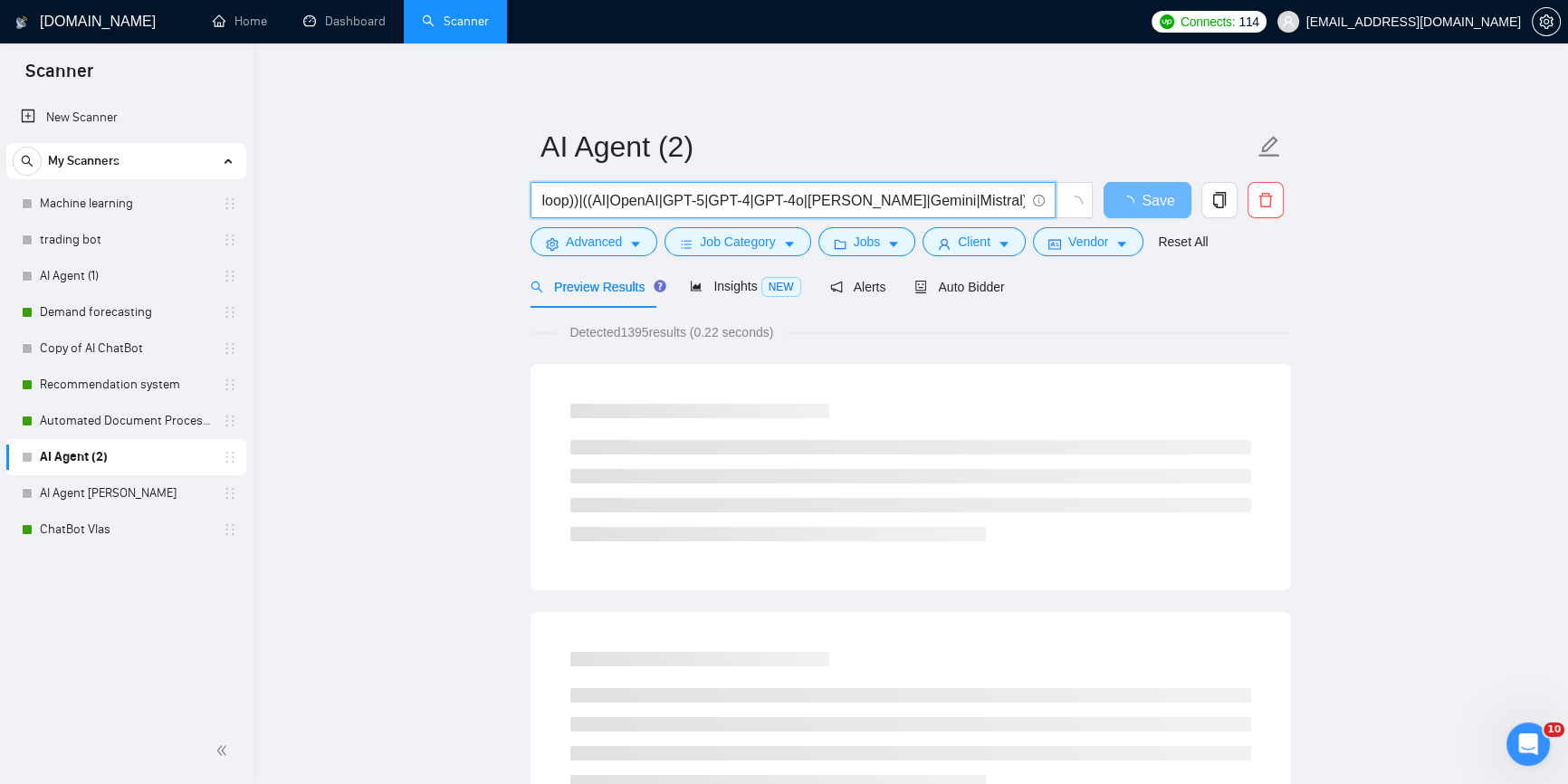
click at [981, 201] on input "((AI automation)|(AI n8n)|(AI workflow)|(AI Gumloop)|(AI Gumloop))|((AI|OpenAI|…" at bounding box center [783, 201] width 484 height 23
drag, startPoint x: 865, startPoint y: 206, endPoint x: 686, endPoint y: 185, distance: 180.2
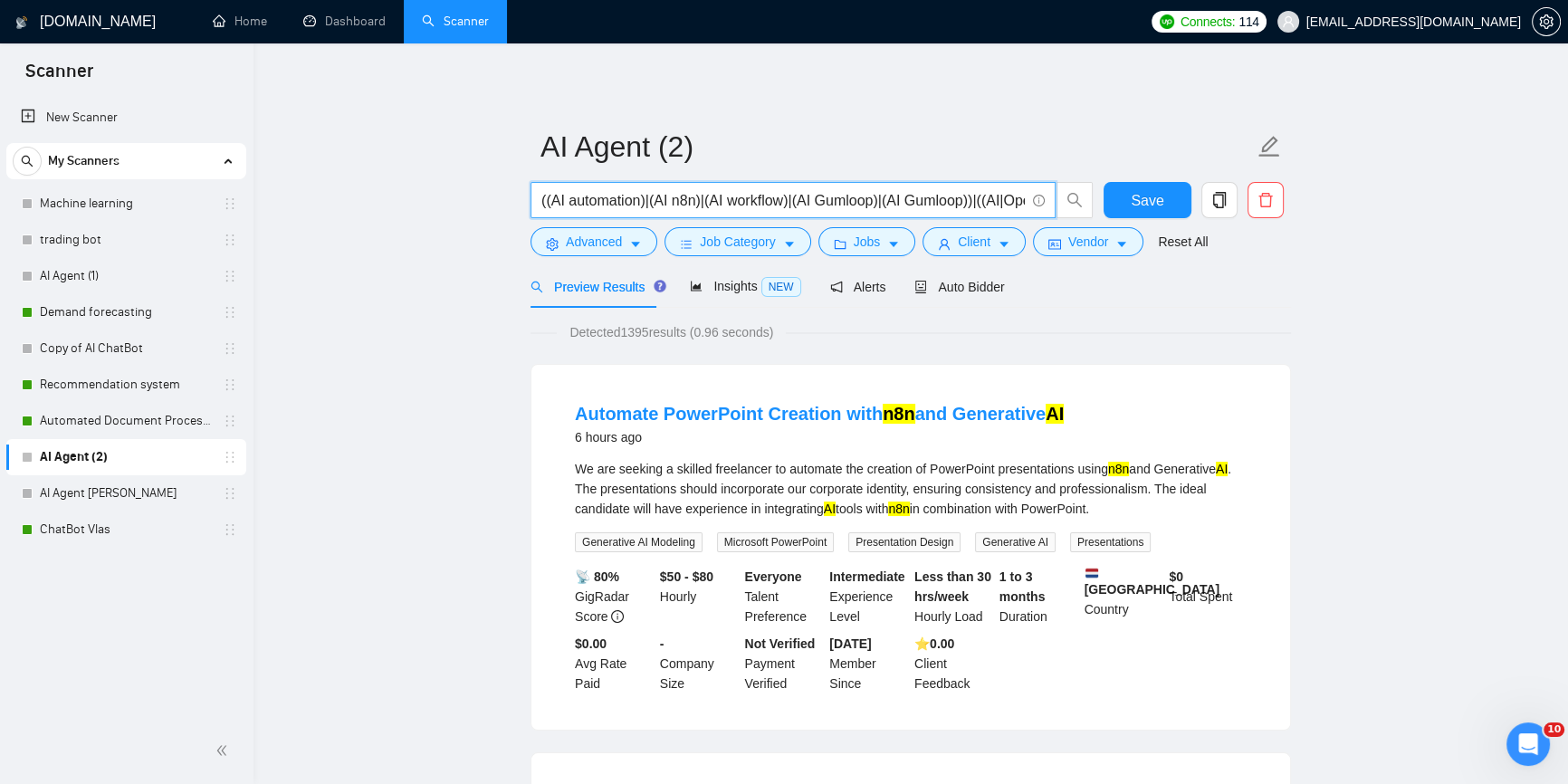
click at [850, 199] on input "((AI automation)|(AI n8n)|(AI workflow)|(AI Gumloop)|(AI Gumloop))|((AI|OpenAI|…" at bounding box center [783, 201] width 484 height 23
paste input "Zapier"
drag, startPoint x: 785, startPoint y: 202, endPoint x: 855, endPoint y: 201, distance: 70.0
click at [855, 201] on input "((AI automation)|(AI n8n)|(AI workflow)|(AI Zapier)|(AI Gumloop))|((AI|OpenAI|G…" at bounding box center [783, 201] width 484 height 23
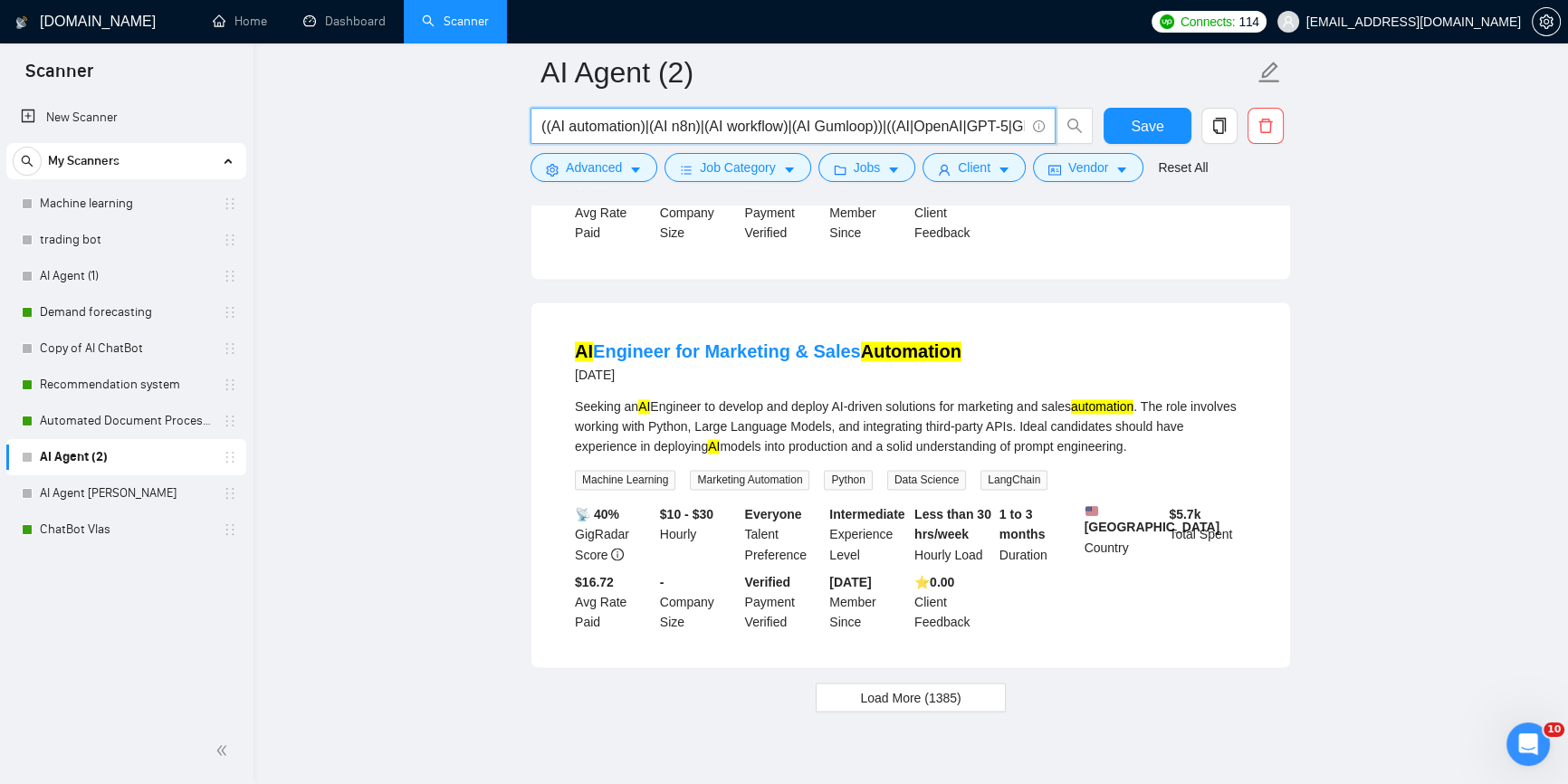
scroll to position [3783, 0]
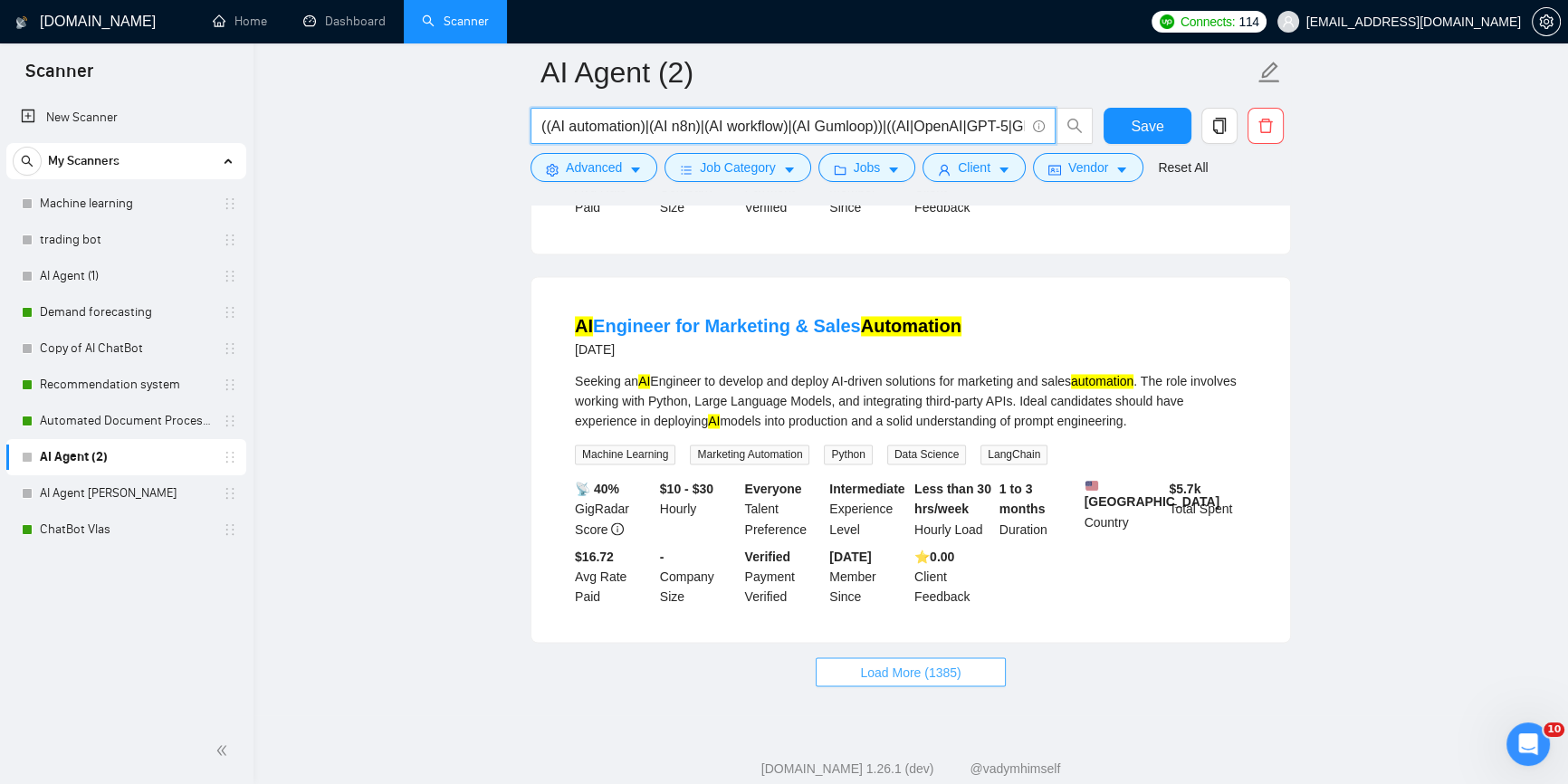
click at [898, 662] on span "Load More (1385)" at bounding box center [910, 671] width 100 height 20
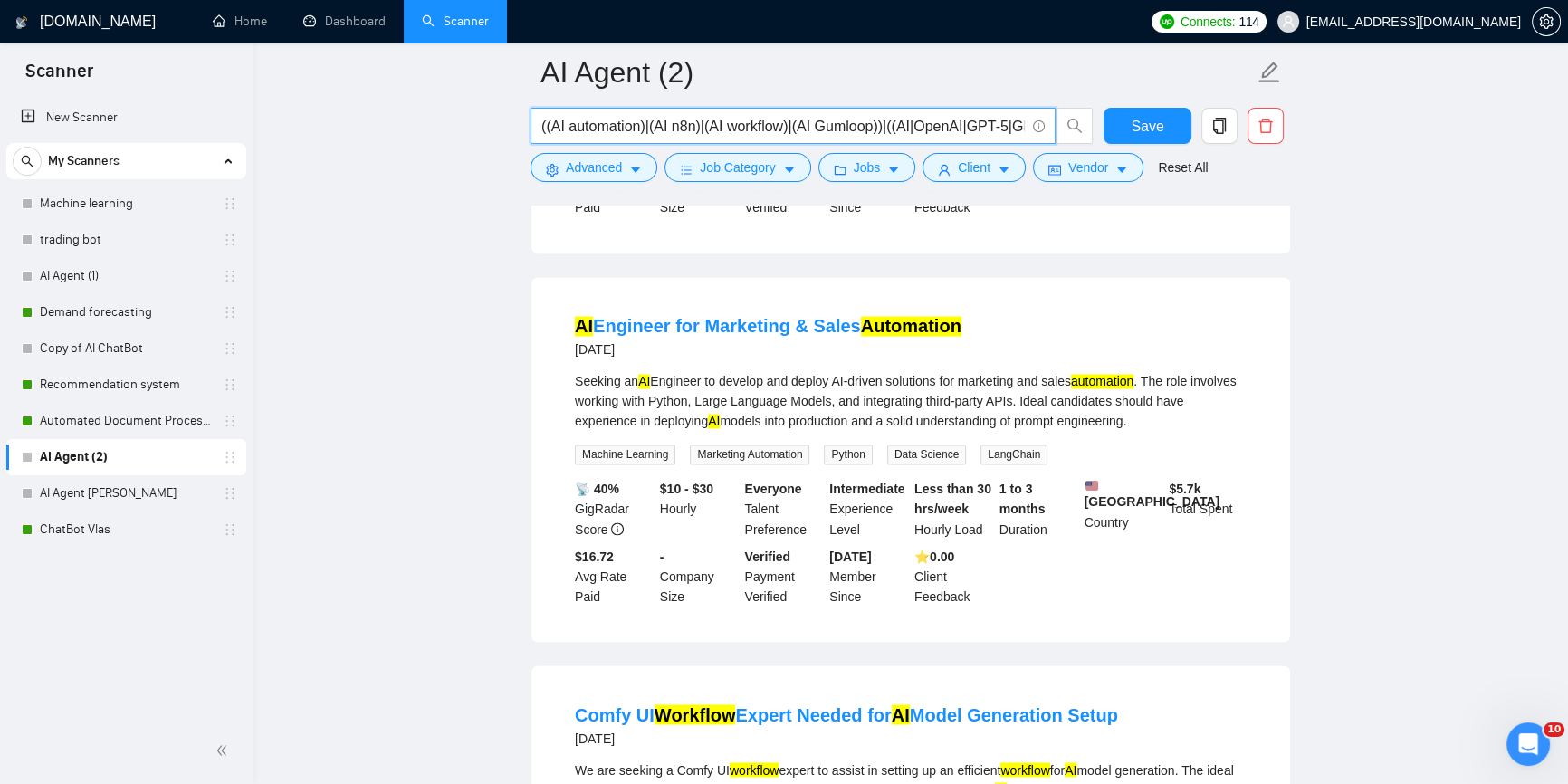
drag, startPoint x: 620, startPoint y: 127, endPoint x: 640, endPoint y: 123, distance: 20.4
click at [640, 123] on input "((AI automation)|(AI n8n)|(AI workflow)|(AI Gumloop))|((AI|OpenAI|GPT-5|GPT-4|G…" at bounding box center [783, 126] width 484 height 23
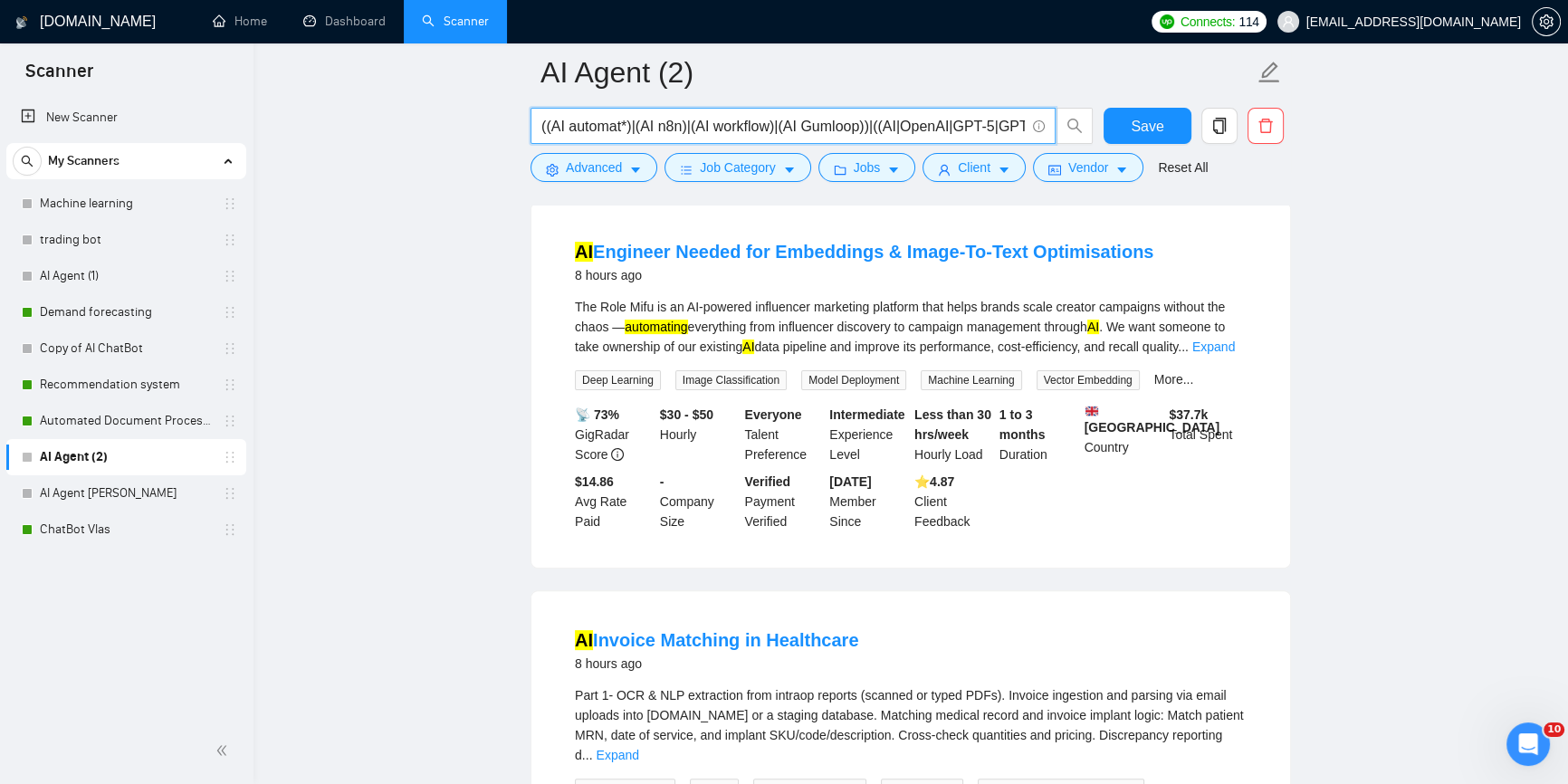
scroll to position [0, 0]
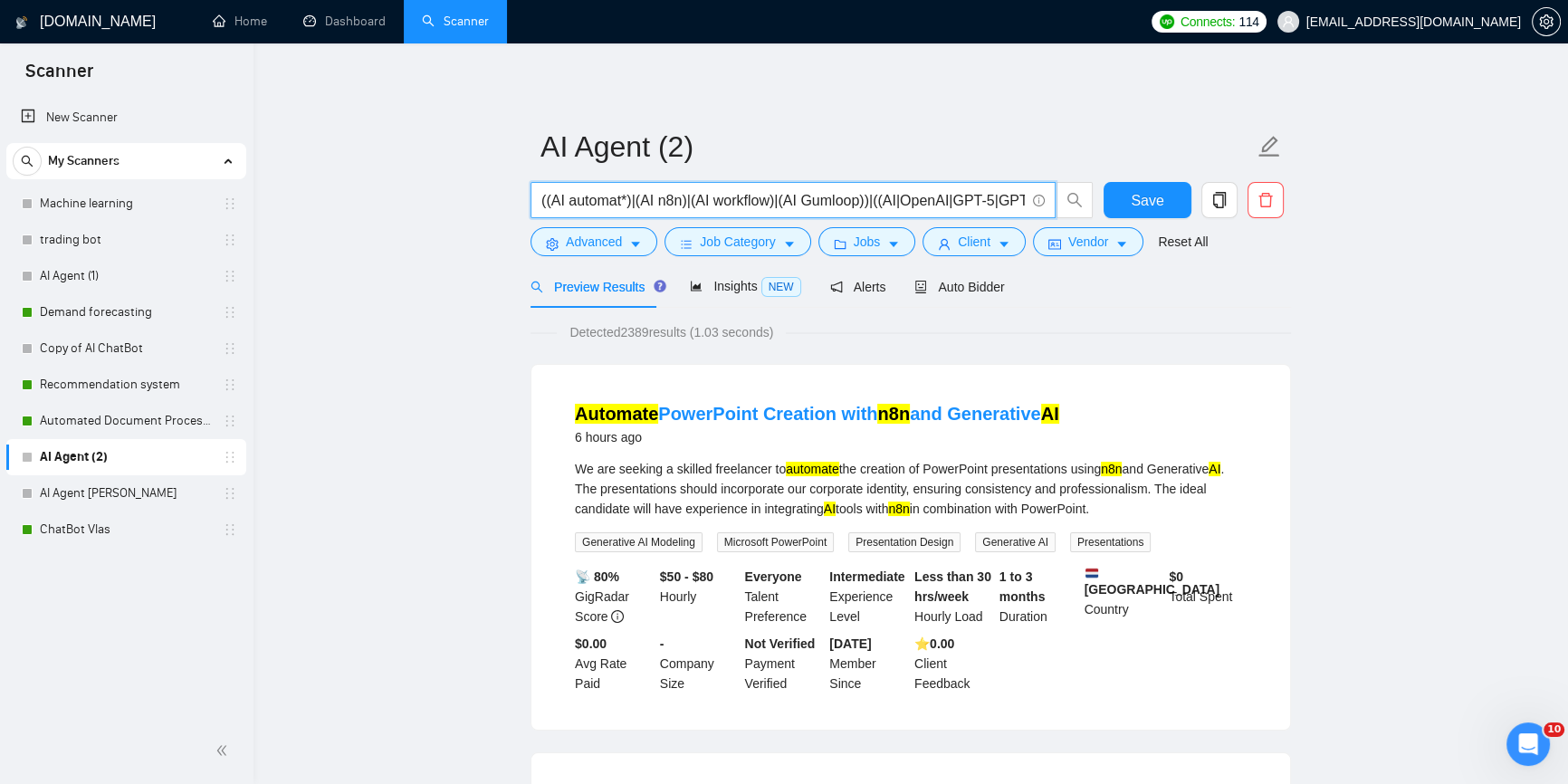
type input "((AI automat*)|(AI n8n)|(AI workflow)|(AI Gumloop))|((AI|OpenAI|GPT-5|GPT-4|GPT…"
click at [1124, 208] on button "Save" at bounding box center [1148, 200] width 88 height 37
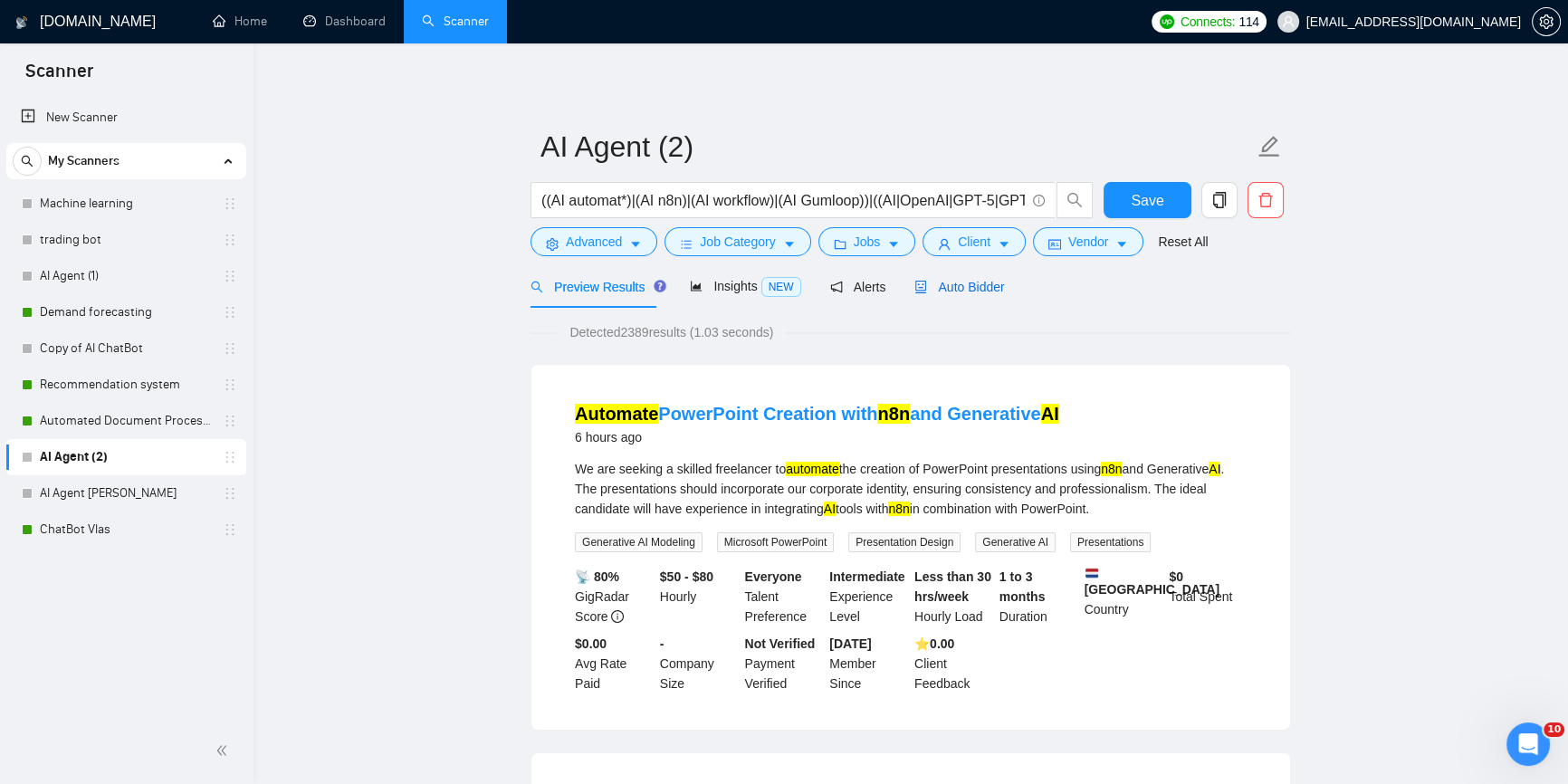
click at [973, 285] on span "Auto Bidder" at bounding box center [959, 286] width 89 height 14
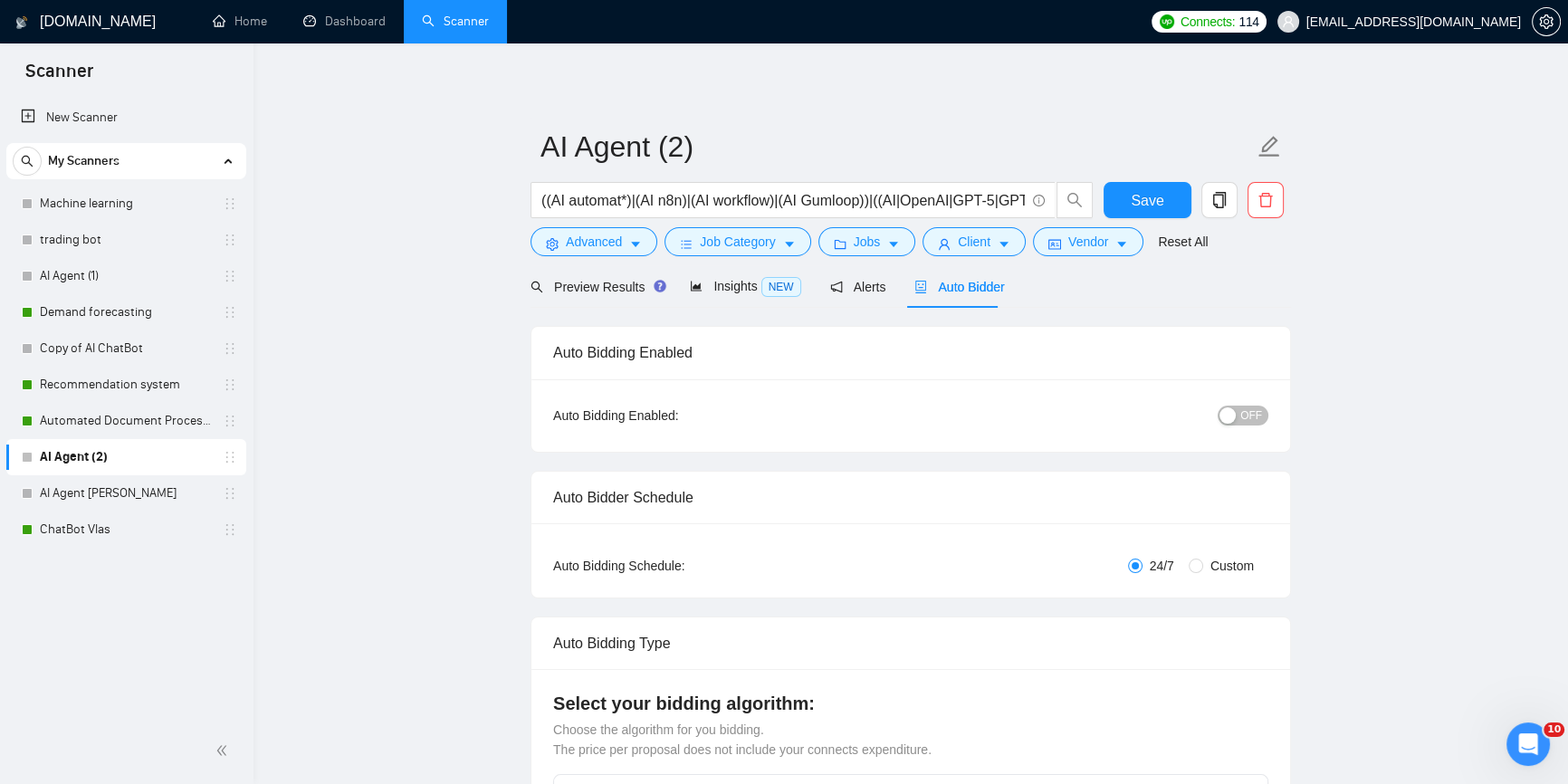
radio input "false"
radio input "true"
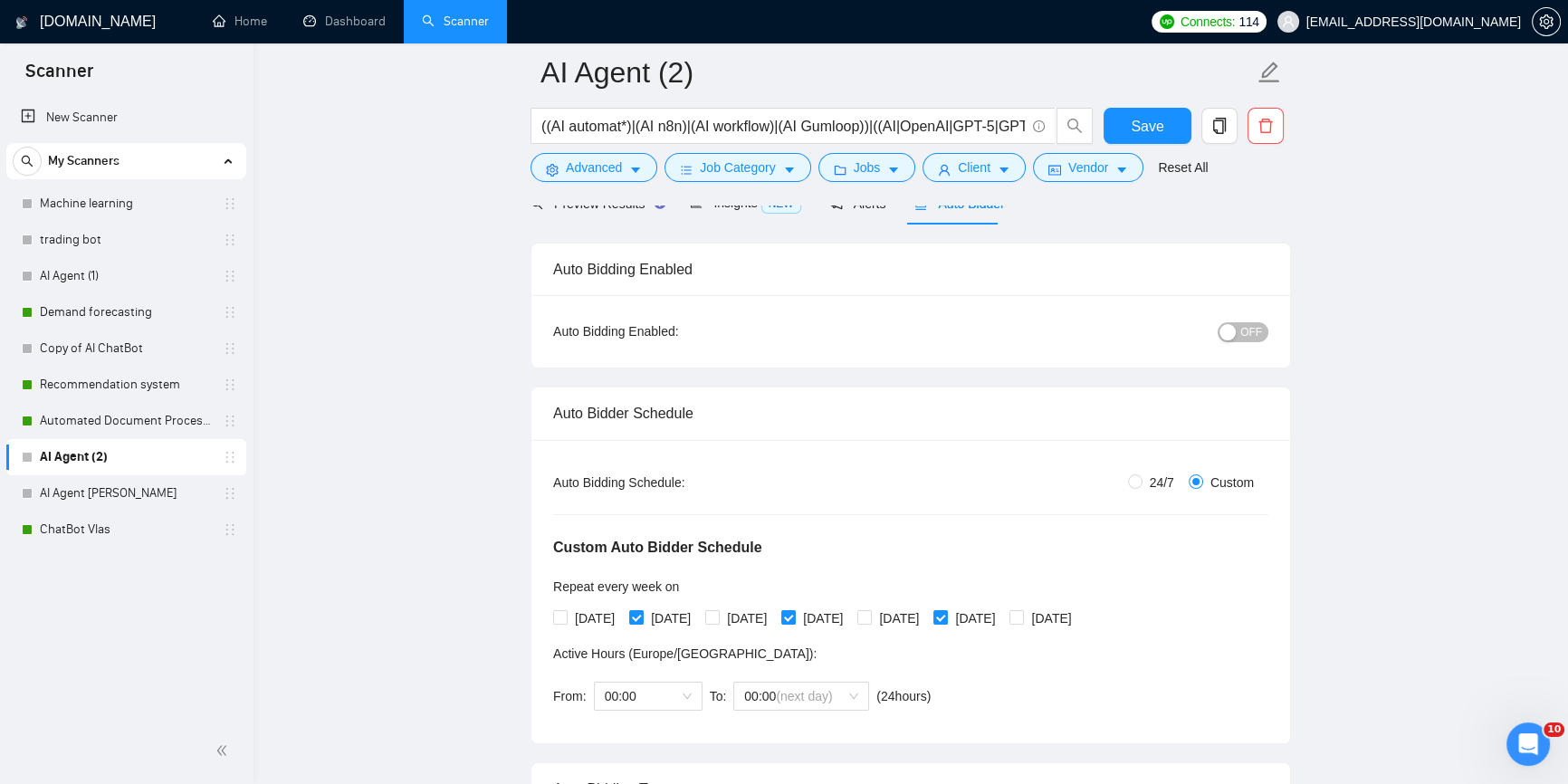
scroll to position [164, 0]
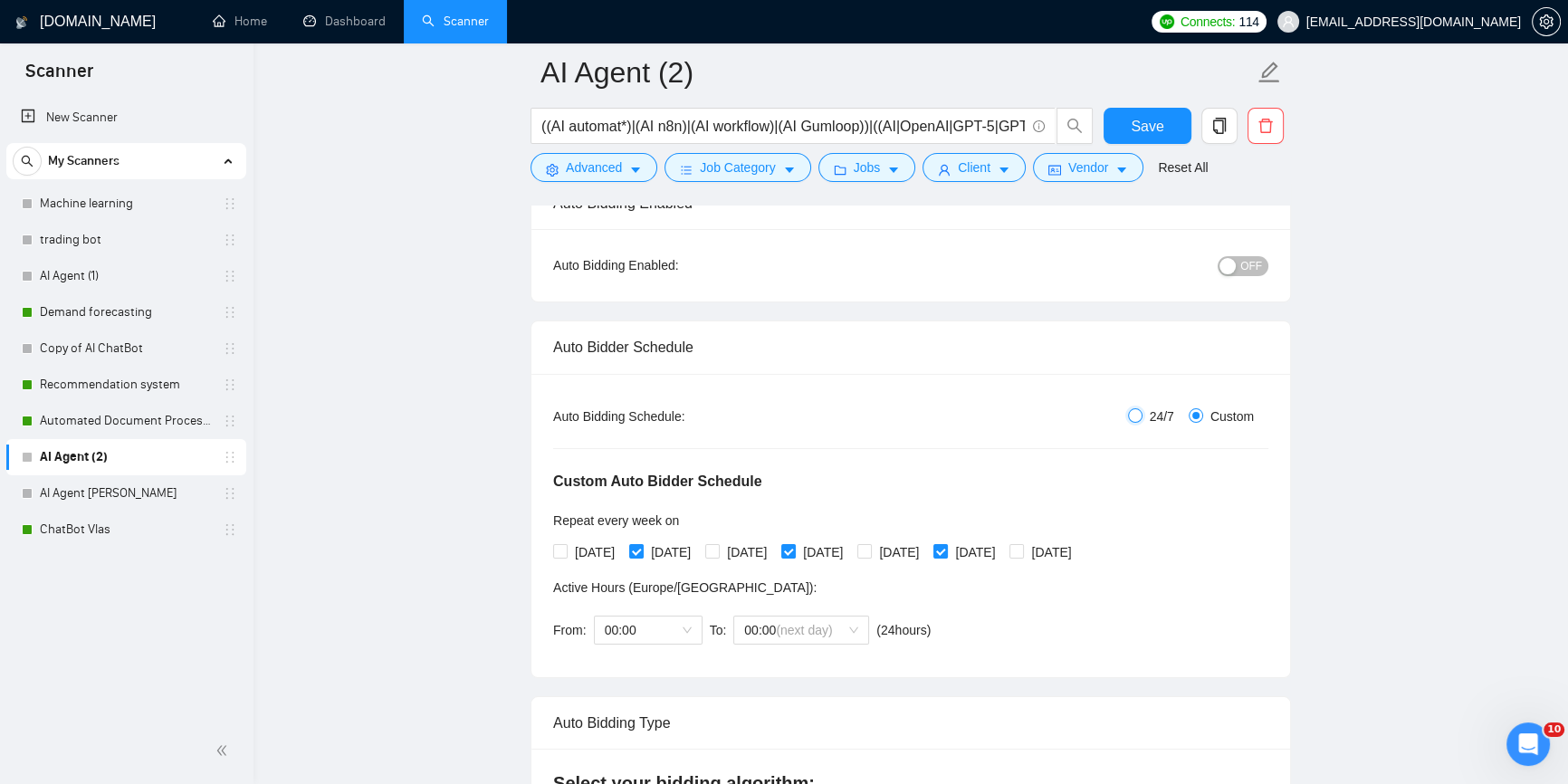
click at [1140, 418] on input "24/7" at bounding box center [1135, 415] width 14 height 14
radio input "true"
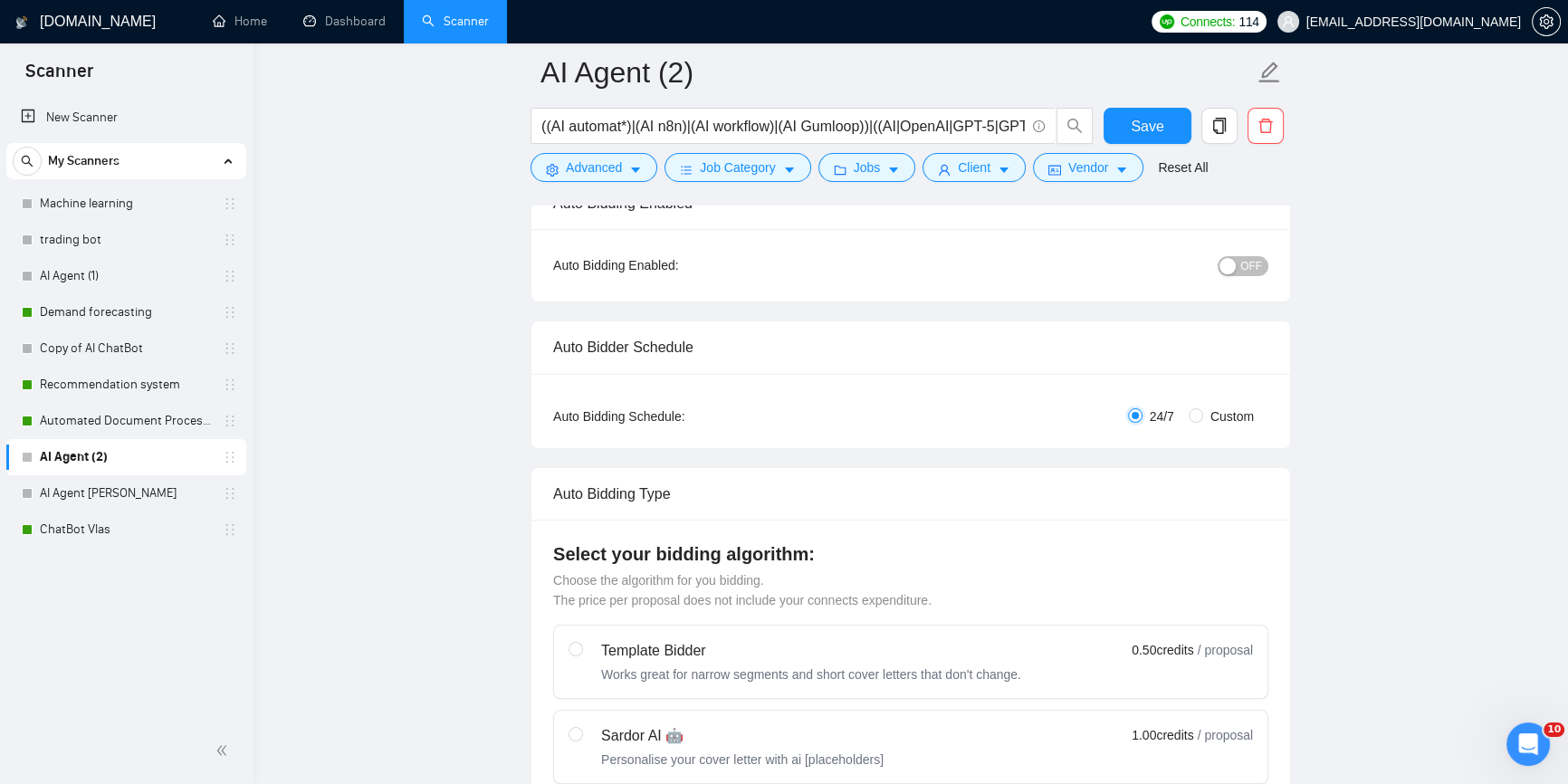
radio input "false"
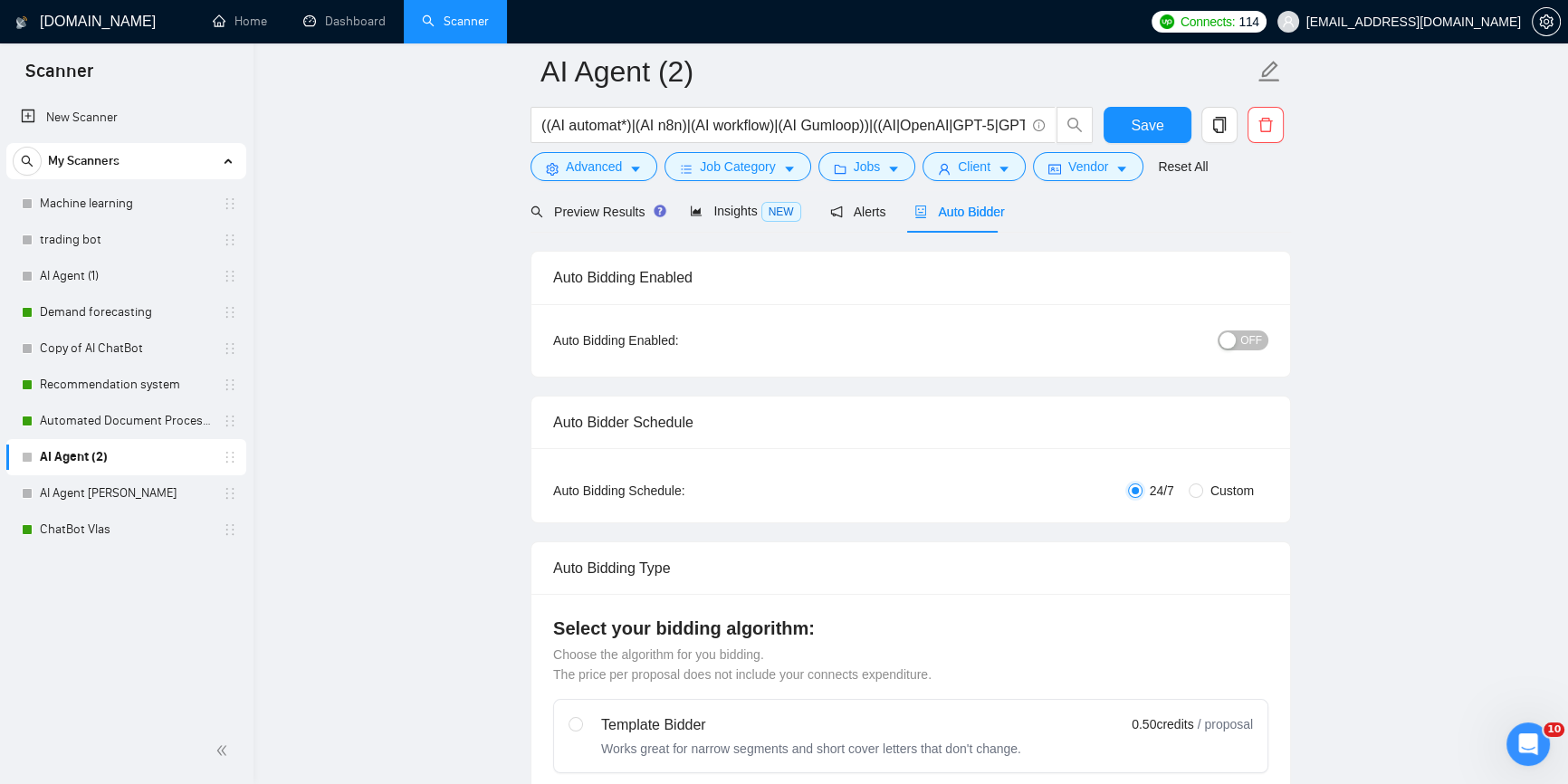
scroll to position [0, 0]
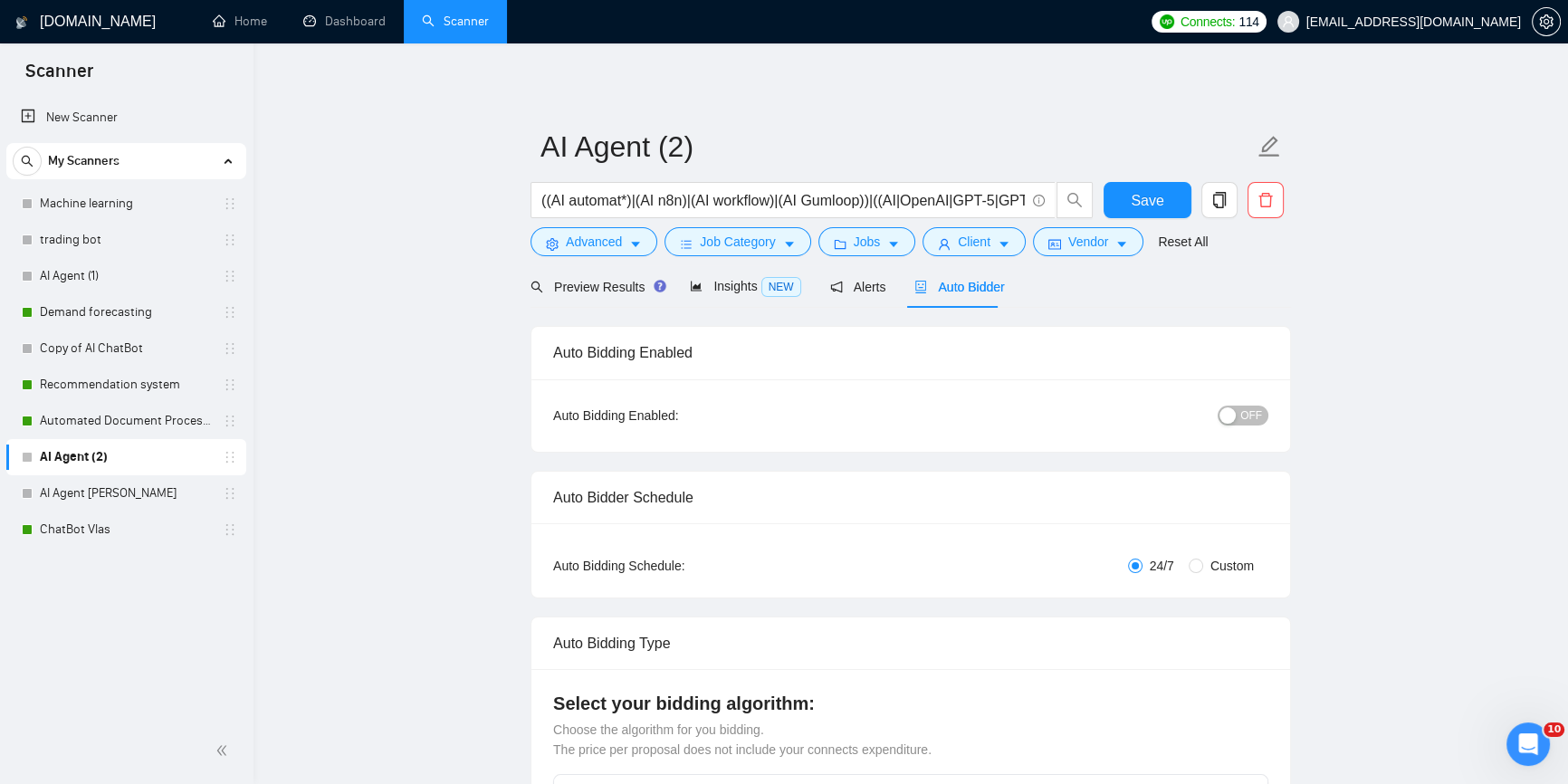
click at [1258, 410] on span "OFF" at bounding box center [1251, 415] width 22 height 20
click at [1154, 203] on span "Save" at bounding box center [1147, 201] width 33 height 23
